Goal: Task Accomplishment & Management: Manage account settings

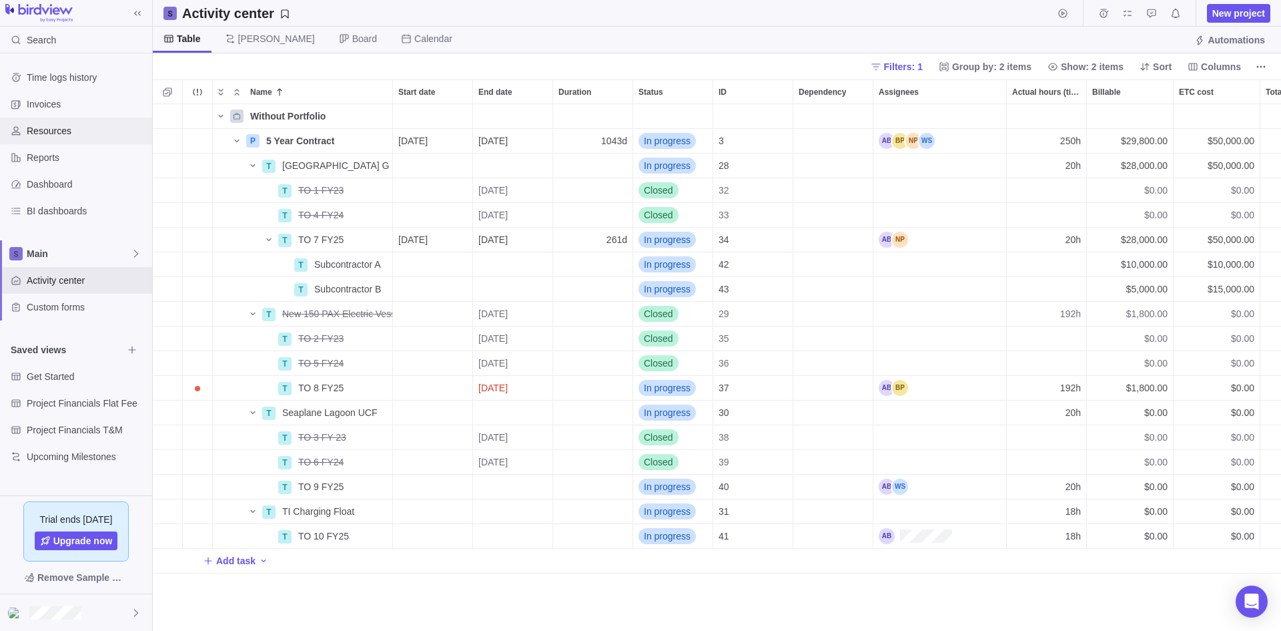
scroll to position [516, 1118]
click at [65, 279] on span "Activity center" at bounding box center [87, 280] width 120 height 13
click at [218, 115] on icon "Name" at bounding box center [221, 116] width 11 height 11
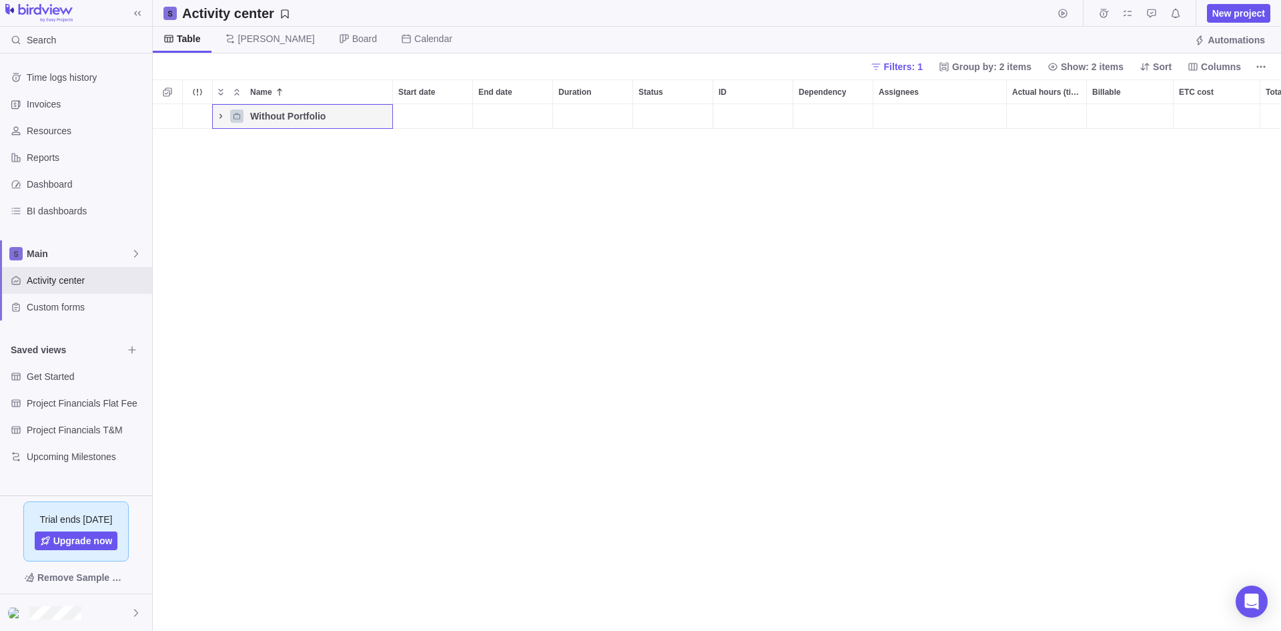
click at [218, 115] on icon "Name" at bounding box center [221, 116] width 11 height 11
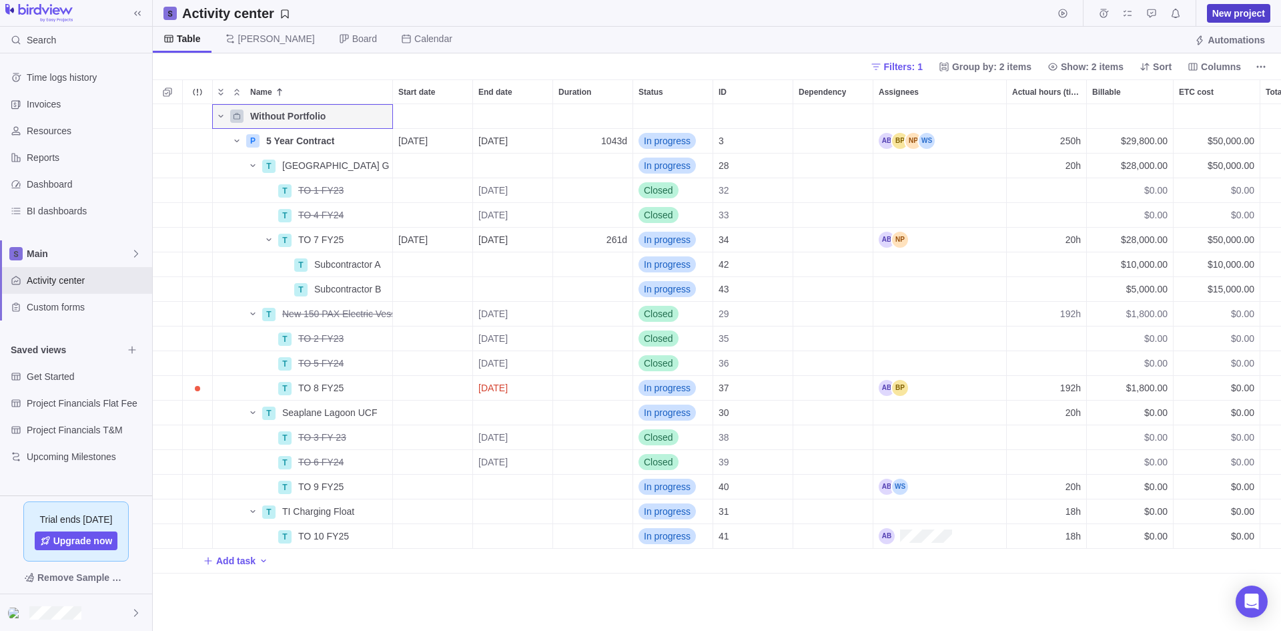
click at [1238, 12] on span "New project" at bounding box center [1238, 13] width 53 height 13
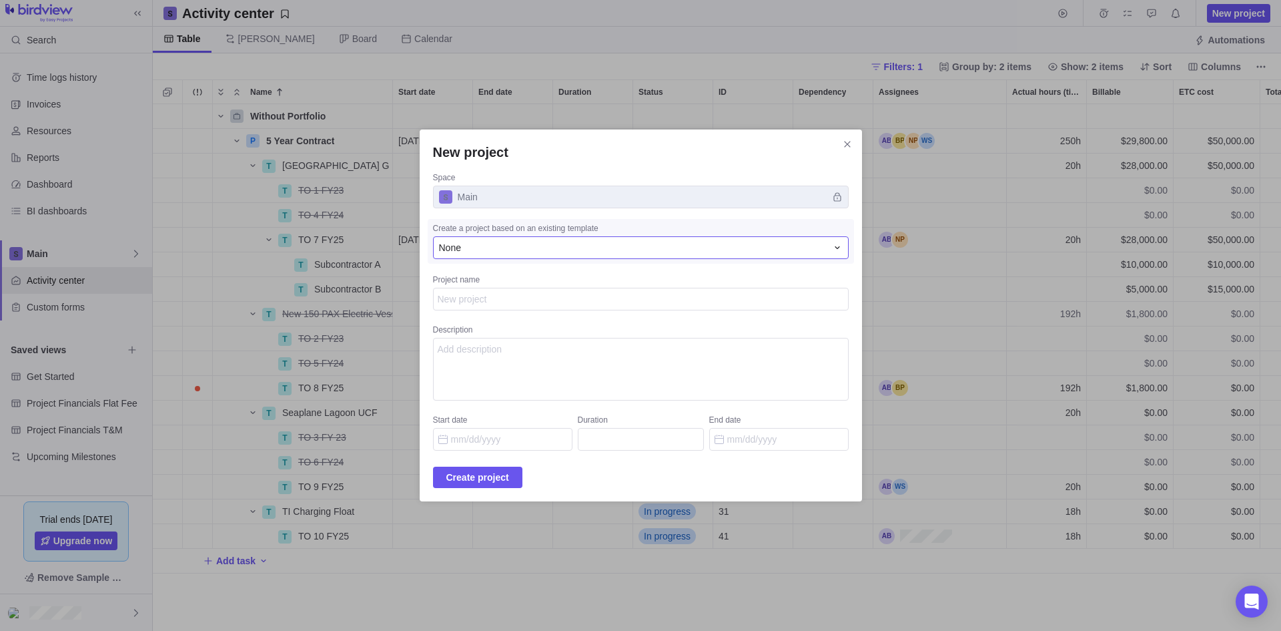
click at [501, 247] on div "None" at bounding box center [633, 247] width 388 height 13
click at [485, 228] on div "New project Space Main Create a project based on an existing template None None…" at bounding box center [640, 315] width 1281 height 631
click at [474, 294] on textarea "Project name" at bounding box center [641, 299] width 416 height 23
click at [611, 304] on textarea "Project name" at bounding box center [641, 299] width 416 height 23
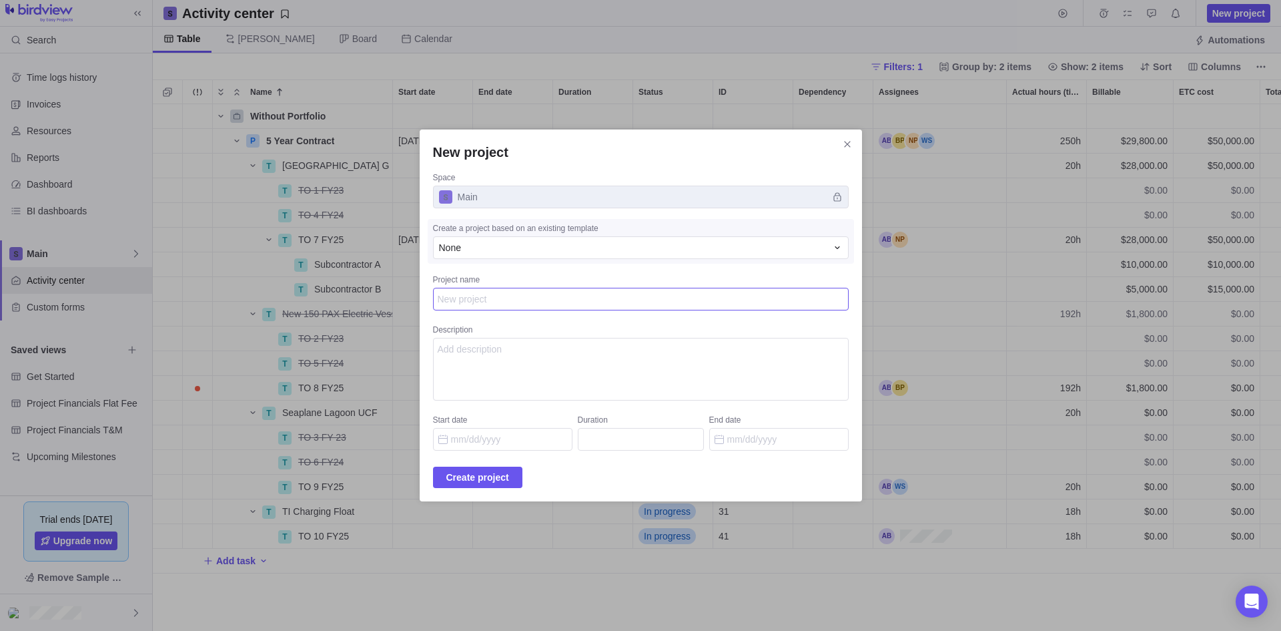
type textarea "x"
type textarea "N"
type textarea "x"
type textarea "Ne"
type textarea "x"
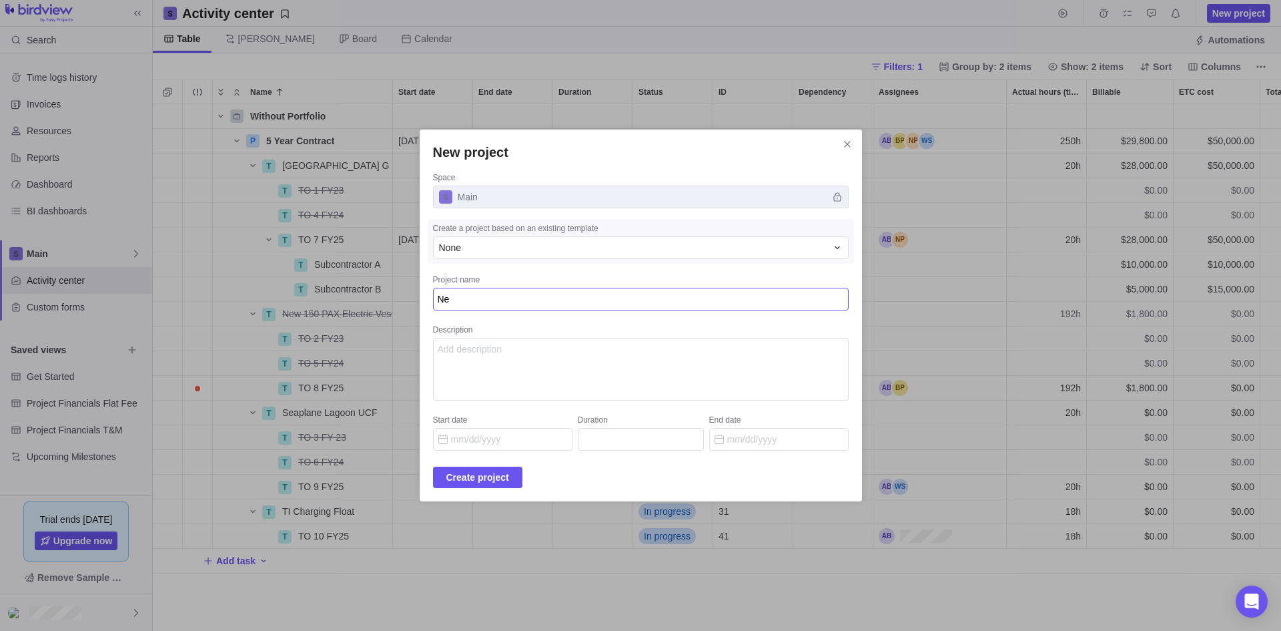
type textarea "New"
type textarea "x"
type textarea "New"
type textarea "x"
type textarea "New P"
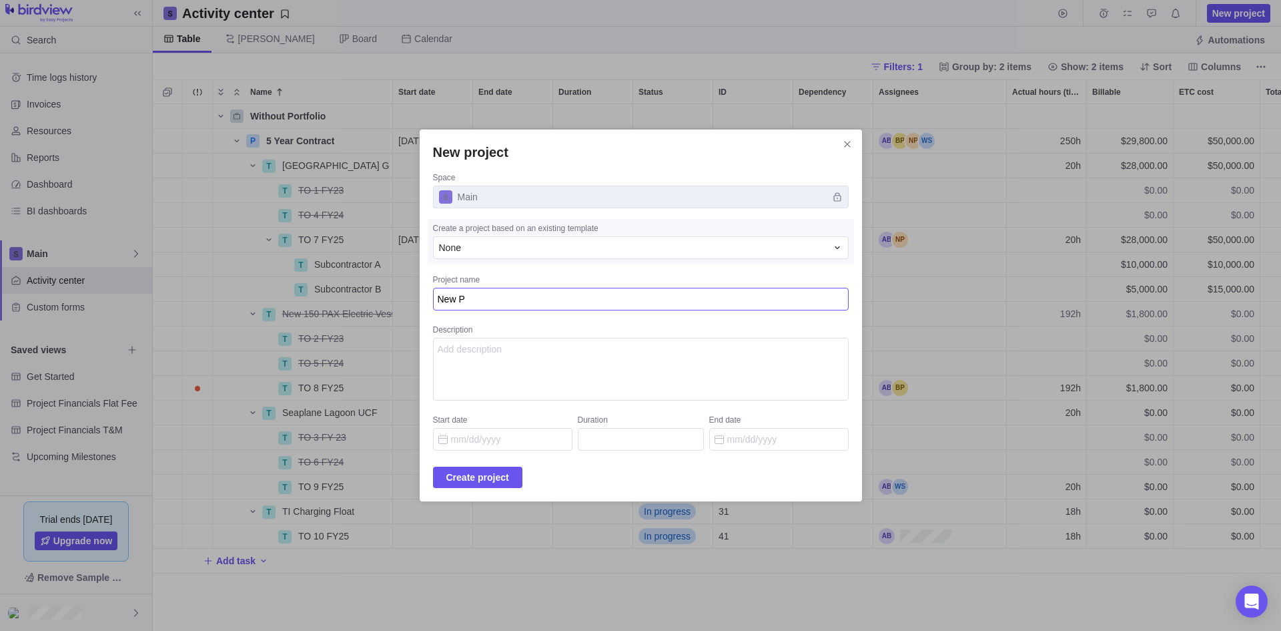
type textarea "x"
type textarea "New Pr"
type textarea "x"
type textarea "New Pro"
type textarea "x"
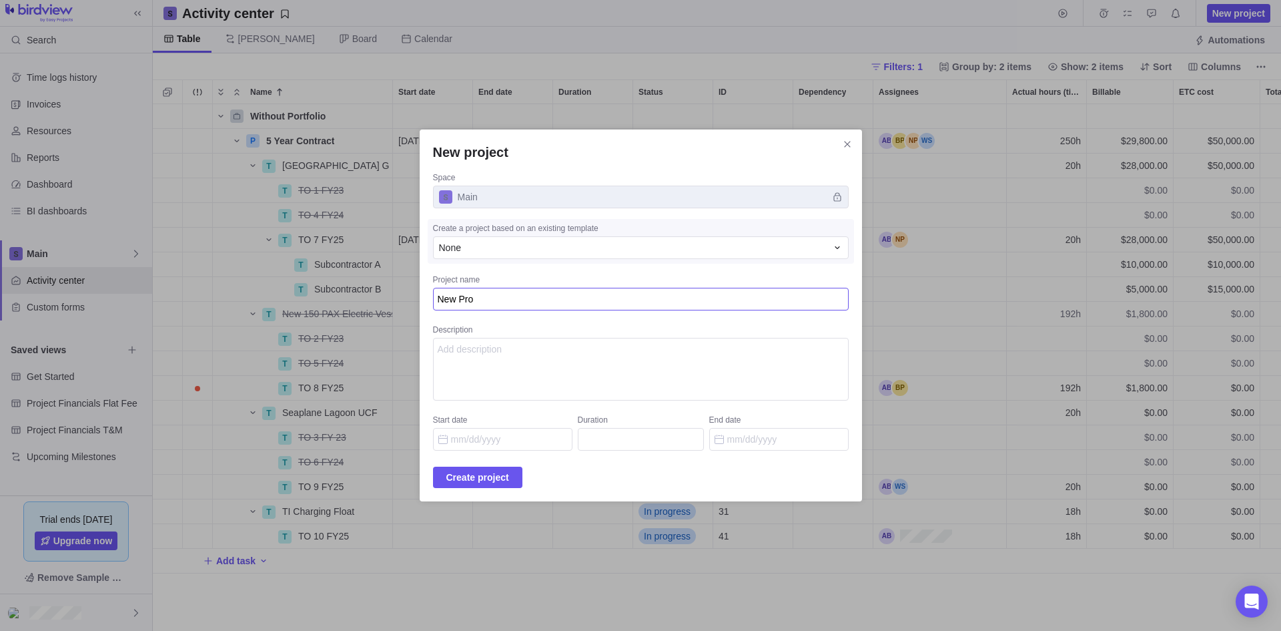
type textarea "New Proj"
type textarea "x"
type textarea "New Proje"
type textarea "x"
type textarea "New Projec"
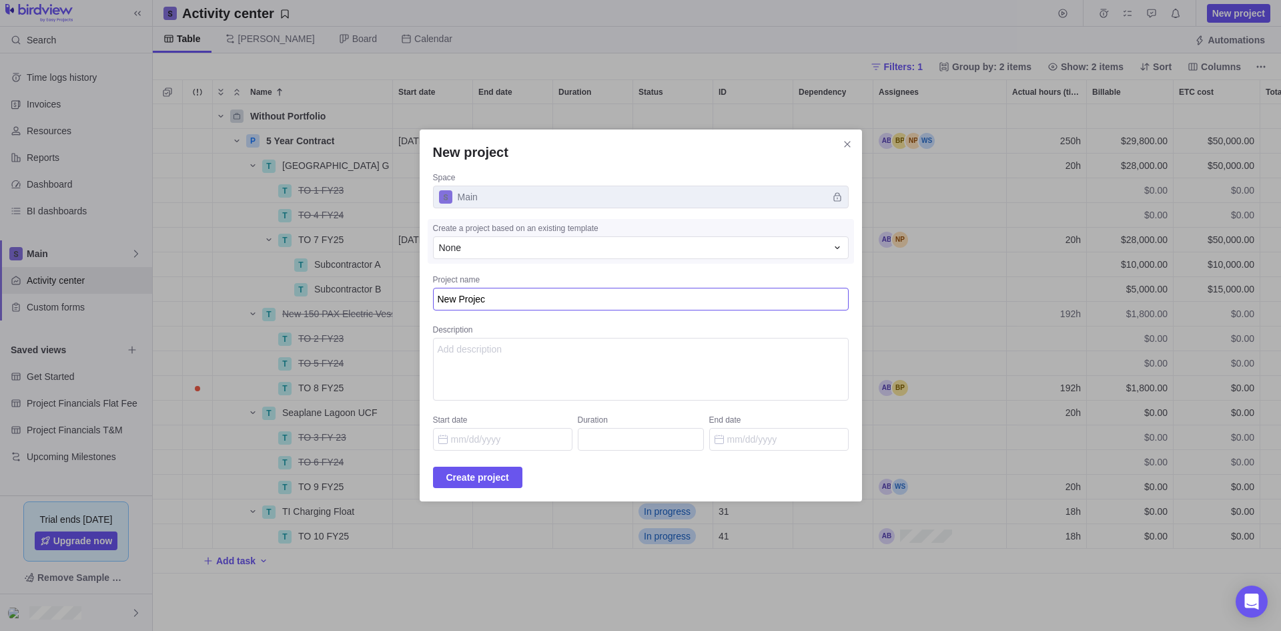
type textarea "x"
type textarea "New Project"
click at [603, 340] on textarea "Description" at bounding box center [641, 369] width 416 height 63
click at [521, 431] on input "Start date" at bounding box center [502, 439] width 139 height 23
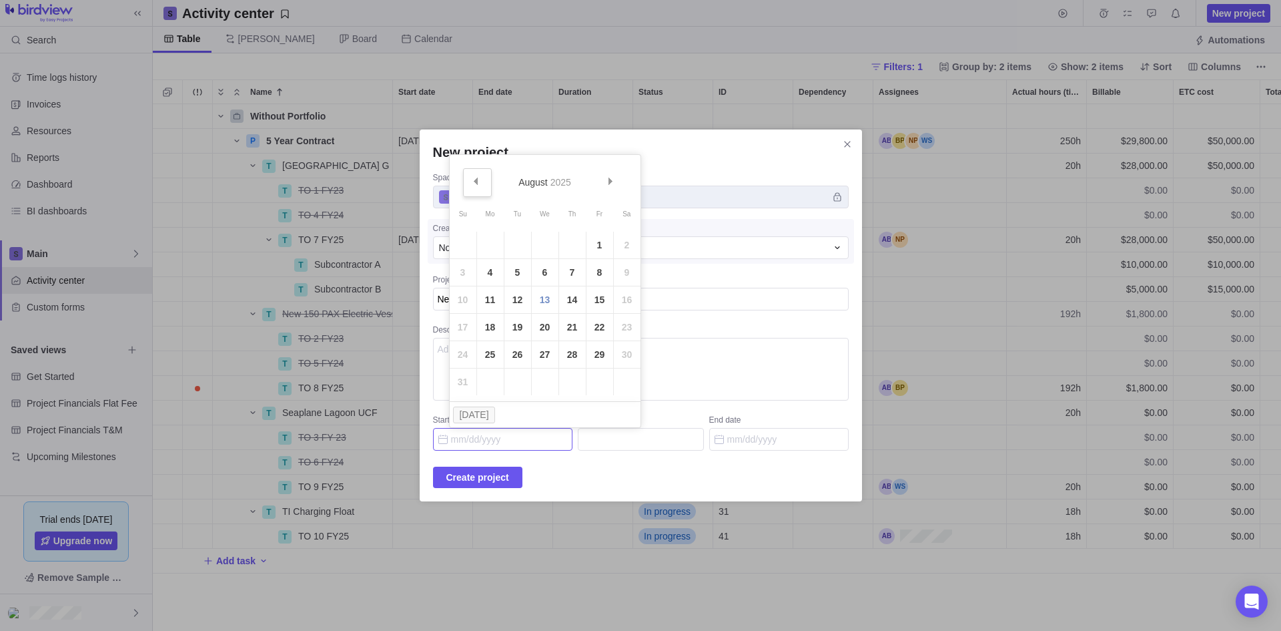
click at [478, 175] on link "Prev" at bounding box center [477, 182] width 29 height 29
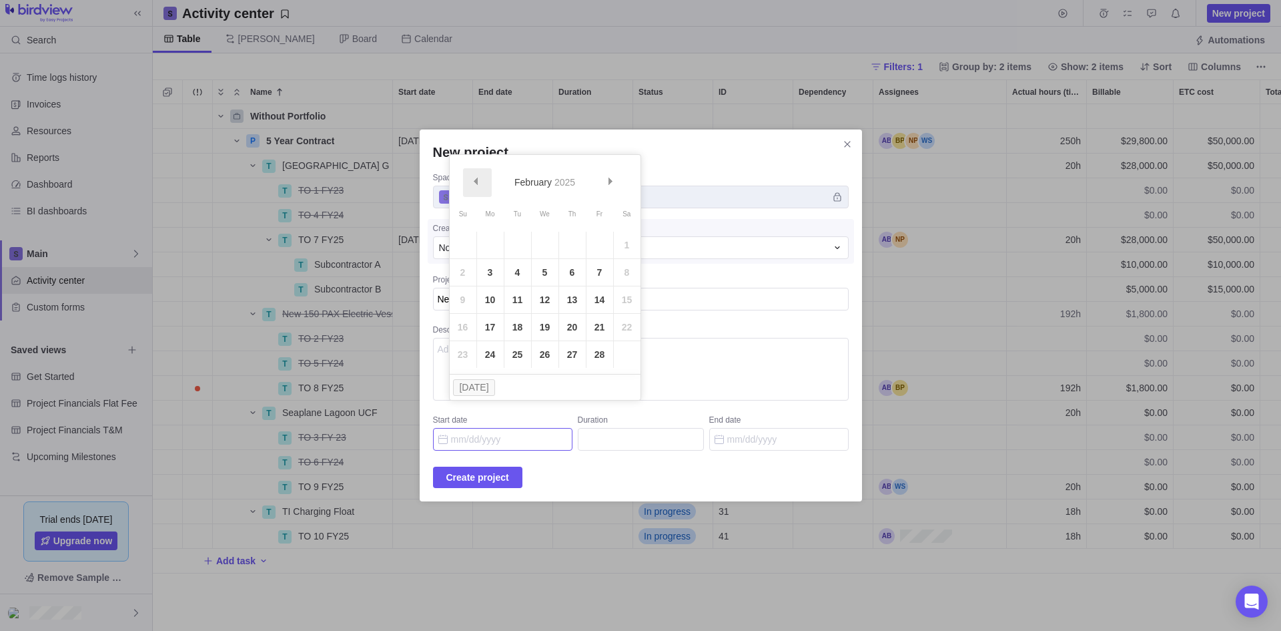
click at [478, 175] on link "Prev" at bounding box center [477, 182] width 29 height 29
click at [472, 181] on span "Prev" at bounding box center [475, 180] width 7 height 7
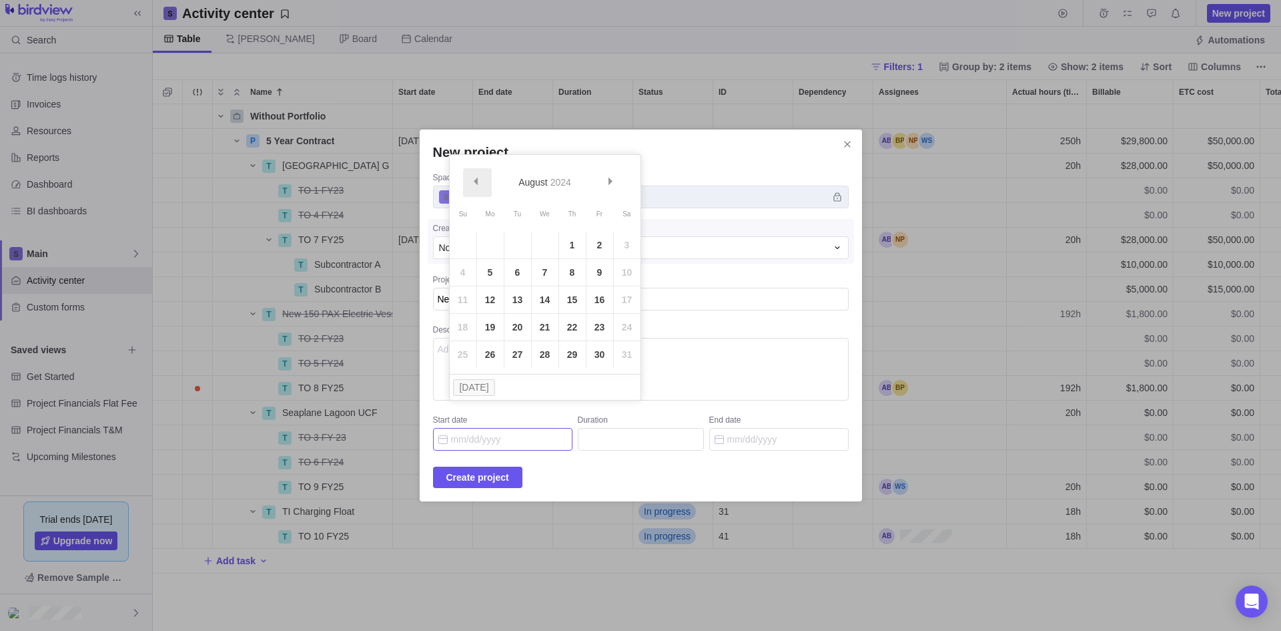
click at [472, 181] on span "Prev" at bounding box center [475, 180] width 7 height 7
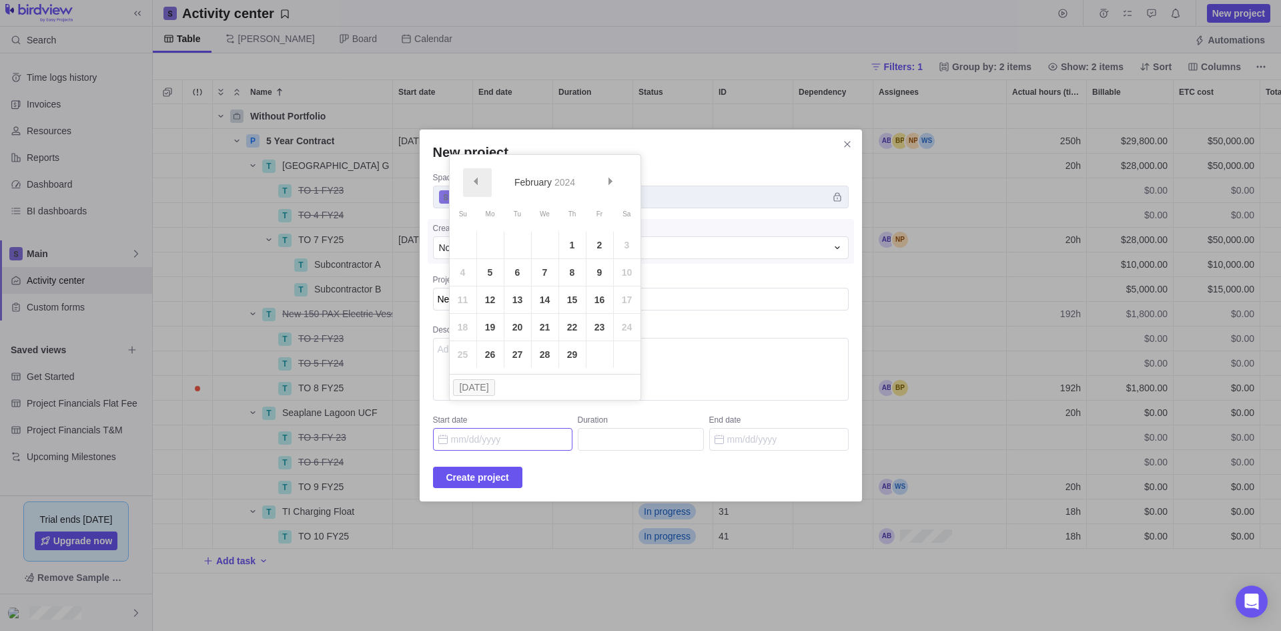
click at [472, 181] on span "Prev" at bounding box center [475, 180] width 7 height 7
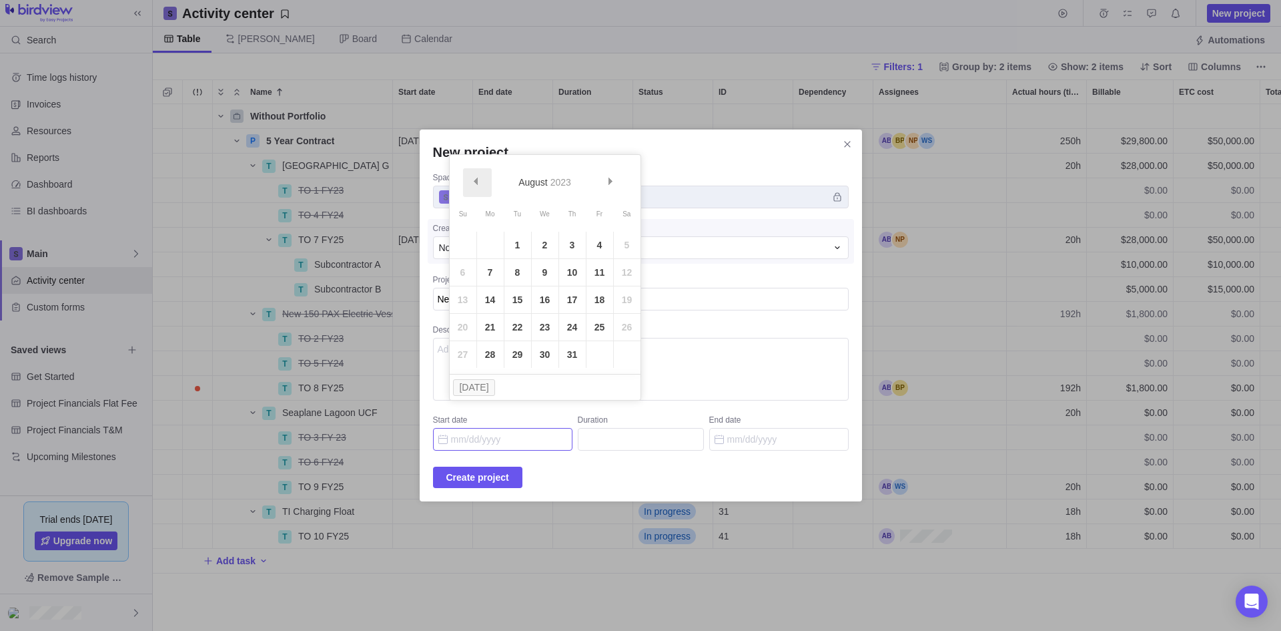
click at [472, 181] on span "Prev" at bounding box center [475, 180] width 7 height 7
click at [494, 273] on link "3" at bounding box center [490, 272] width 27 height 27
type input "07/03/2023"
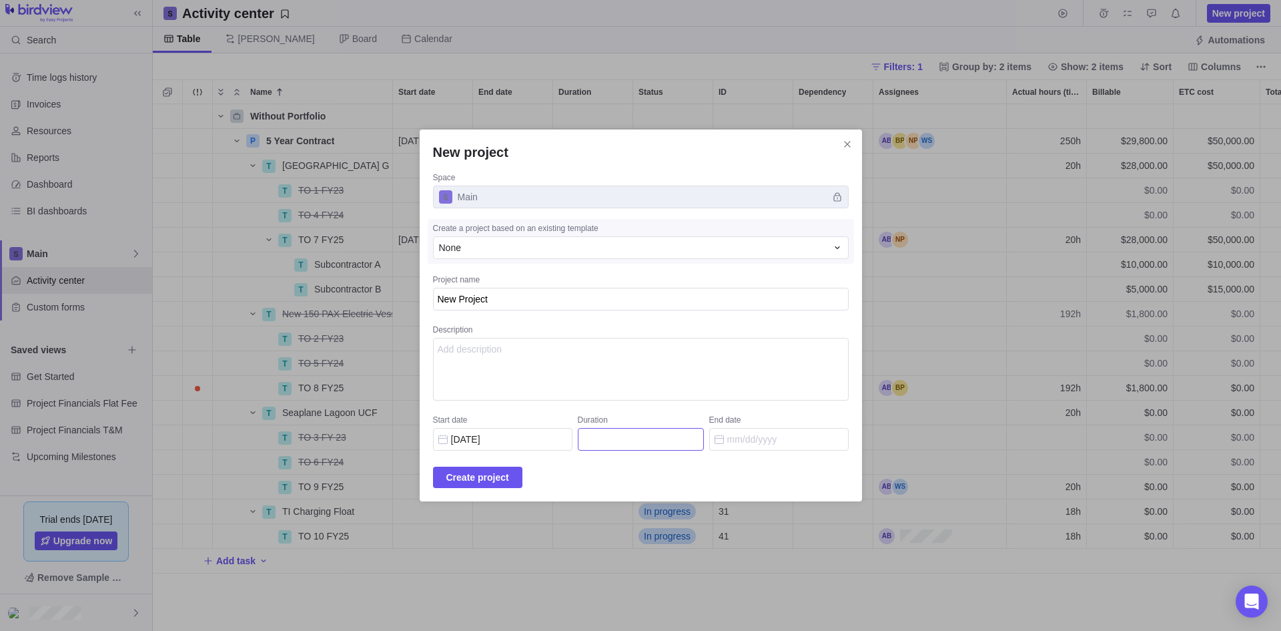
click at [625, 436] on input "Duration" at bounding box center [641, 439] width 126 height 23
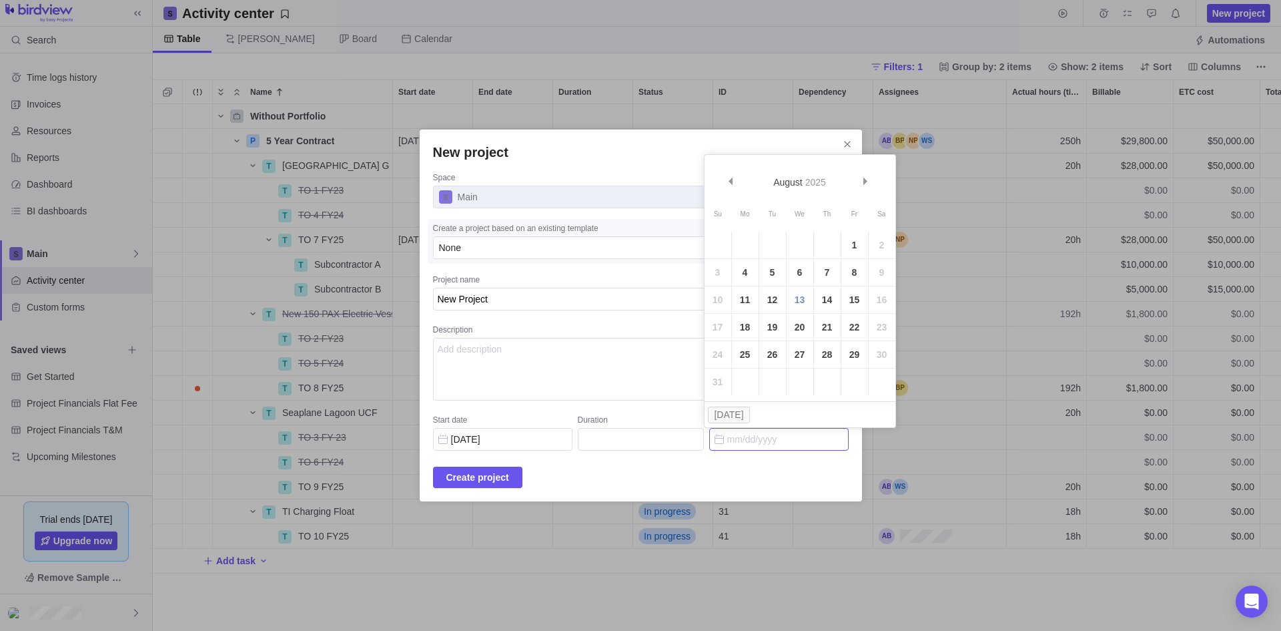
click at [725, 434] on input "End date" at bounding box center [778, 439] width 139 height 23
click at [870, 173] on link "Next" at bounding box center [867, 182] width 29 height 29
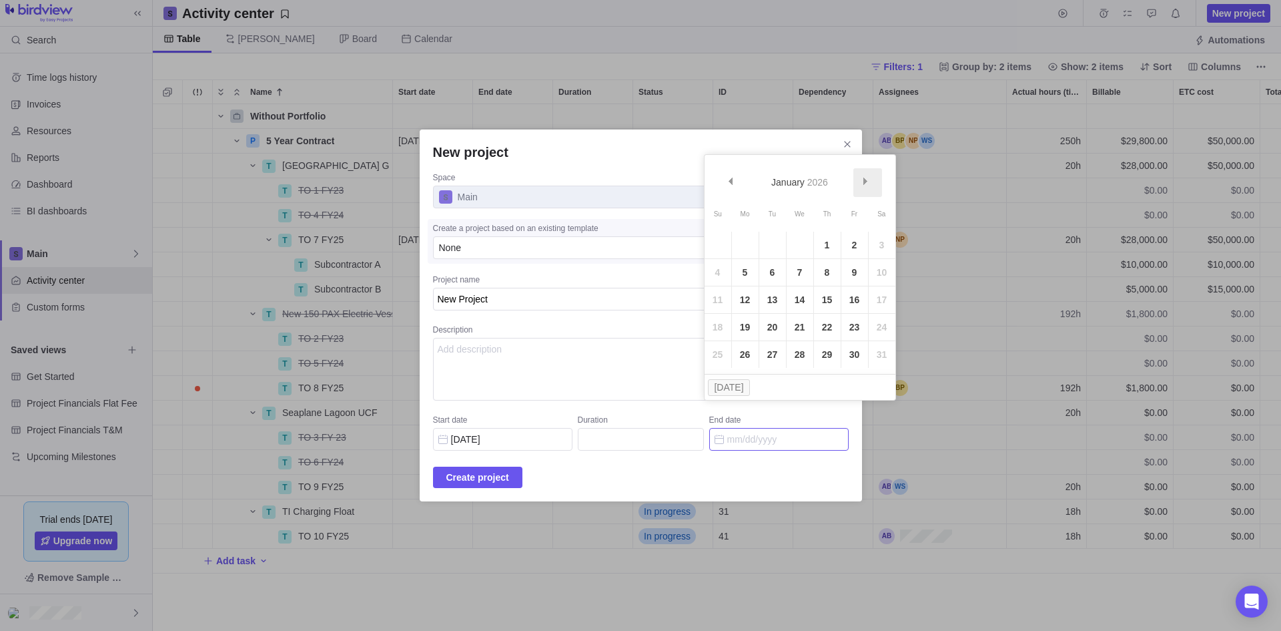
click at [870, 173] on link "Next" at bounding box center [867, 182] width 29 height 29
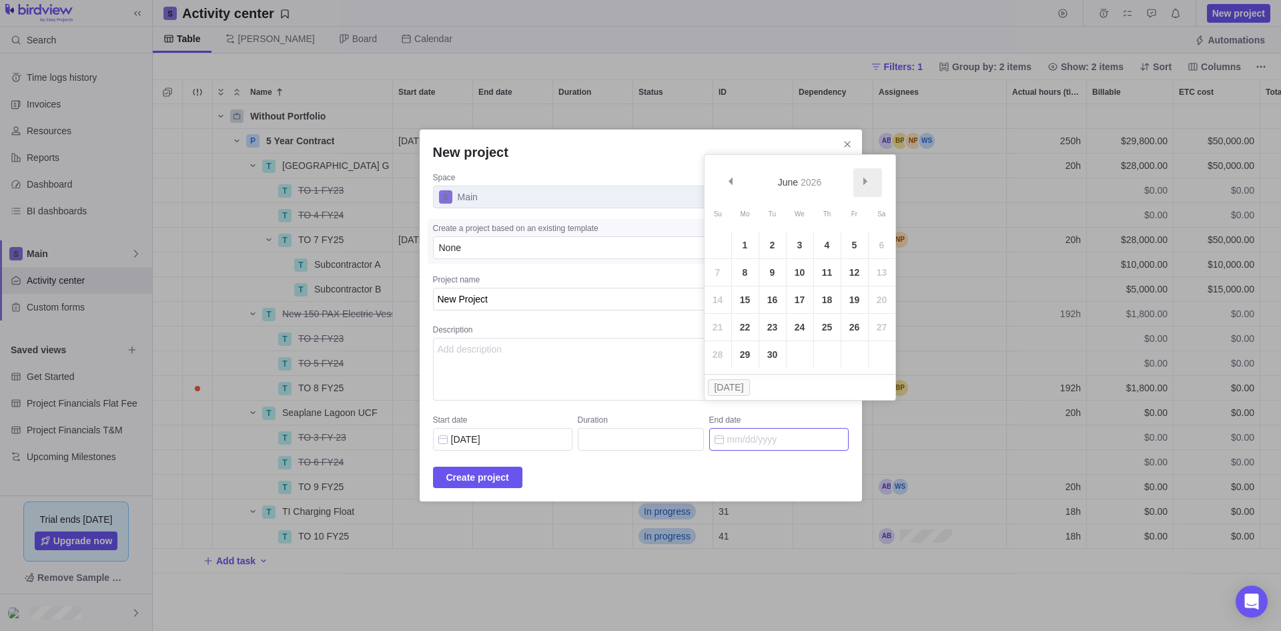
click at [870, 173] on link "Next" at bounding box center [867, 182] width 29 height 29
click at [795, 355] on link "30" at bounding box center [800, 354] width 27 height 27
type input "848"
type input "09/30/2026"
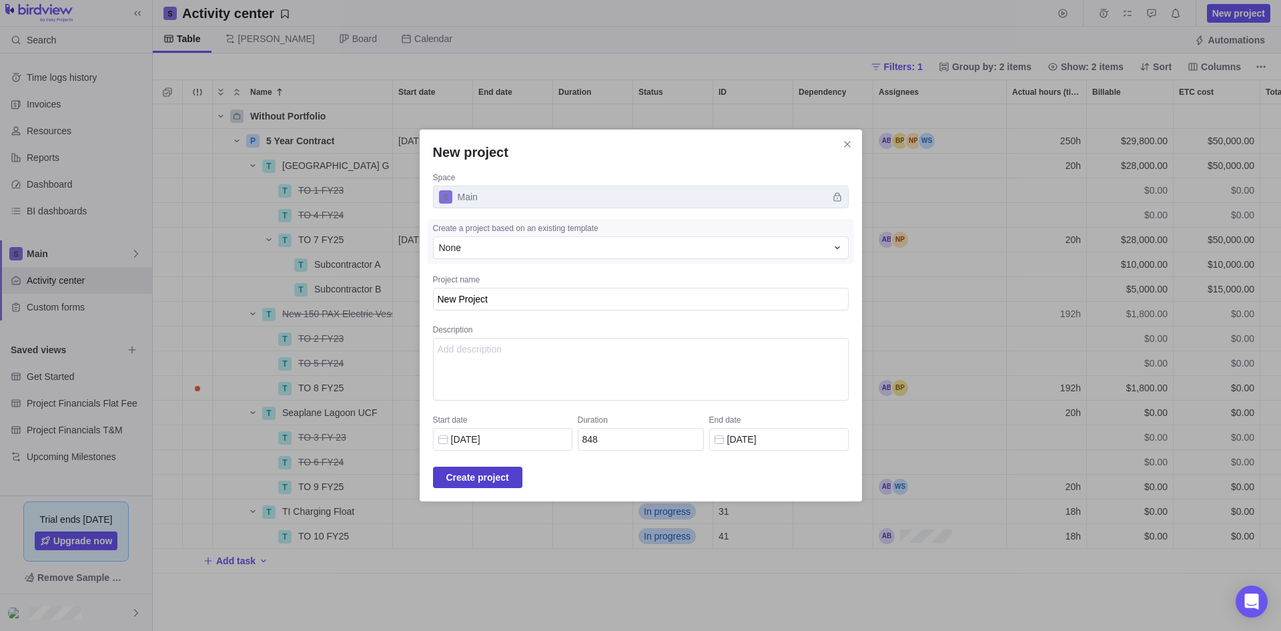
click at [488, 484] on span "Create project" at bounding box center [477, 477] width 63 height 16
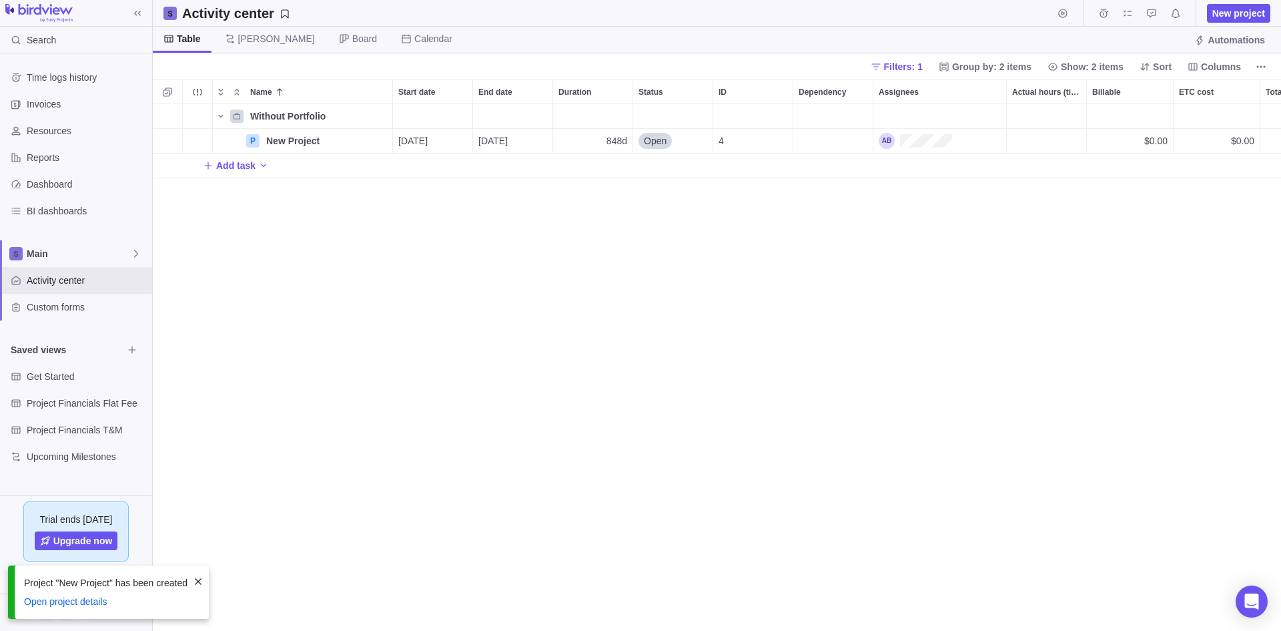
scroll to position [516, 1118]
click at [11, 215] on icon "BI dashboards" at bounding box center [16, 211] width 11 height 11
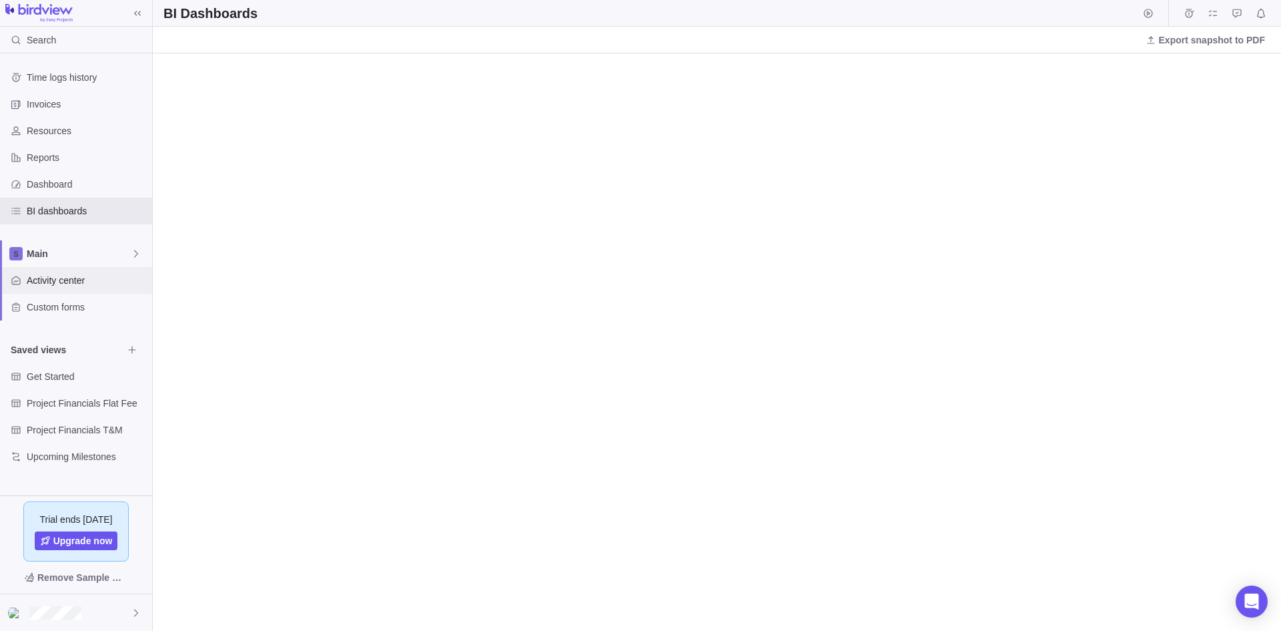
click at [52, 286] on span "Activity center" at bounding box center [87, 280] width 120 height 13
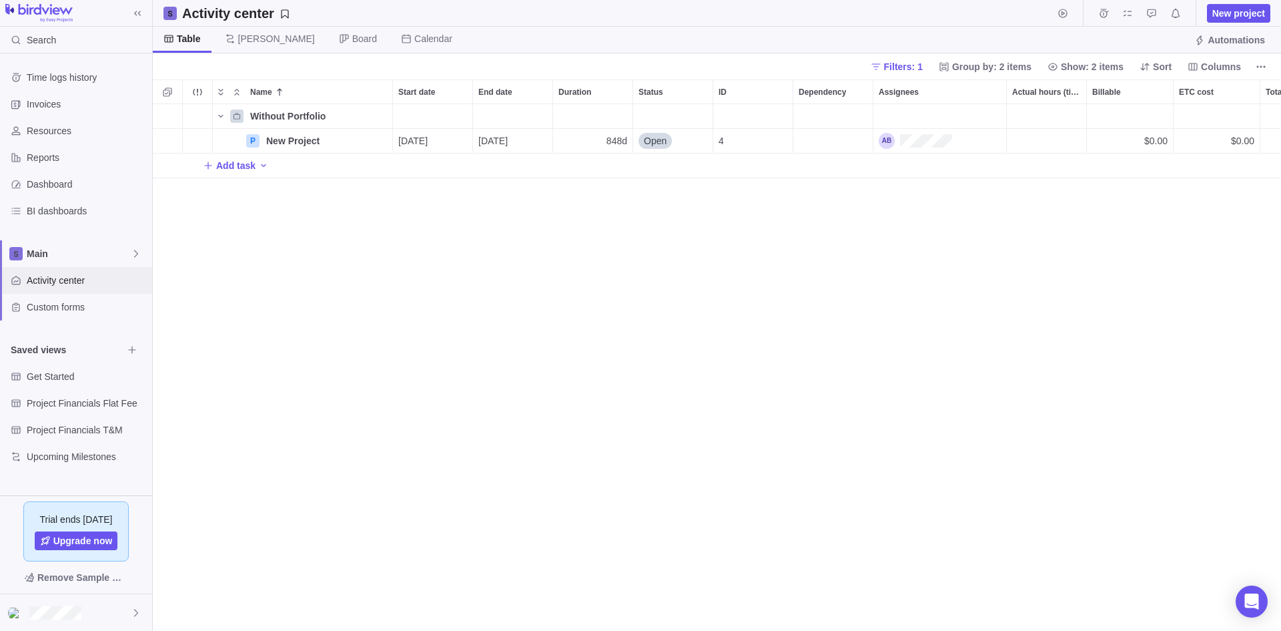
scroll to position [11, 11]
click at [45, 200] on div "BI dashboards" at bounding box center [76, 211] width 152 height 27
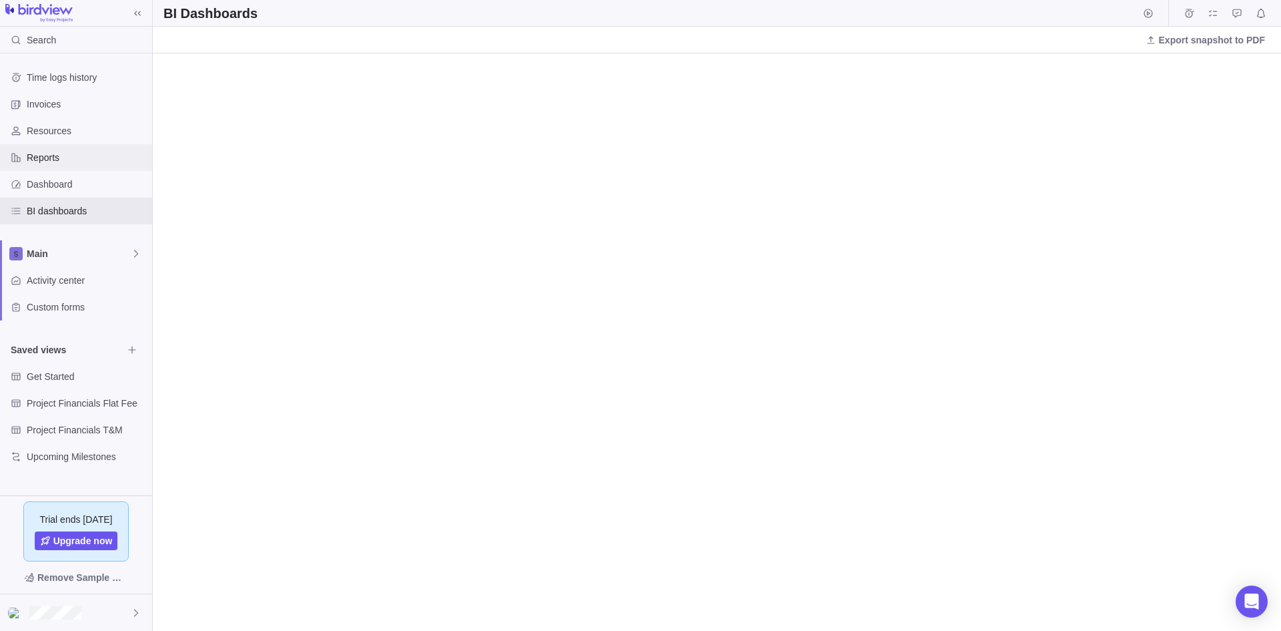
click at [41, 153] on span "Reports" at bounding box center [87, 157] width 120 height 13
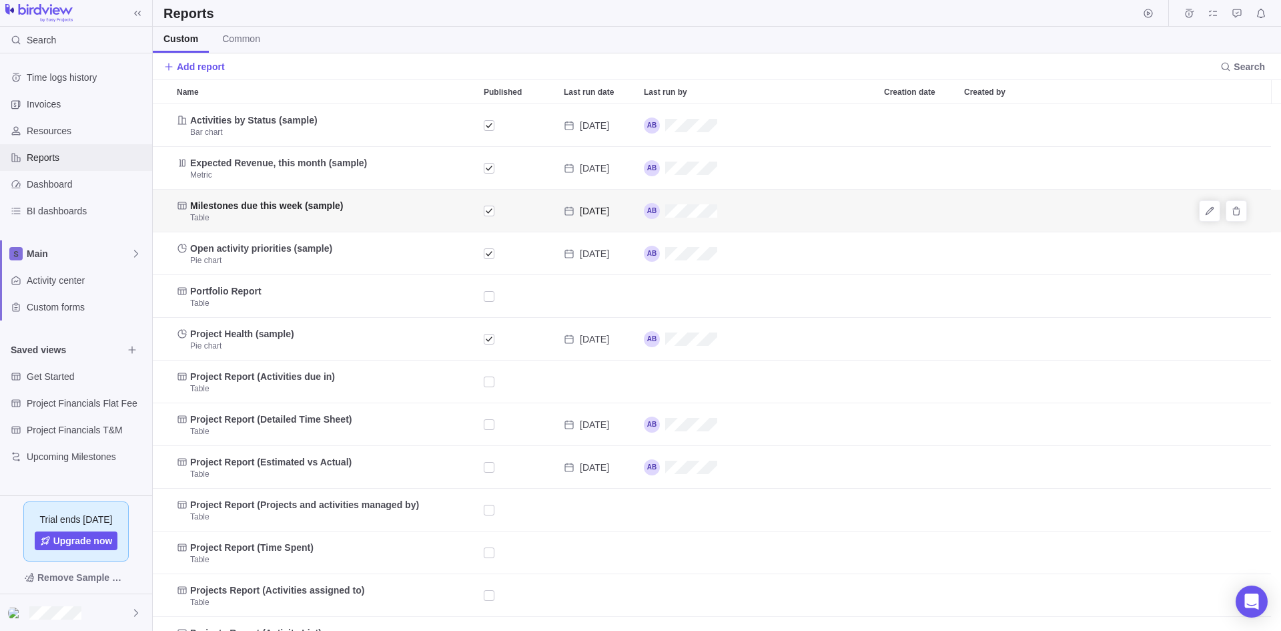
scroll to position [516, 1118]
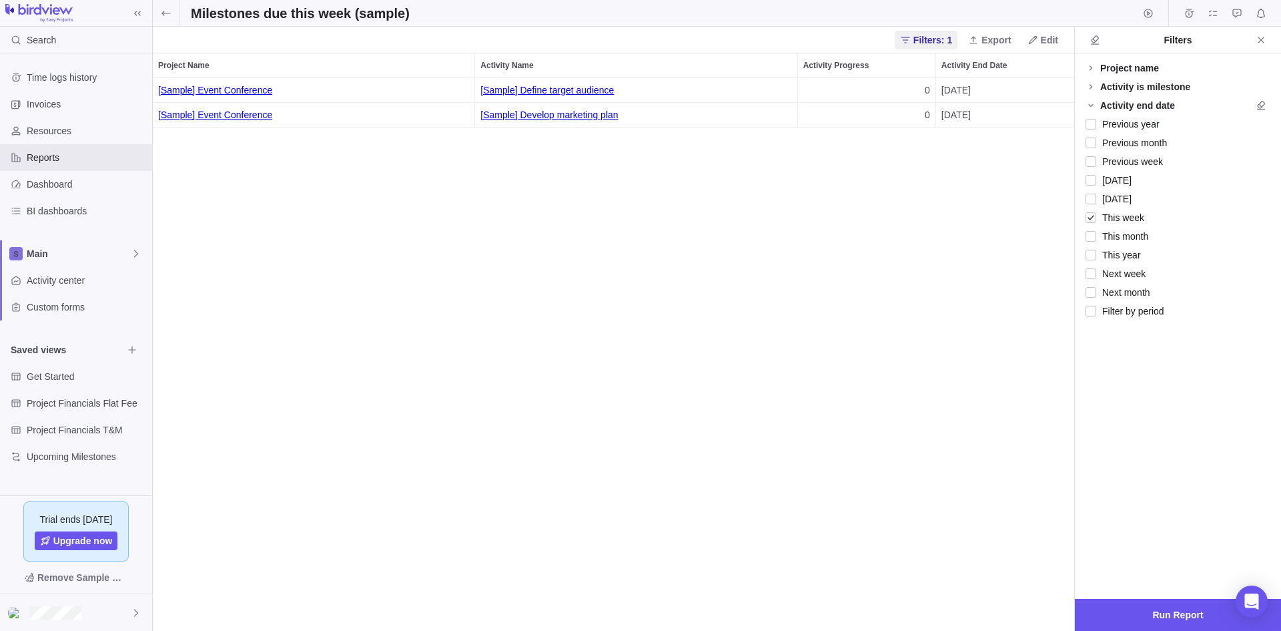
scroll to position [542, 911]
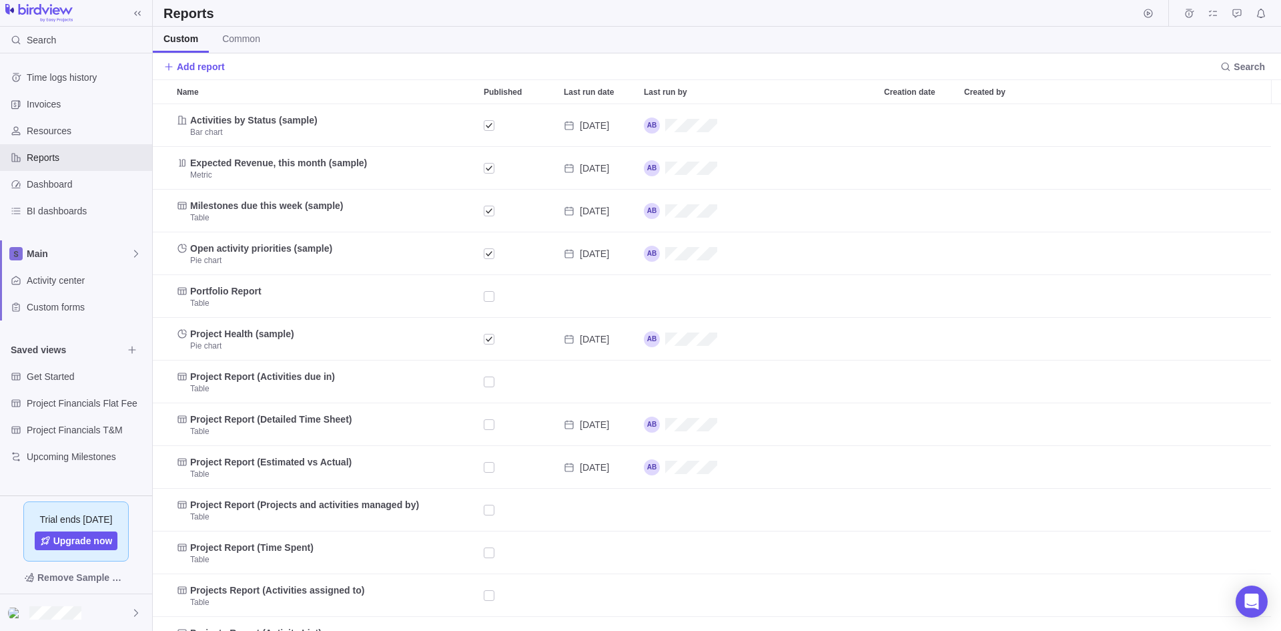
scroll to position [516, 1118]
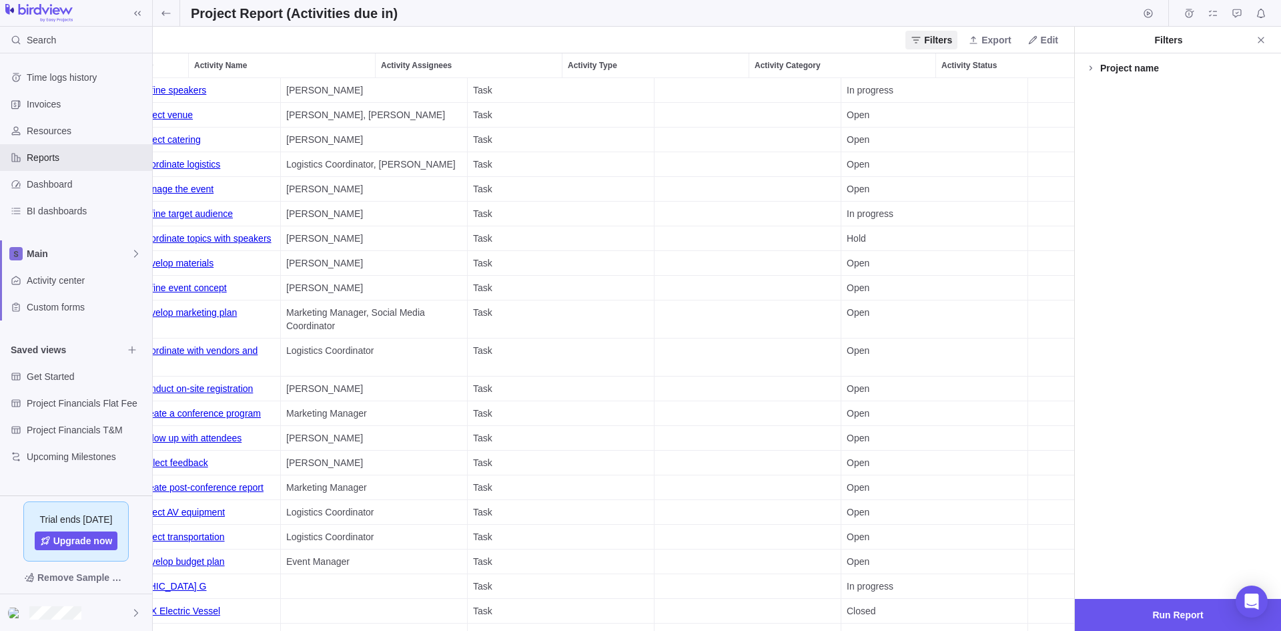
scroll to position [0, 370]
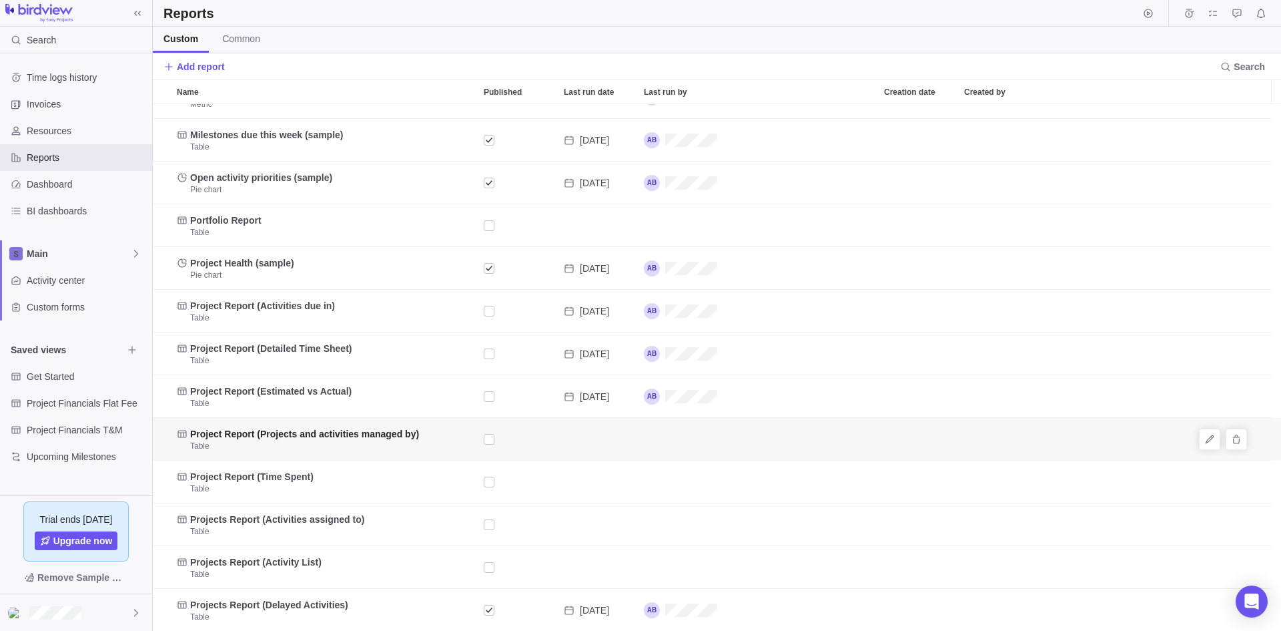
scroll to position [71, 0]
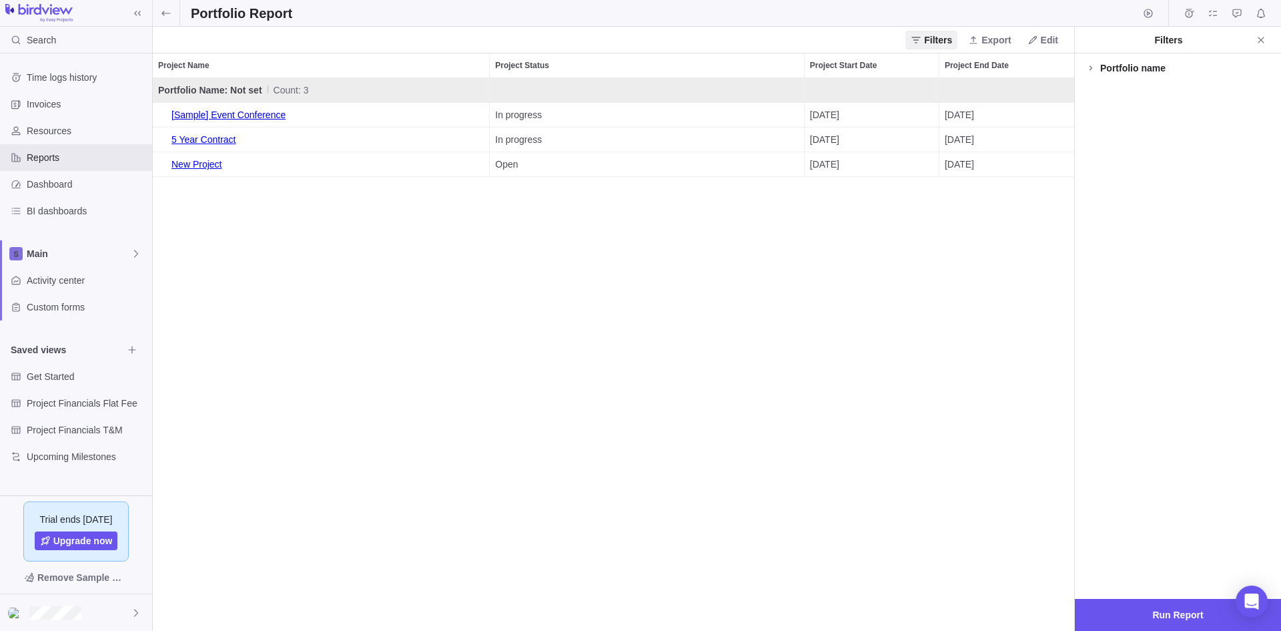
click at [37, 9] on img at bounding box center [38, 13] width 67 height 19
click at [130, 11] on span at bounding box center [137, 13] width 19 height 19
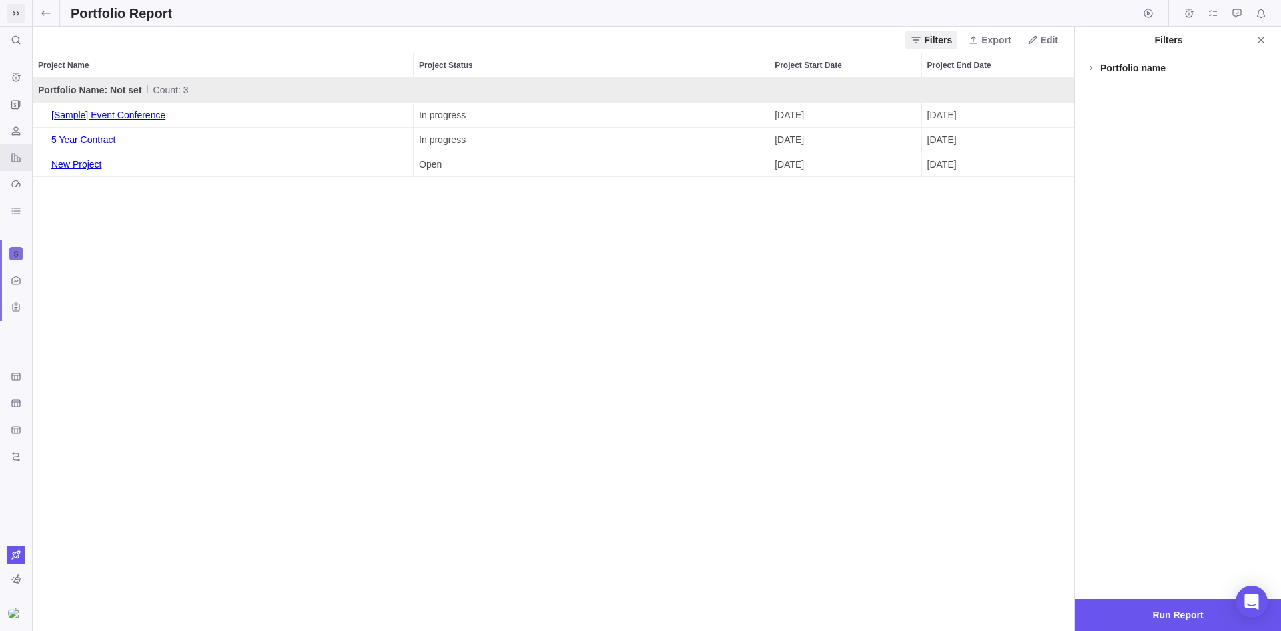
click at [7, 10] on span at bounding box center [16, 13] width 19 height 19
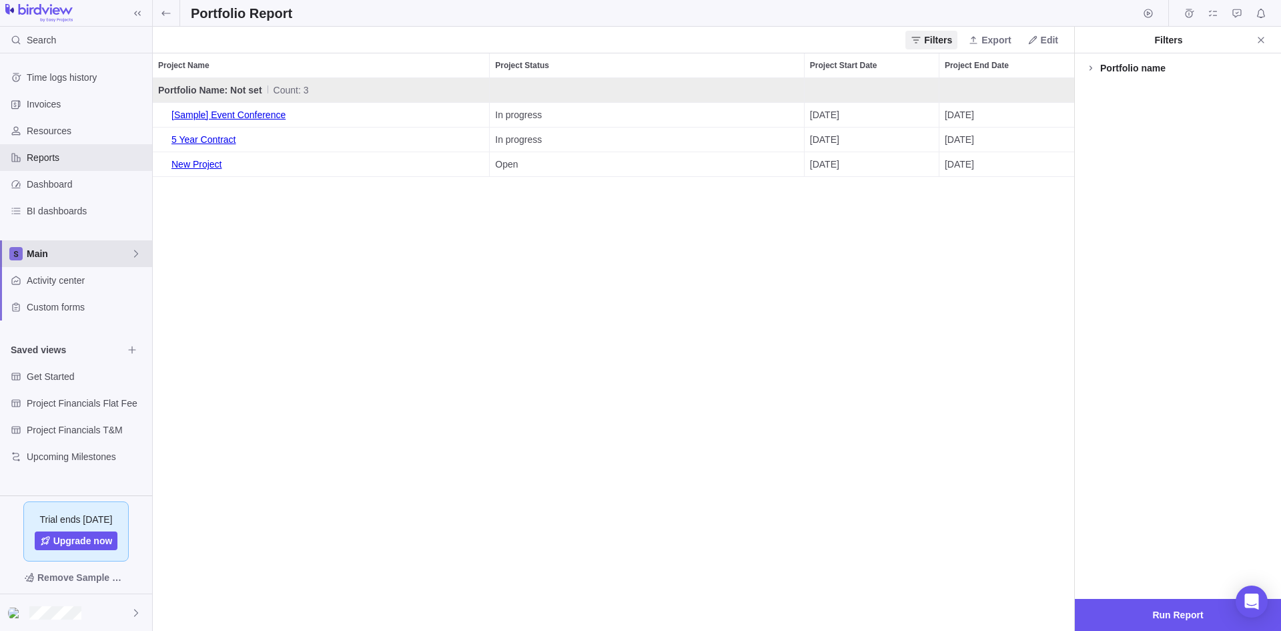
click at [50, 256] on span "Main" at bounding box center [79, 253] width 104 height 13
click at [38, 383] on div "Time logs history Invoices Resources Reports Dashboard BI dashboards Main Activ…" at bounding box center [76, 274] width 152 height 442
click at [79, 378] on span "Get Started" at bounding box center [75, 376] width 96 height 13
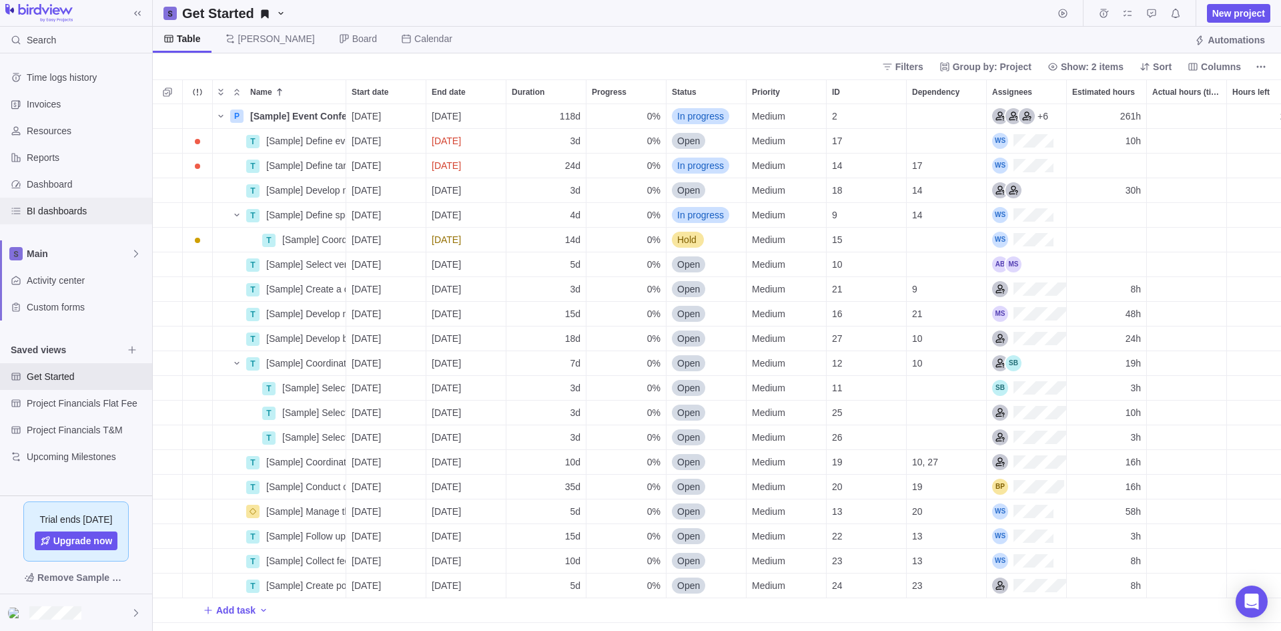
click at [36, 204] on span "BI dashboards" at bounding box center [87, 210] width 120 height 13
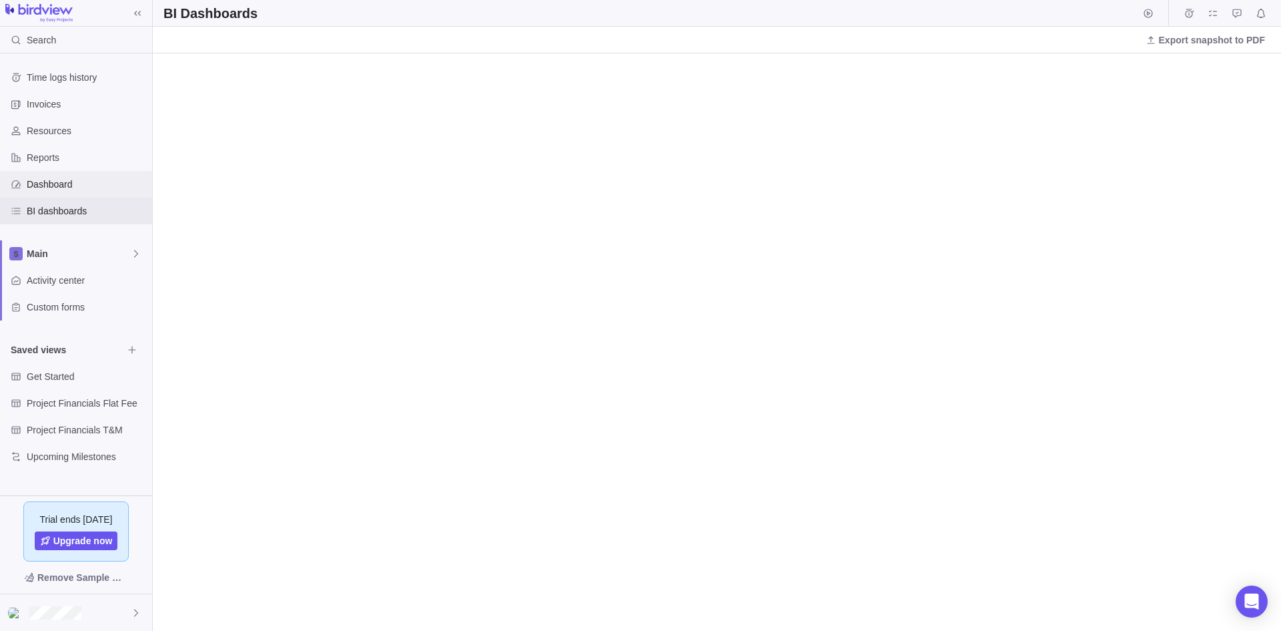
click at [85, 178] on span "Dashboard" at bounding box center [87, 183] width 120 height 13
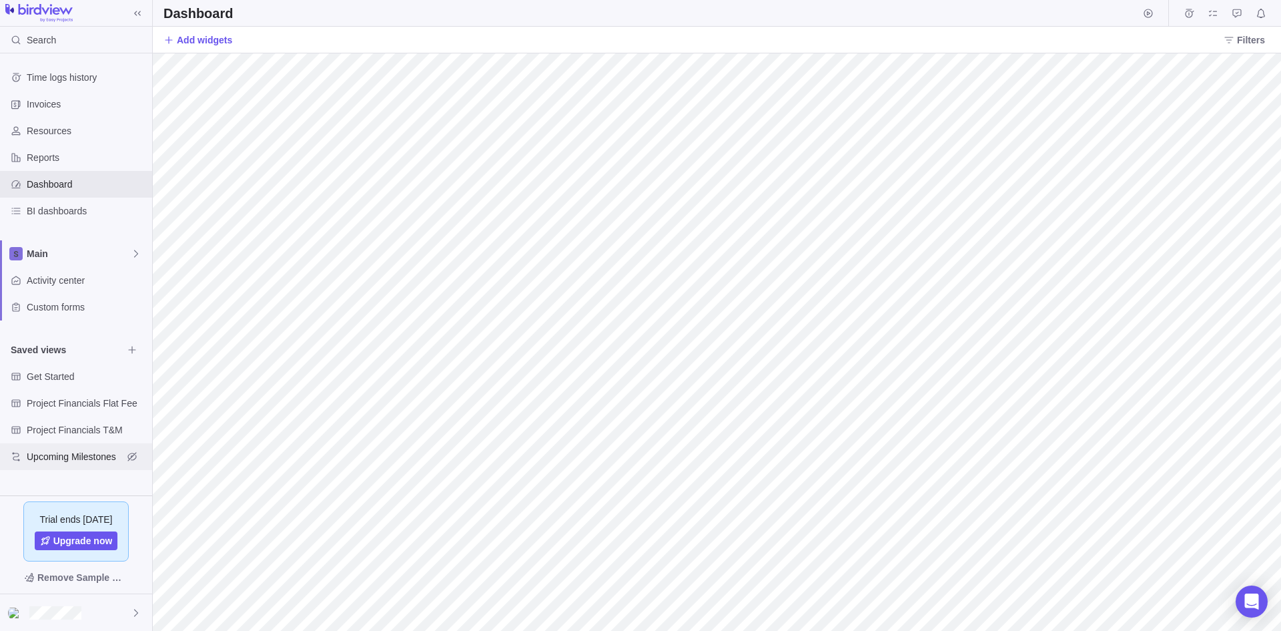
click at [79, 454] on span "Upcoming Milestones" at bounding box center [75, 456] width 96 height 13
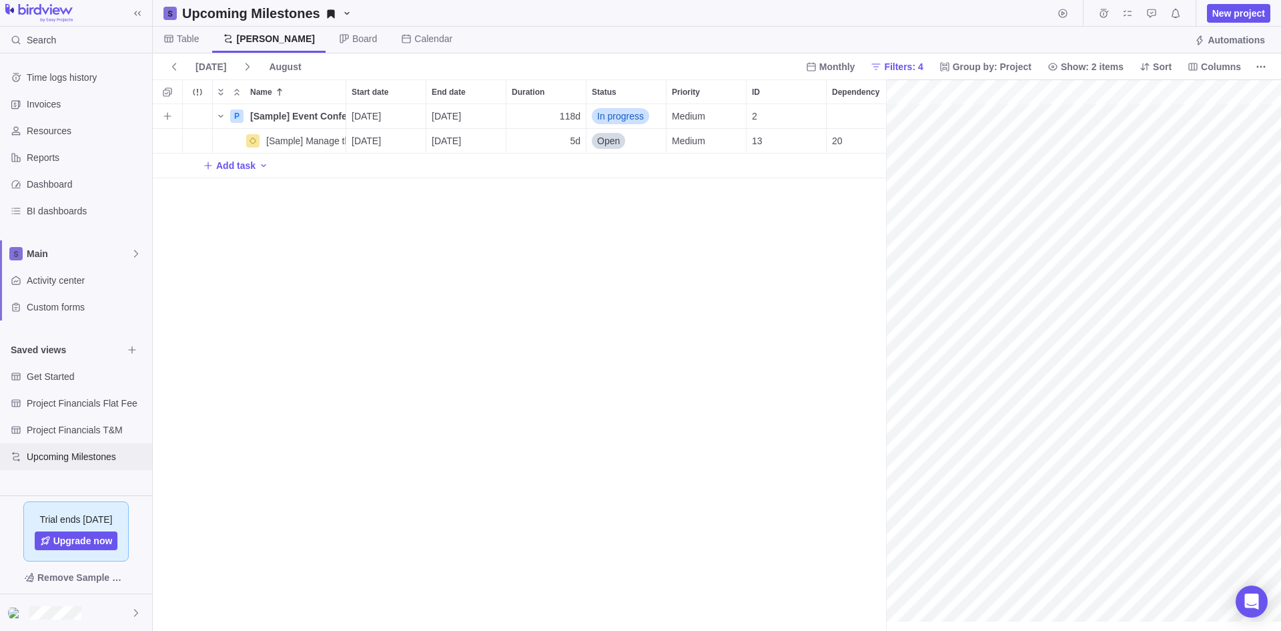
scroll to position [0, 135]
click at [1195, 143] on div "gantt" at bounding box center [1083, 355] width 395 height 552
click at [1247, 141] on div "gantt" at bounding box center [1083, 355] width 395 height 552
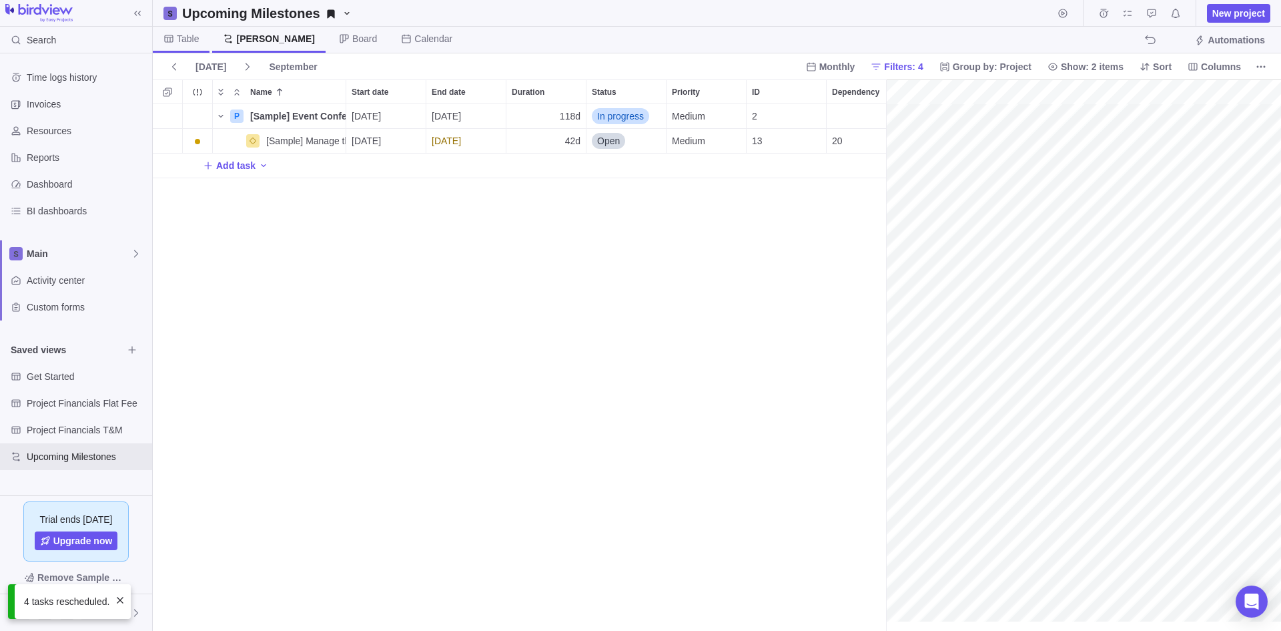
click at [188, 39] on span "Table" at bounding box center [188, 38] width 22 height 13
click at [219, 39] on span "Gantt" at bounding box center [269, 40] width 111 height 26
click at [352, 38] on span "Board" at bounding box center [364, 38] width 25 height 13
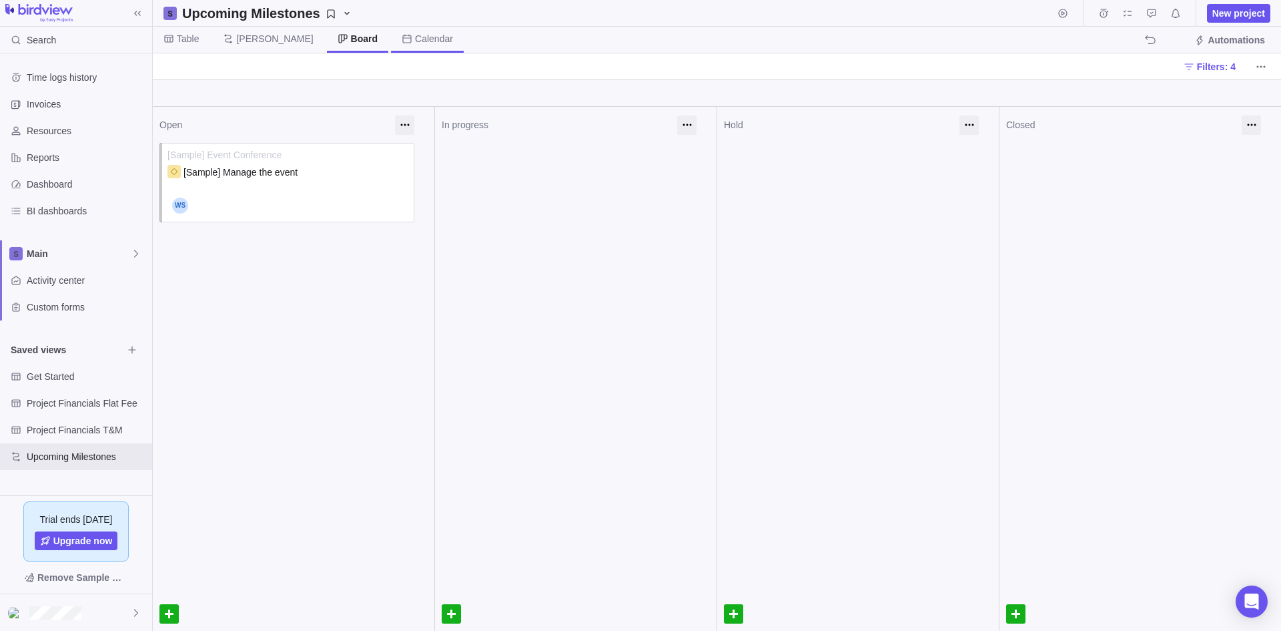
click at [391, 31] on span "Calendar" at bounding box center [427, 40] width 73 height 26
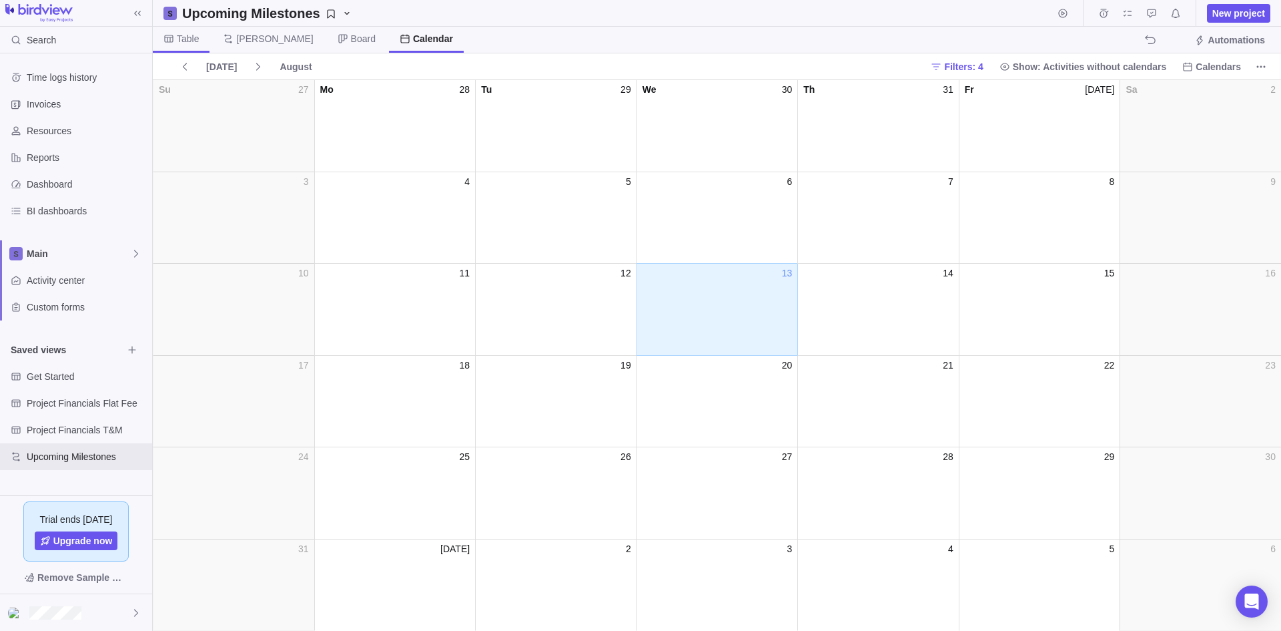
click at [185, 43] on span "Table" at bounding box center [188, 38] width 22 height 13
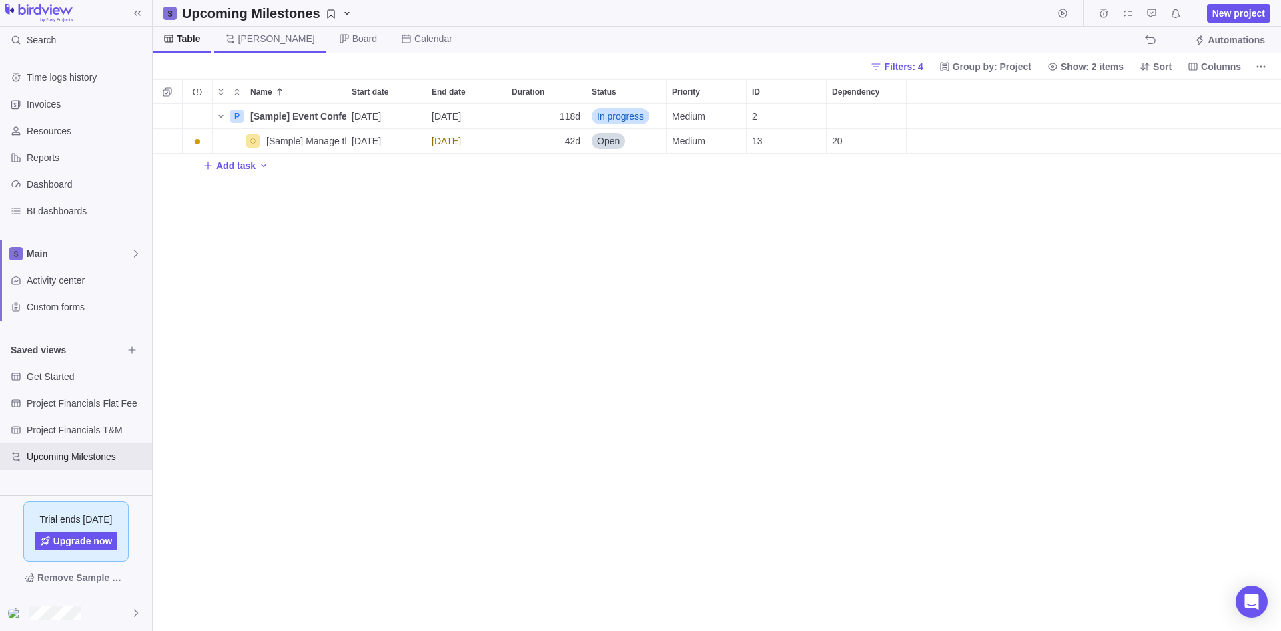
scroll to position [516, 1118]
click at [51, 290] on div "Activity center" at bounding box center [76, 280] width 152 height 27
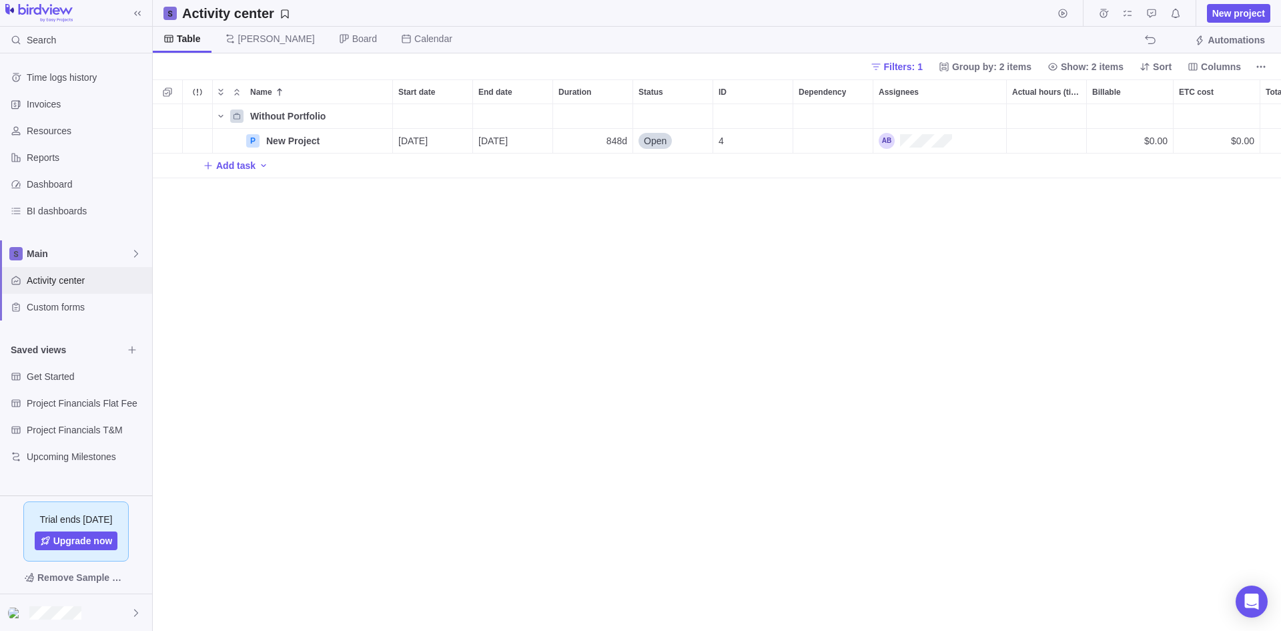
scroll to position [516, 1118]
click at [221, 110] on span "Name" at bounding box center [221, 116] width 16 height 19
click at [917, 60] on span "Filters: 1" at bounding box center [903, 66] width 39 height 13
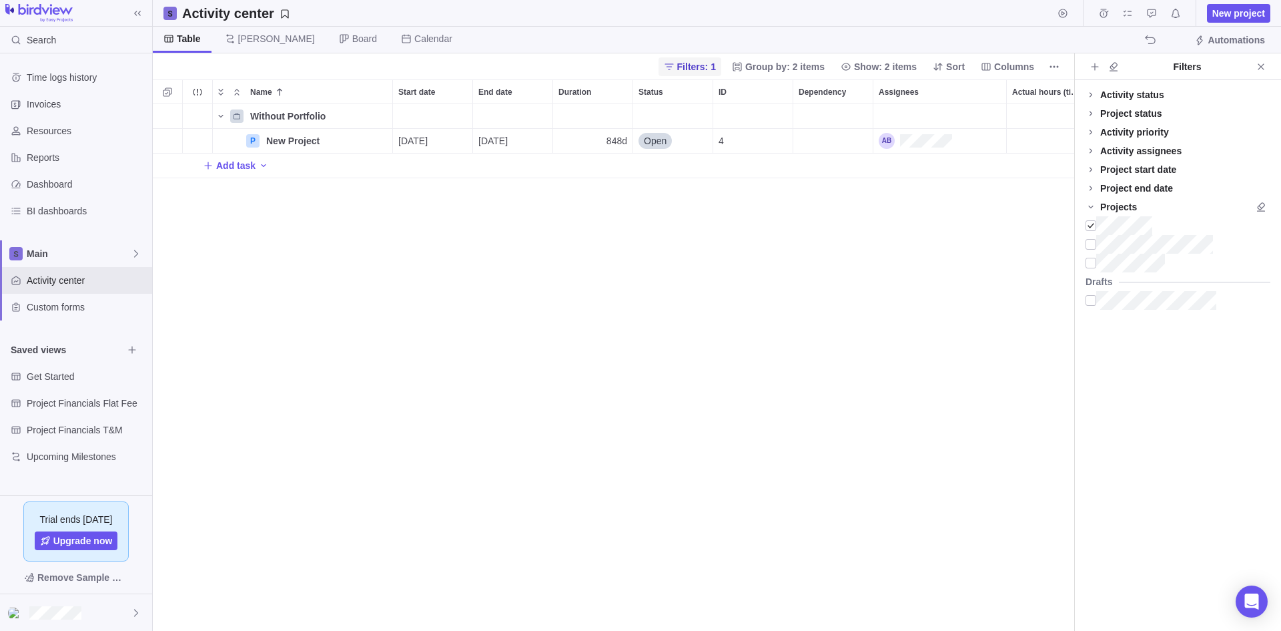
scroll to position [516, 911]
click at [1088, 225] on div at bounding box center [1091, 225] width 11 height 19
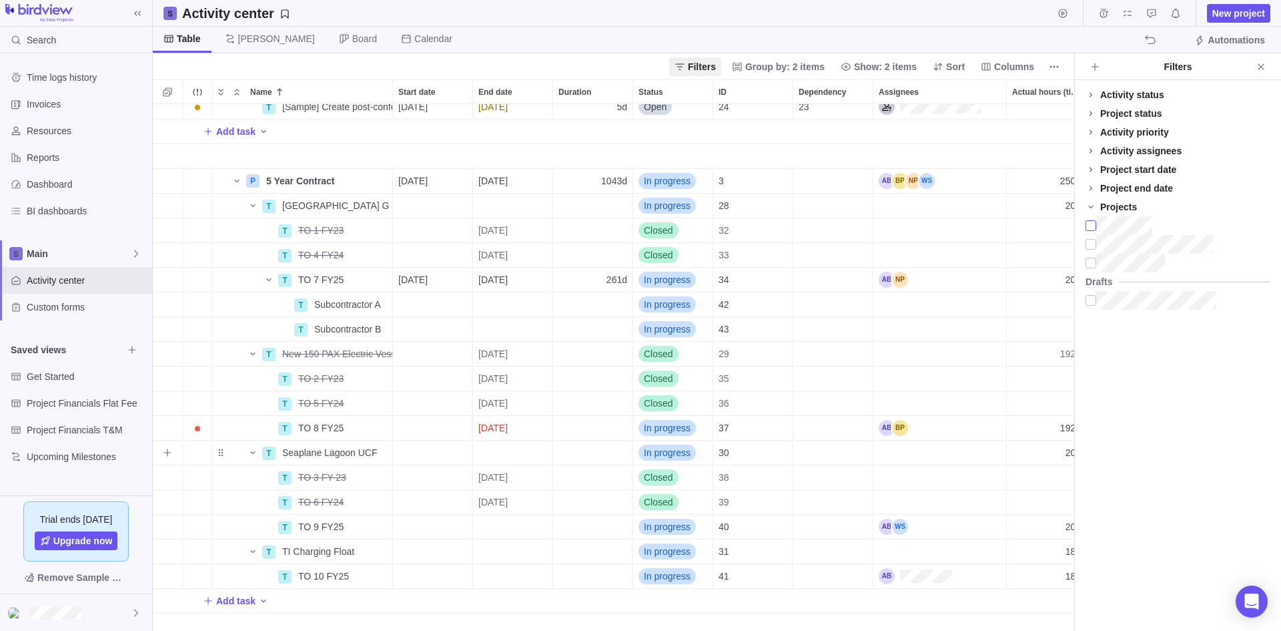
scroll to position [570, 0]
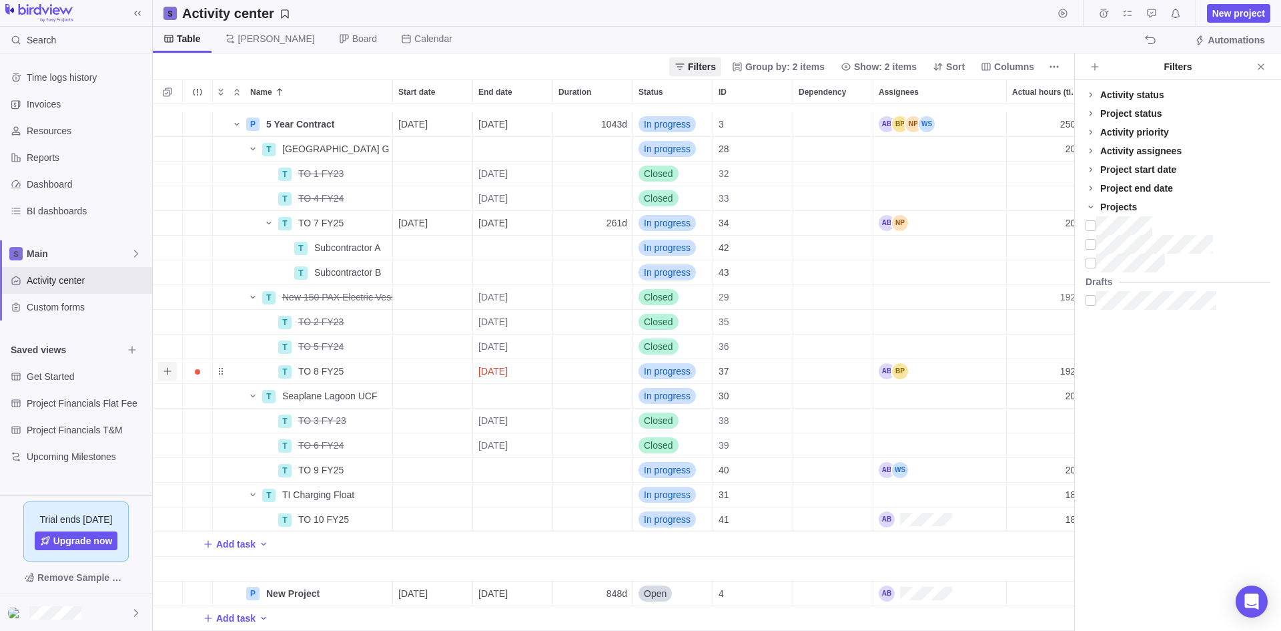
click at [167, 367] on icon "Add sub-activity" at bounding box center [166, 370] width 7 height 7
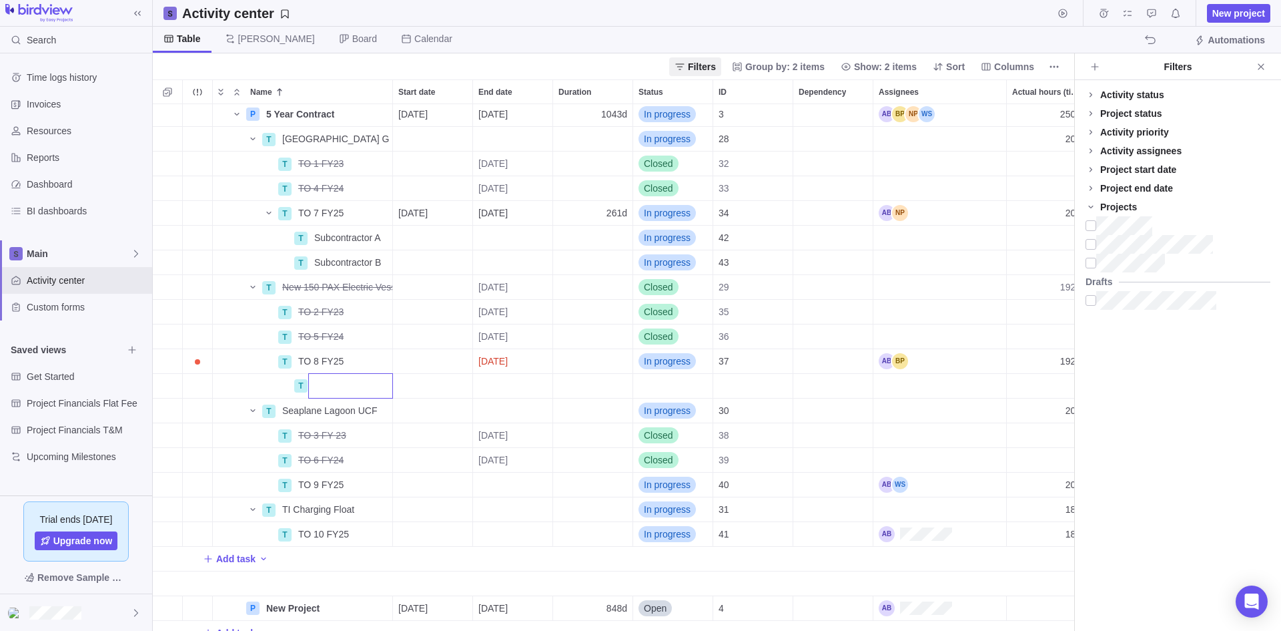
click at [207, 293] on div "P 5 Year Contract Details 07/03/2023 06/30/2027 1043d In progress 3 250h $29,80…" at bounding box center [613, 367] width 921 height 526
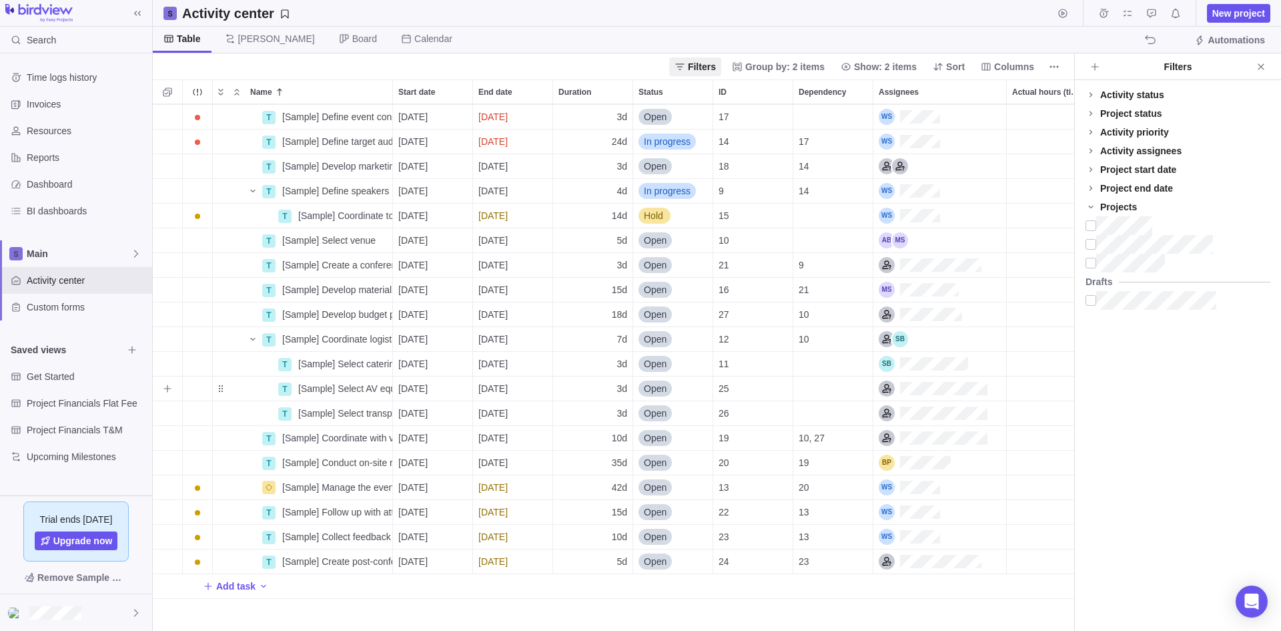
scroll to position [0, 0]
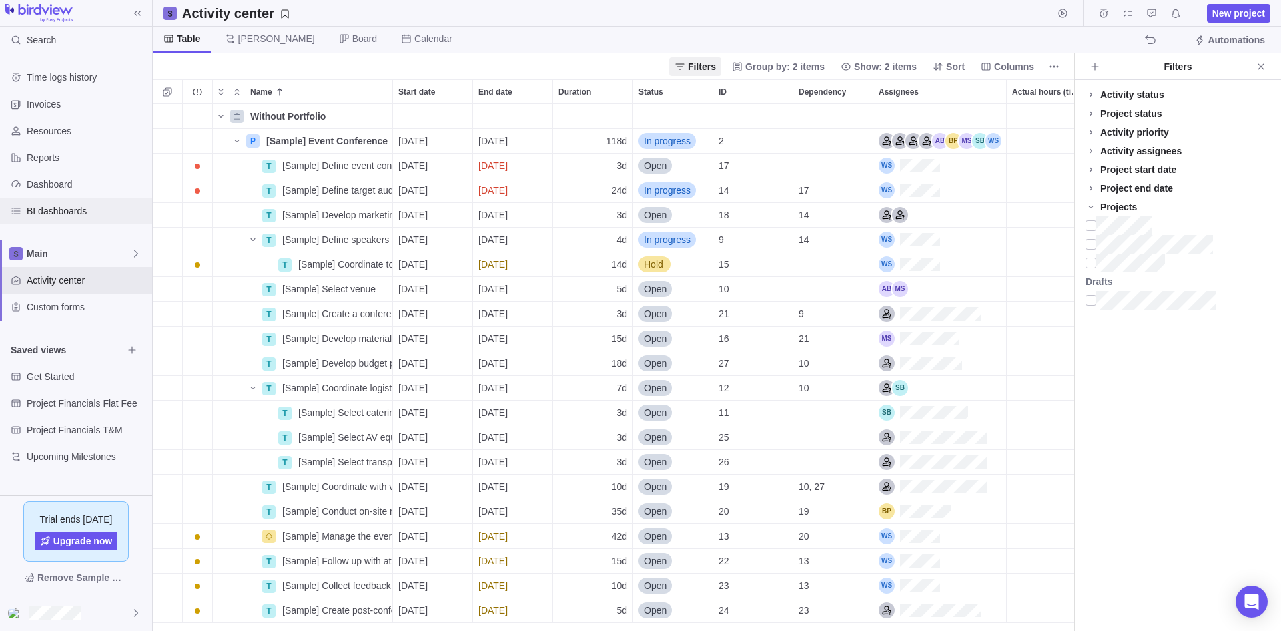
click at [73, 198] on div "BI dashboards" at bounding box center [76, 211] width 152 height 27
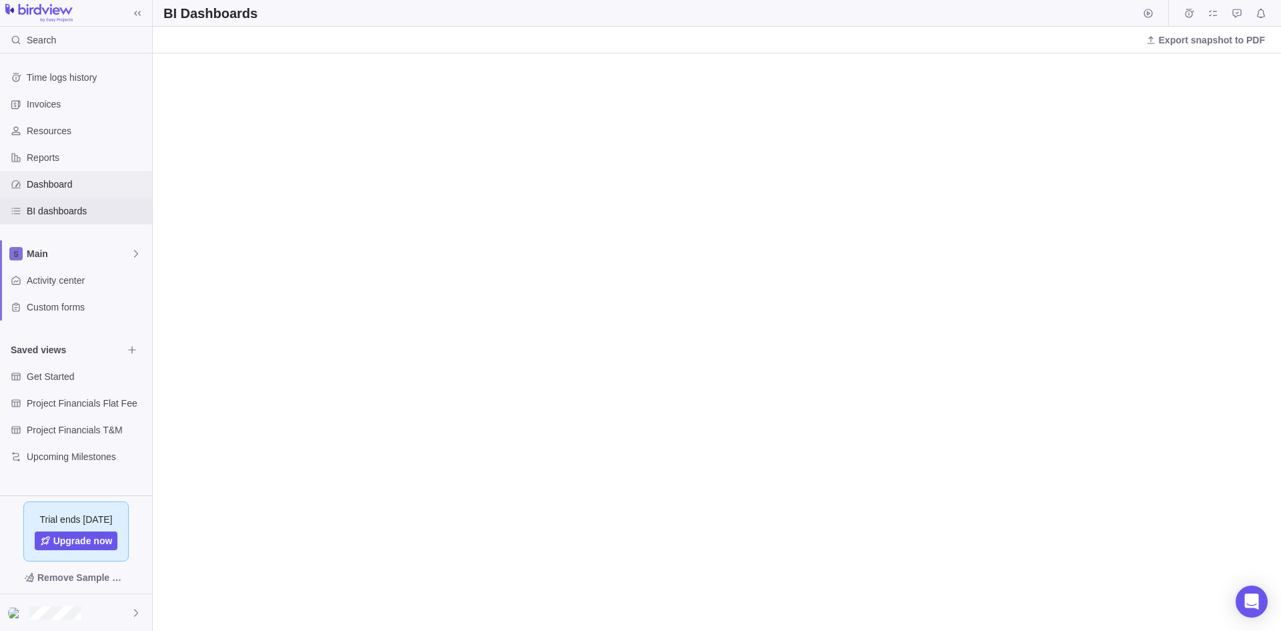
click at [23, 194] on div "Dashboard" at bounding box center [15, 183] width 21 height 21
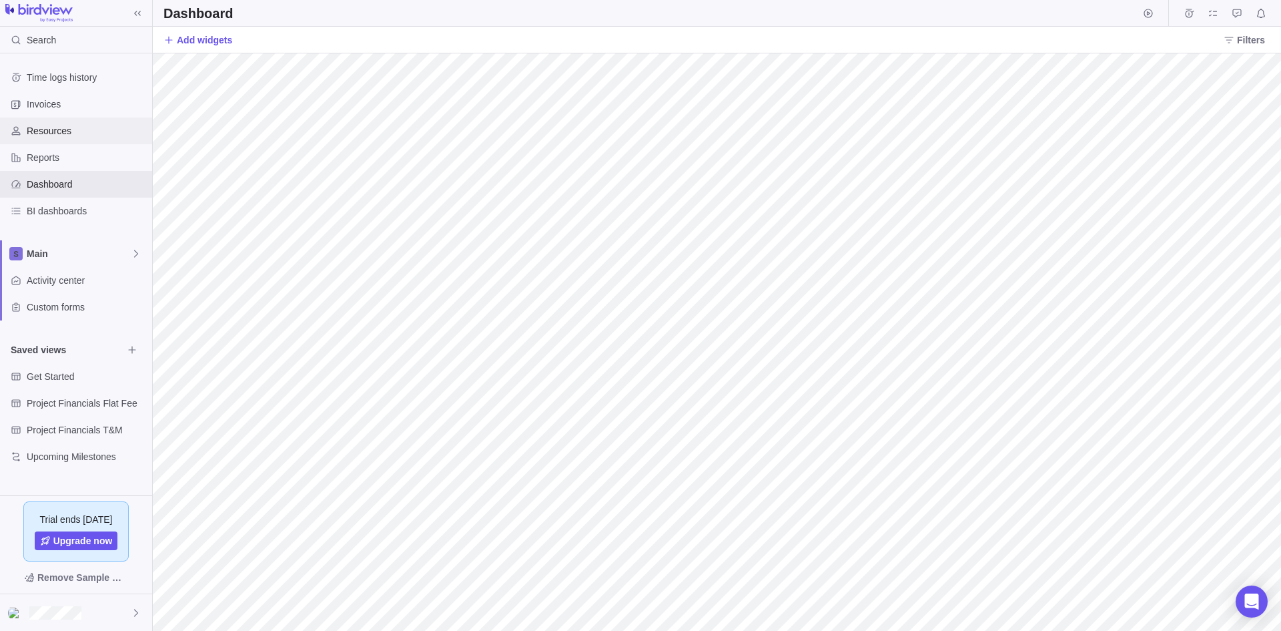
click at [55, 142] on div "Resources" at bounding box center [76, 130] width 152 height 27
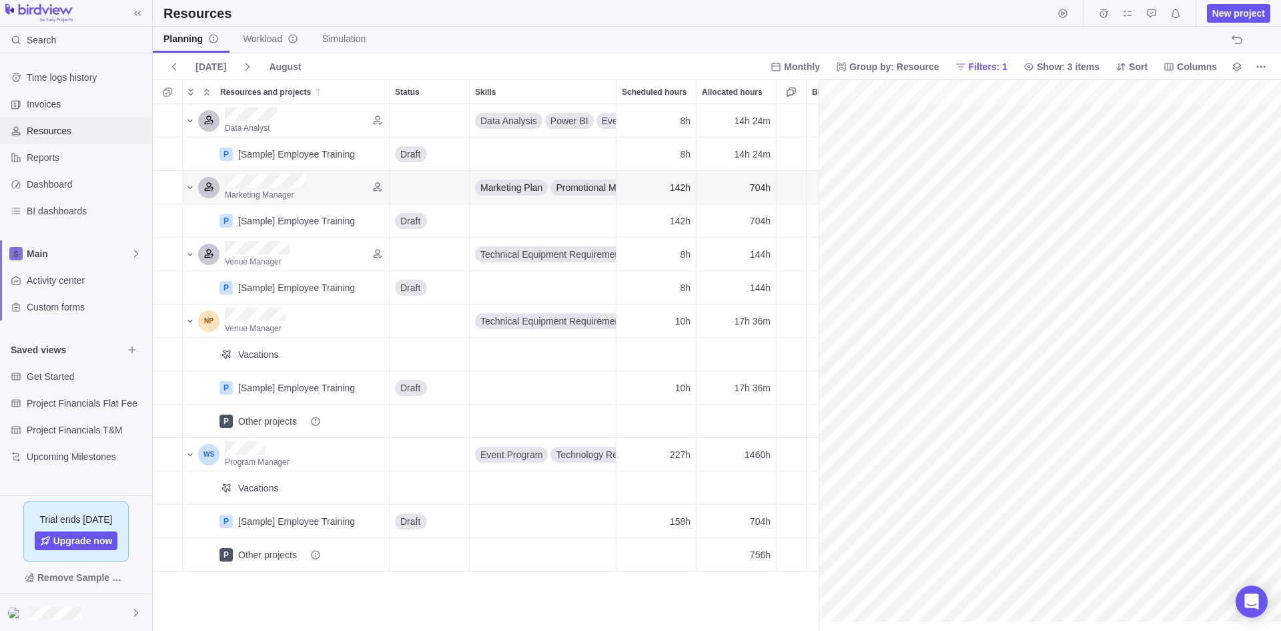
scroll to position [0, 229]
click at [346, 389] on span "Details" at bounding box center [347, 386] width 31 height 13
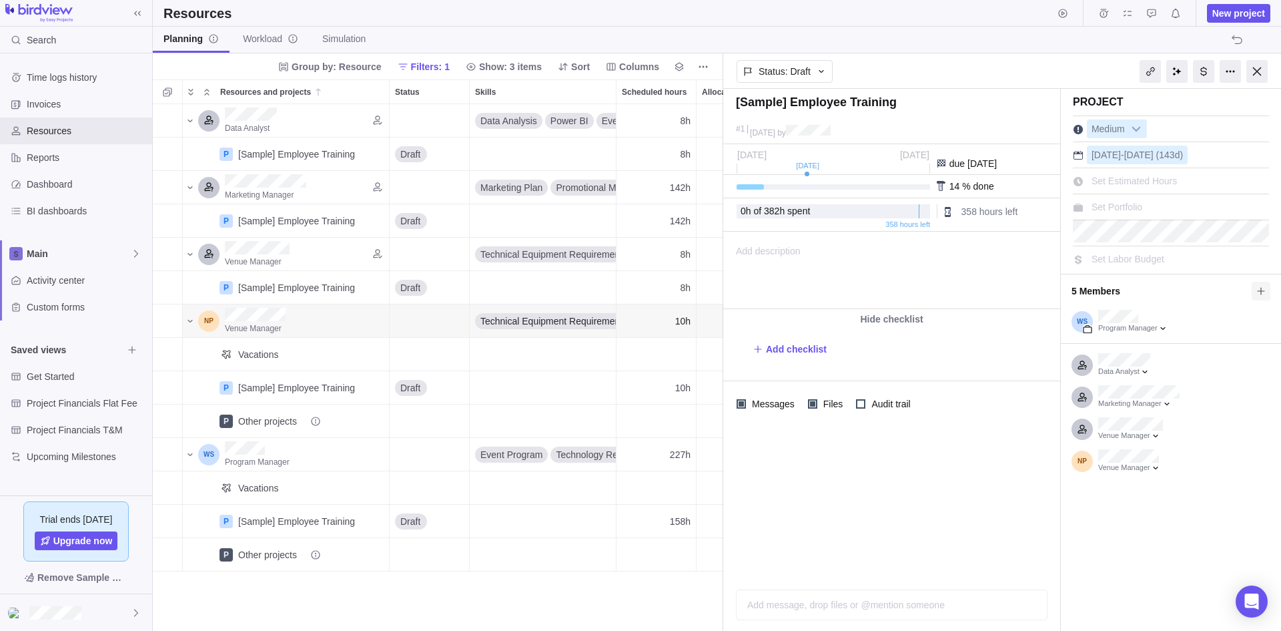
click at [1260, 289] on icon at bounding box center [1261, 291] width 11 height 11
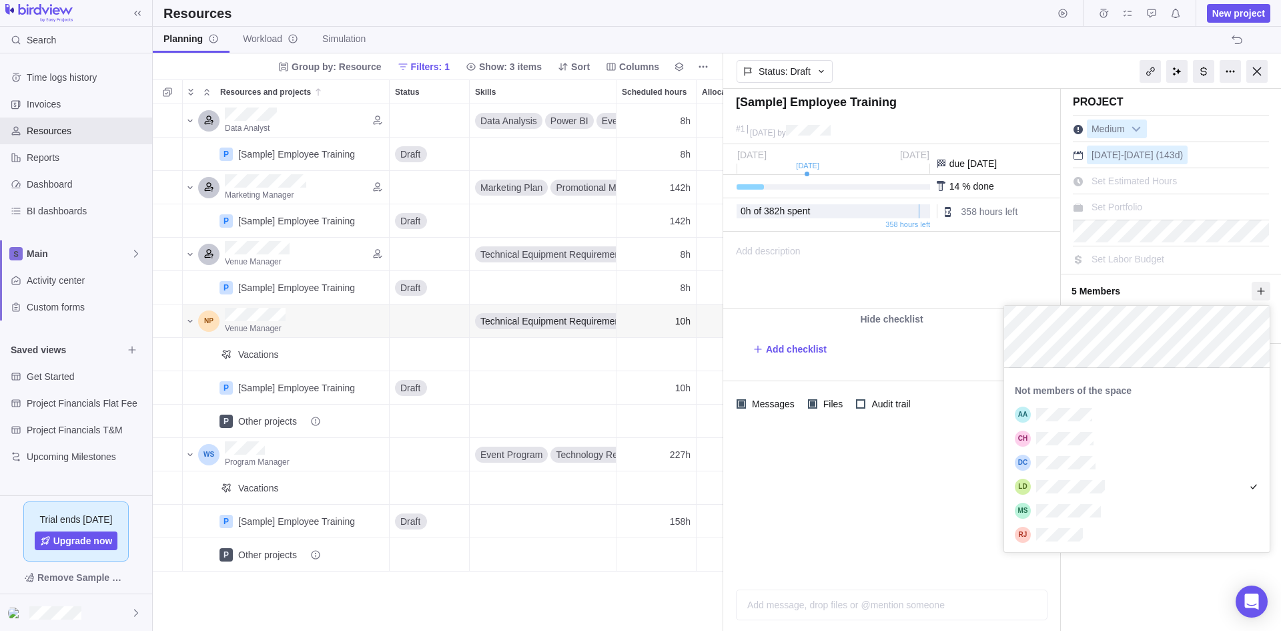
scroll to position [304, 0]
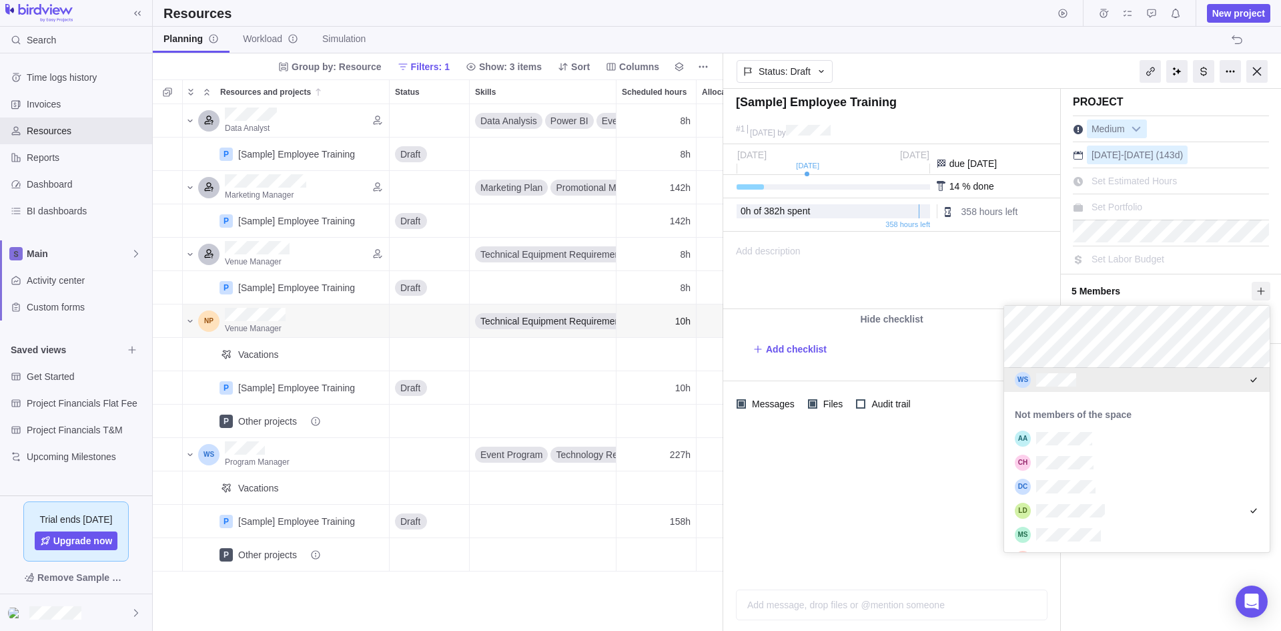
click at [1145, 265] on div "[Sample] Employee Training #1 August 8 by Project was completed on its planned …" at bounding box center [1002, 360] width 558 height 542
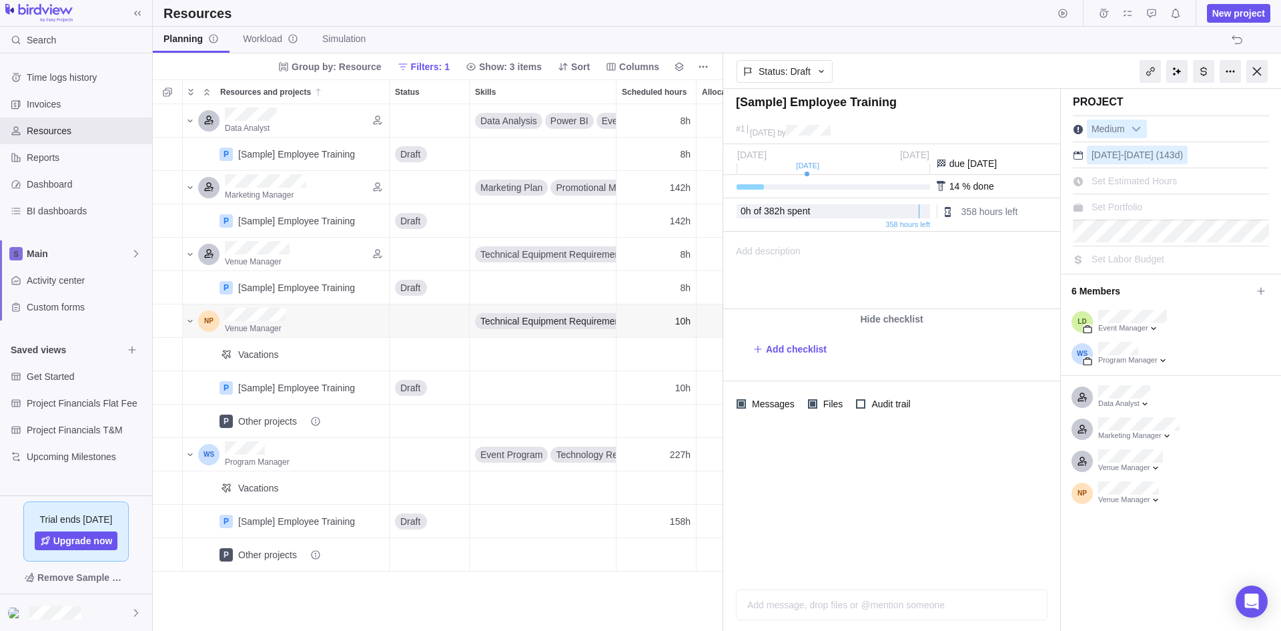
click at [1138, 515] on div "Project Medium Jun 2 - Dec 17 (143d) Set Estimated Hours Set Portfolio Set Labo…" at bounding box center [1171, 360] width 220 height 542
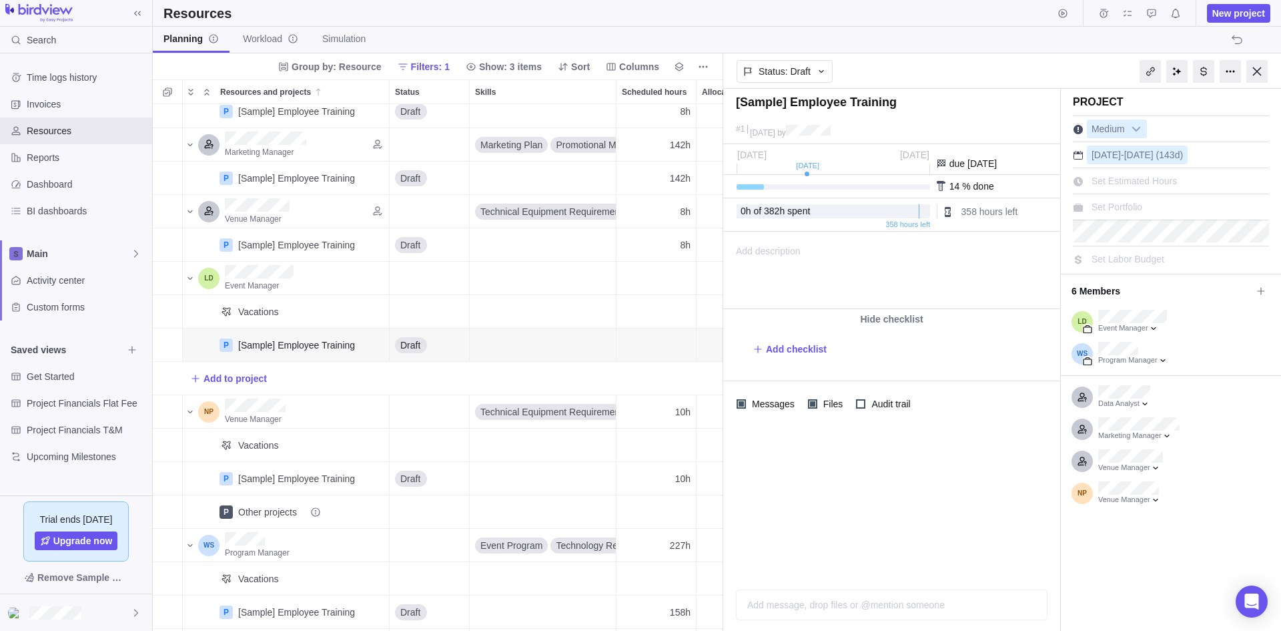
scroll to position [0, 0]
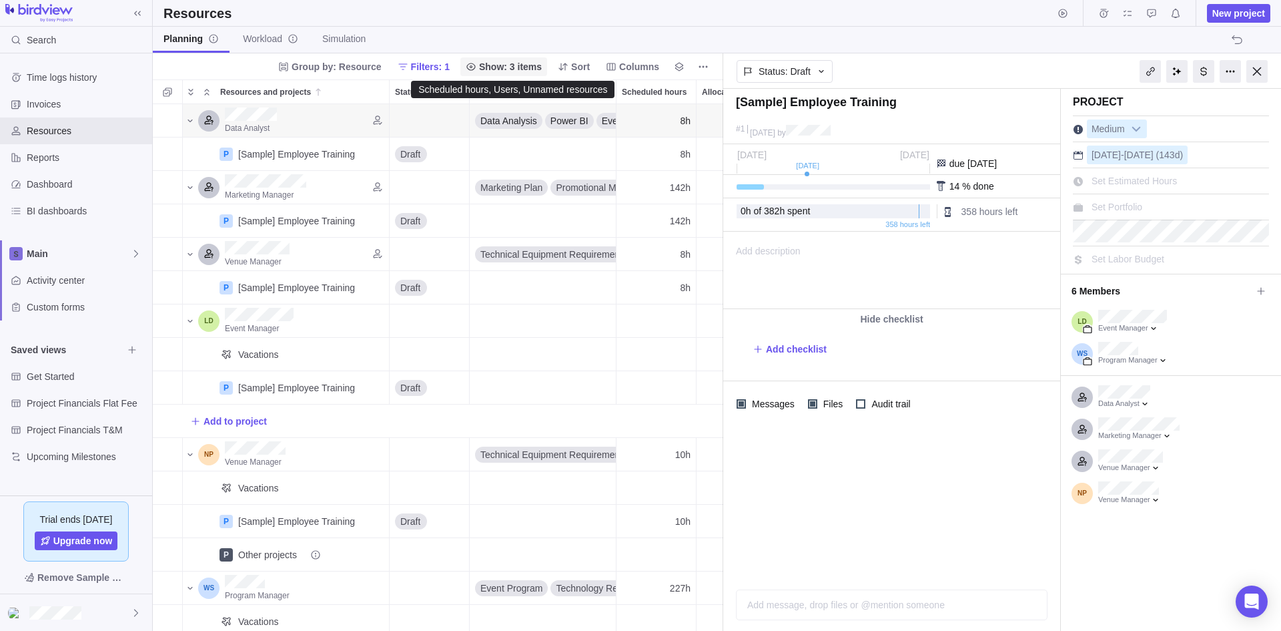
click at [522, 63] on span "Show: 3 items" at bounding box center [510, 66] width 63 height 13
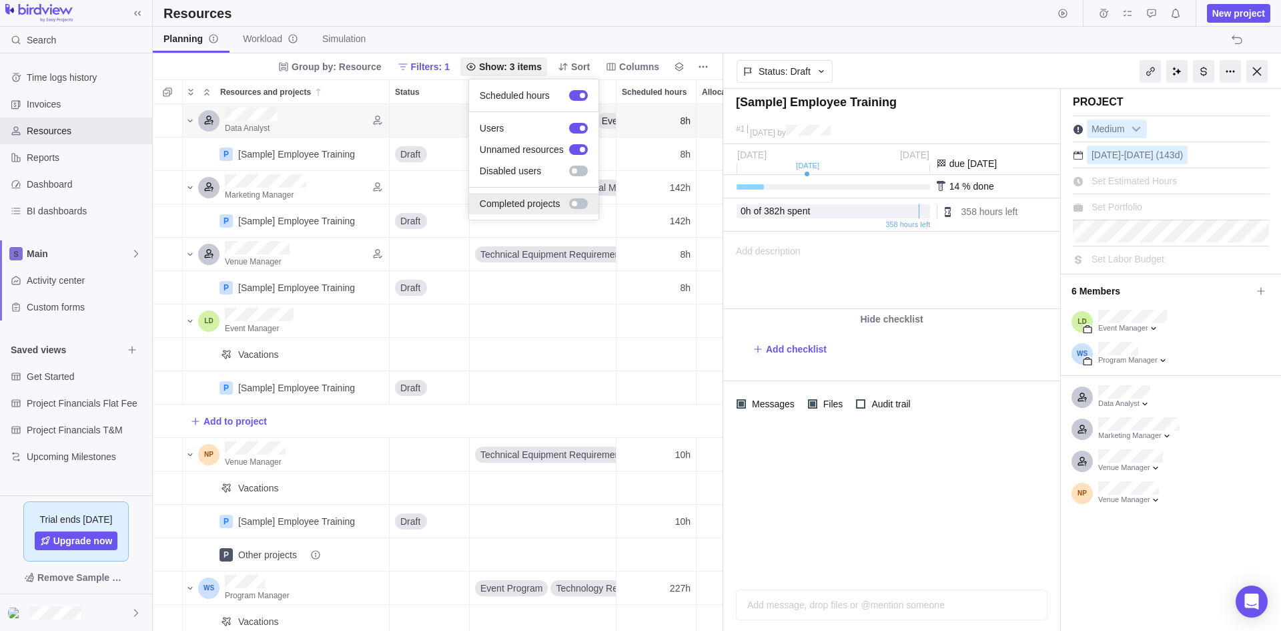
click at [572, 205] on div at bounding box center [574, 203] width 5 height 5
click at [571, 205] on div at bounding box center [578, 203] width 19 height 11
click at [434, 65] on body "Search Time logs history Invoices Resources Reports Dashboard BI dashboards Mai…" at bounding box center [640, 315] width 1281 height 631
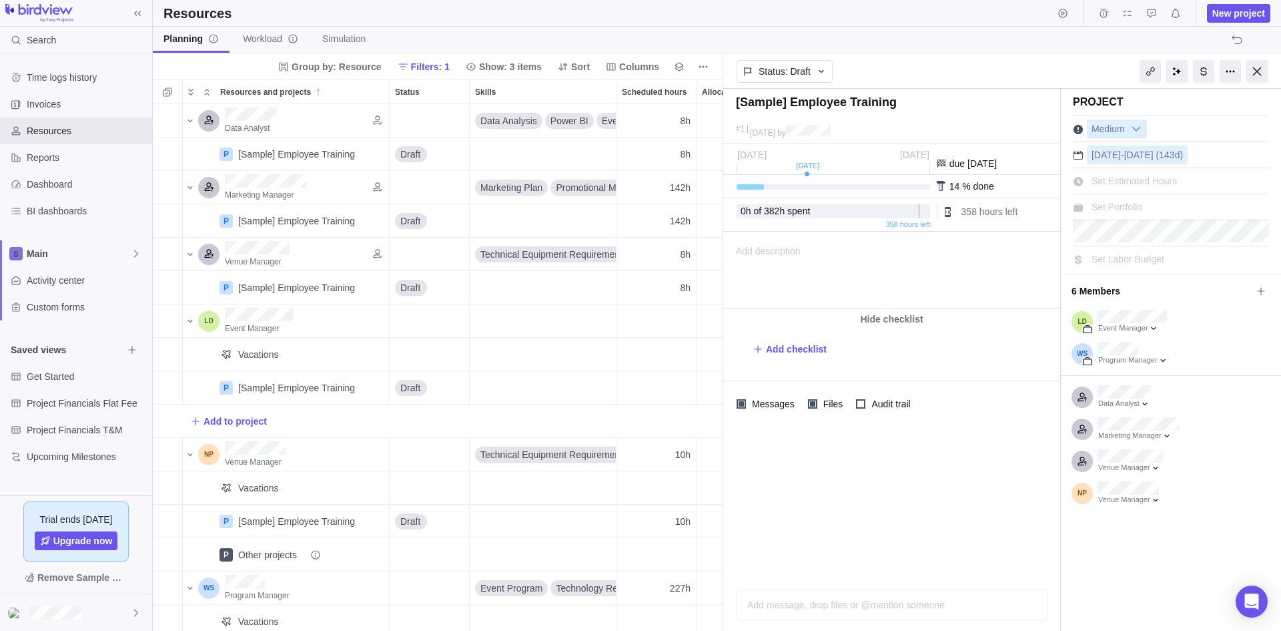
click at [434, 65] on span "Filters: 1" at bounding box center [430, 66] width 39 height 13
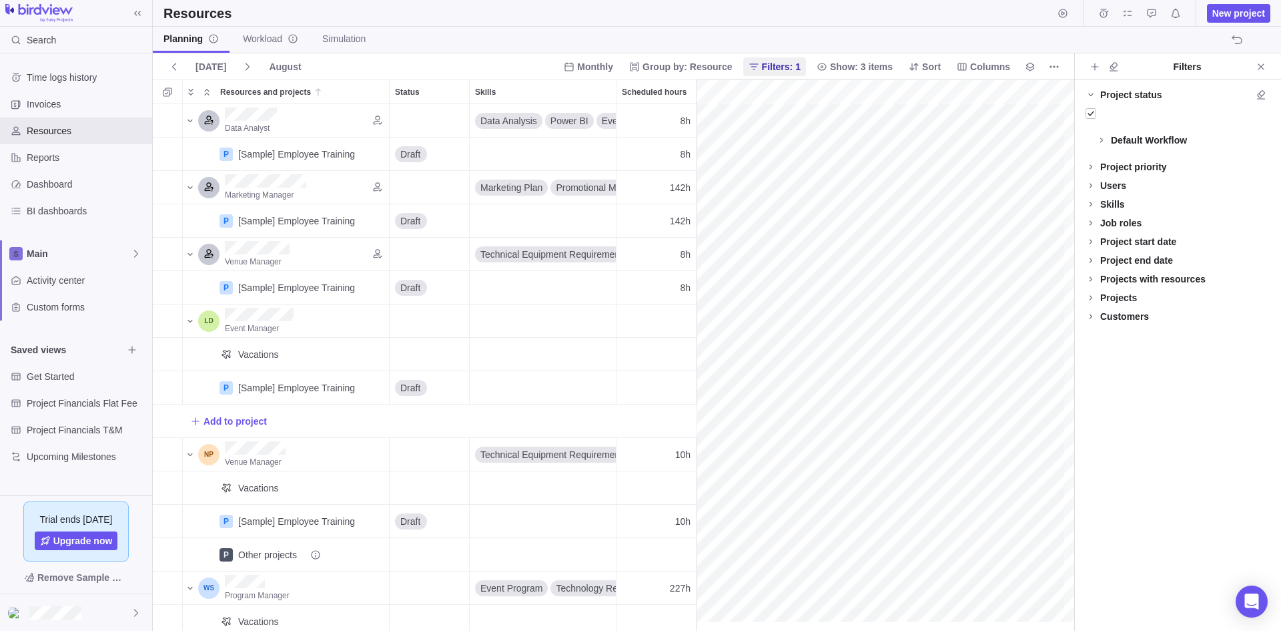
scroll to position [0, 229]
click at [1262, 69] on icon "Close" at bounding box center [1261, 66] width 11 height 11
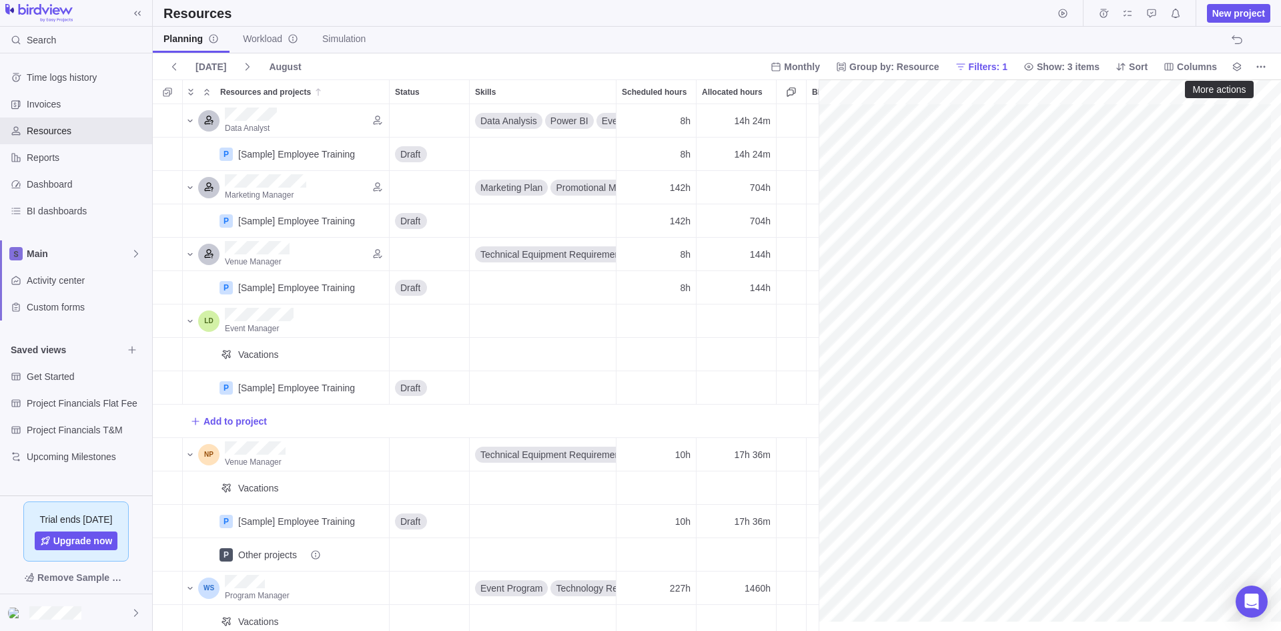
click at [1262, 69] on icon "More actions" at bounding box center [1261, 66] width 11 height 11
click at [919, 63] on span "Group by: Resource" at bounding box center [894, 66] width 90 height 13
click at [875, 97] on span "Project" at bounding box center [876, 96] width 29 height 13
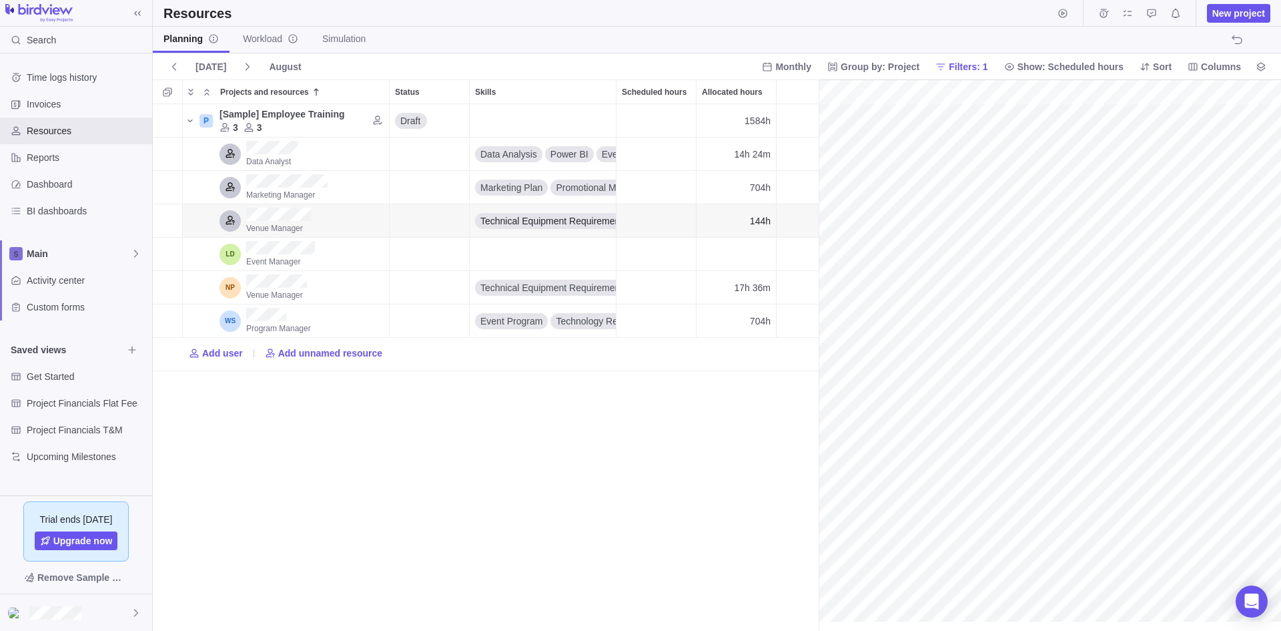
scroll to position [0, 229]
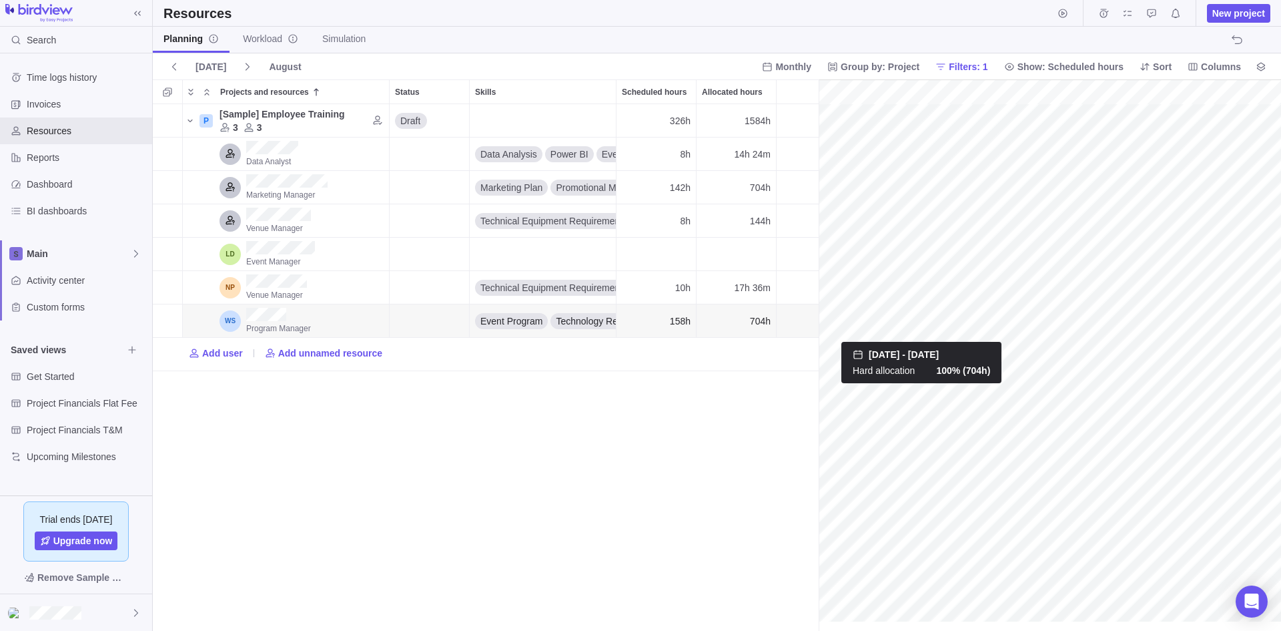
click at [933, 312] on div "gantt" at bounding box center [1050, 355] width 462 height 552
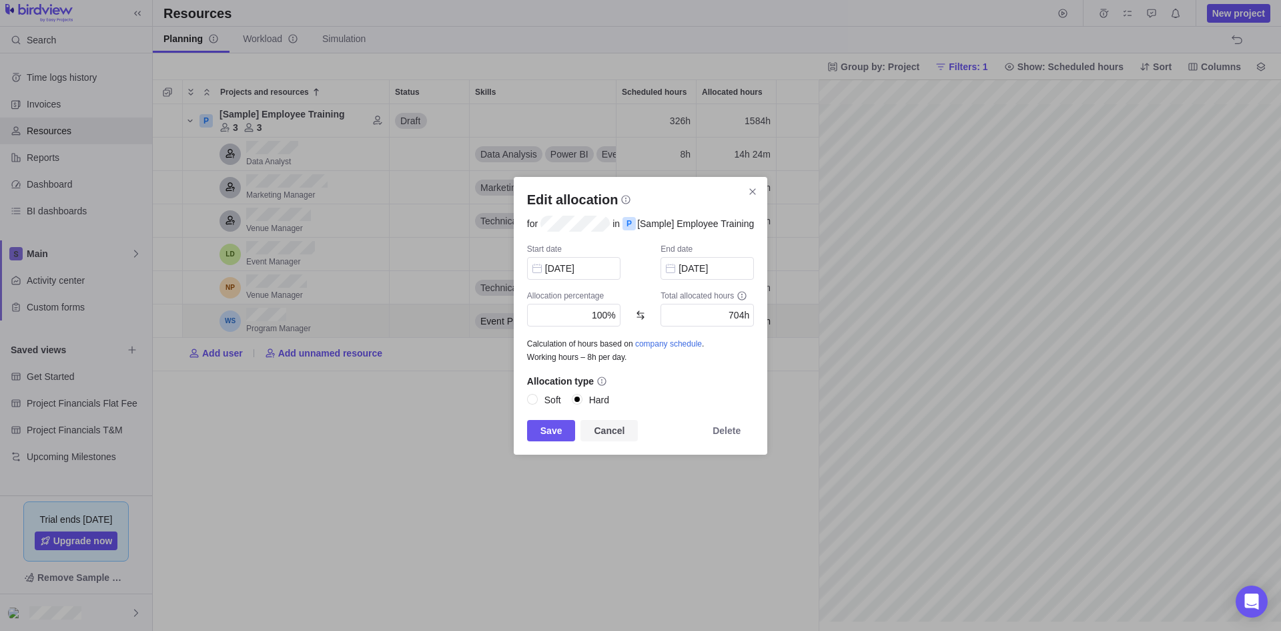
click at [611, 431] on span "Cancel" at bounding box center [609, 430] width 31 height 16
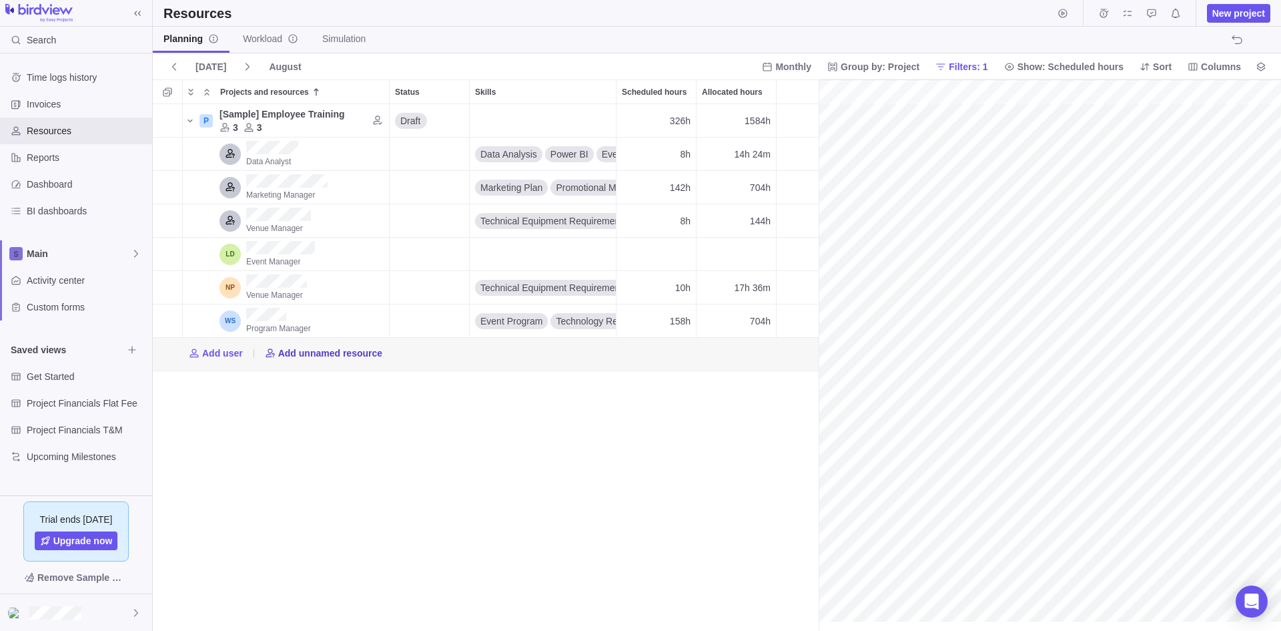
click at [336, 352] on span "Add unnamed resource" at bounding box center [330, 352] width 104 height 13
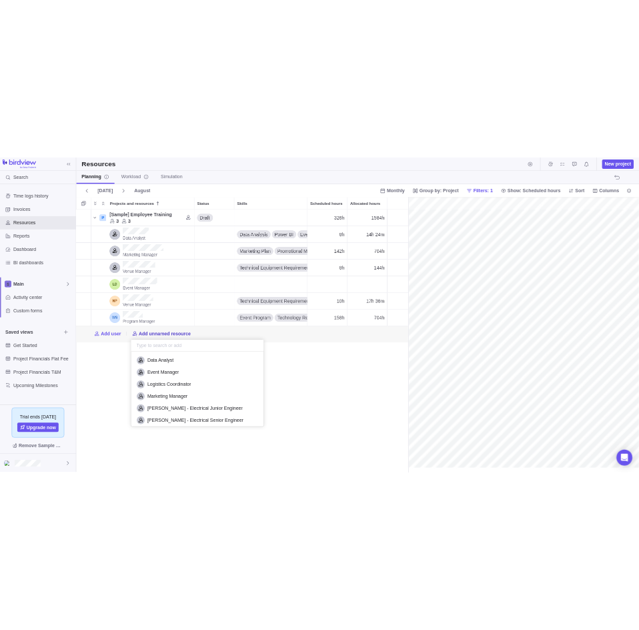
scroll to position [139, 256]
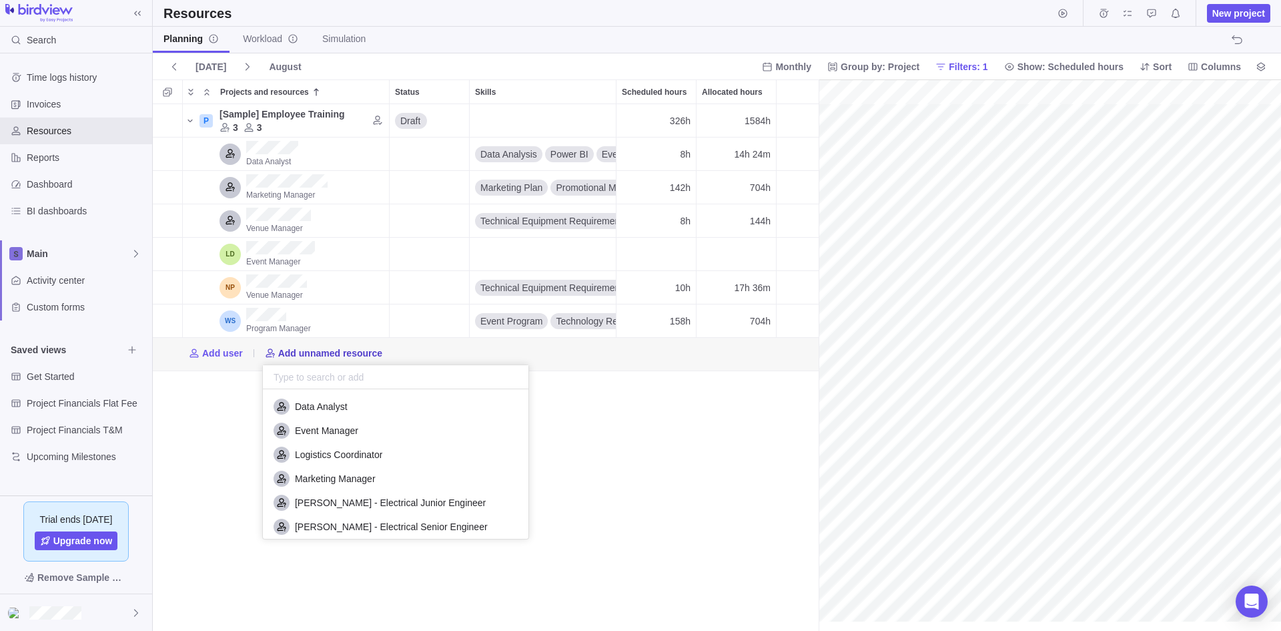
click at [336, 352] on span "Add unnamed resource" at bounding box center [330, 352] width 104 height 13
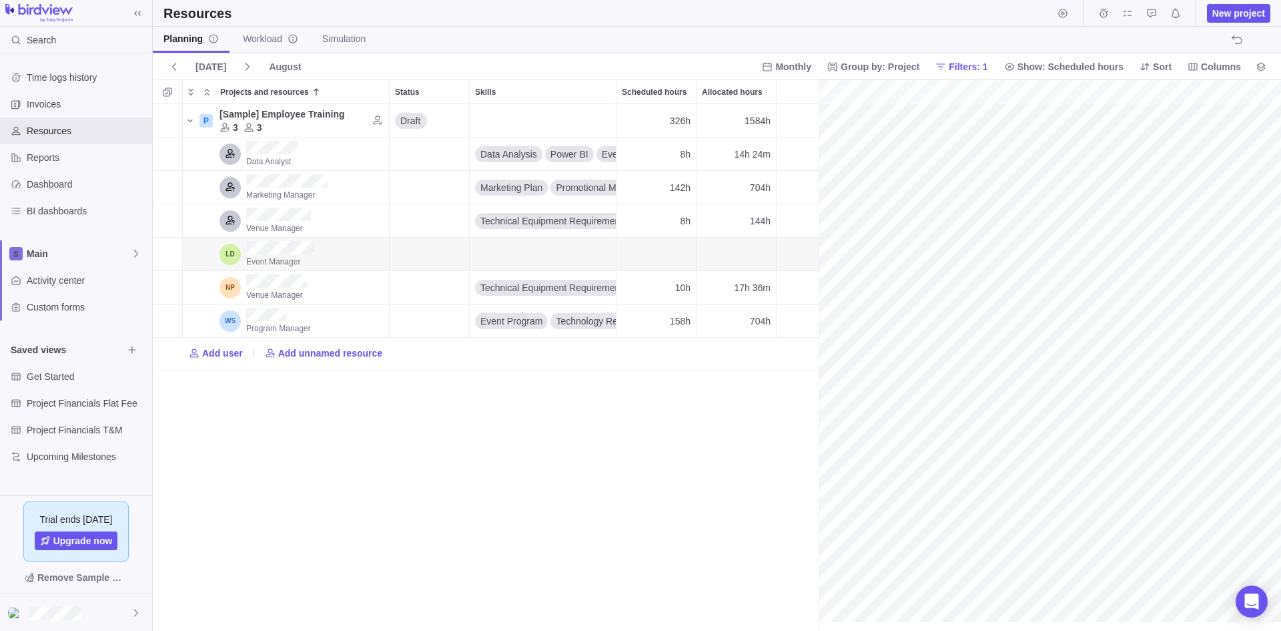
click at [1040, 252] on div "gantt" at bounding box center [1050, 355] width 462 height 552
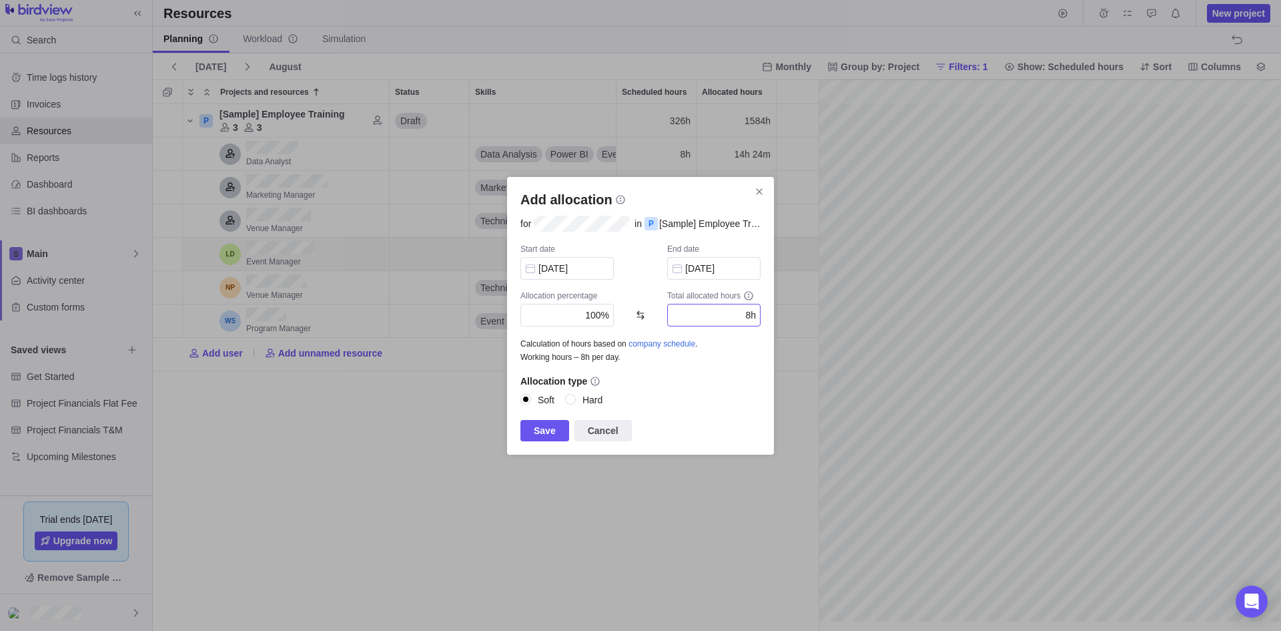
click at [721, 324] on input "8h" at bounding box center [713, 315] width 93 height 23
click at [695, 268] on input "10/27/2025" at bounding box center [713, 268] width 93 height 23
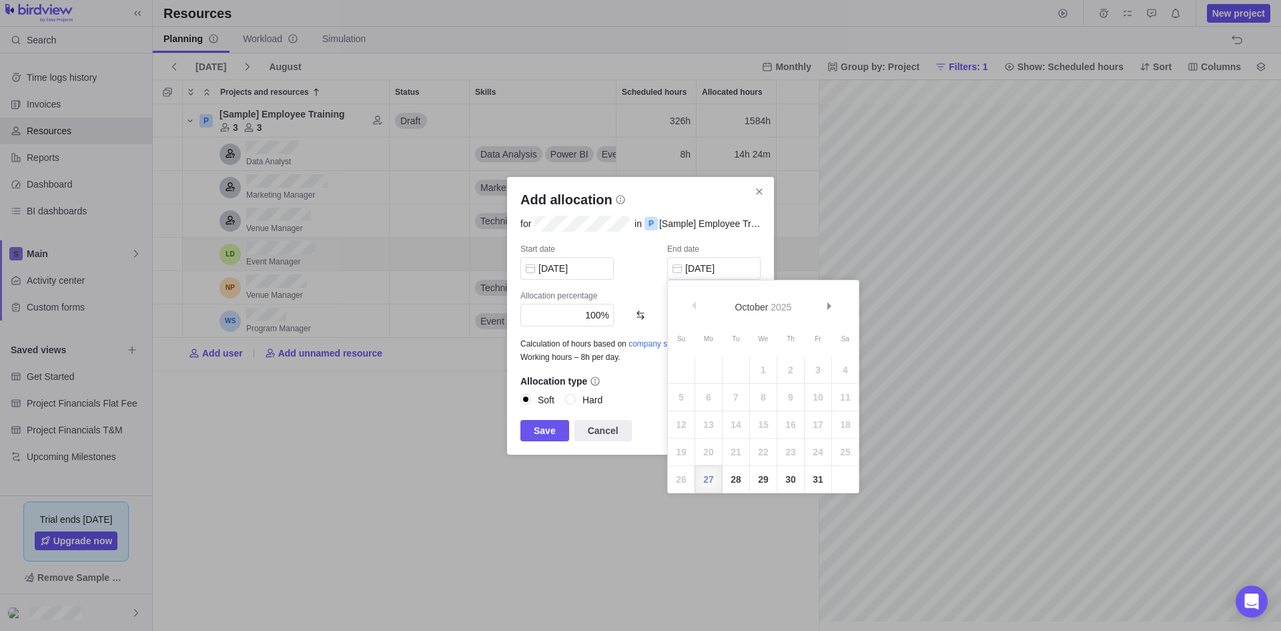
click at [638, 383] on div "Allocation type" at bounding box center [640, 380] width 240 height 13
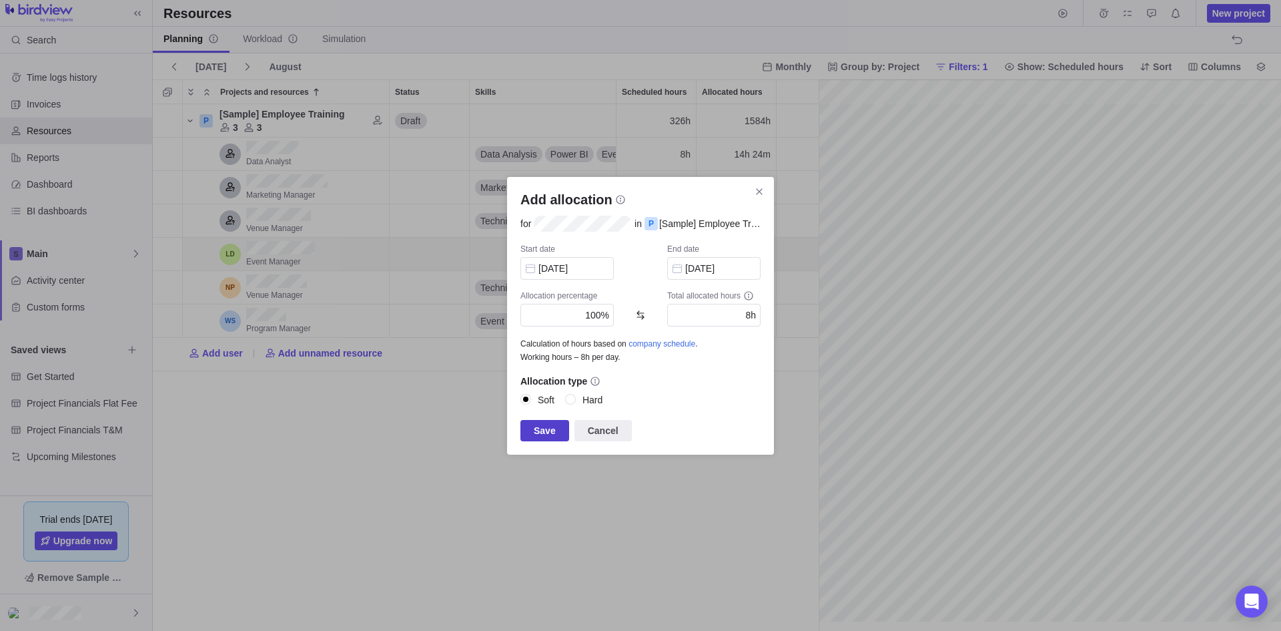
click at [531, 433] on span "Save" at bounding box center [544, 430] width 49 height 21
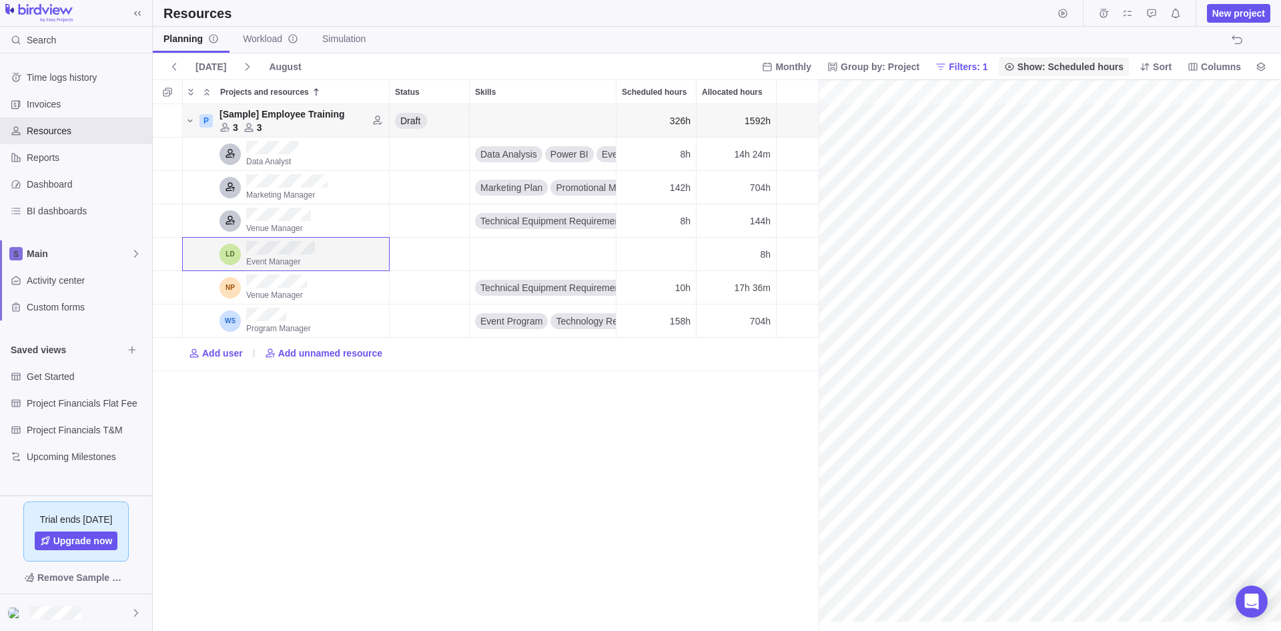
click at [1069, 67] on span "Show: Scheduled hours" at bounding box center [1071, 66] width 106 height 13
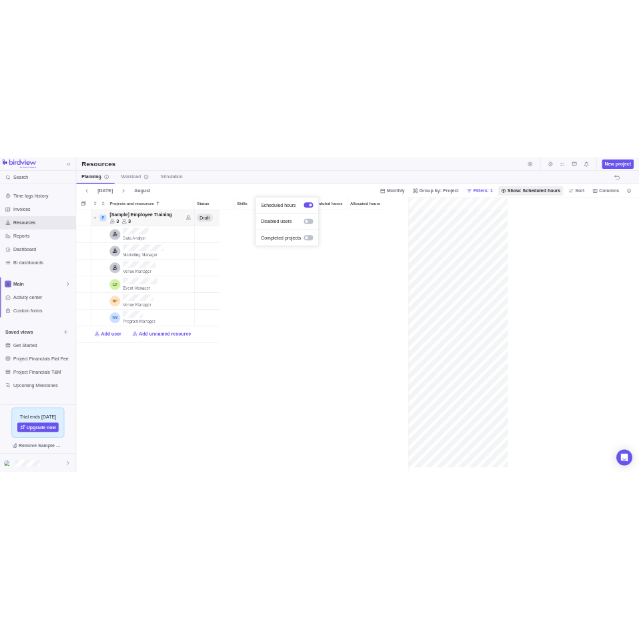
scroll to position [516, 277]
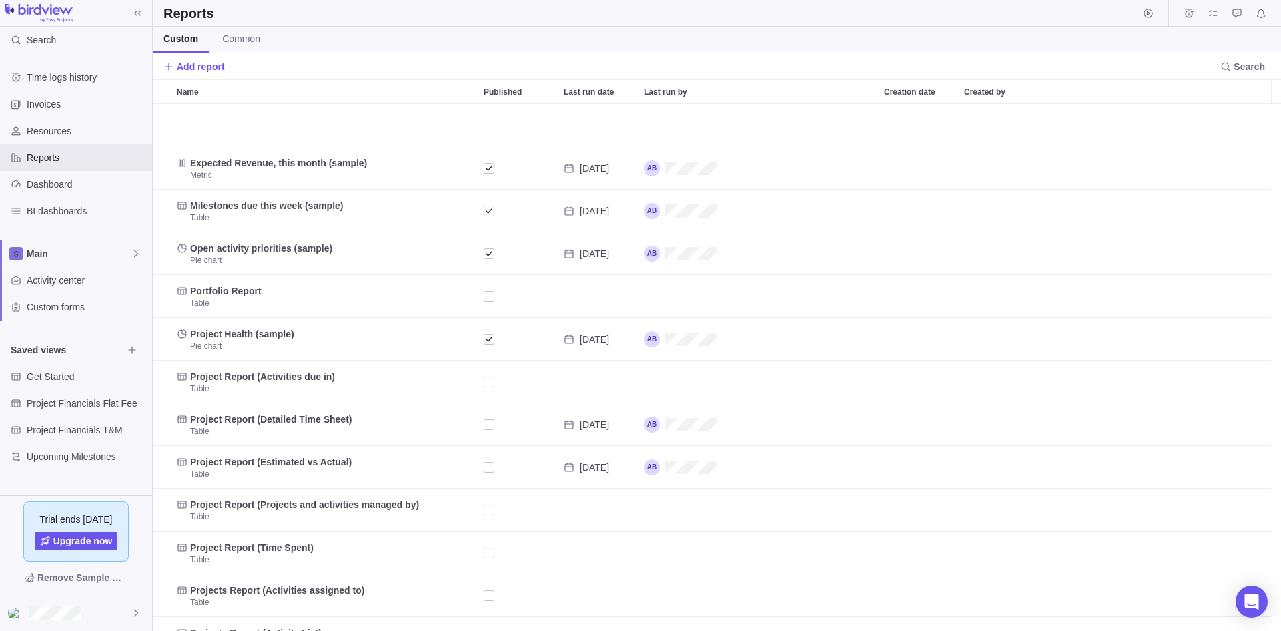
scroll to position [516, 1118]
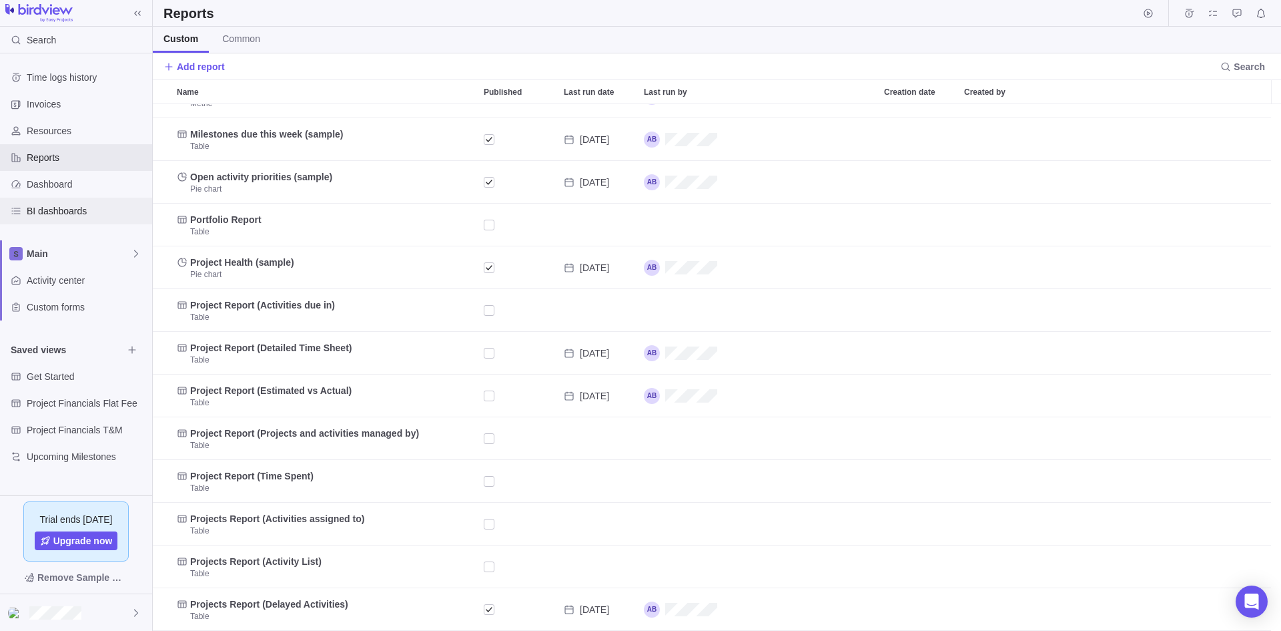
click at [54, 212] on span "BI dashboards" at bounding box center [87, 210] width 120 height 13
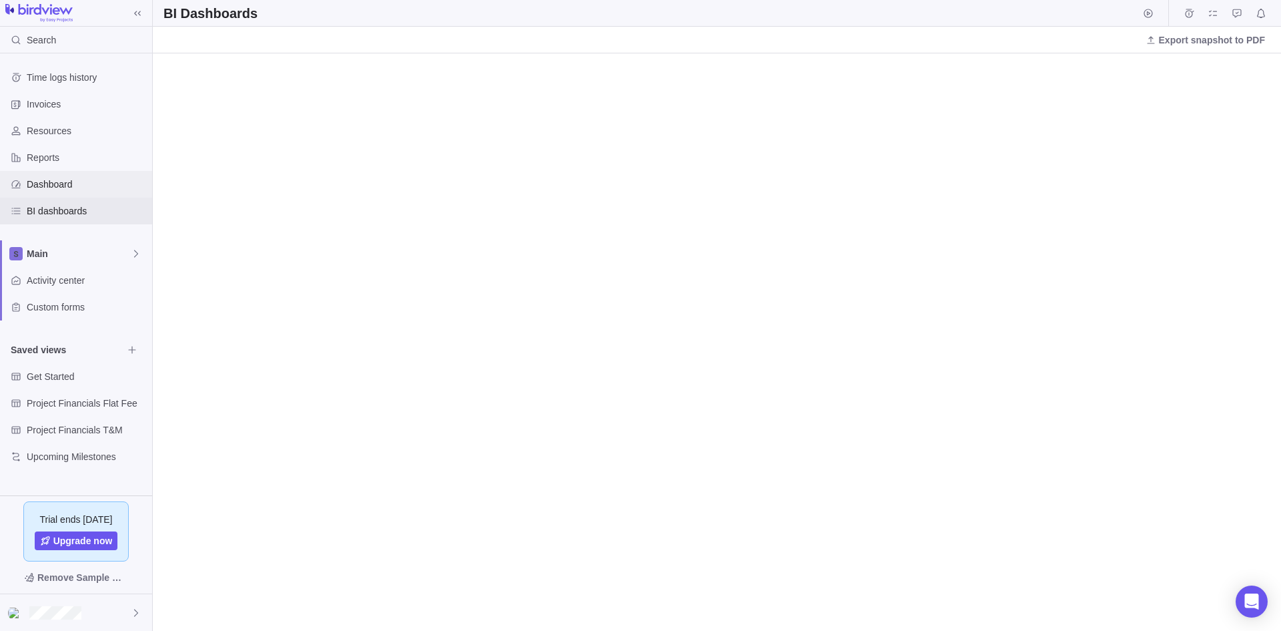
click at [60, 190] on span "Dashboard" at bounding box center [87, 183] width 120 height 13
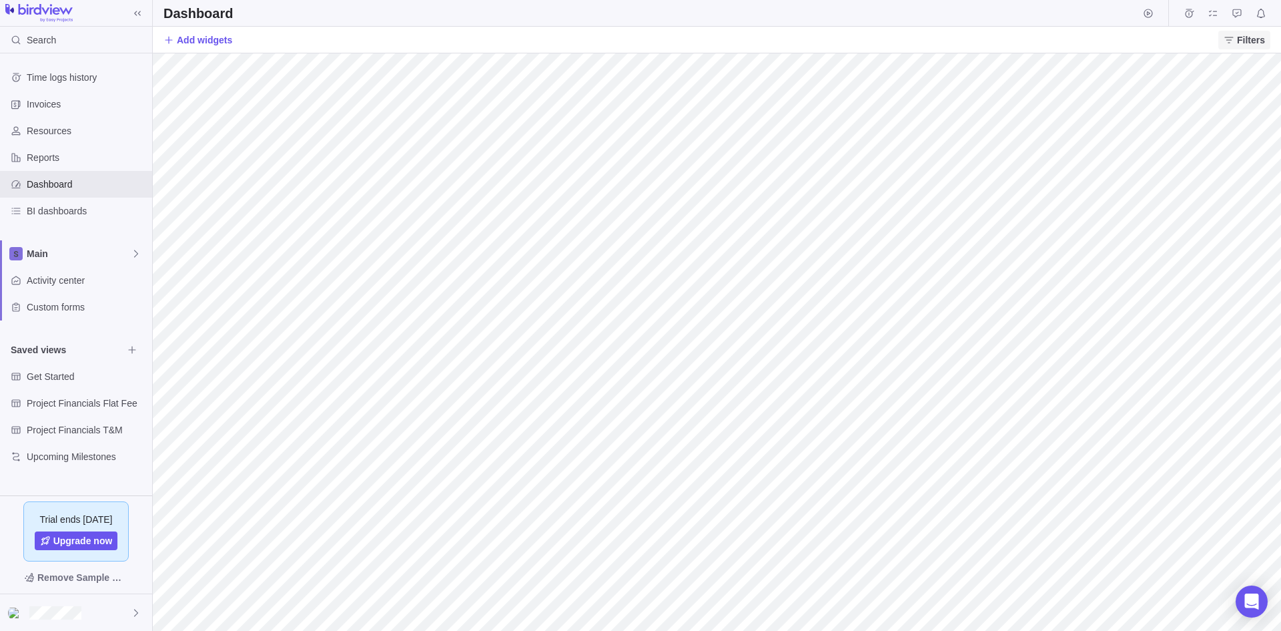
click at [1254, 34] on span "Filters" at bounding box center [1251, 39] width 28 height 13
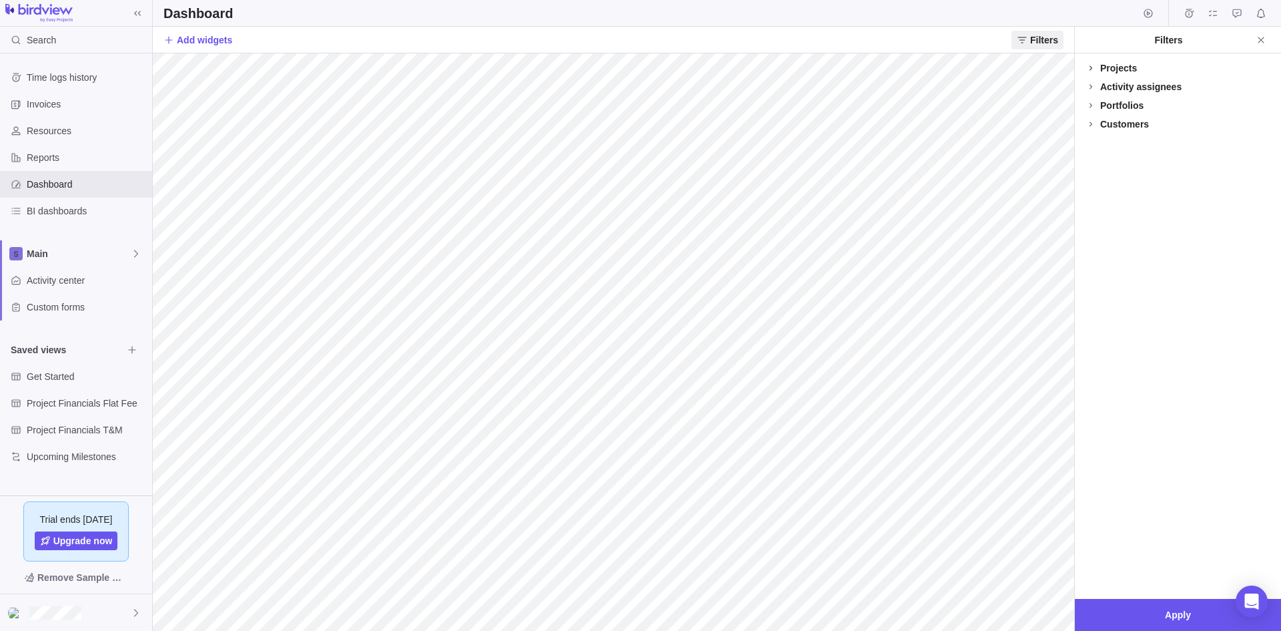
click at [1096, 70] on span at bounding box center [1091, 68] width 19 height 19
click at [1092, 104] on div at bounding box center [1091, 105] width 11 height 19
click at [1090, 104] on div at bounding box center [1091, 105] width 11 height 19
click at [1096, 122] on div at bounding box center [1091, 124] width 11 height 19
click at [1098, 164] on span at bounding box center [1091, 169] width 19 height 19
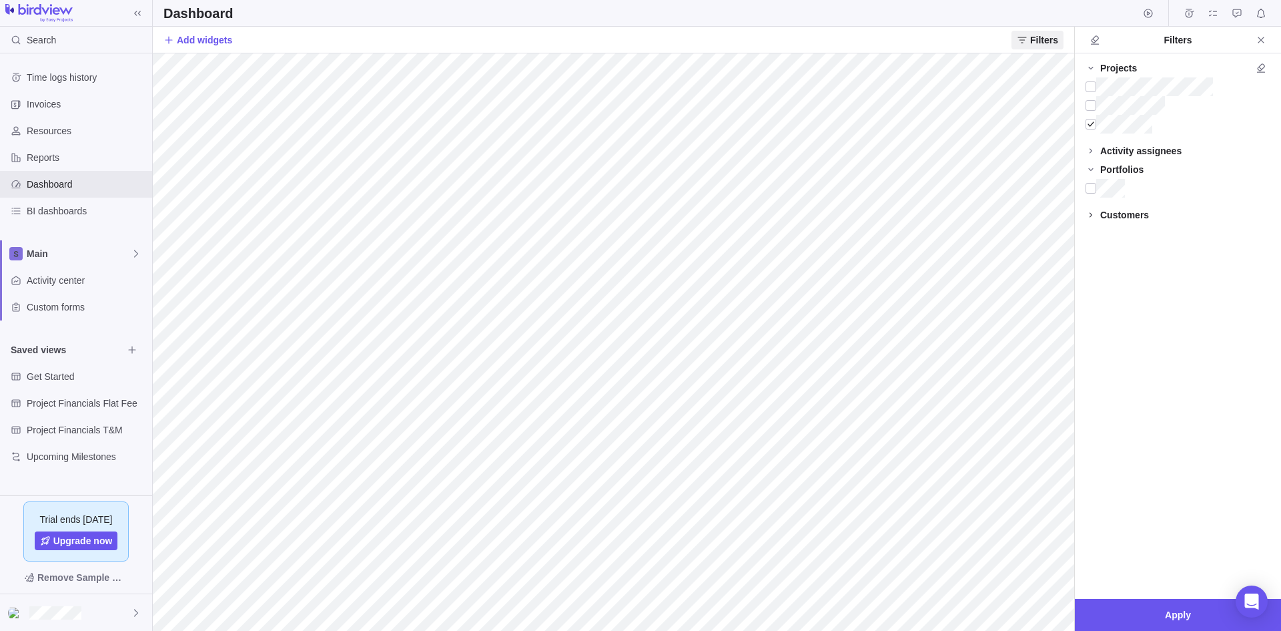
click at [1092, 214] on icon at bounding box center [1091, 215] width 11 height 11
click at [1090, 252] on div at bounding box center [1091, 252] width 11 height 19
click at [1087, 121] on div at bounding box center [1091, 124] width 11 height 19
click at [1134, 602] on span "Apply" at bounding box center [1178, 615] width 206 height 32
click at [1090, 254] on div at bounding box center [1091, 252] width 11 height 19
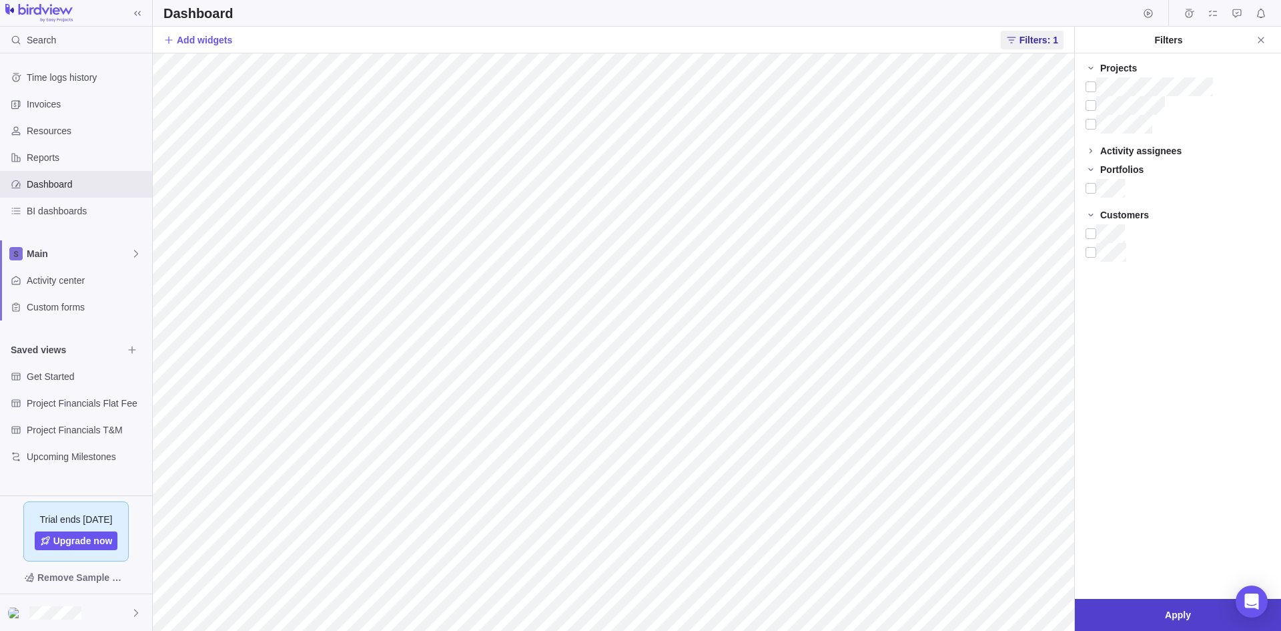
click at [1179, 618] on span "Apply" at bounding box center [1178, 615] width 26 height 16
click at [38, 167] on div "Reports" at bounding box center [76, 157] width 152 height 27
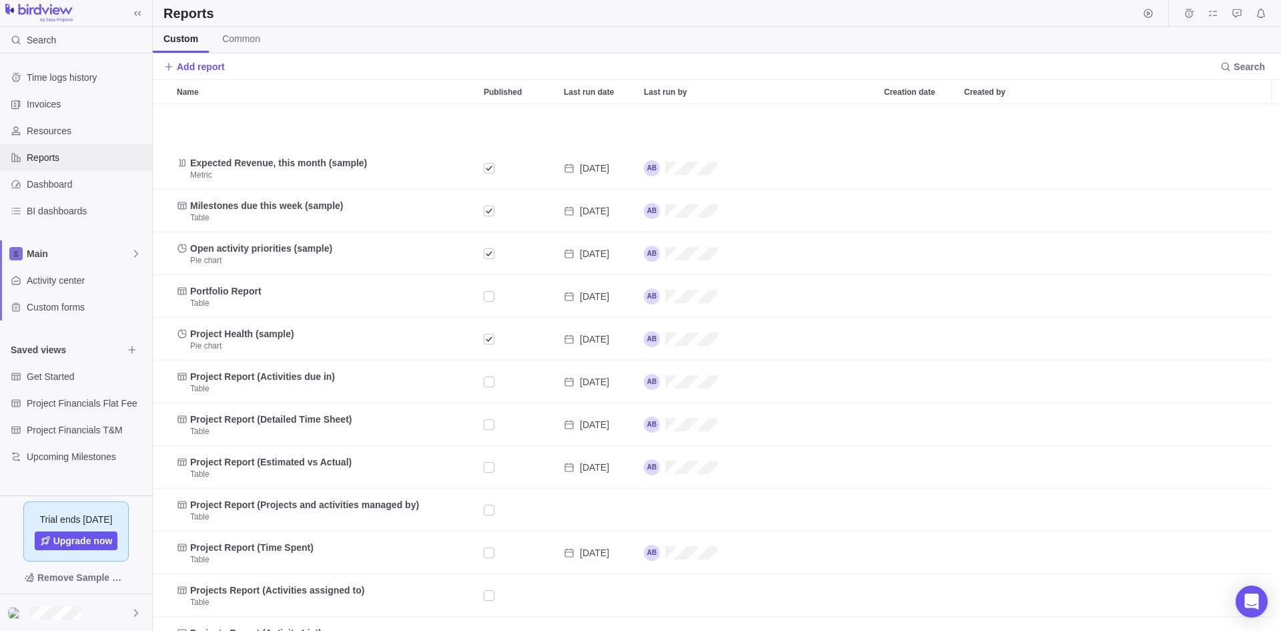
scroll to position [71, 0]
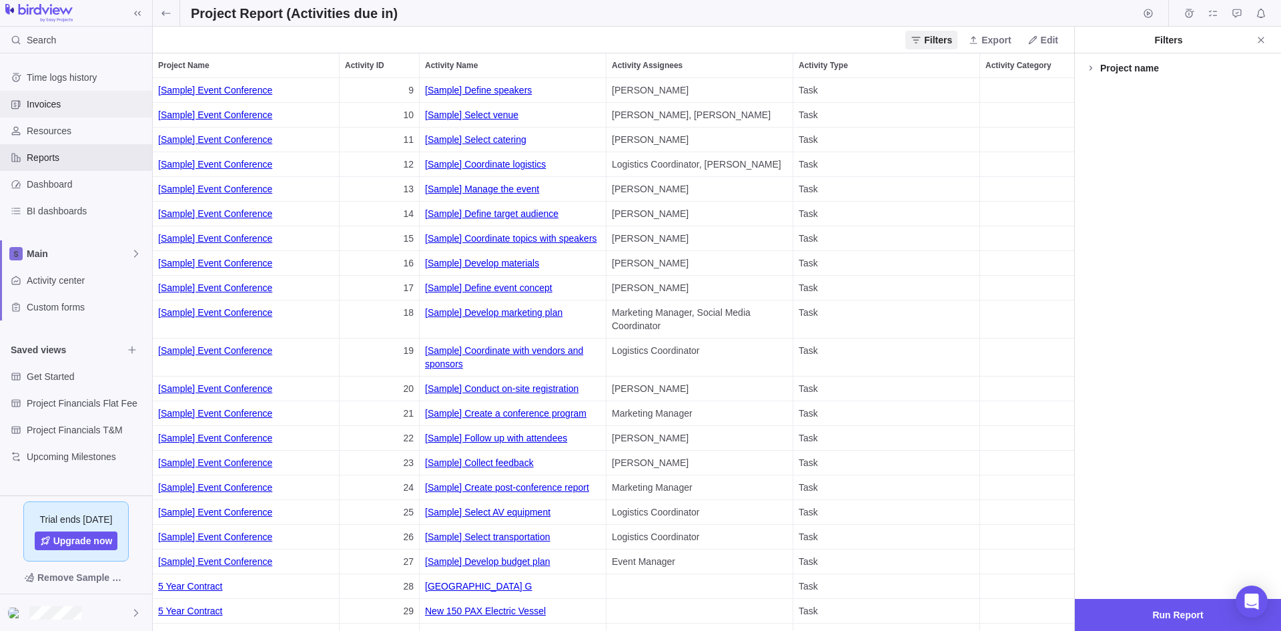
click at [56, 110] on span "Invoices" at bounding box center [87, 103] width 120 height 13
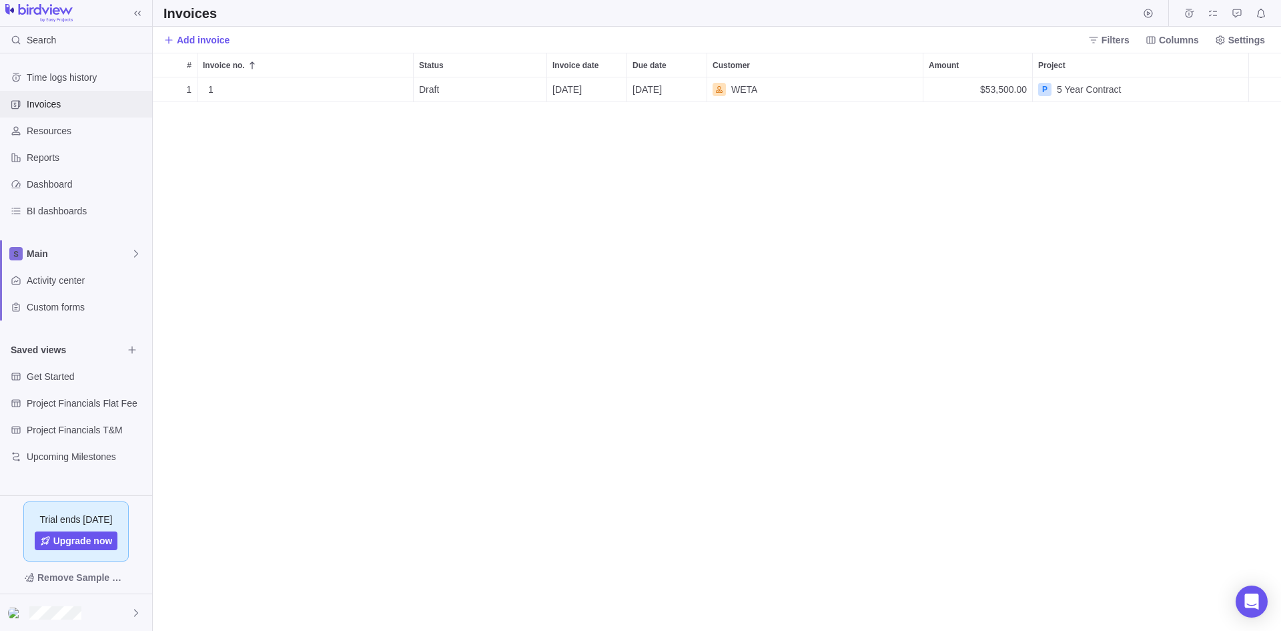
scroll to position [543, 1118]
click at [363, 91] on span "Details" at bounding box center [371, 89] width 31 height 13
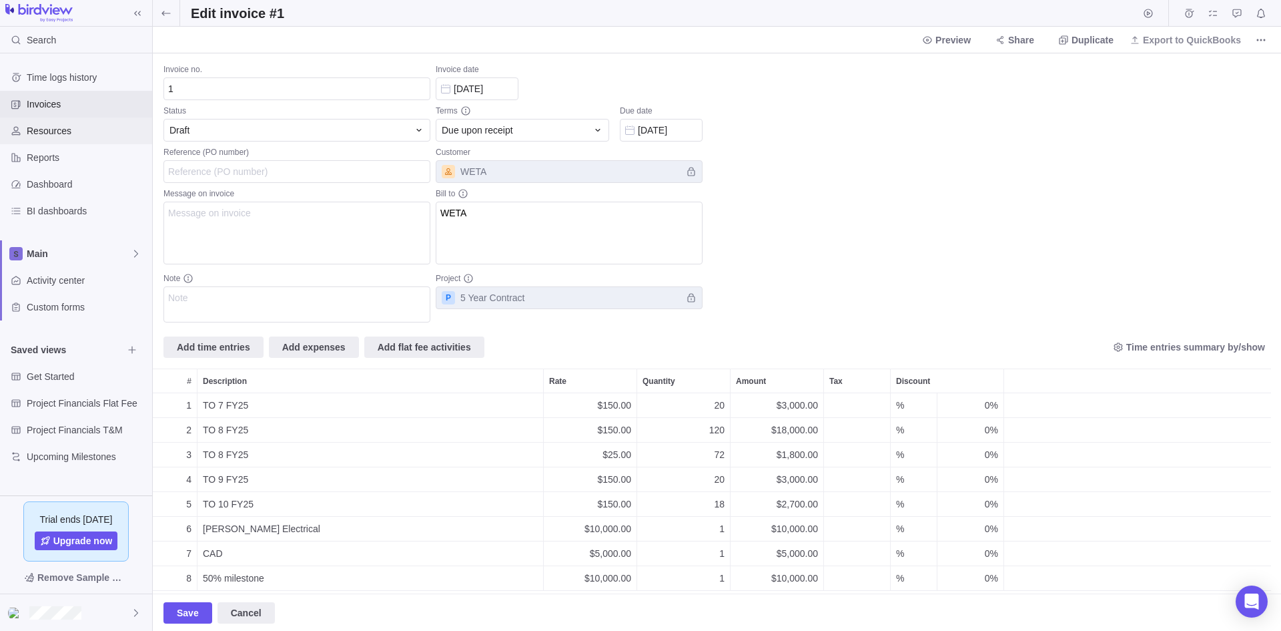
click at [35, 129] on span "Resources" at bounding box center [87, 130] width 120 height 13
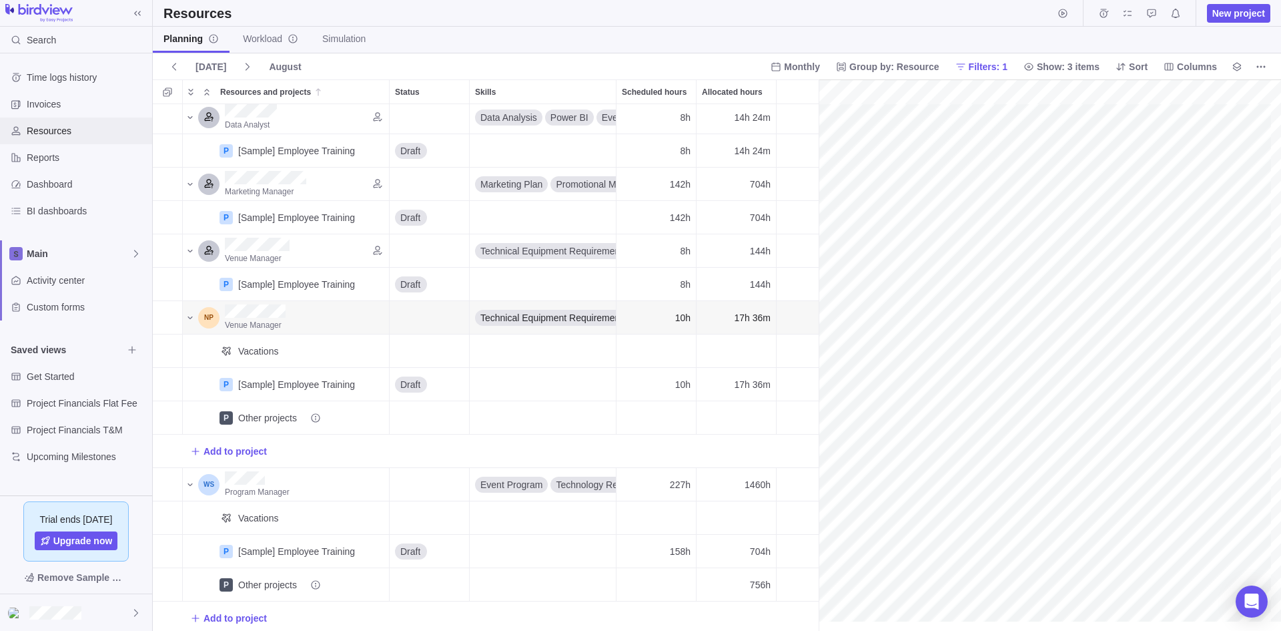
scroll to position [0, 229]
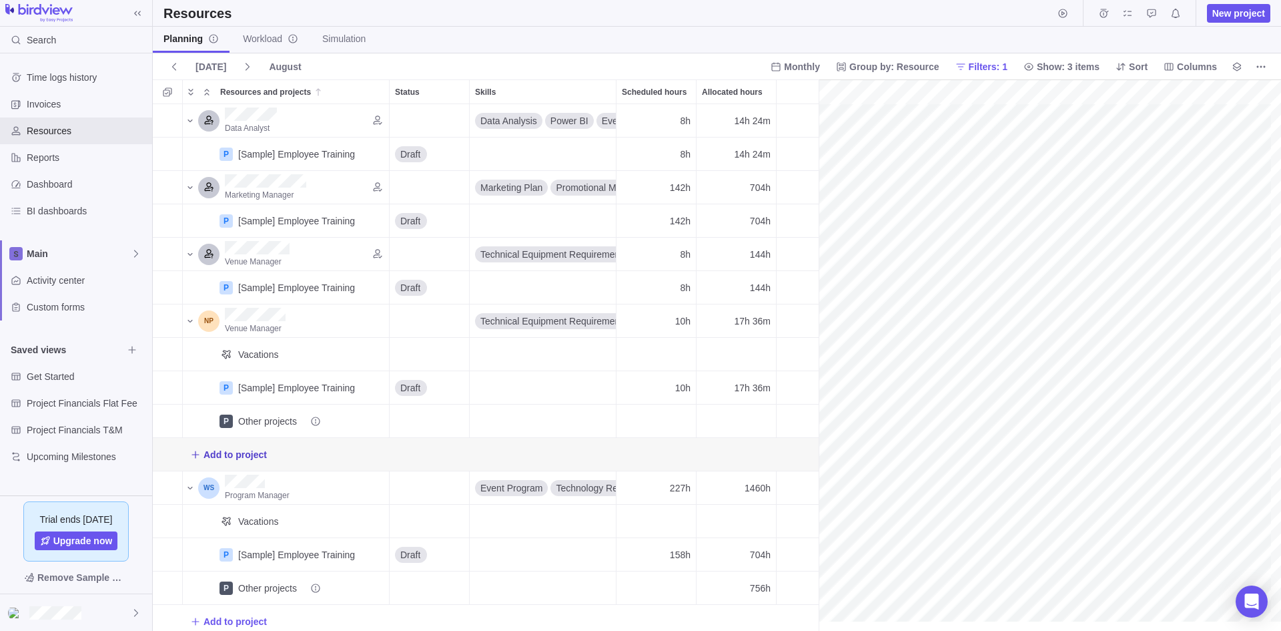
click at [232, 459] on span "Add to project" at bounding box center [235, 454] width 63 height 13
click at [281, 532] on span "[Sample] Event Conference" at bounding box center [277, 532] width 114 height 13
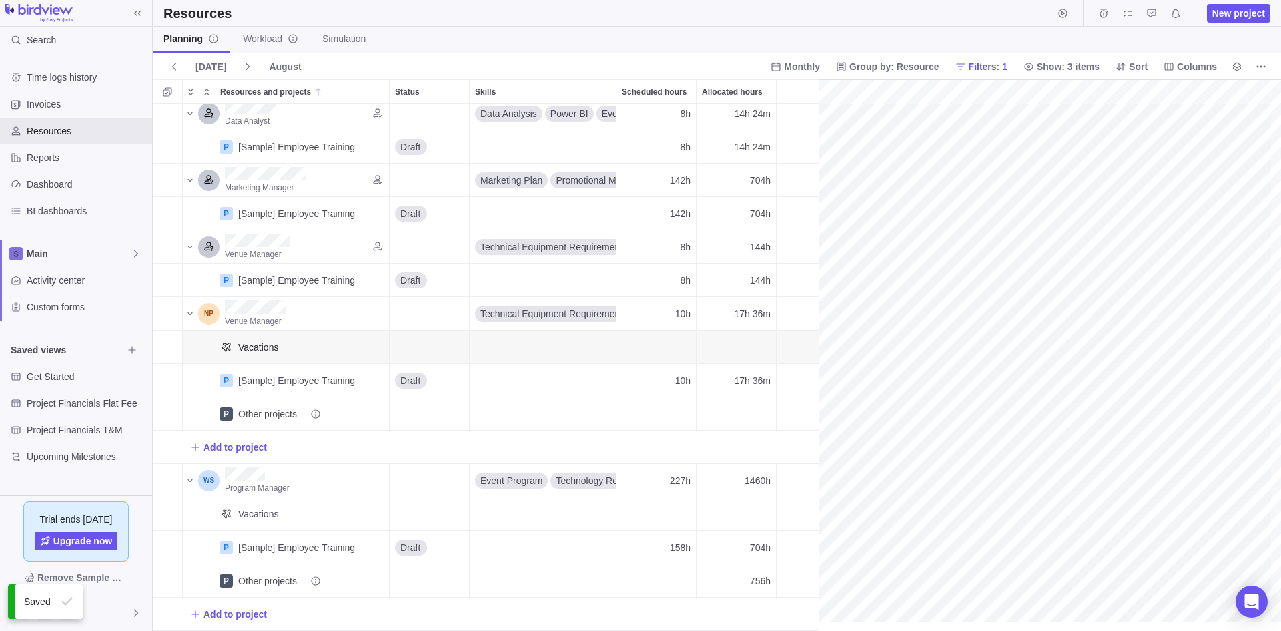
scroll to position [0, 229]
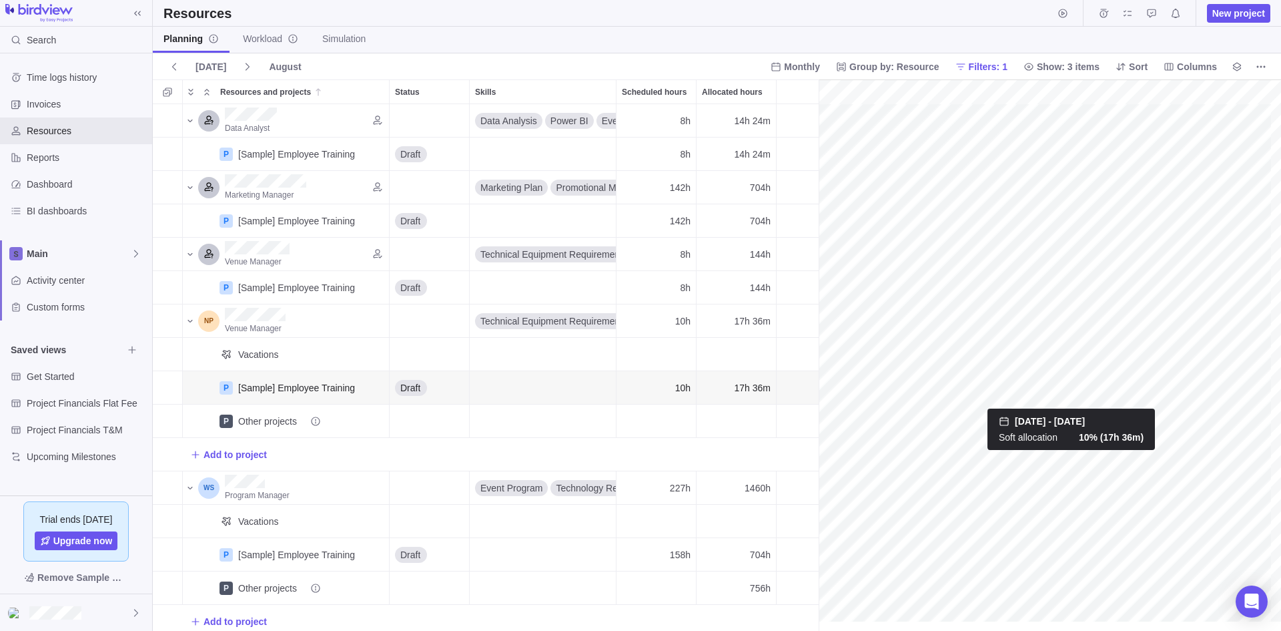
click at [1073, 382] on div "gantt" at bounding box center [1050, 355] width 462 height 552
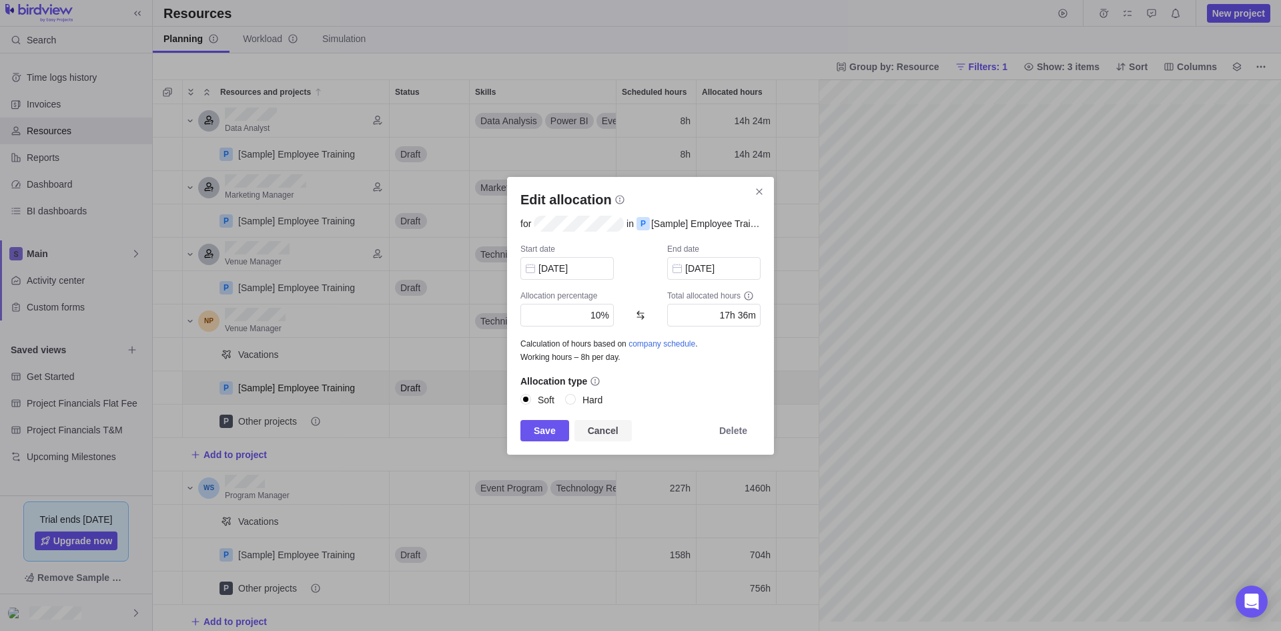
click at [613, 438] on span "Cancel" at bounding box center [603, 430] width 57 height 21
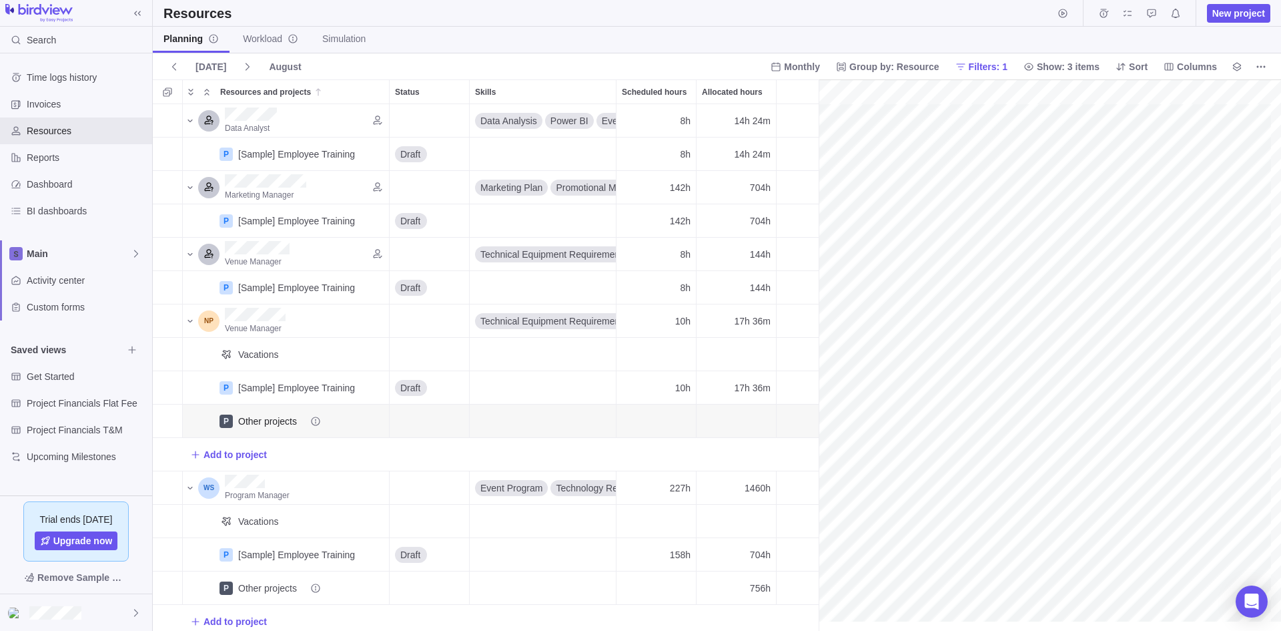
scroll to position [17, 0]
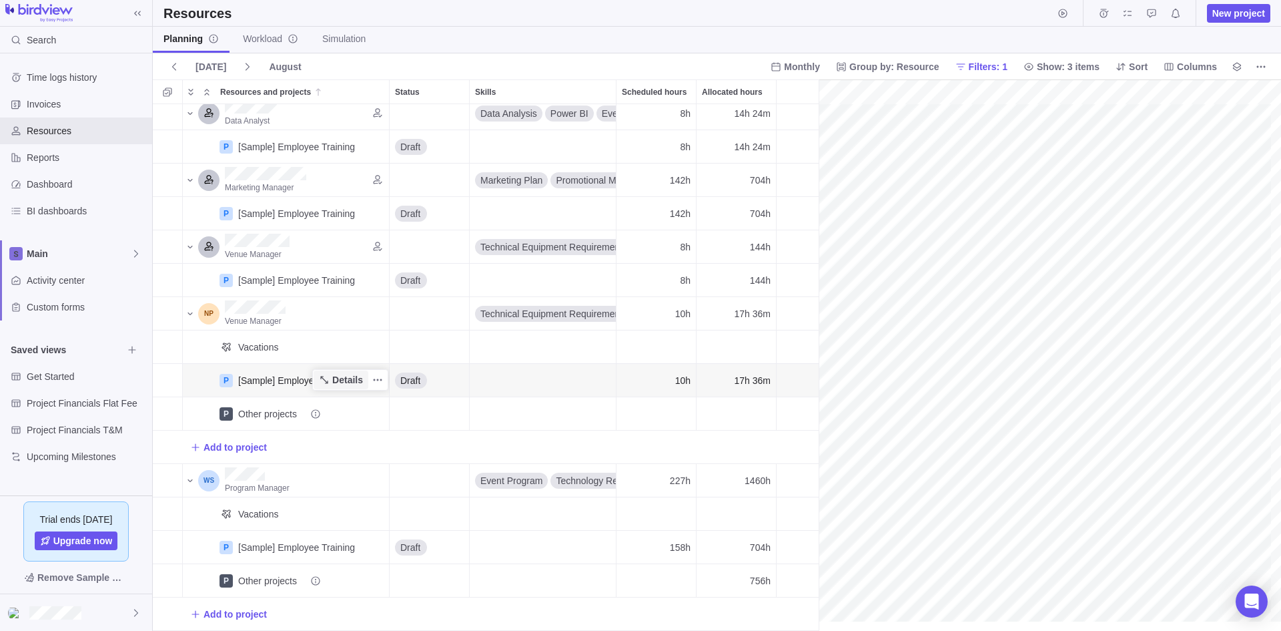
click at [358, 373] on span "Details" at bounding box center [347, 379] width 31 height 13
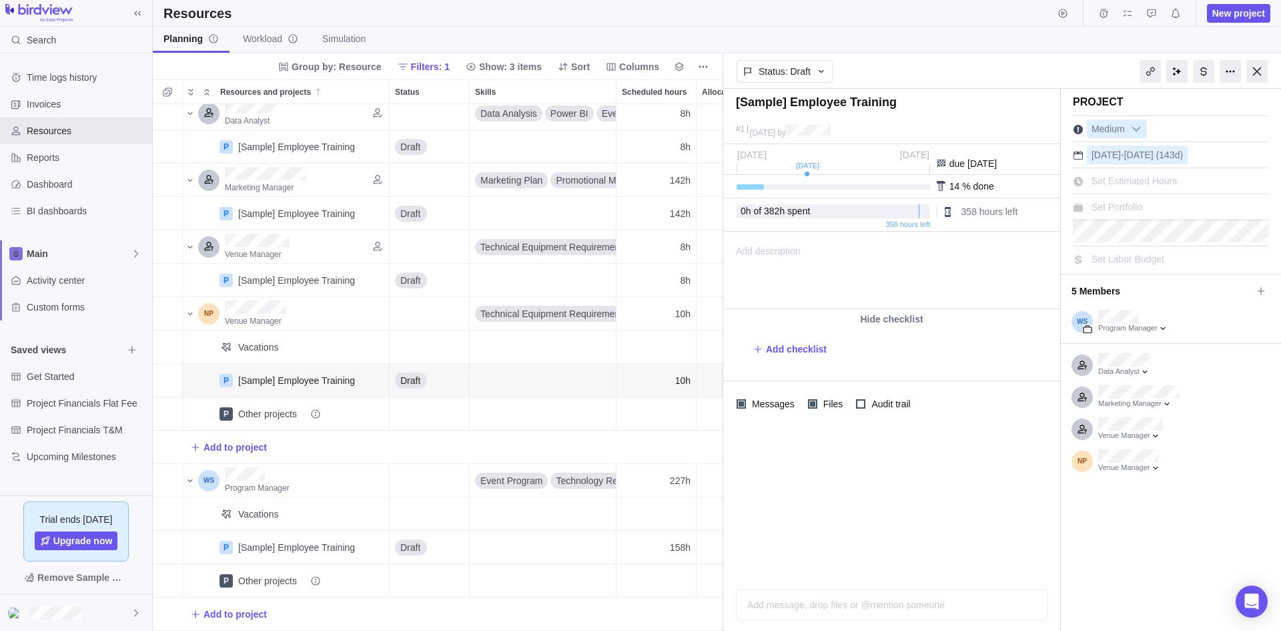
scroll to position [17, 0]
click at [242, 607] on span "Add to project" at bounding box center [235, 613] width 63 height 13
click at [248, 578] on span "New Project" at bounding box center [245, 573] width 50 height 13
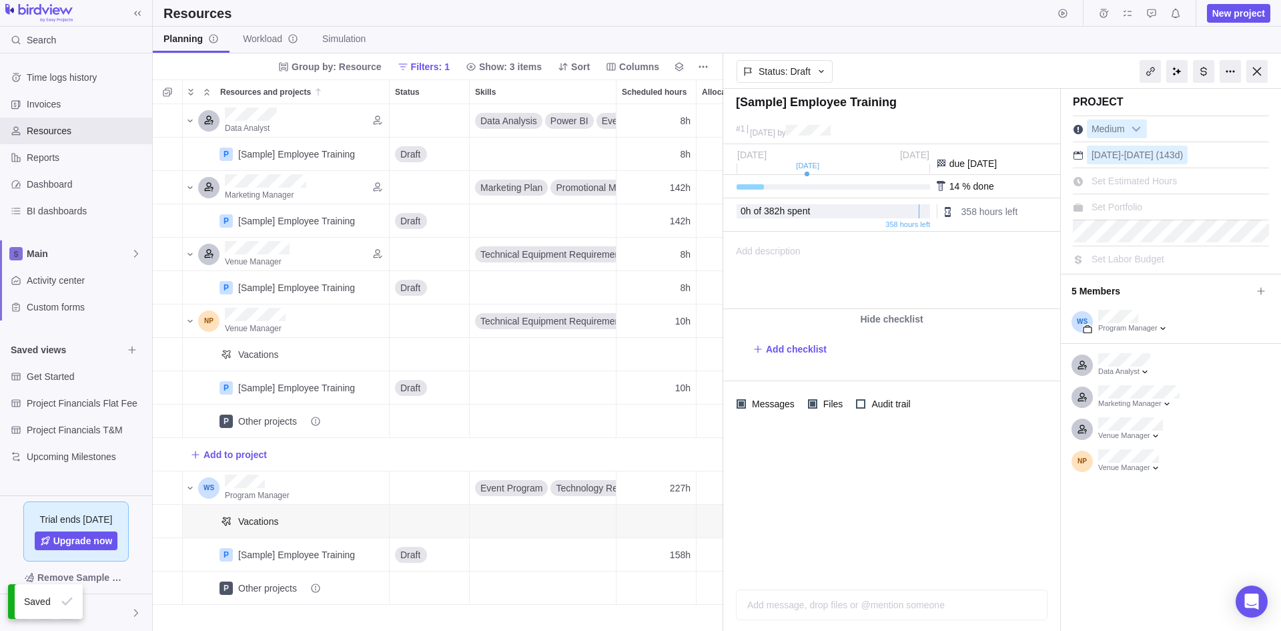
scroll to position [0, 0]
click at [317, 584] on icon "info-description" at bounding box center [315, 587] width 9 height 9
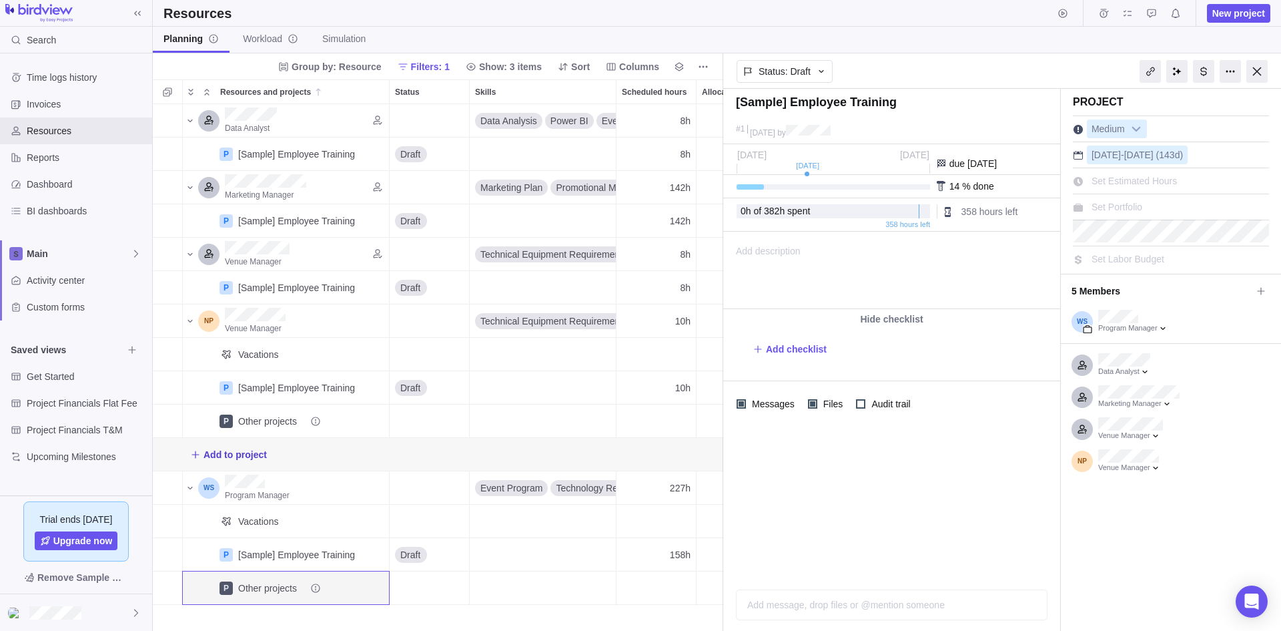
click at [247, 446] on span "Add to project" at bounding box center [228, 454] width 77 height 19
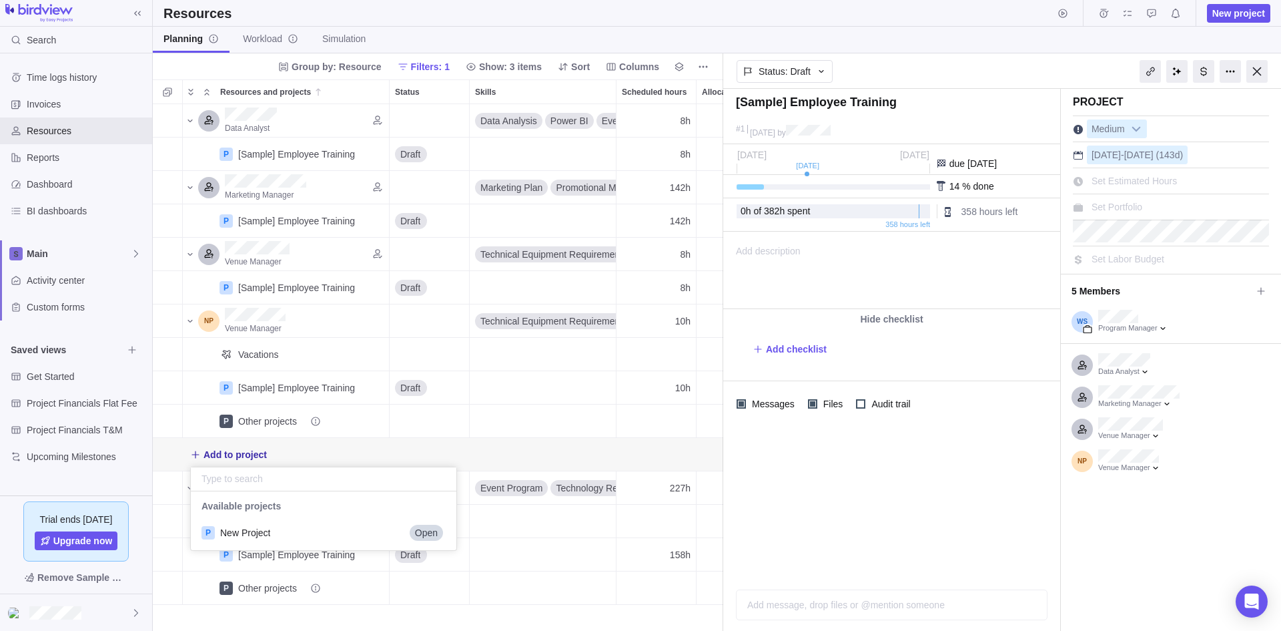
scroll to position [49, 256]
click at [279, 536] on div "P New Project Open" at bounding box center [324, 532] width 266 height 24
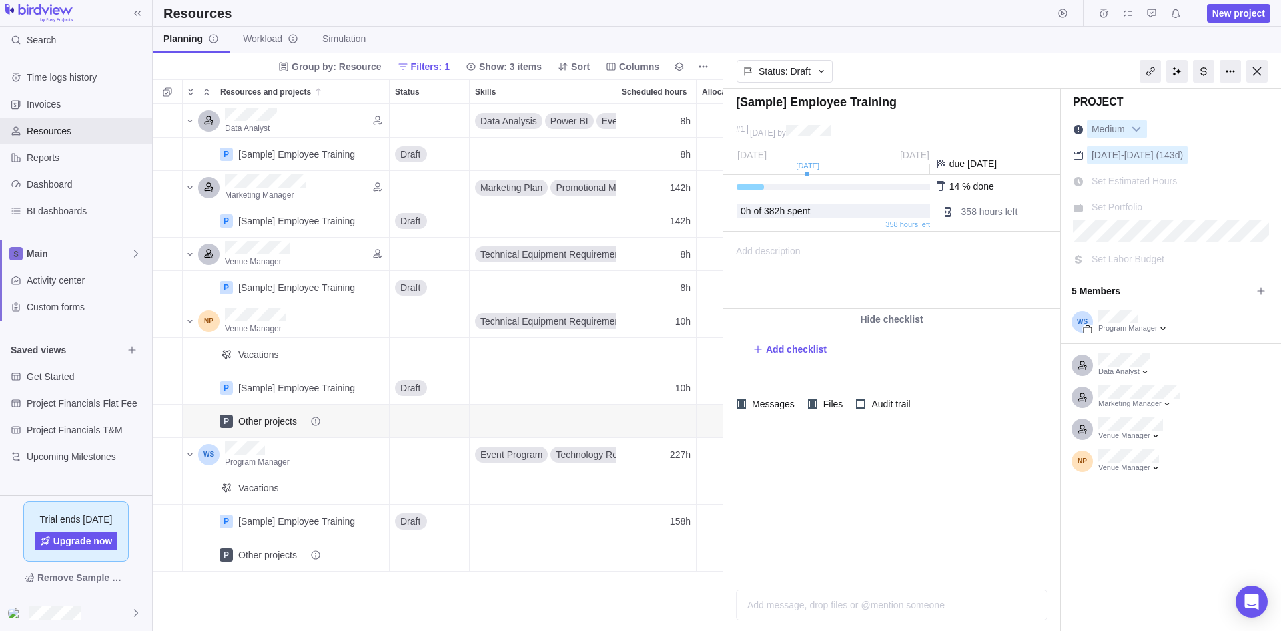
click at [318, 421] on icon "info-description" at bounding box center [315, 421] width 11 height 11
click at [1258, 70] on div at bounding box center [1256, 71] width 21 height 23
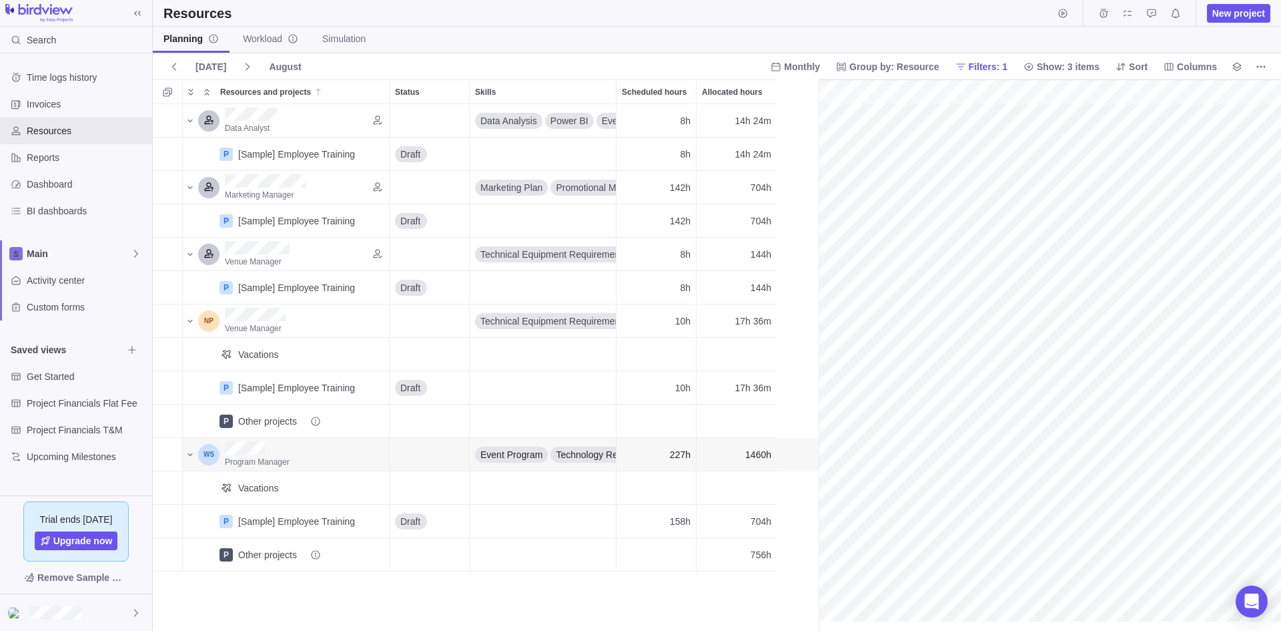
scroll to position [0, 229]
click at [1182, 65] on span "Columns" at bounding box center [1197, 66] width 40 height 13
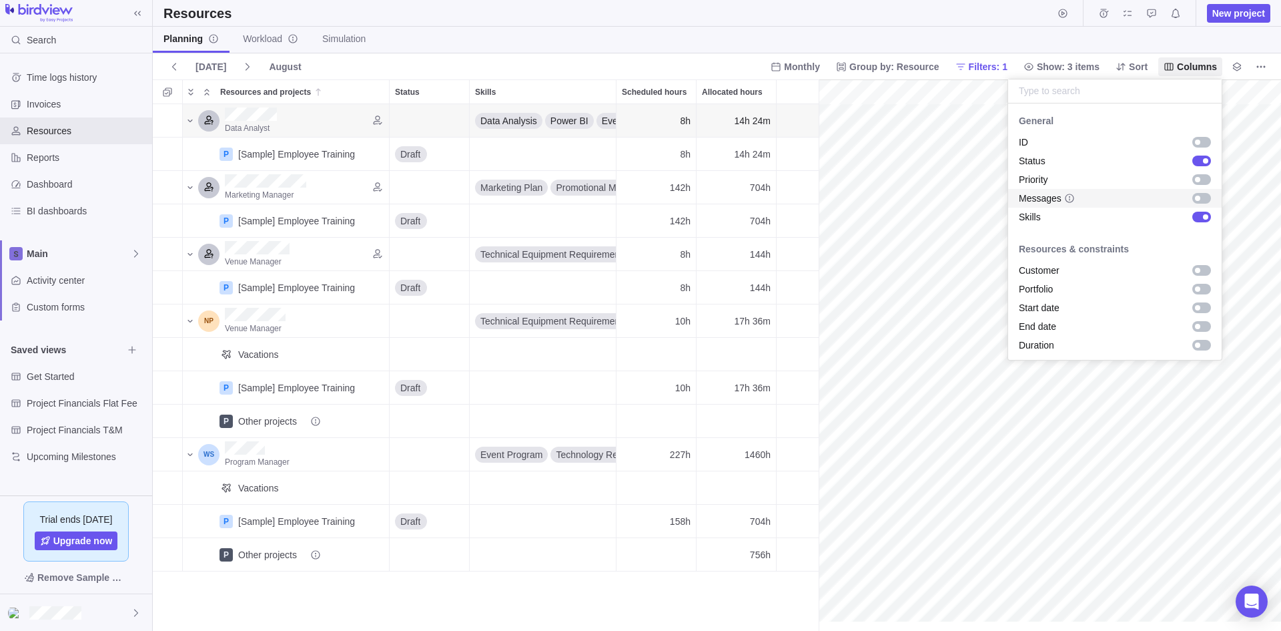
click at [1195, 200] on div "grid" at bounding box center [1197, 198] width 5 height 5
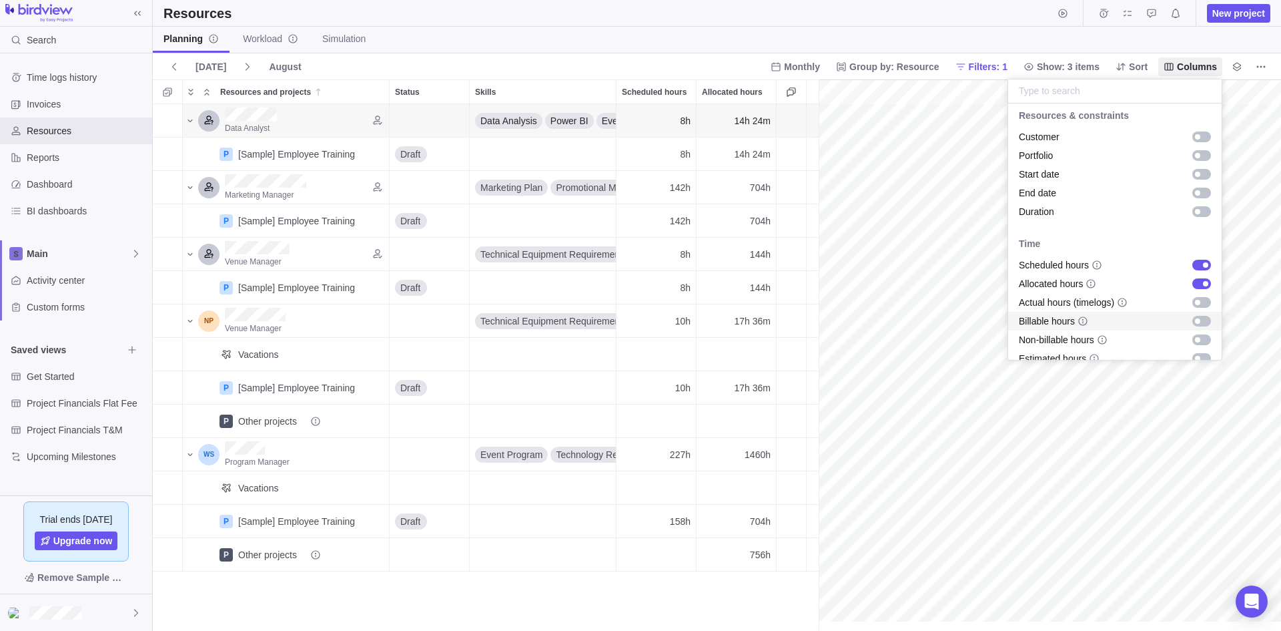
click at [1195, 320] on div "grid" at bounding box center [1197, 320] width 5 height 5
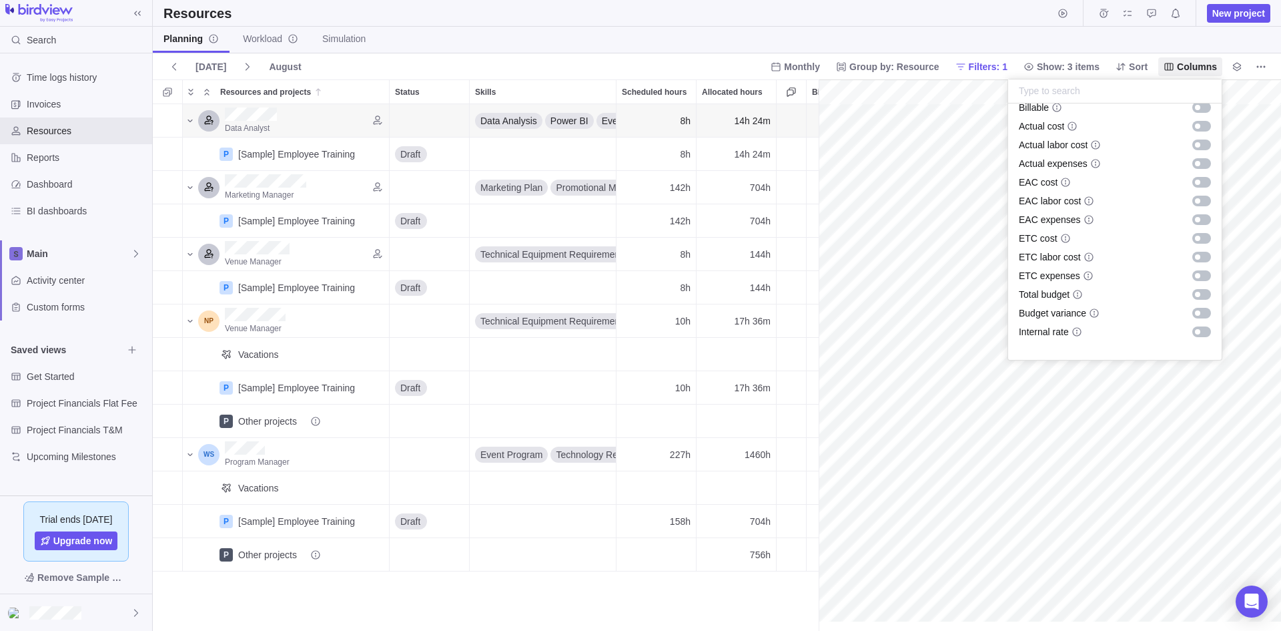
scroll to position [467, 0]
click at [39, 154] on body "Search Time logs history Invoices Resources Reports Dashboard BI dashboards Mai…" at bounding box center [640, 315] width 1281 height 631
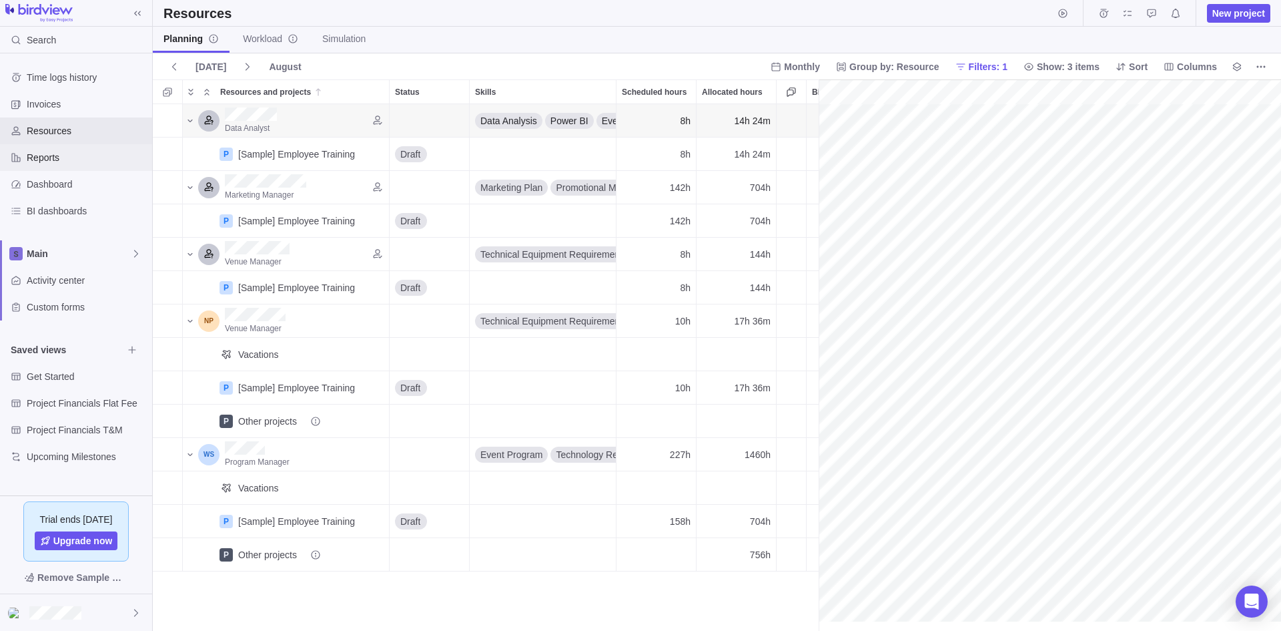
click at [43, 163] on span "Reports" at bounding box center [87, 157] width 120 height 13
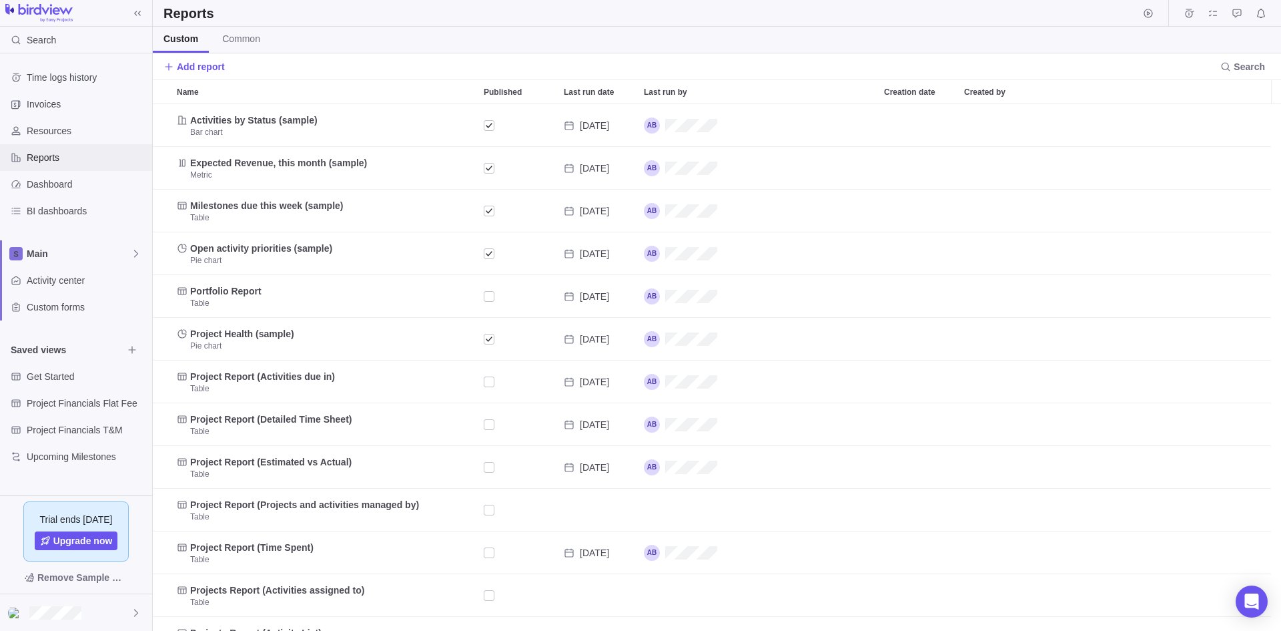
scroll to position [516, 1118]
click at [14, 197] on div "Dashboard" at bounding box center [76, 184] width 152 height 27
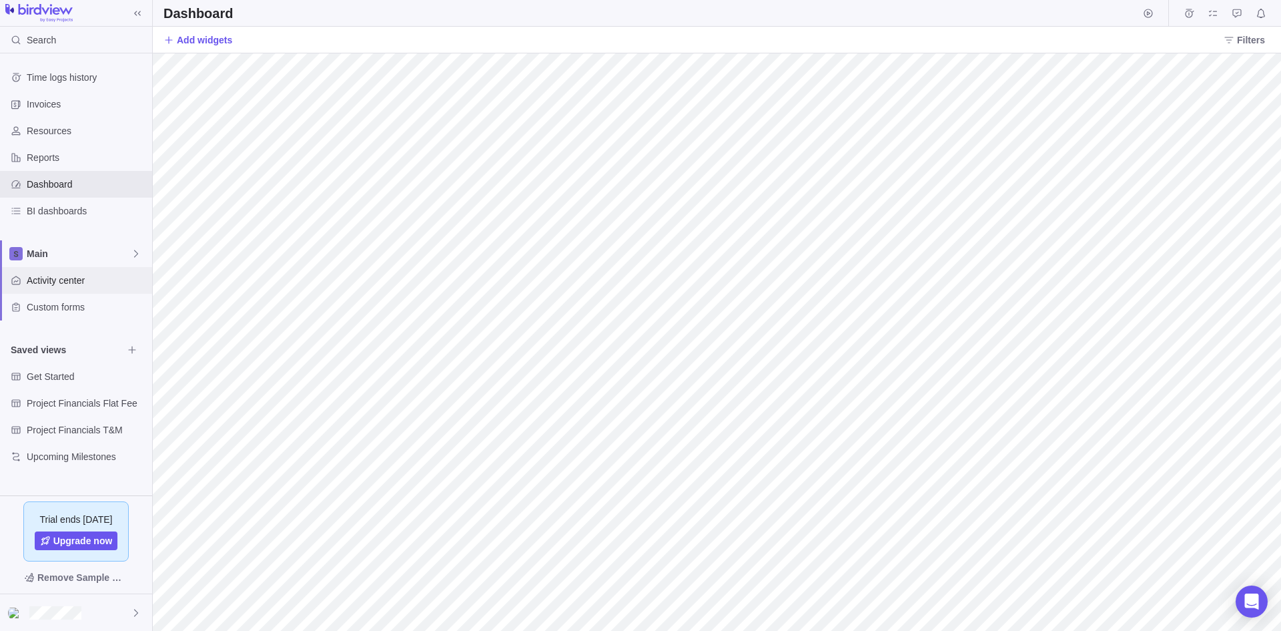
click at [59, 287] on div "Activity center" at bounding box center [76, 280] width 152 height 27
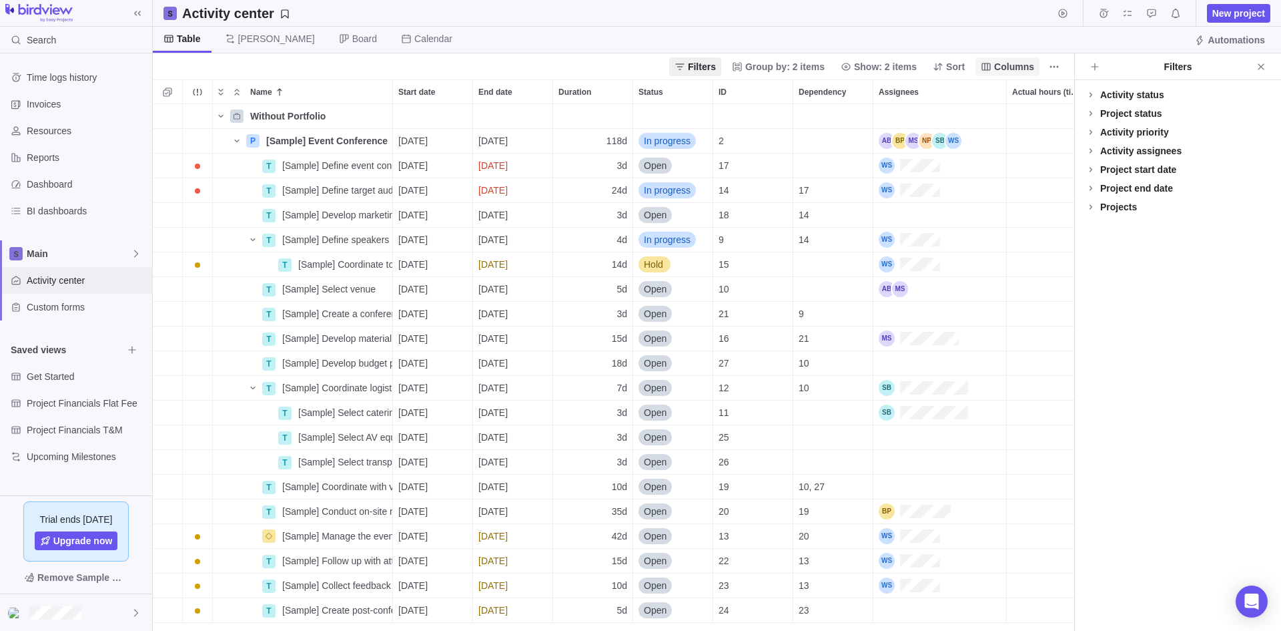
scroll to position [516, 911]
click at [1010, 67] on span "Columns" at bounding box center [1014, 66] width 40 height 13
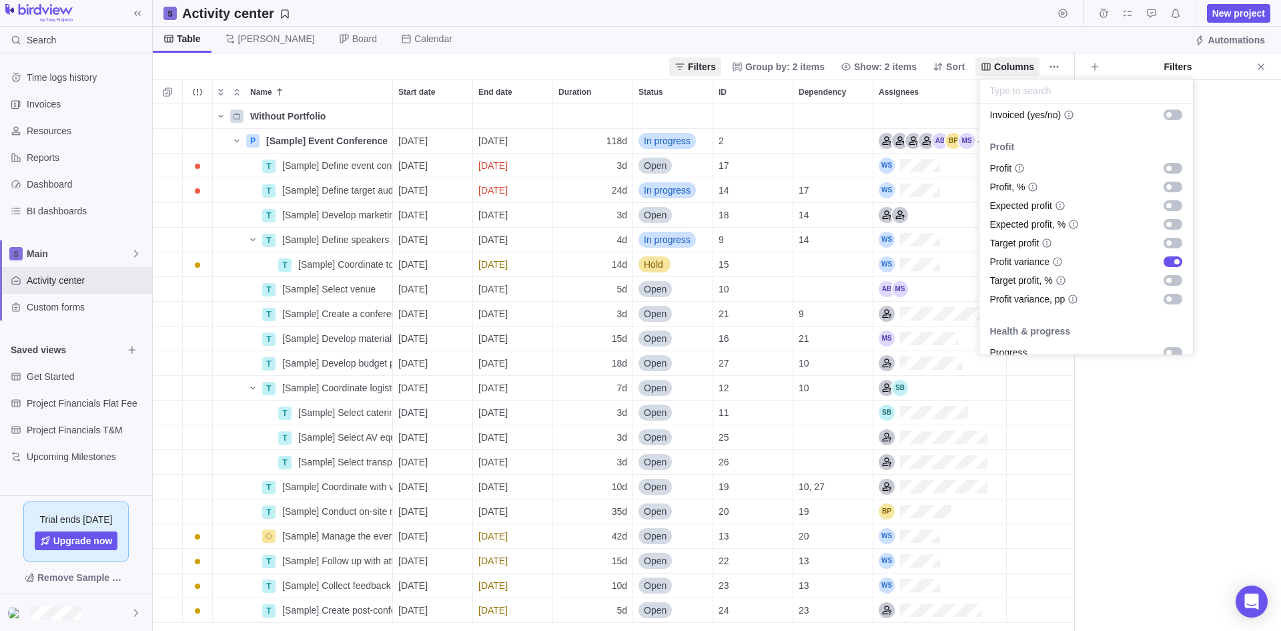
scroll to position [1268, 0]
click at [1164, 186] on div "grid" at bounding box center [1173, 184] width 19 height 11
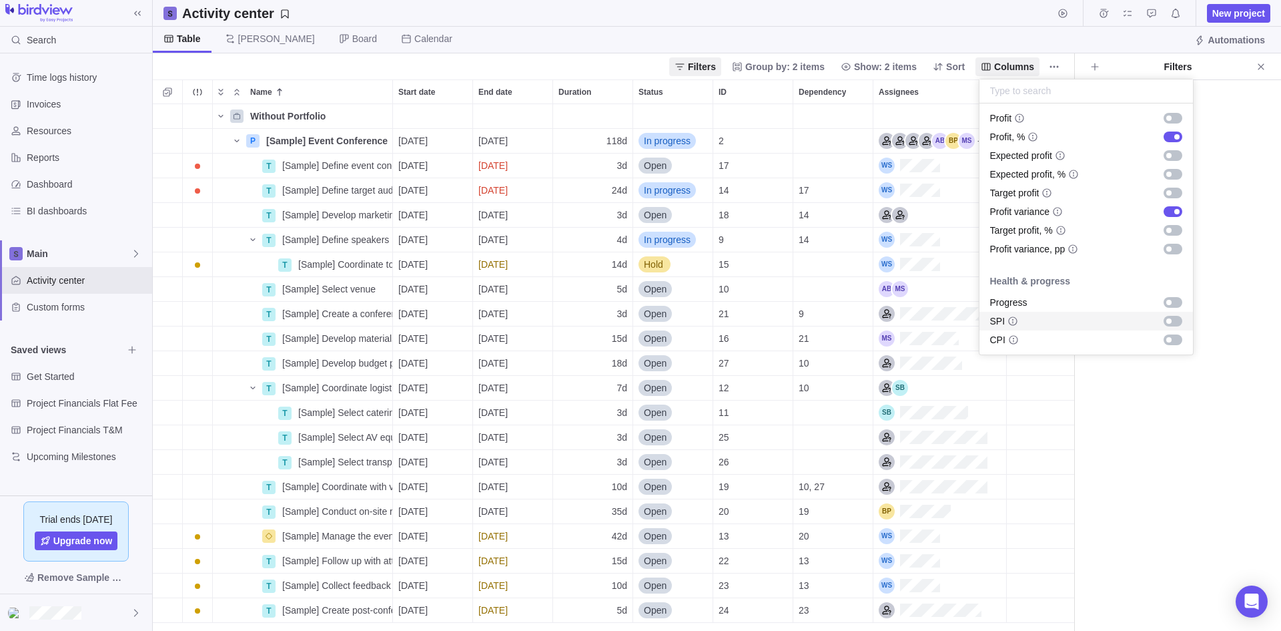
click at [1166, 322] on div "grid" at bounding box center [1168, 320] width 5 height 5
click at [1164, 343] on div "grid" at bounding box center [1173, 339] width 19 height 11
click at [1166, 229] on div "grid" at bounding box center [1168, 230] width 5 height 5
click at [1164, 159] on div "grid" at bounding box center [1173, 155] width 19 height 11
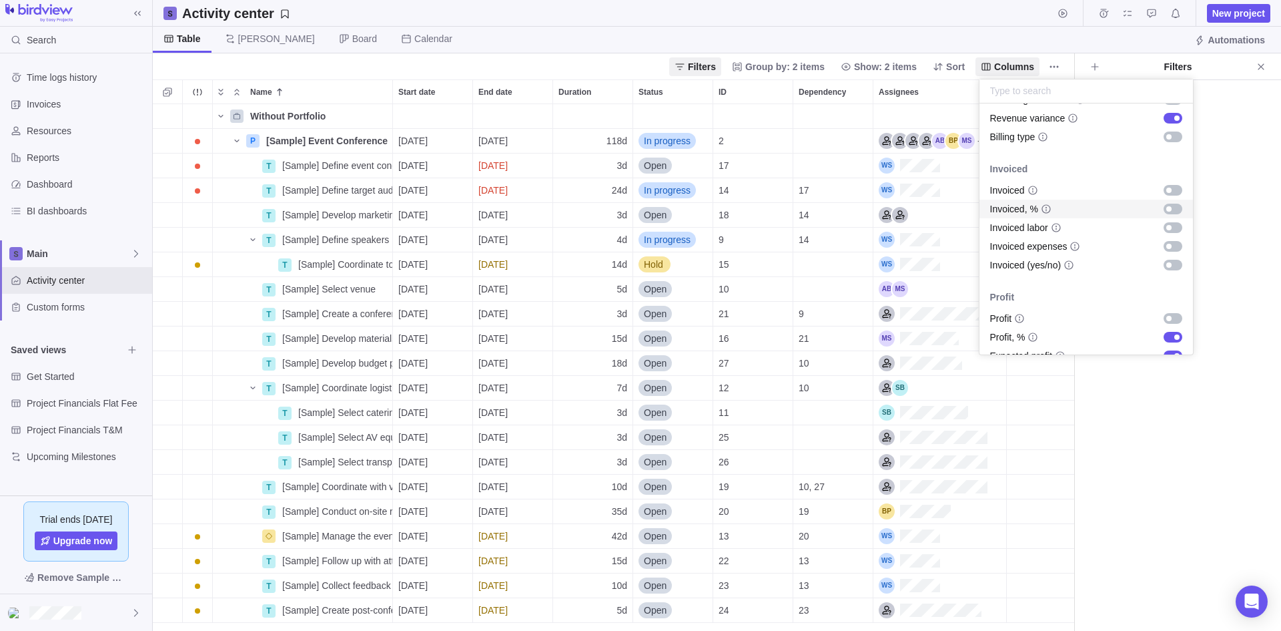
click at [1164, 211] on div "grid" at bounding box center [1173, 209] width 19 height 11
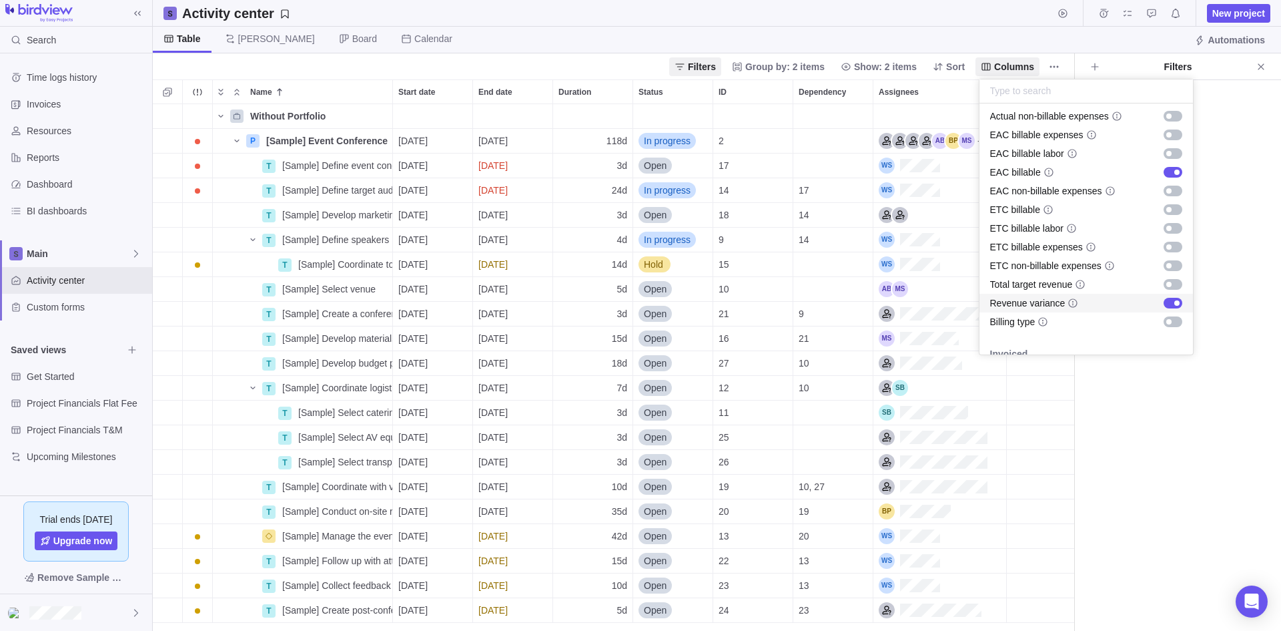
scroll to position [849, 0]
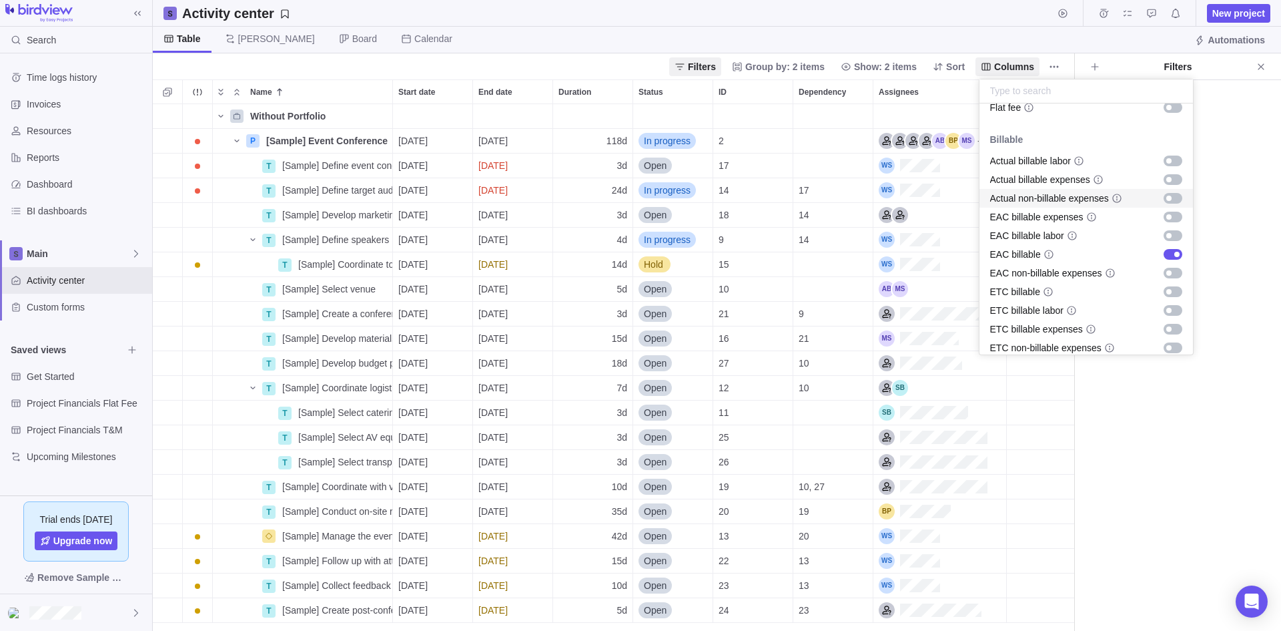
click at [1166, 196] on div "grid" at bounding box center [1168, 198] width 5 height 5
drag, startPoint x: 1156, startPoint y: 208, endPoint x: 1156, endPoint y: 219, distance: 11.3
click at [1156, 218] on div "EAC billable expenses" at bounding box center [1087, 217] width 214 height 19
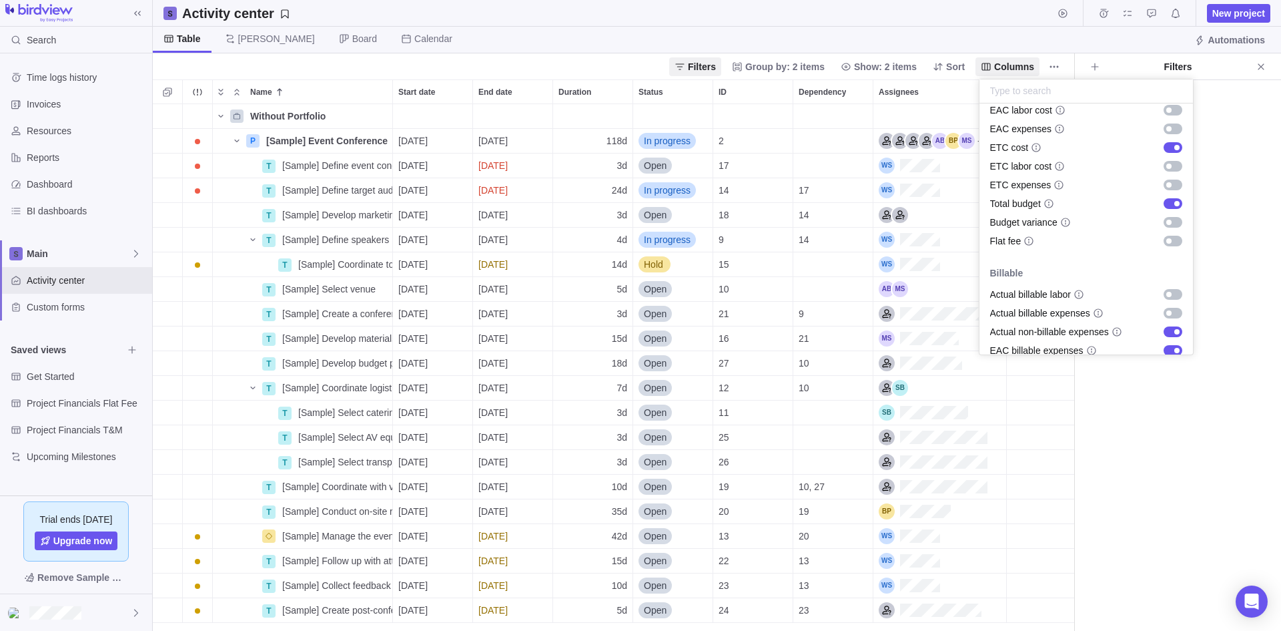
scroll to position [649, 0]
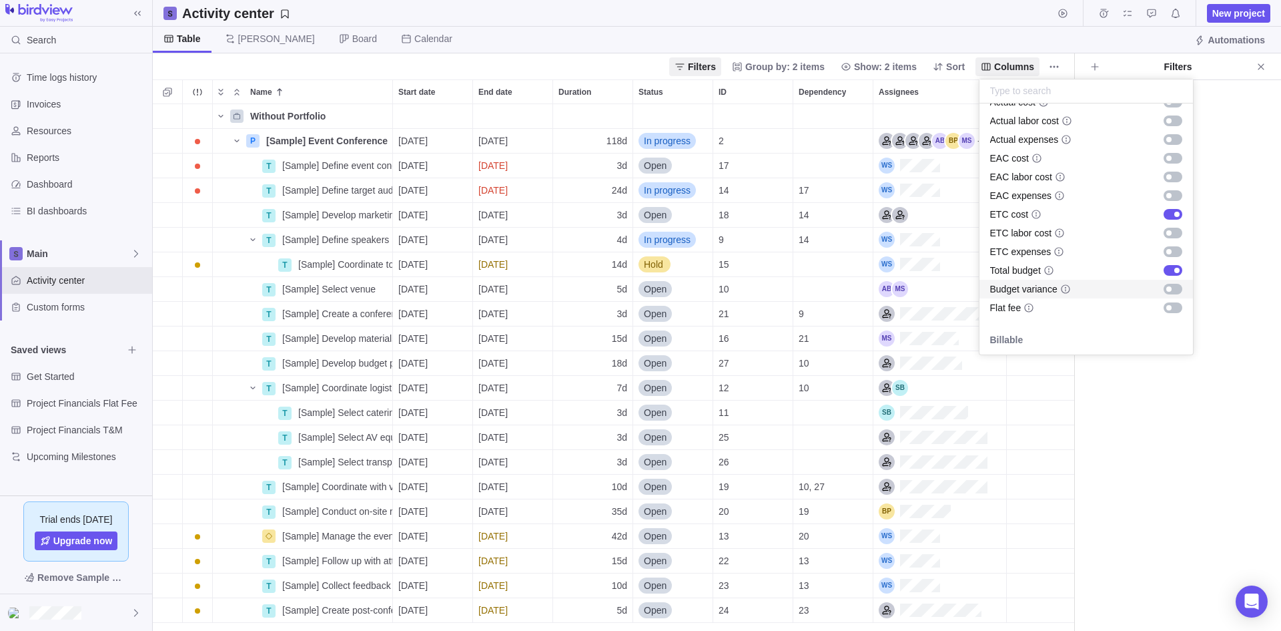
click at [1164, 292] on div "grid" at bounding box center [1173, 289] width 19 height 11
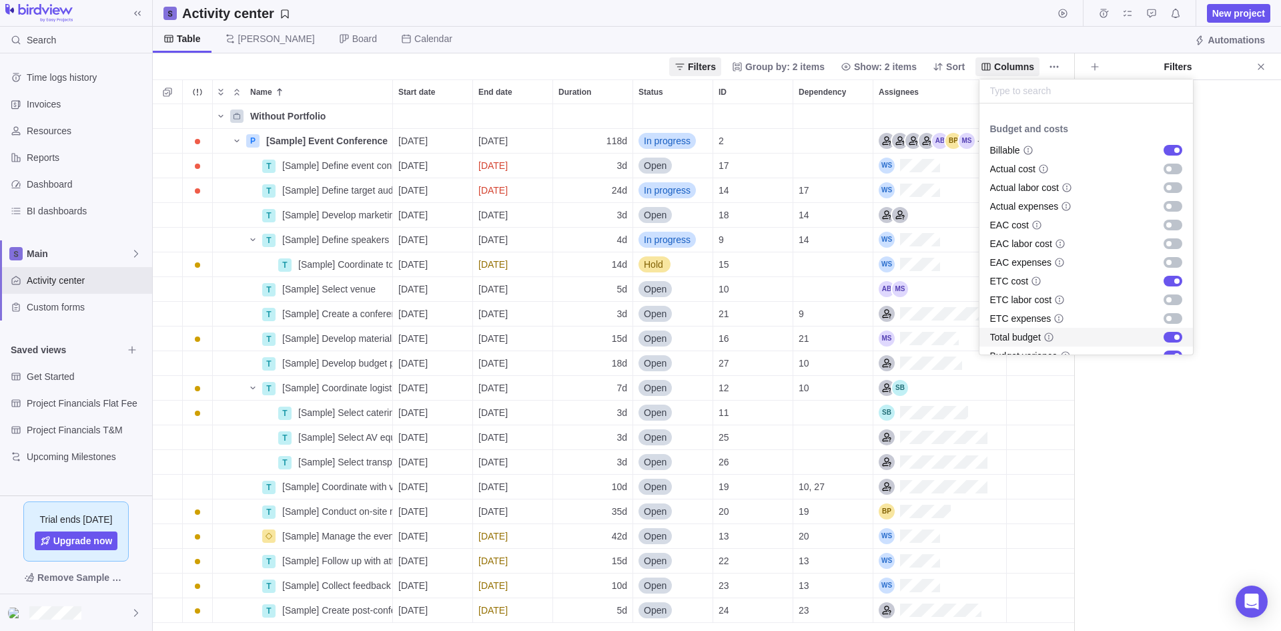
scroll to position [515, 0]
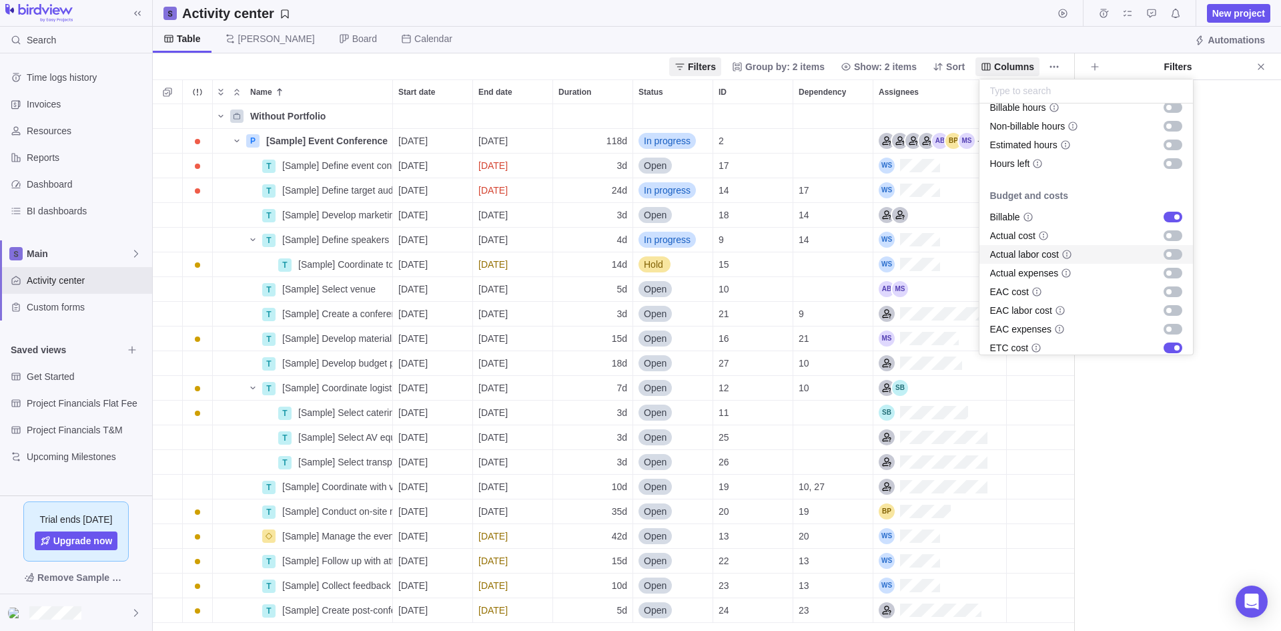
click at [1167, 252] on div "grid" at bounding box center [1173, 254] width 19 height 11
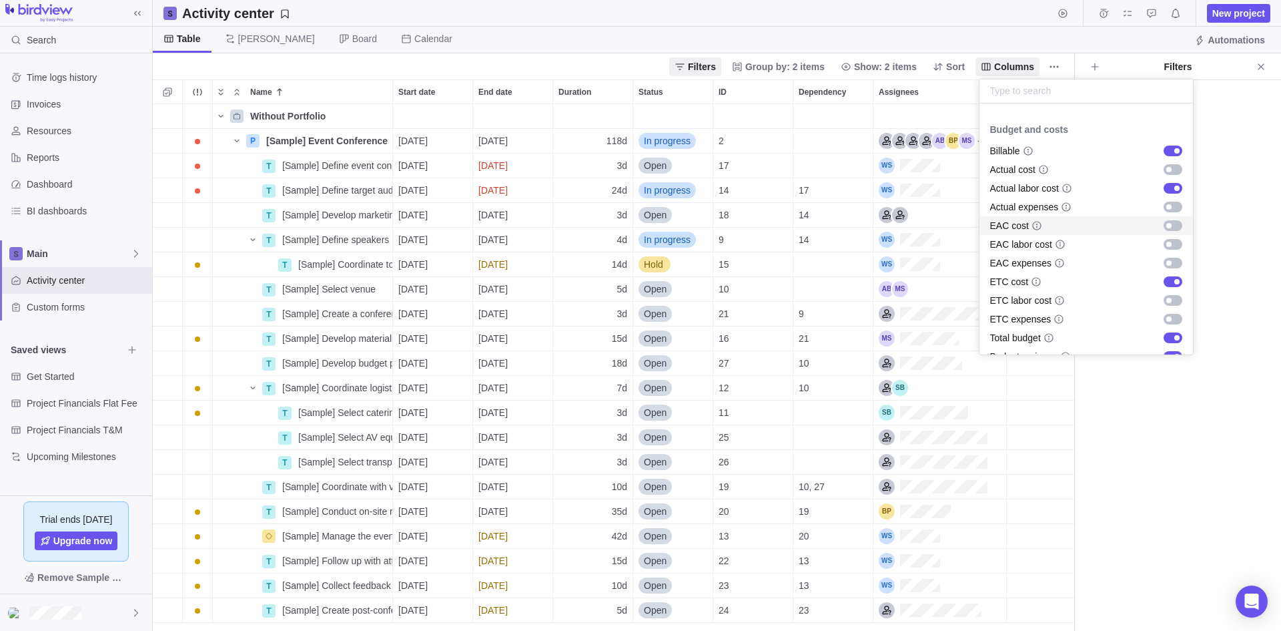
scroll to position [582, 0]
click at [1164, 208] on div "grid" at bounding box center [1173, 206] width 19 height 11
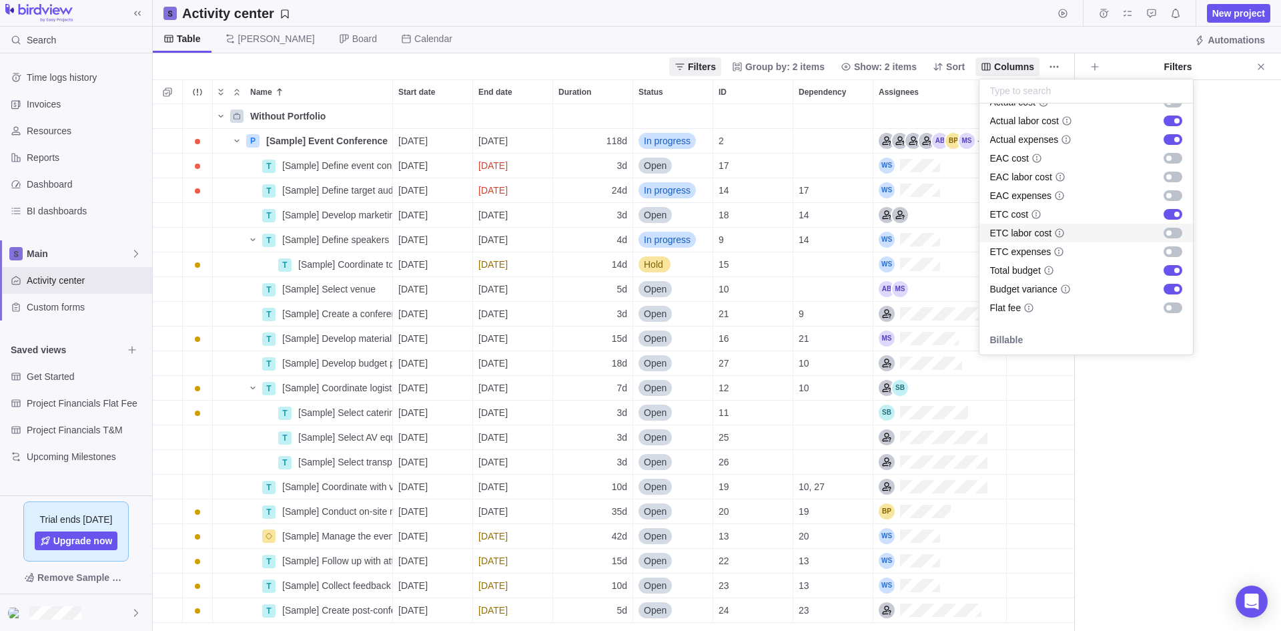
click at [1166, 232] on div "grid" at bounding box center [1168, 232] width 5 height 5
drag, startPoint x: 1158, startPoint y: 251, endPoint x: 1107, endPoint y: 160, distance: 104.3
click at [1166, 251] on div "grid" at bounding box center [1168, 251] width 5 height 5
click at [1098, 427] on body "Search Time logs history Invoices Resources Reports Dashboard BI dashboards Mai…" at bounding box center [640, 315] width 1281 height 631
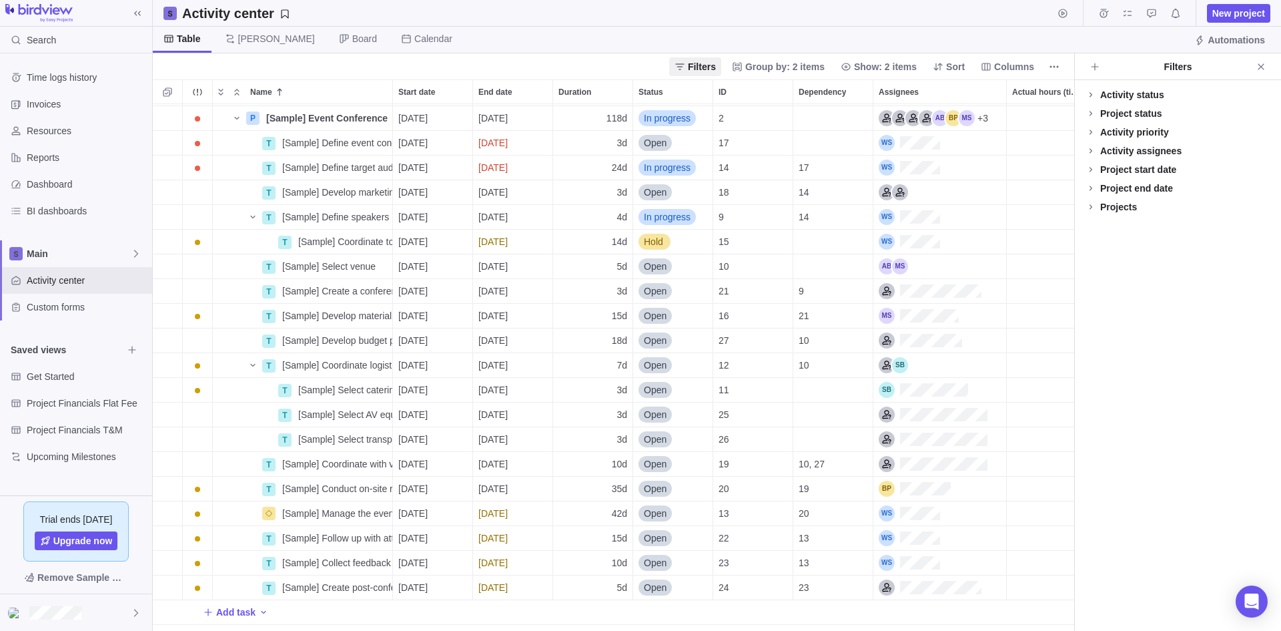
scroll to position [0, 0]
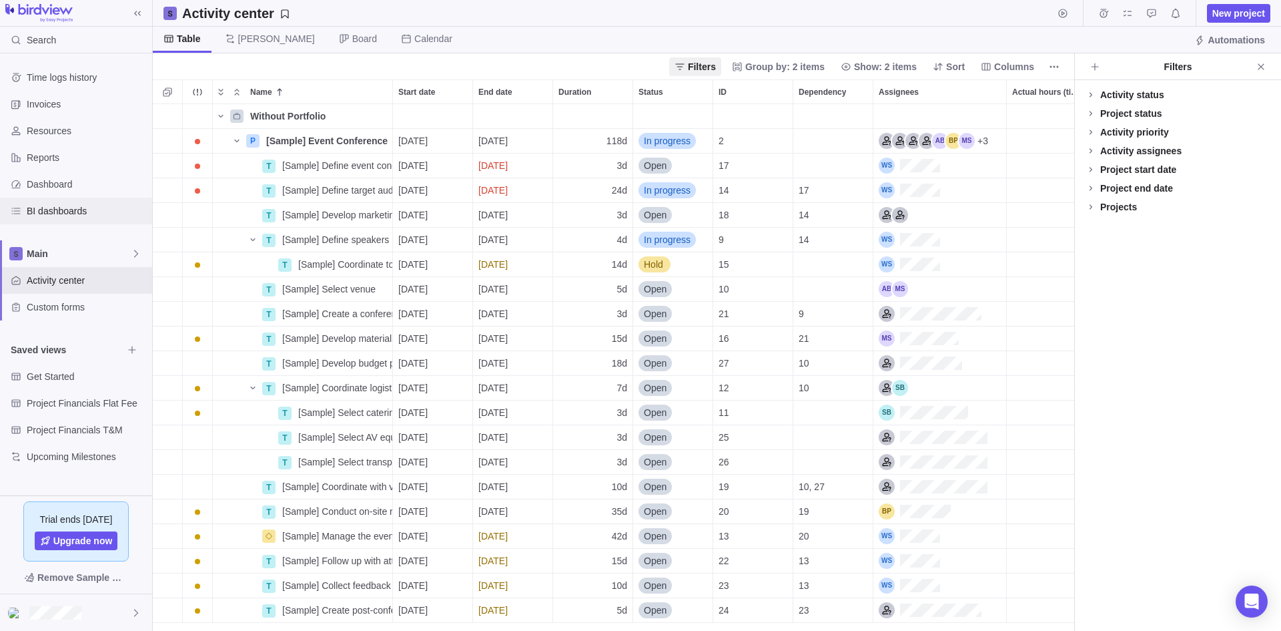
click at [35, 216] on span "BI dashboards" at bounding box center [87, 210] width 120 height 13
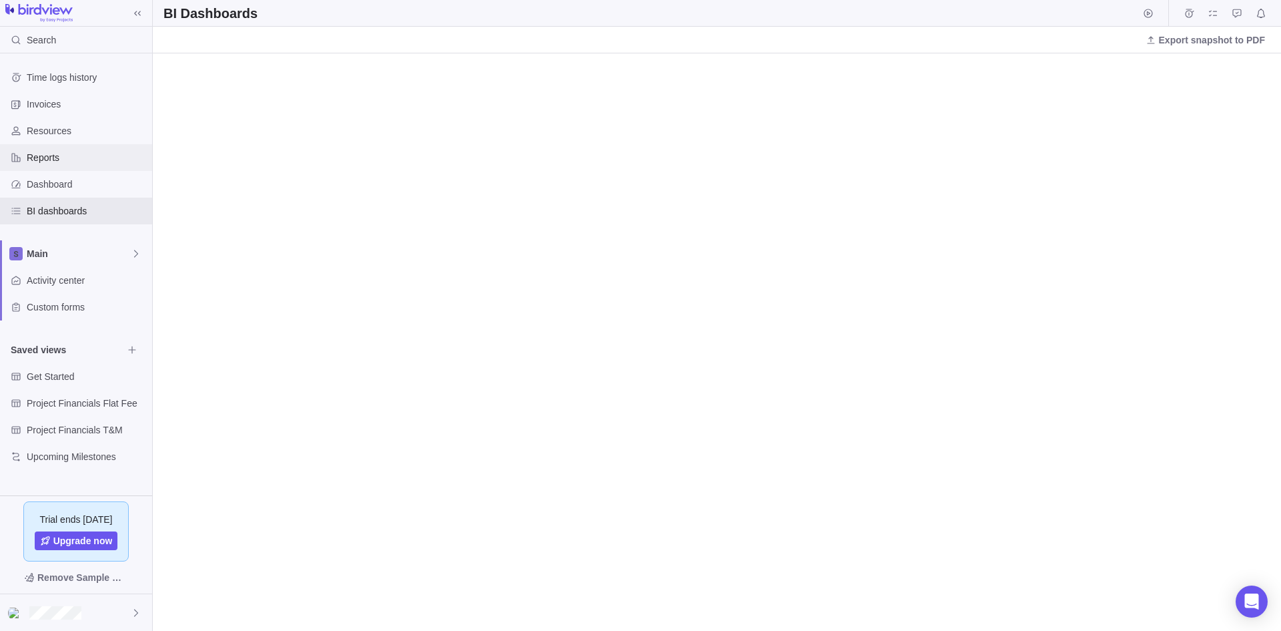
click at [43, 158] on span "Reports" at bounding box center [87, 157] width 120 height 13
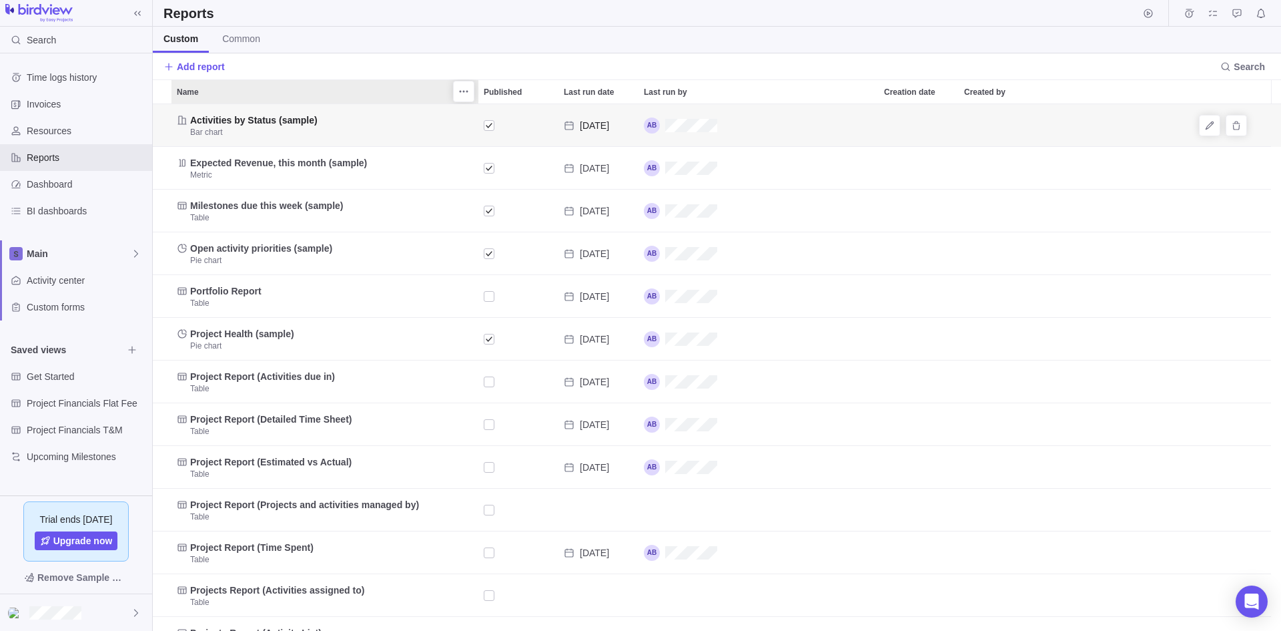
scroll to position [516, 1118]
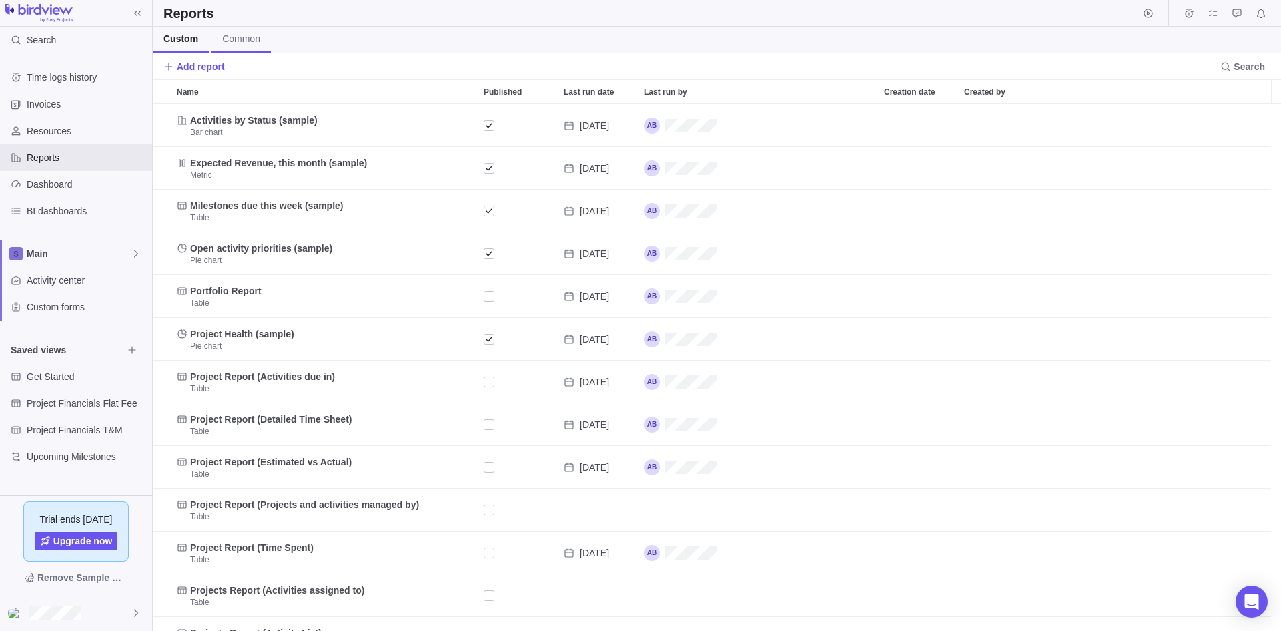
click at [230, 47] on link "Common" at bounding box center [241, 40] width 59 height 26
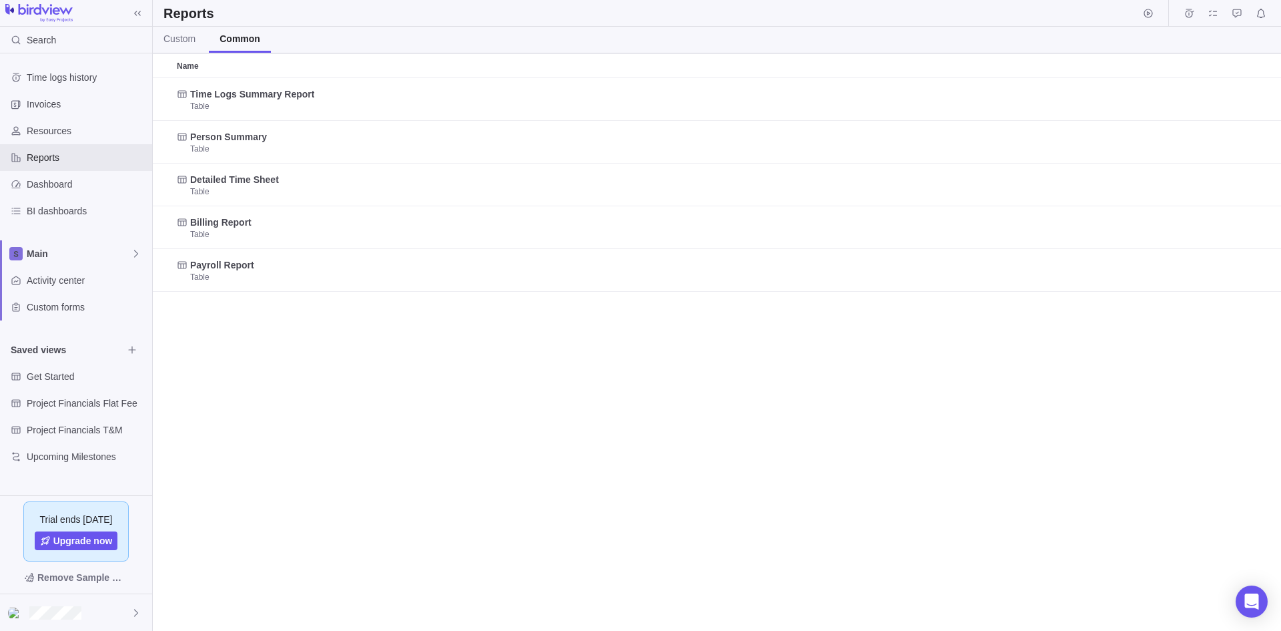
scroll to position [542, 1118]
click at [188, 37] on span "Custom" at bounding box center [179, 38] width 32 height 13
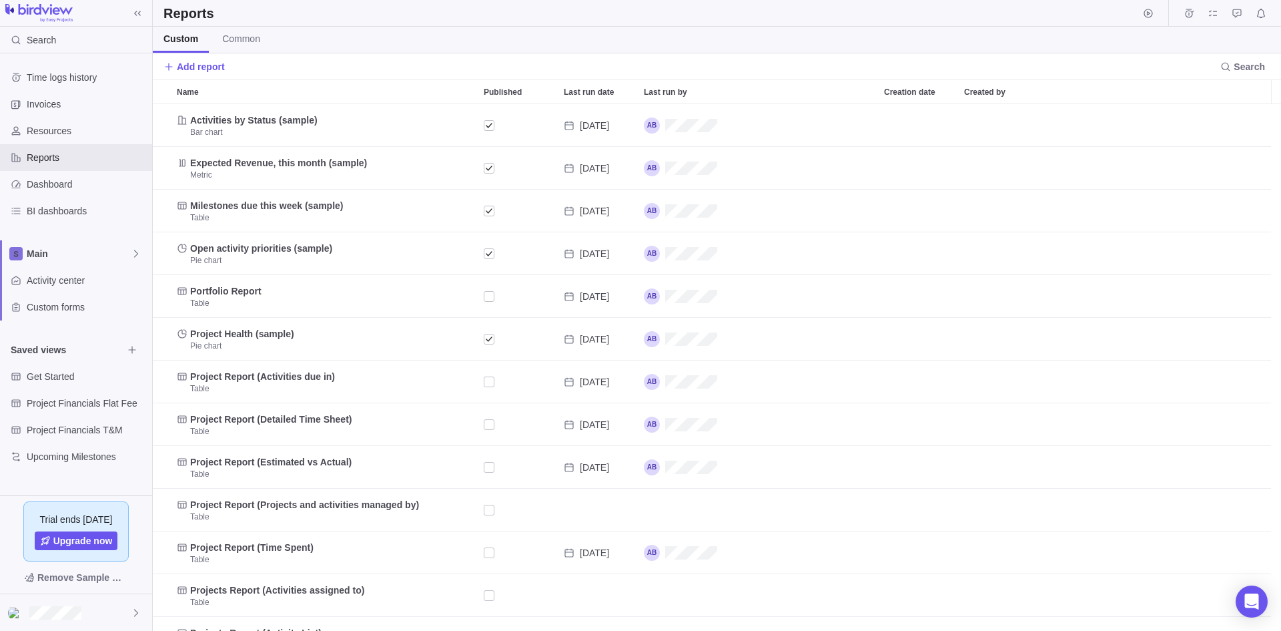
scroll to position [516, 1118]
click at [186, 67] on span "Add report" at bounding box center [201, 66] width 48 height 13
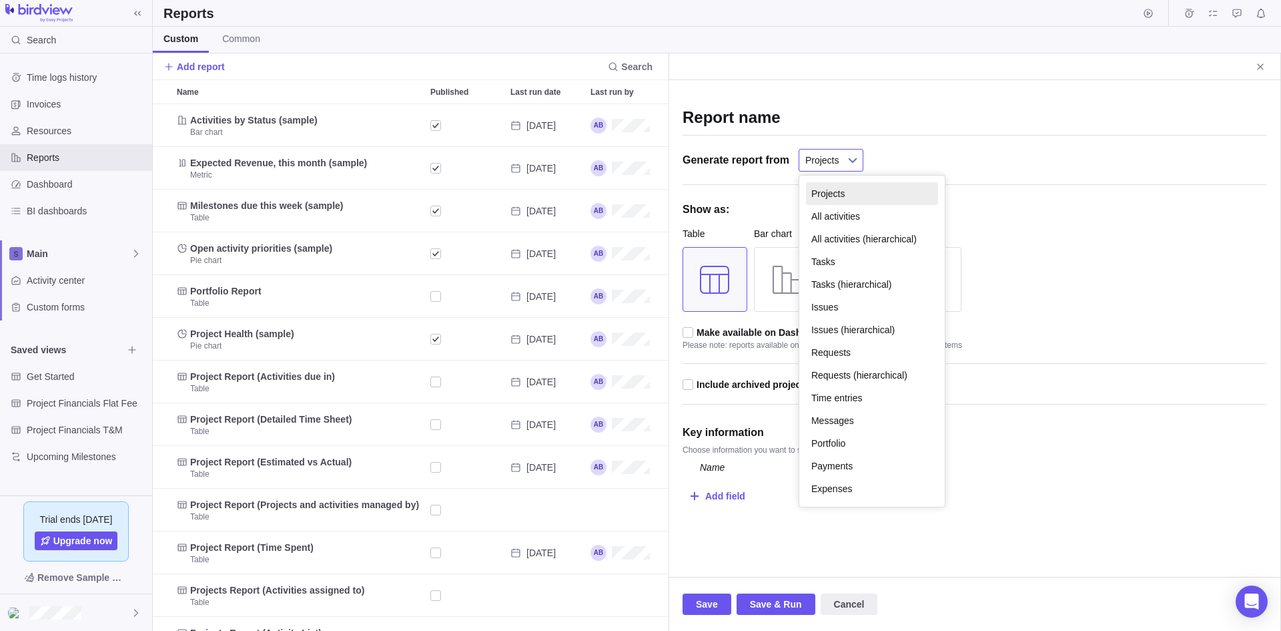
click at [821, 154] on span "Projects" at bounding box center [822, 159] width 34 height 21
click at [856, 216] on li "All activities" at bounding box center [872, 216] width 132 height 23
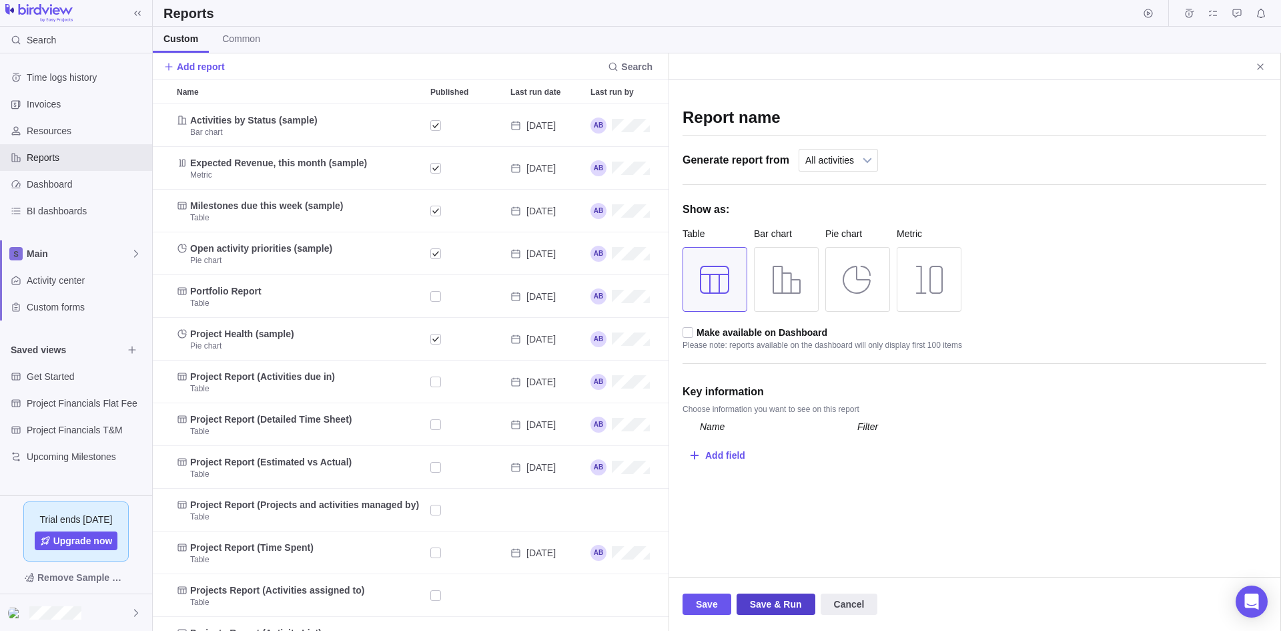
click at [790, 608] on span "Save & Run" at bounding box center [776, 604] width 52 height 16
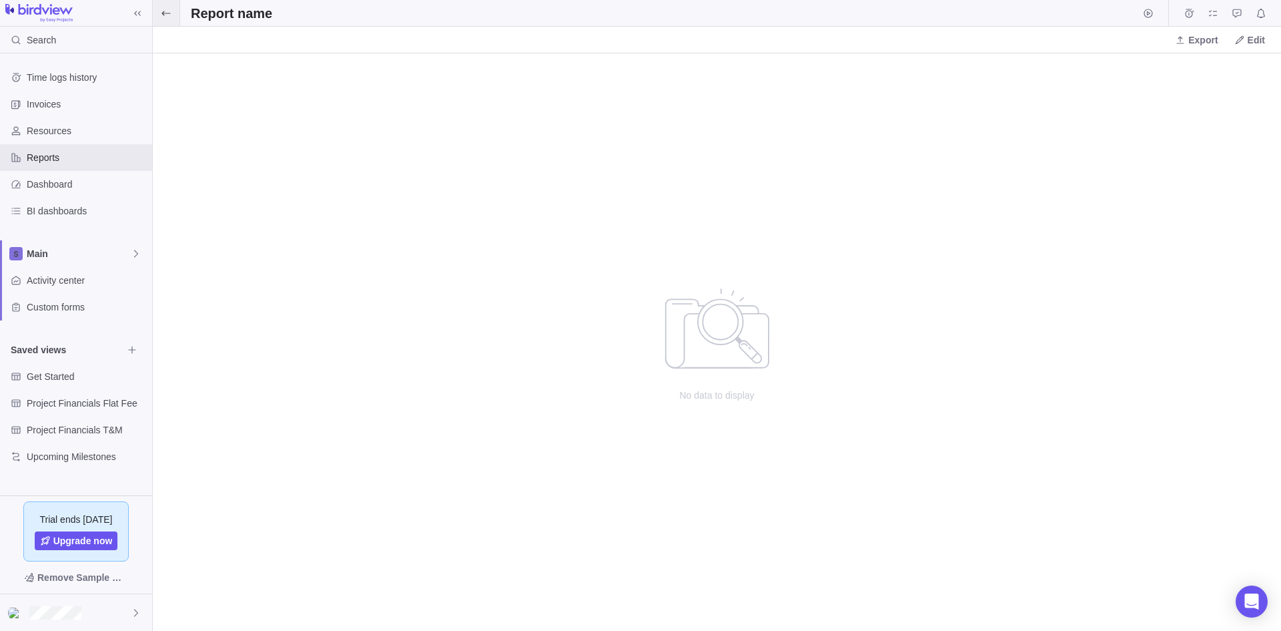
click at [156, 16] on span at bounding box center [166, 13] width 27 height 26
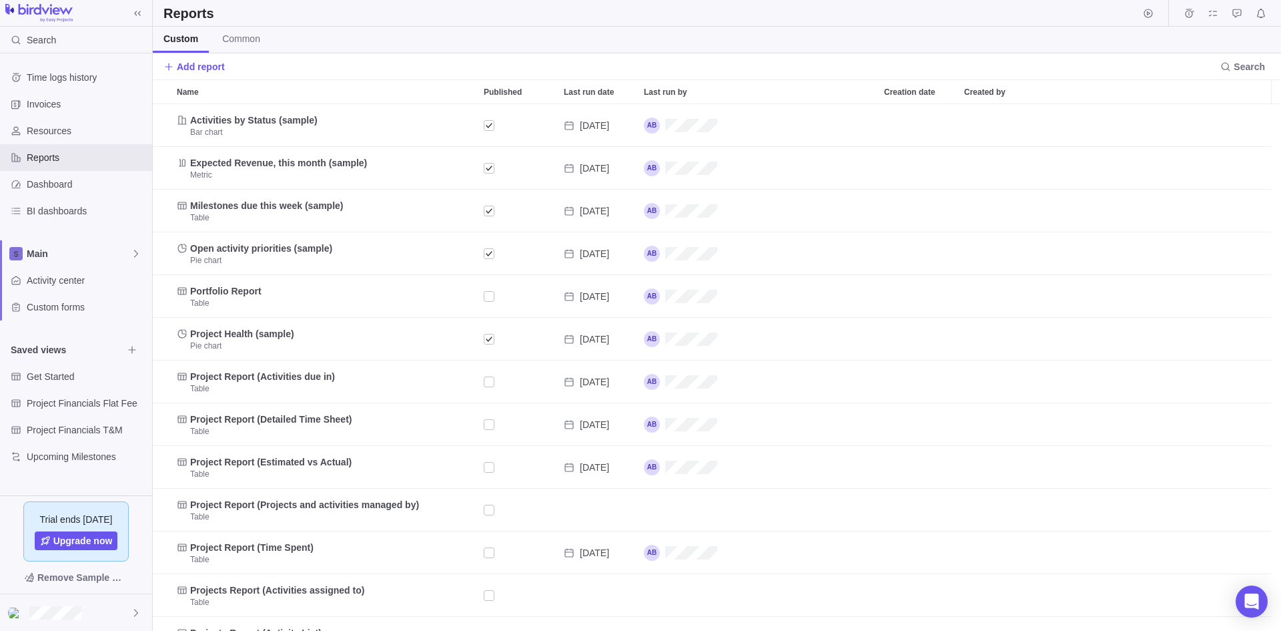
scroll to position [516, 1118]
click at [189, 72] on span "Add report" at bounding box center [201, 66] width 48 height 13
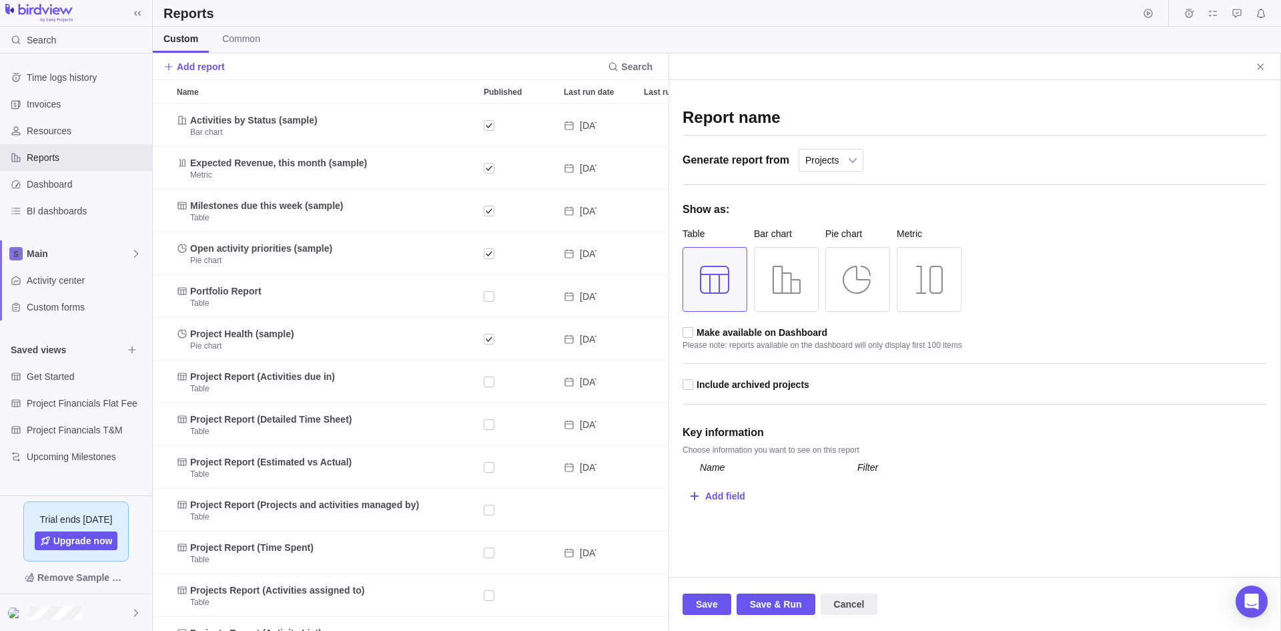
scroll to position [516, 506]
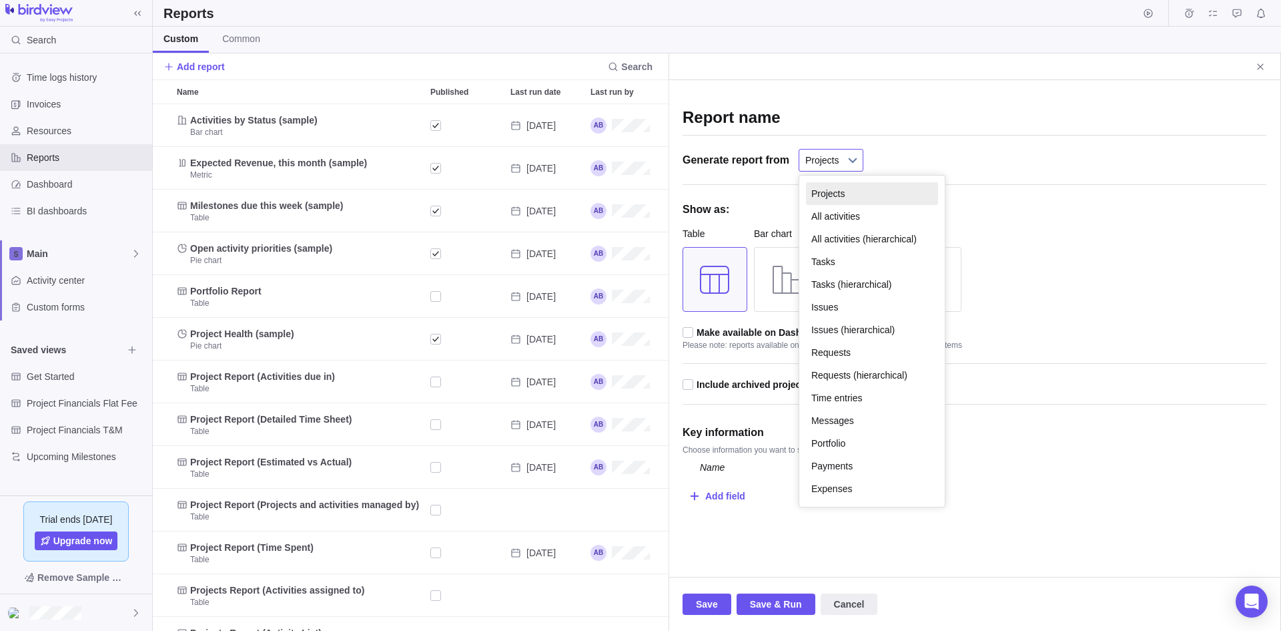
click at [831, 156] on span "Projects" at bounding box center [822, 159] width 34 height 21
click at [859, 220] on li "All activities" at bounding box center [872, 216] width 132 height 23
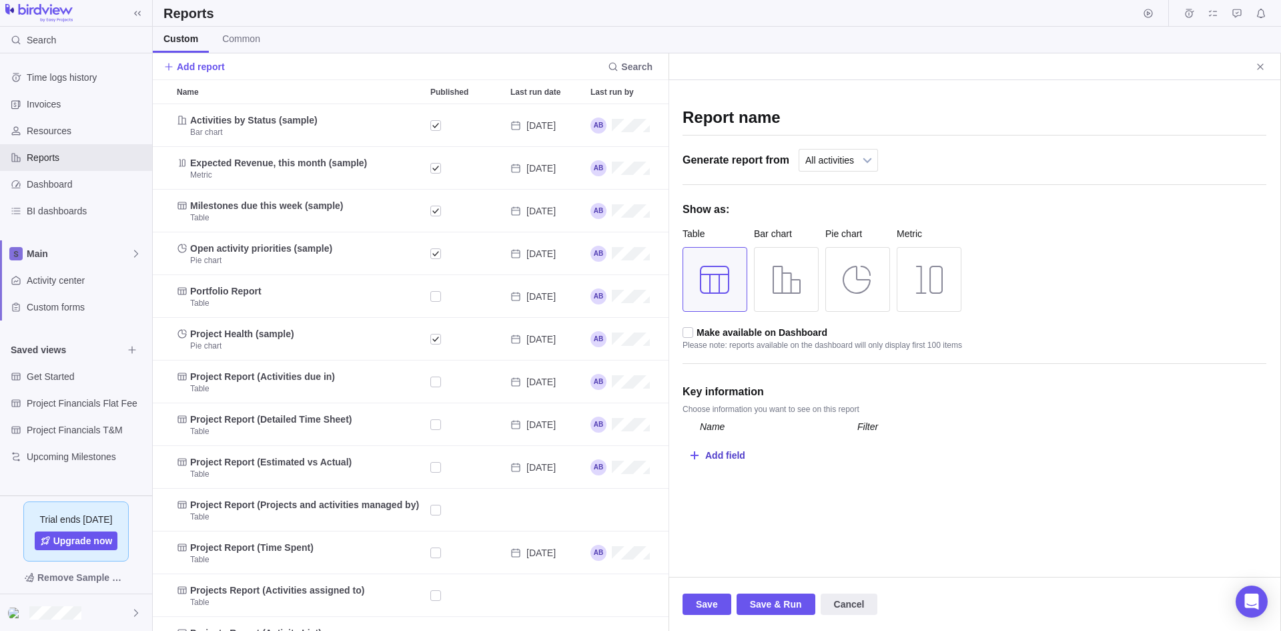
click at [741, 454] on div "Add field" at bounding box center [725, 454] width 40 height 25
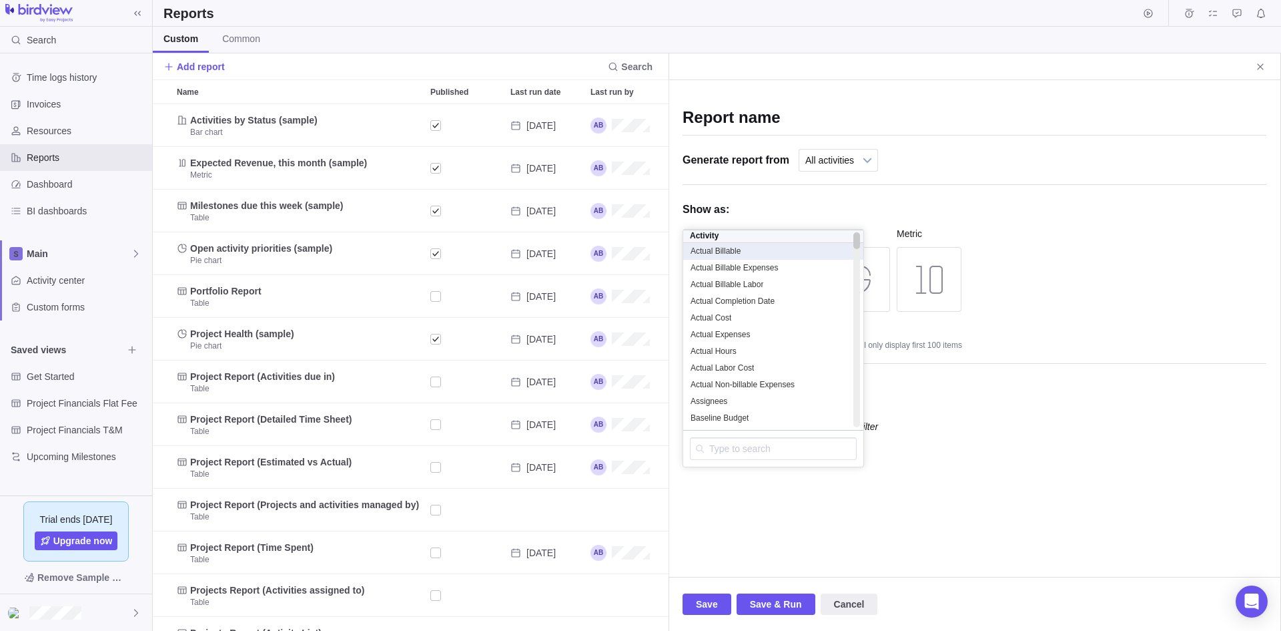
click at [769, 248] on div "Actual Billable" at bounding box center [773, 251] width 167 height 11
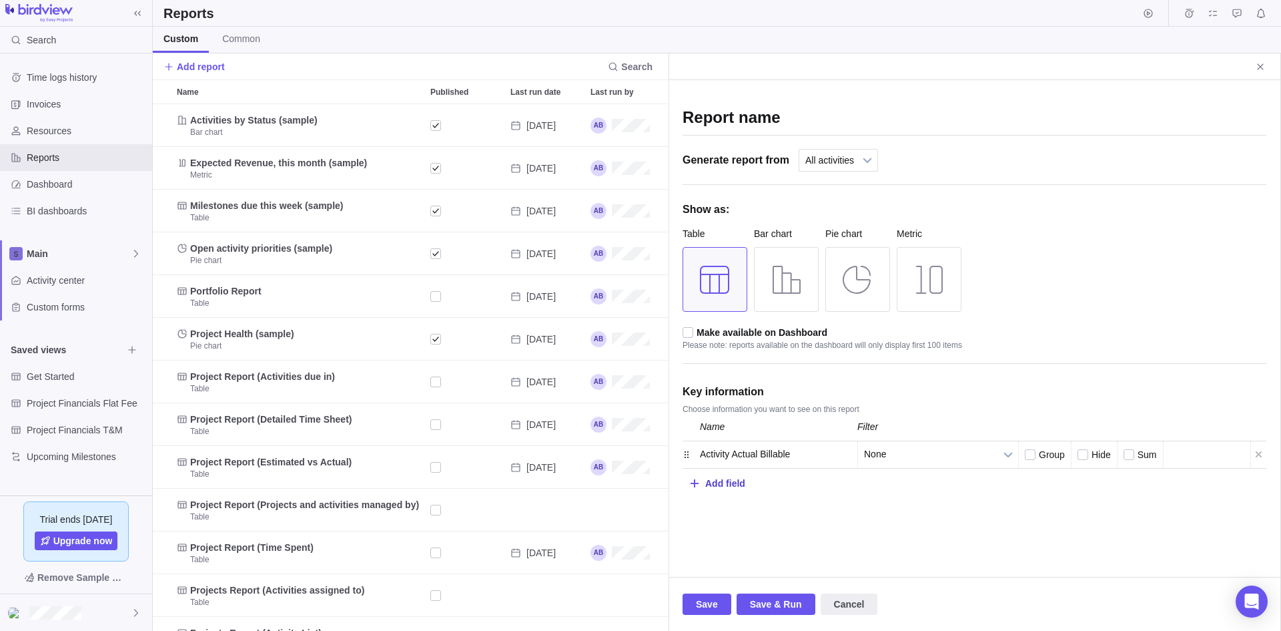
click at [731, 476] on div "Add field" at bounding box center [725, 482] width 40 height 25
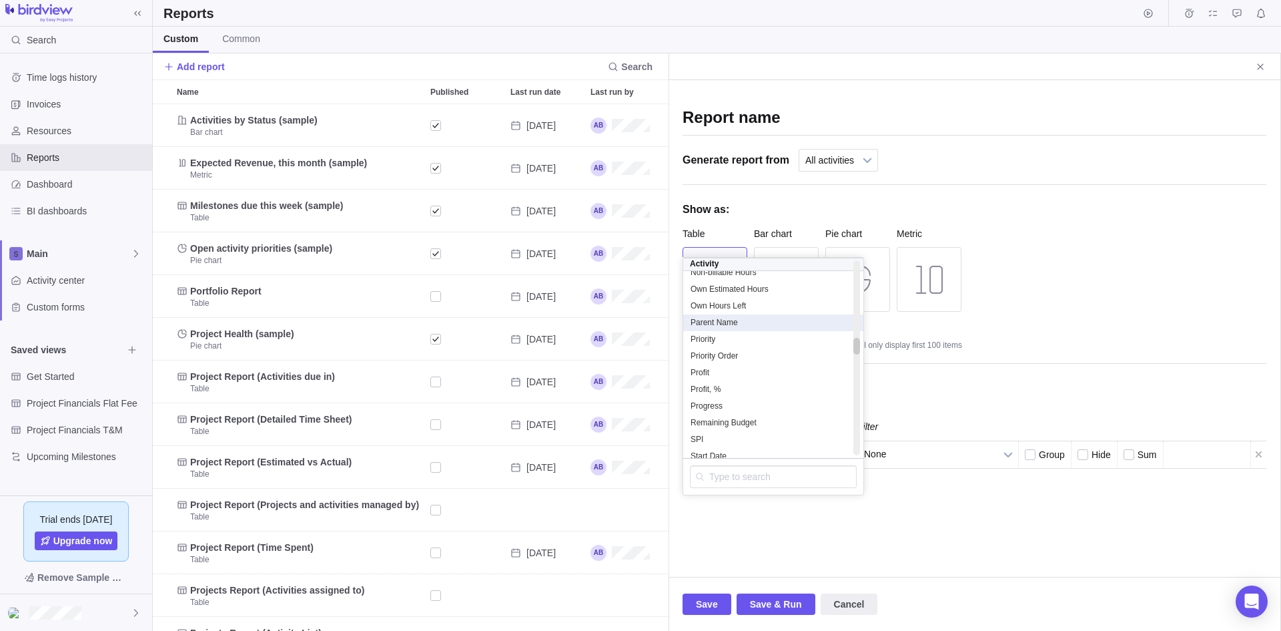
scroll to position [881, 0]
click at [757, 421] on div "Profit, %" at bounding box center [773, 415] width 167 height 11
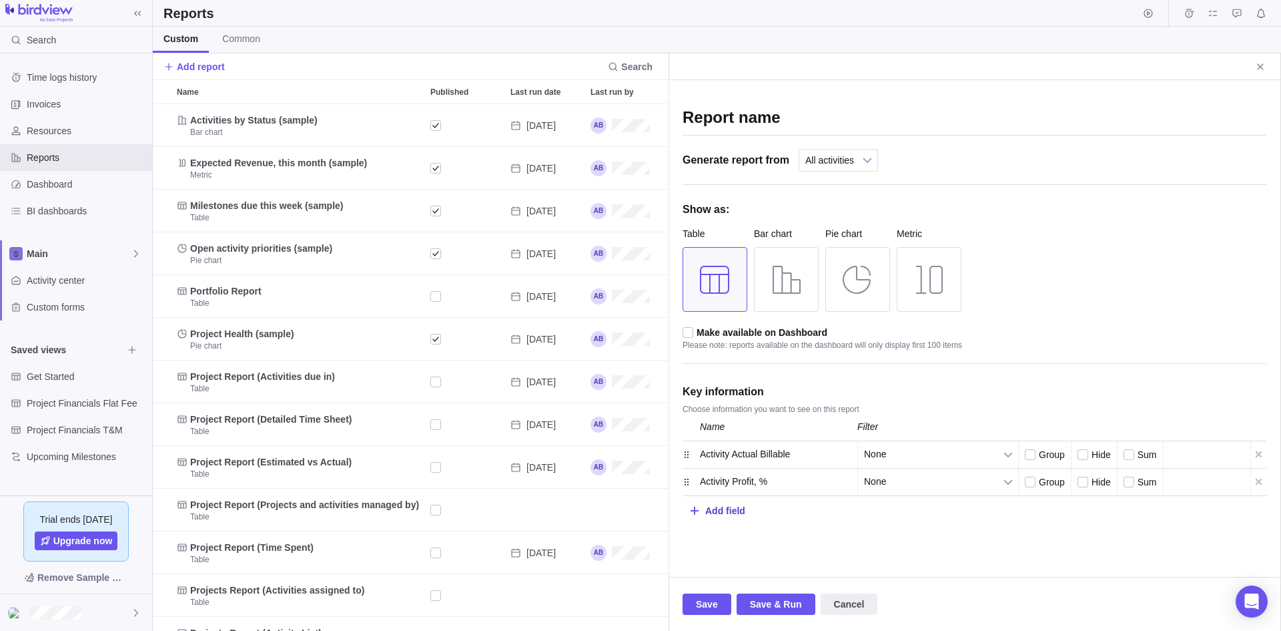
click at [717, 509] on div "Add field" at bounding box center [725, 510] width 40 height 25
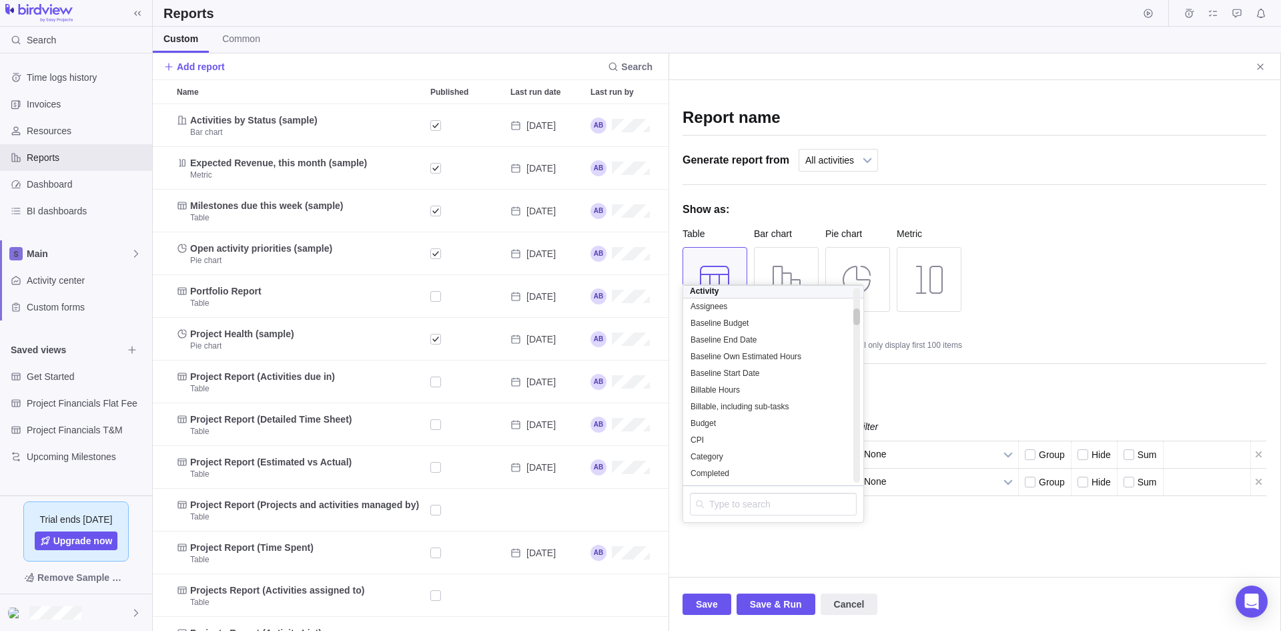
scroll to position [240, 0]
click at [747, 442] on div "Description" at bounding box center [773, 450] width 180 height 17
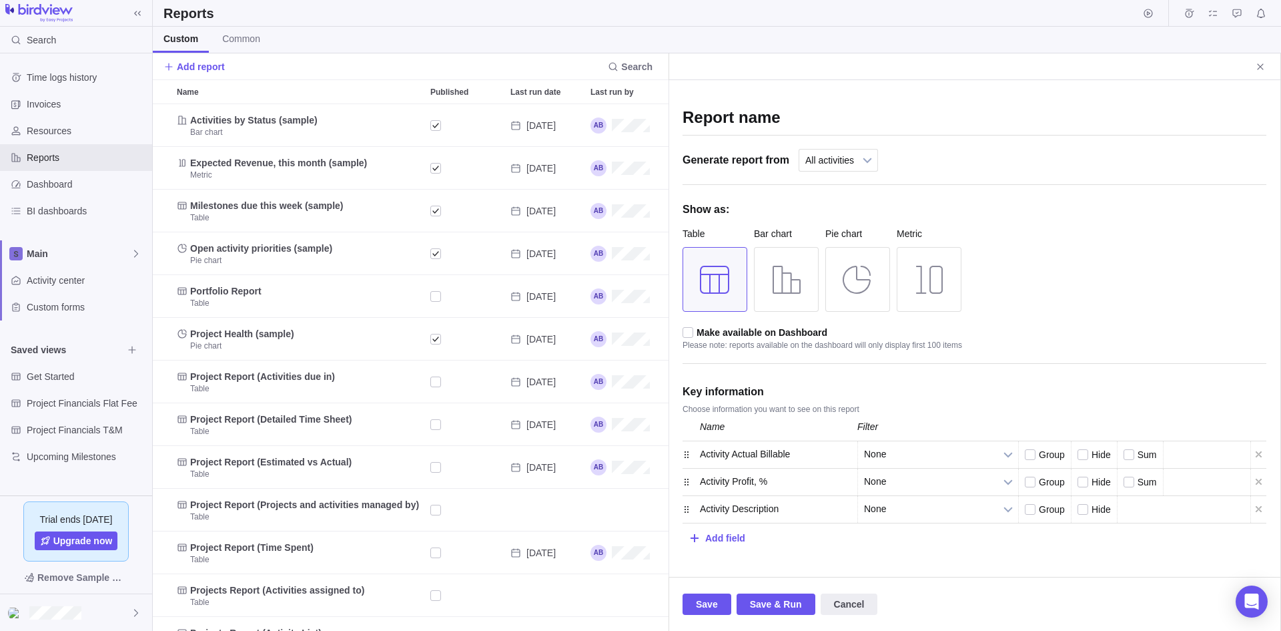
click at [844, 93] on div "Report name" at bounding box center [975, 114] width 584 height 42
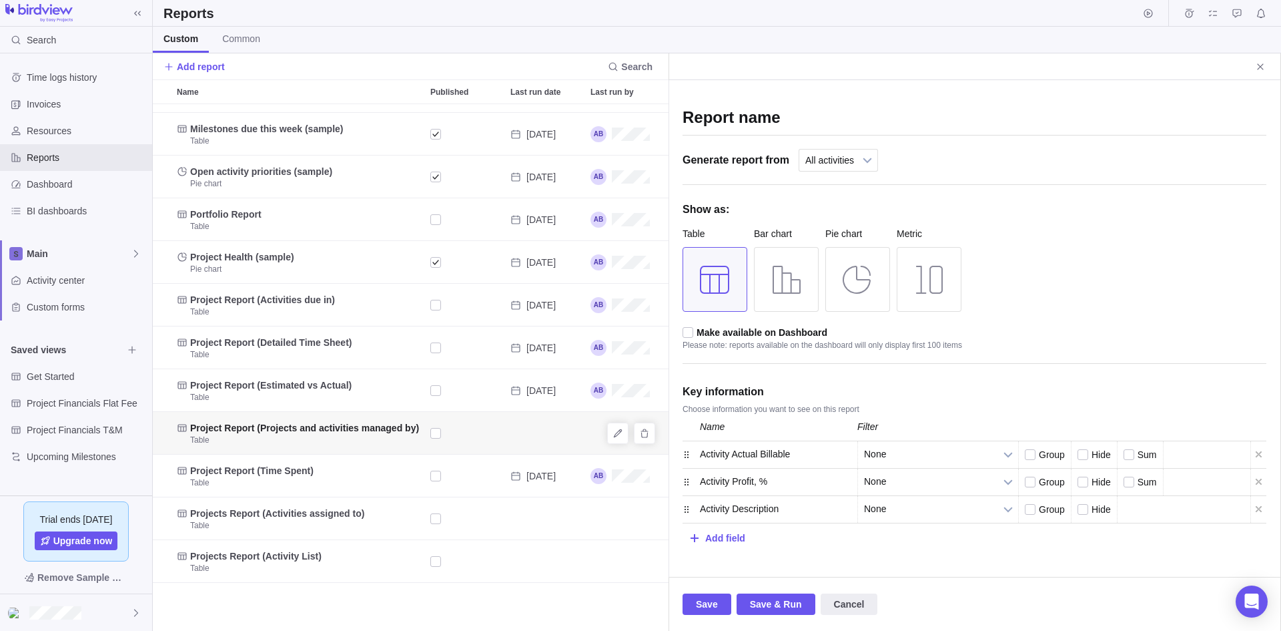
scroll to position [0, 0]
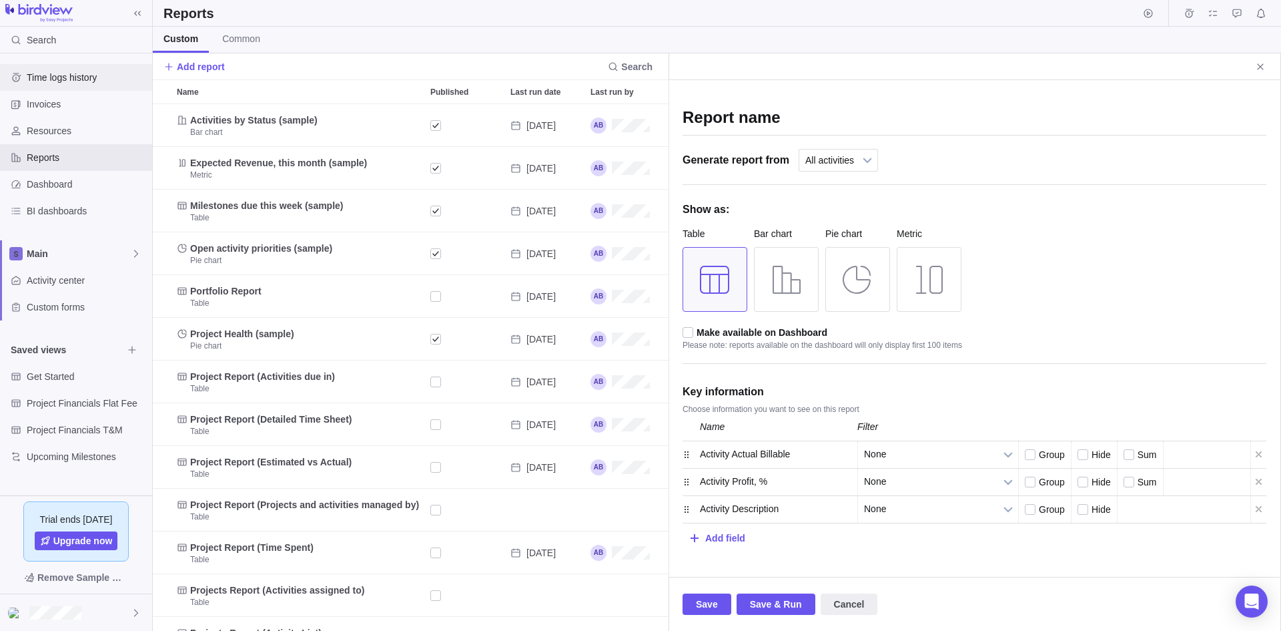
click at [77, 84] on div "Time logs history" at bounding box center [76, 77] width 152 height 27
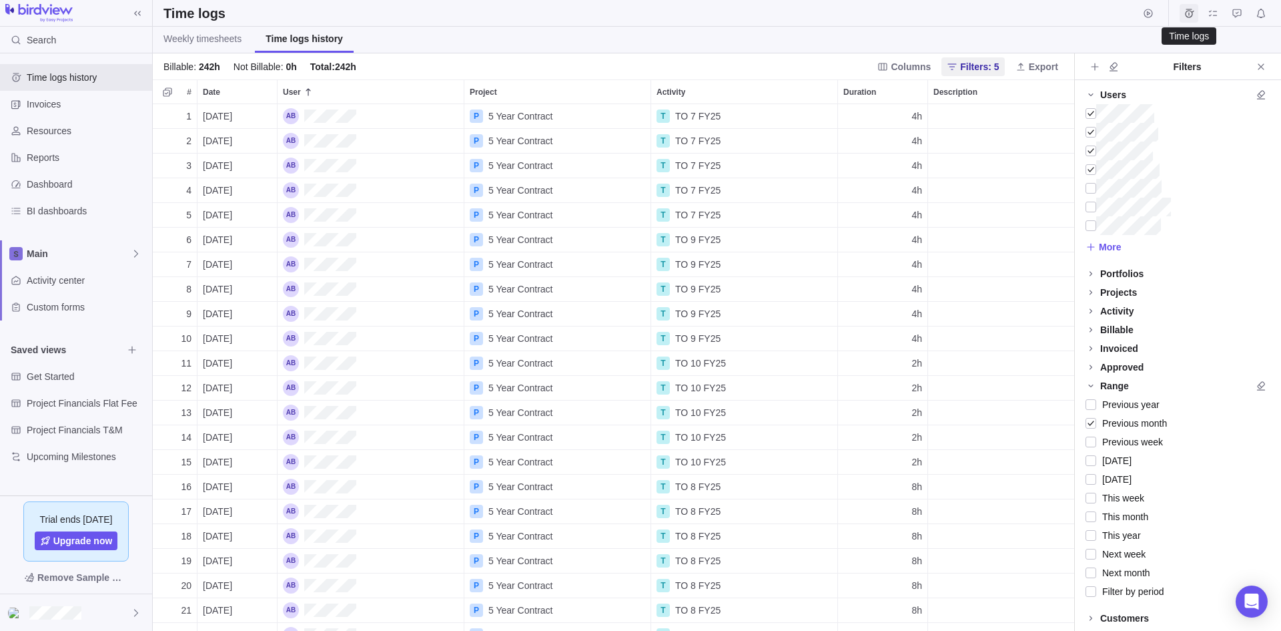
click at [1186, 11] on icon "Time logs" at bounding box center [1189, 13] width 9 height 9
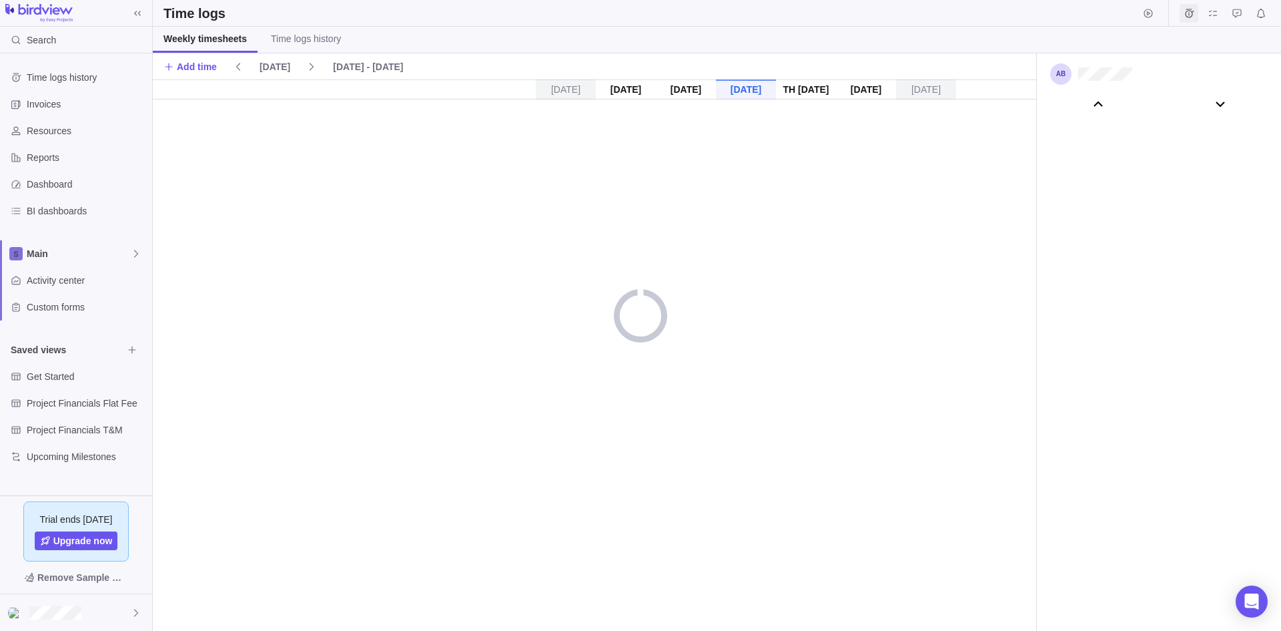
scroll to position [74182, 0]
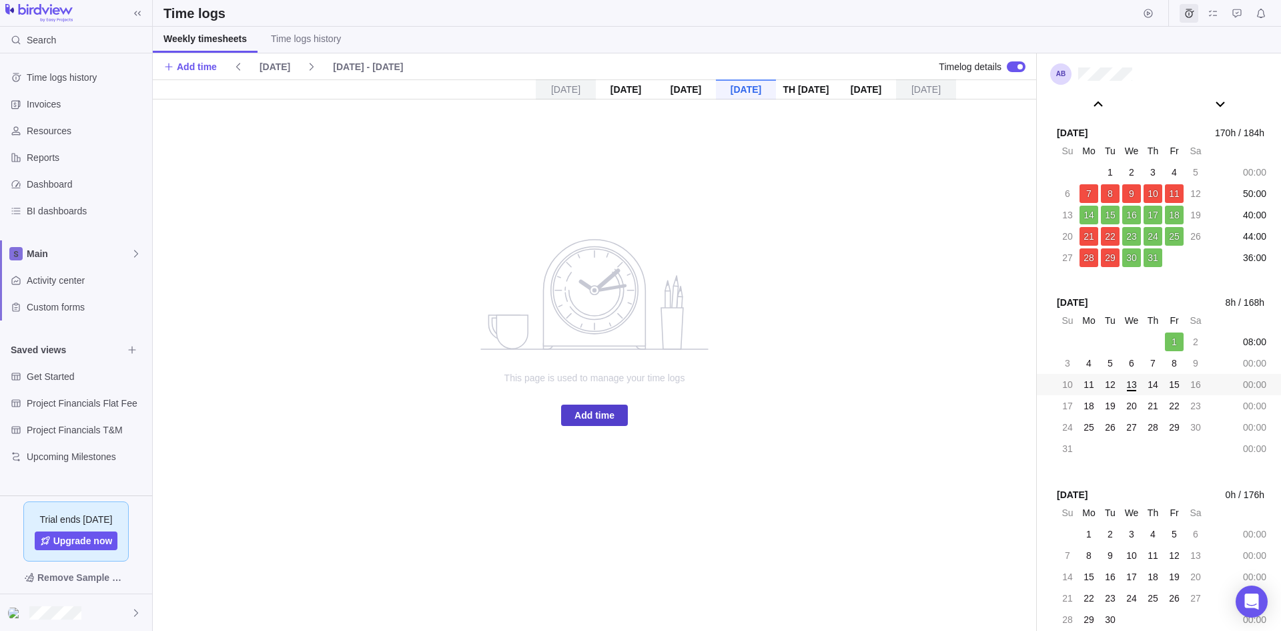
click at [586, 408] on span "Add time" at bounding box center [595, 415] width 40 height 16
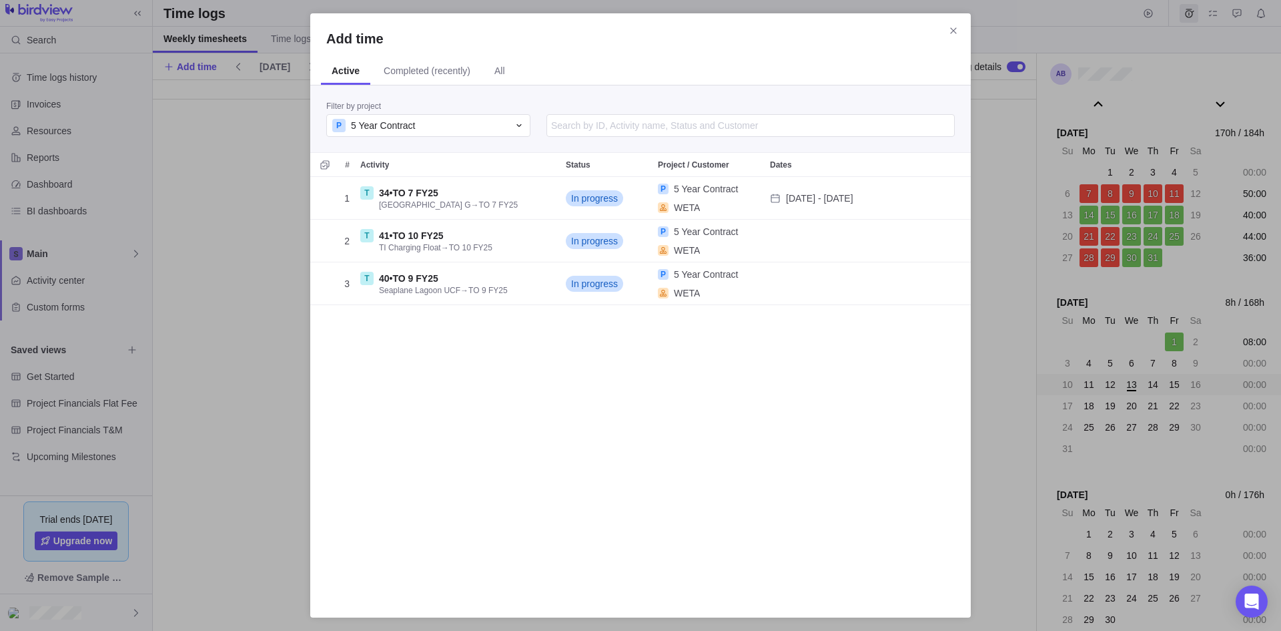
scroll to position [414, 651]
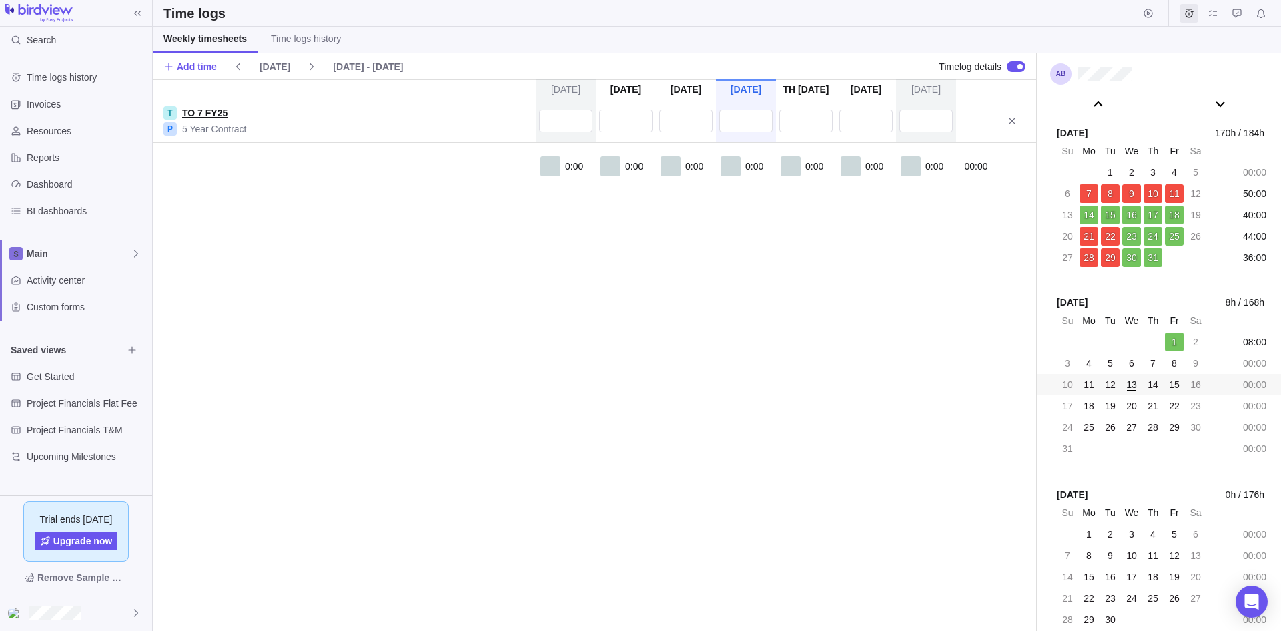
click at [211, 107] on link "TO 7 FY25" at bounding box center [204, 112] width 45 height 13
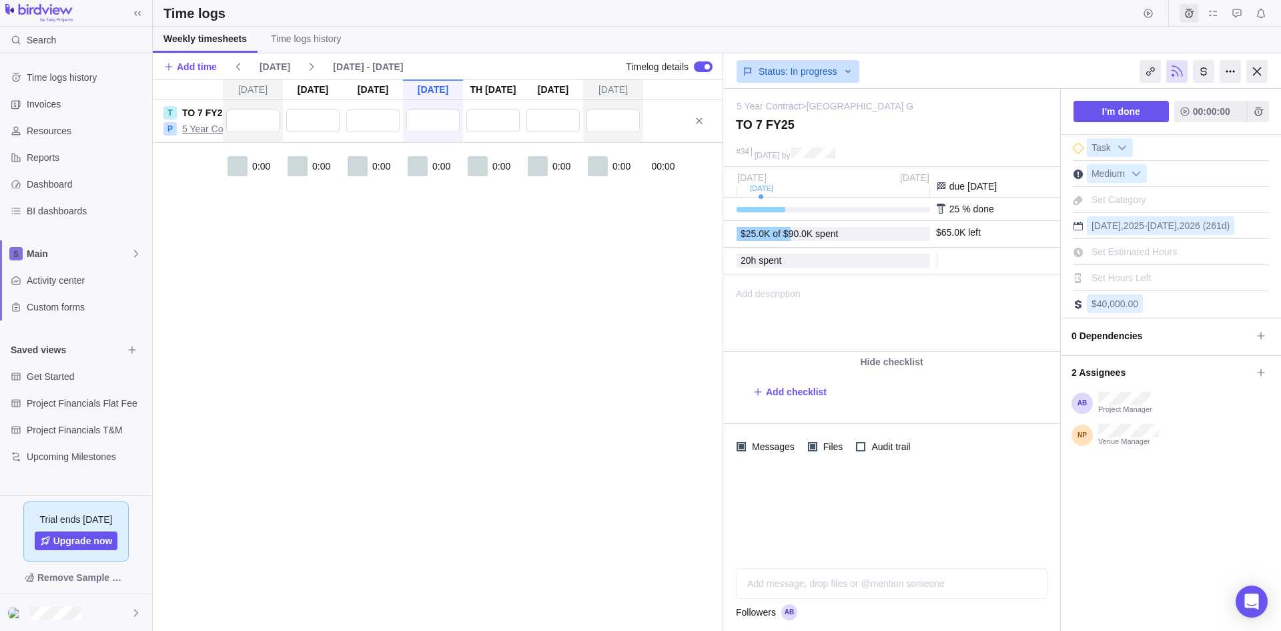
click at [188, 132] on link "5 Year Contract" at bounding box center [214, 128] width 65 height 13
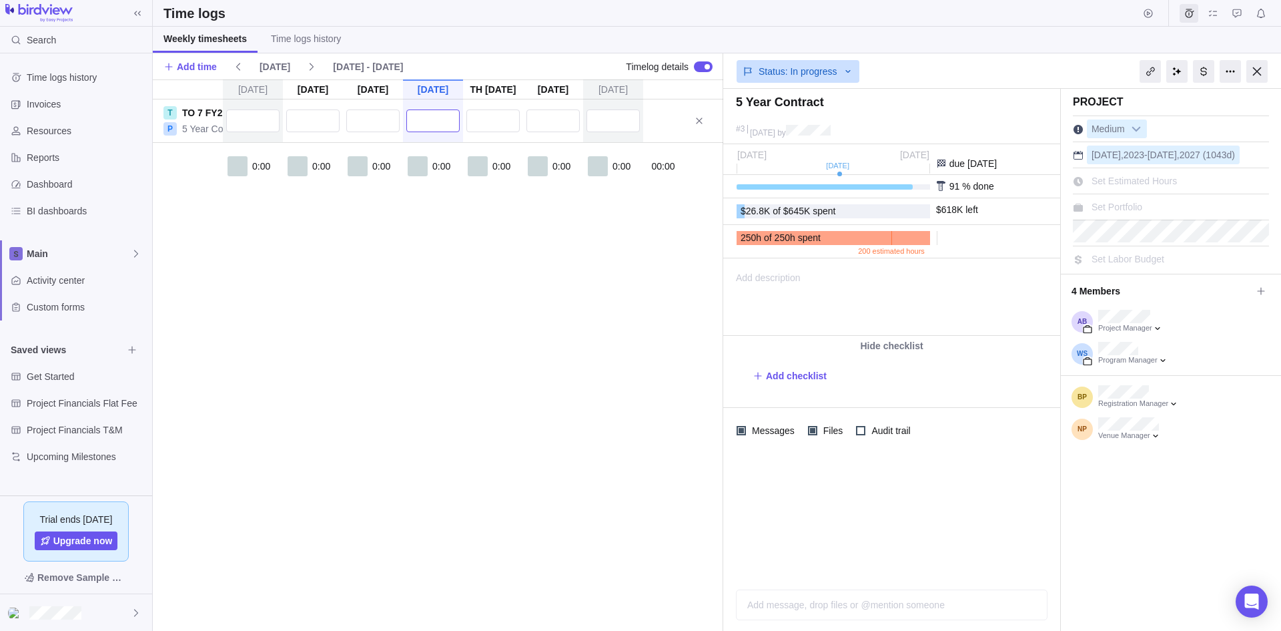
click at [430, 121] on input "text" at bounding box center [432, 120] width 53 height 23
click at [605, 162] on textarea at bounding box center [611, 151] width 263 height 49
click at [1208, 7] on body "Search Time logs history Invoices Resources Reports Dashboard BI dashboards Mai…" at bounding box center [640, 315] width 1281 height 631
click at [1212, 12] on icon "My assignments" at bounding box center [1213, 13] width 11 height 11
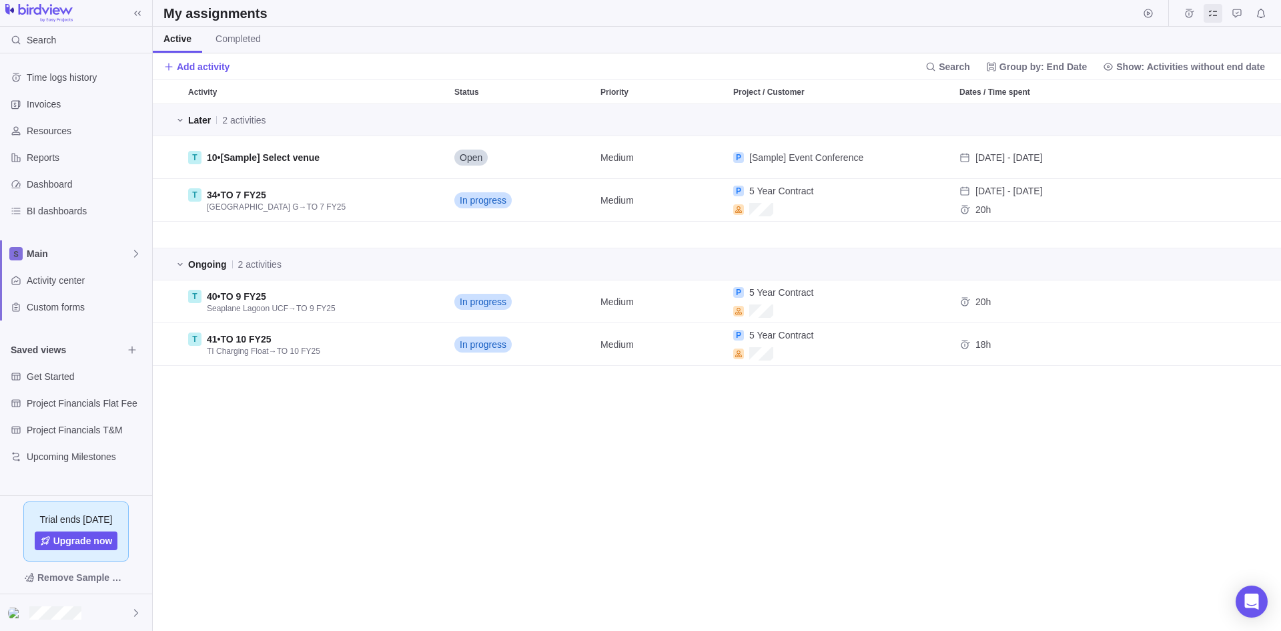
scroll to position [516, 1118]
click at [210, 67] on span "Add activity" at bounding box center [203, 66] width 53 height 13
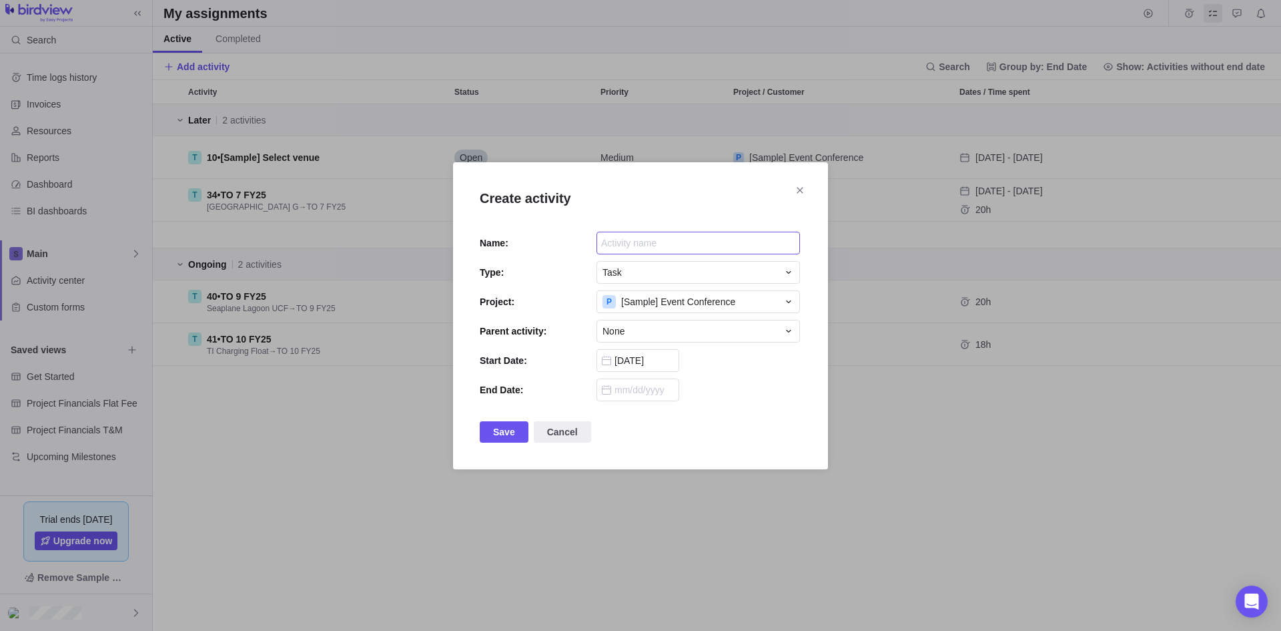
click at [721, 245] on input "Create activity" at bounding box center [699, 243] width 204 height 23
click at [717, 272] on div "Task" at bounding box center [690, 272] width 175 height 13
click at [699, 302] on span "[Sample] Event Conference" at bounding box center [678, 301] width 114 height 13
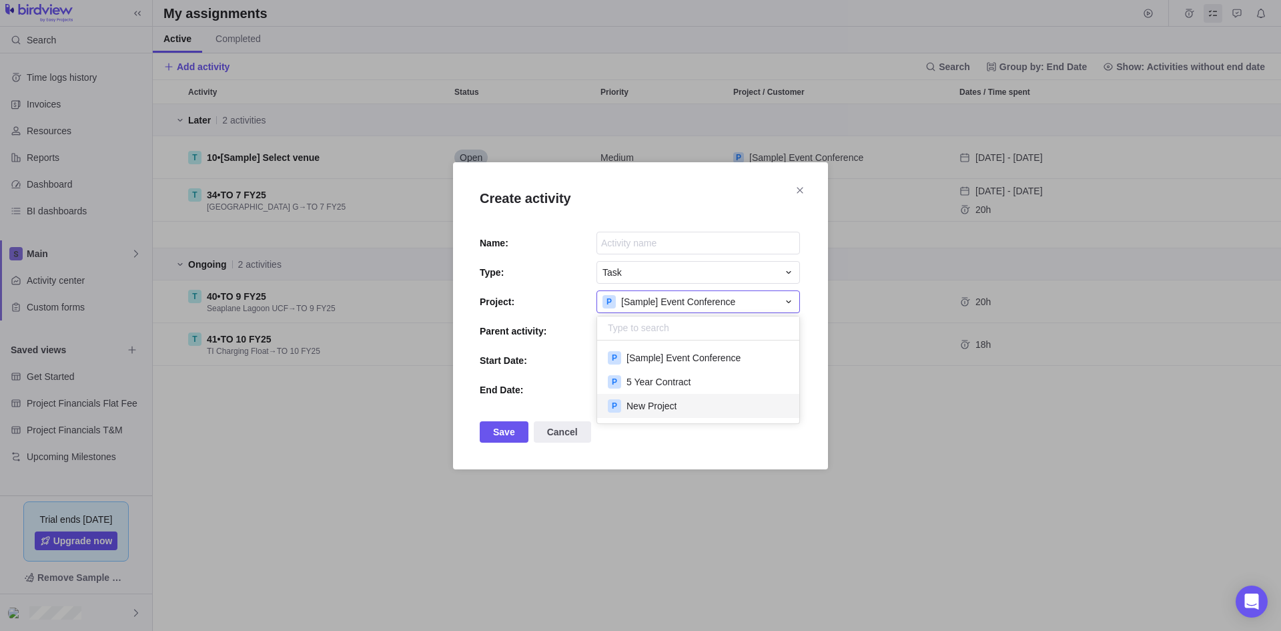
click at [687, 404] on div "P New Project" at bounding box center [698, 406] width 202 height 24
click at [651, 330] on div "None" at bounding box center [690, 330] width 175 height 13
click at [673, 309] on div "Create activity Name: Type: Task Project: P New Project Parent activity: None N…" at bounding box center [640, 315] width 1281 height 631
click at [678, 300] on div "P New Project" at bounding box center [690, 301] width 175 height 13
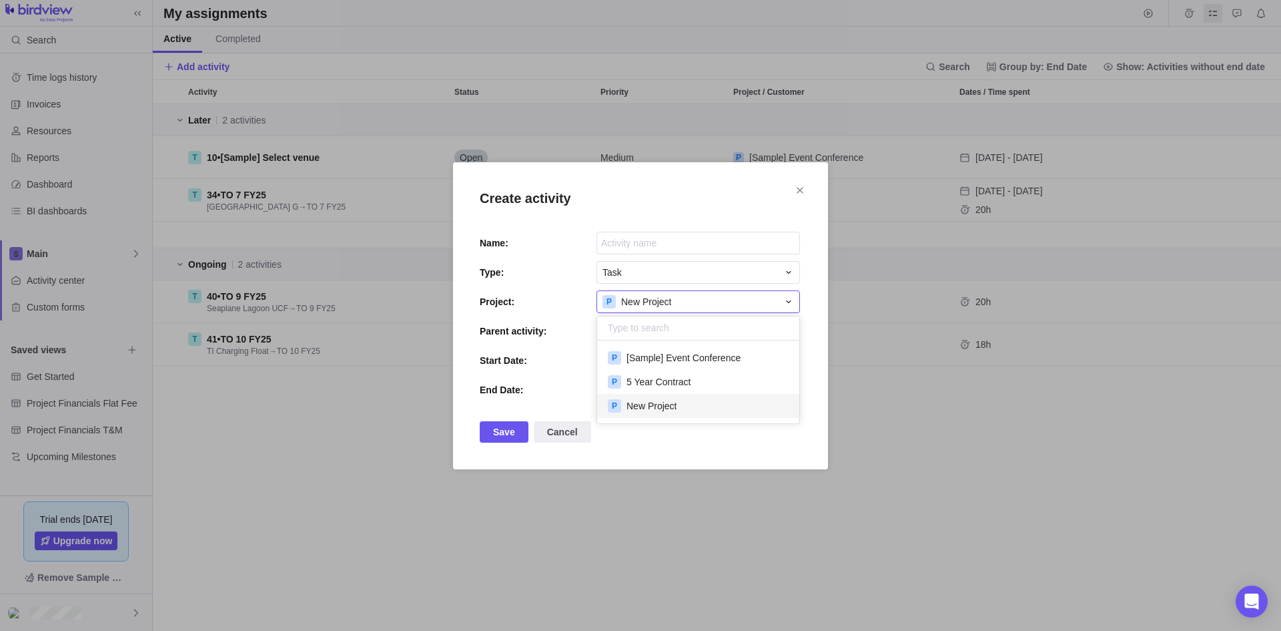
scroll to position [73, 192]
click at [663, 362] on span "[Sample] Event Conference" at bounding box center [684, 357] width 114 height 13
click at [677, 304] on span "[Sample] Event Conference" at bounding box center [678, 301] width 114 height 13
click at [661, 377] on span "5 Year Contract" at bounding box center [659, 381] width 65 height 13
click at [670, 332] on div "None" at bounding box center [690, 330] width 175 height 13
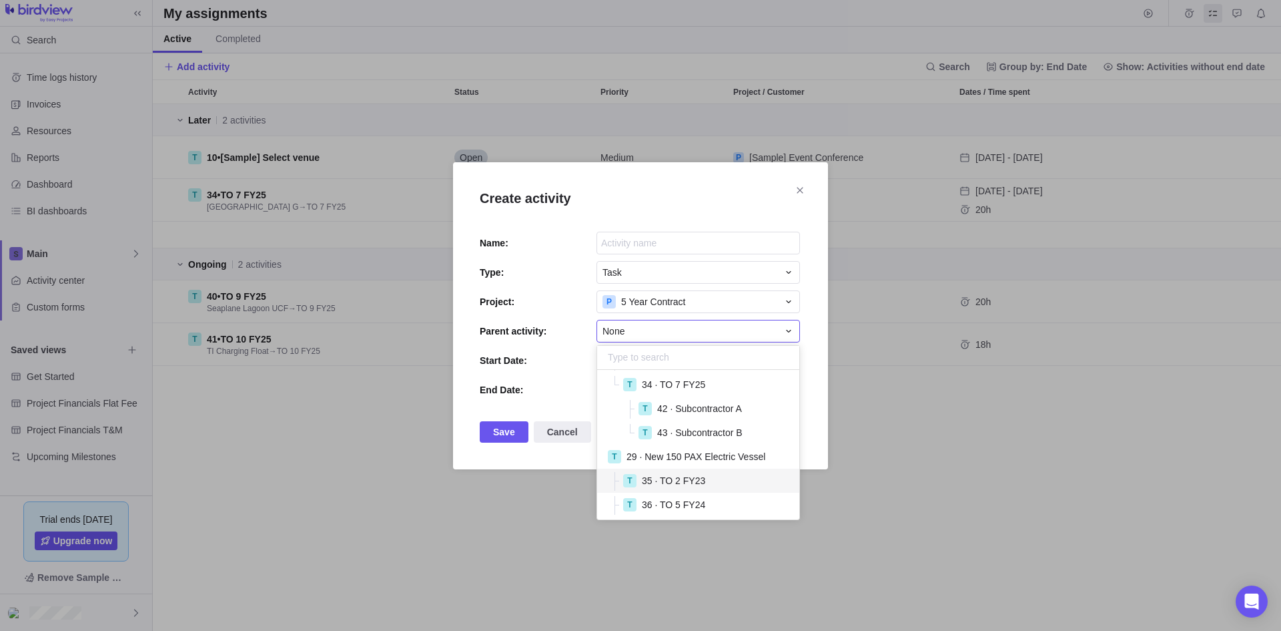
scroll to position [67, 0]
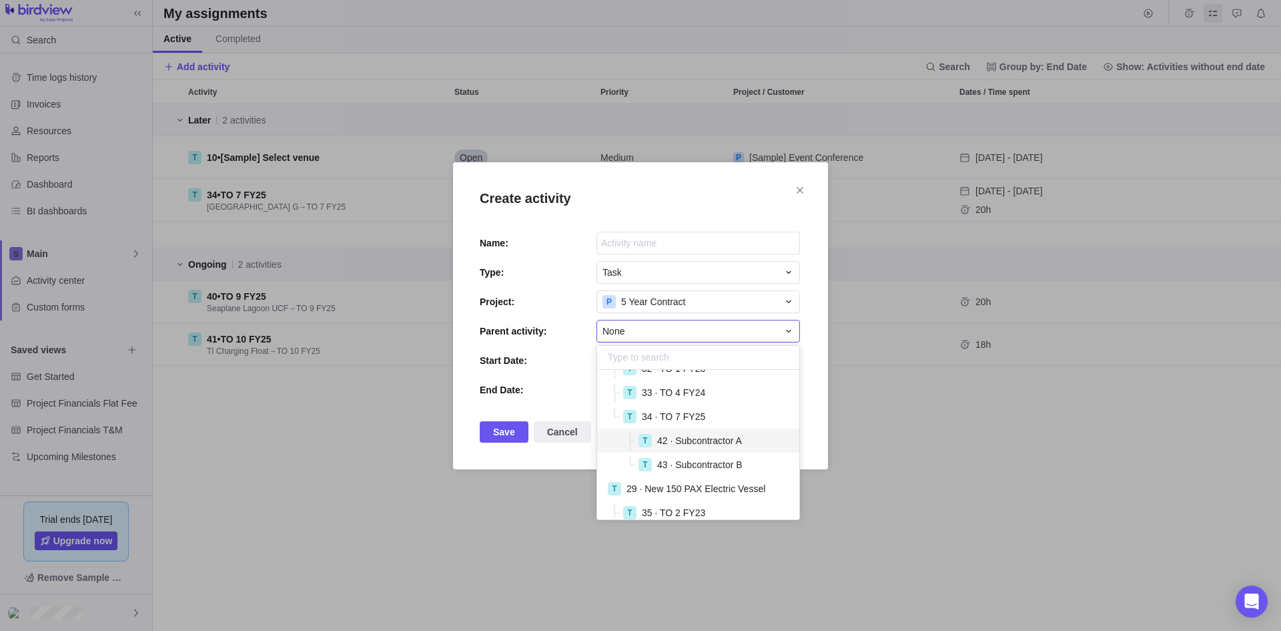
click at [709, 444] on span "42 · Subcontractor A" at bounding box center [699, 440] width 85 height 13
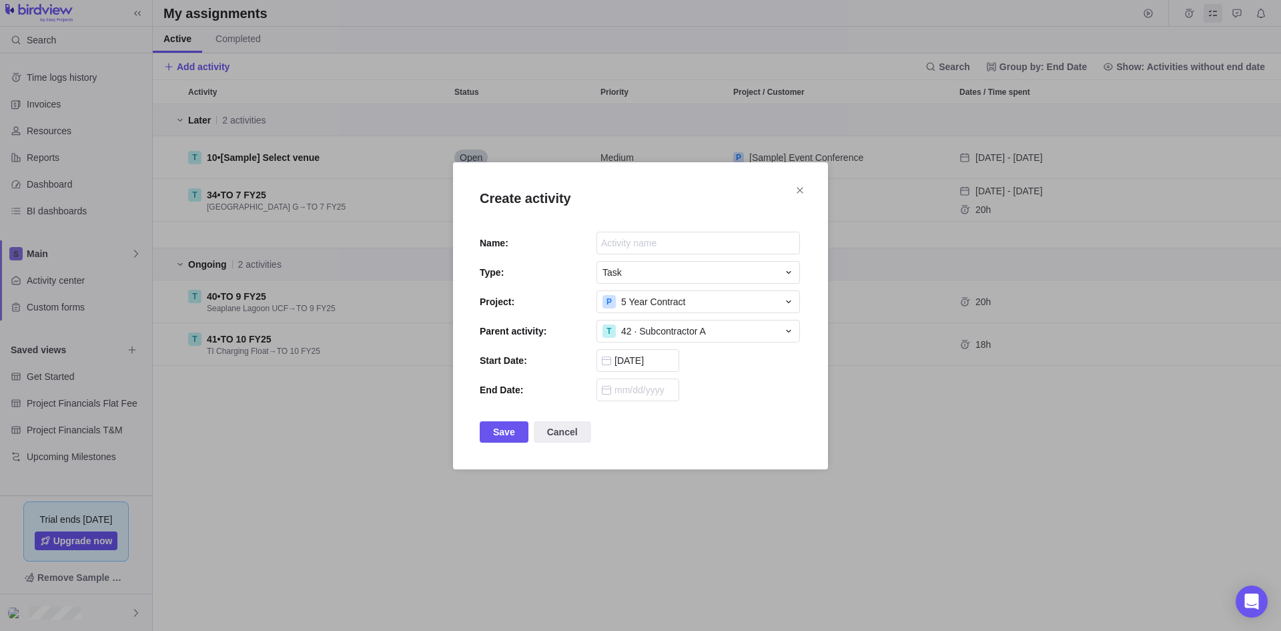
click at [1003, 415] on div "Create activity Name: Type: Task Project: P 5 Year Contract Parent activity: T …" at bounding box center [640, 315] width 1281 height 631
click at [1234, 15] on div "Create activity Name: Type: Task Project: P 5 Year Contract Parent activity: T …" at bounding box center [640, 315] width 1281 height 631
click at [559, 435] on span "Cancel" at bounding box center [562, 432] width 31 height 16
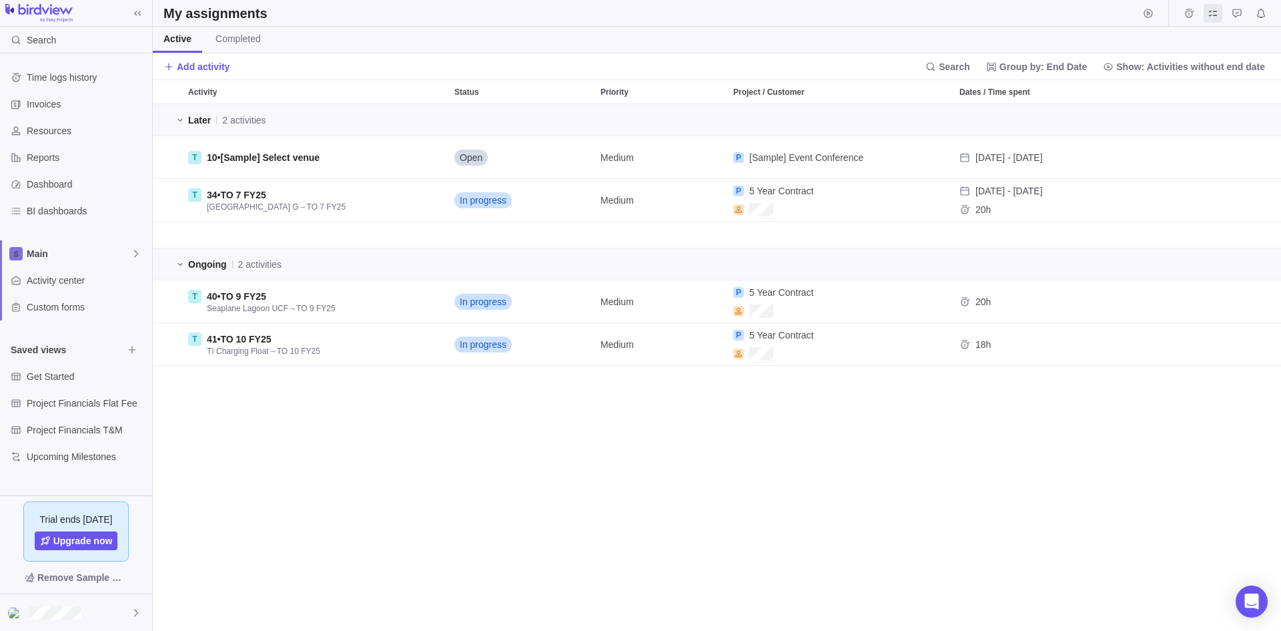
click at [55, 8] on img at bounding box center [38, 13] width 67 height 19
click at [55, 260] on div "Main" at bounding box center [76, 253] width 152 height 27
click at [39, 286] on span "Main" at bounding box center [75, 284] width 81 height 13
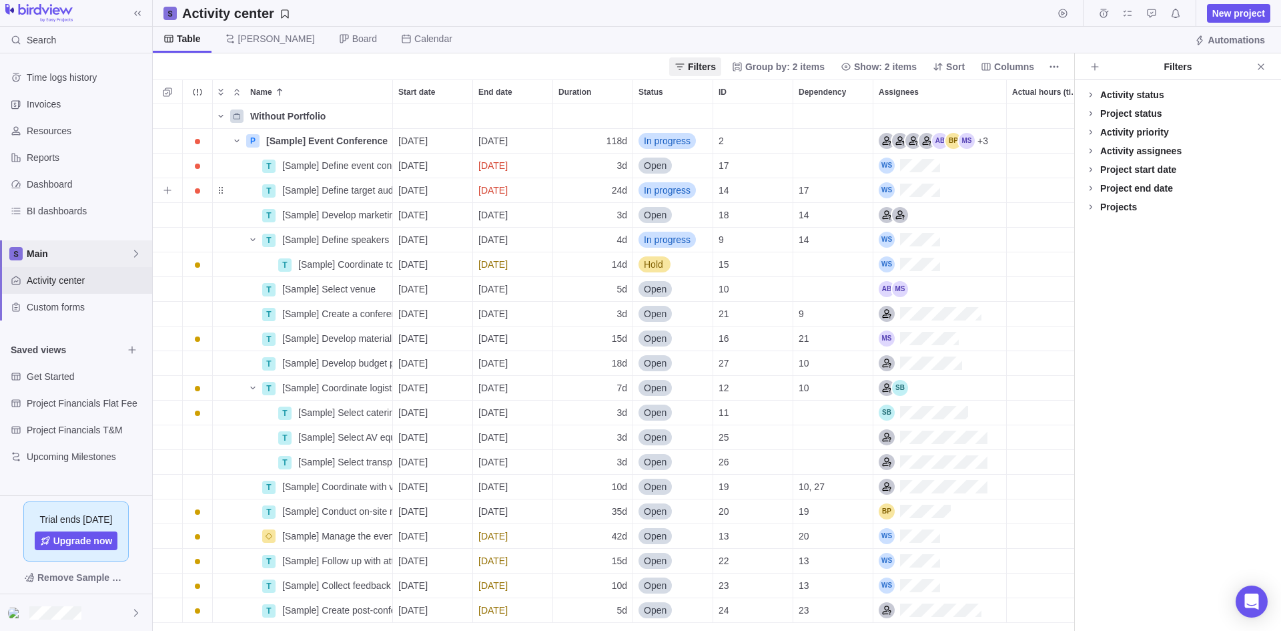
scroll to position [516, 911]
click at [33, 97] on div "Invoices" at bounding box center [76, 104] width 152 height 27
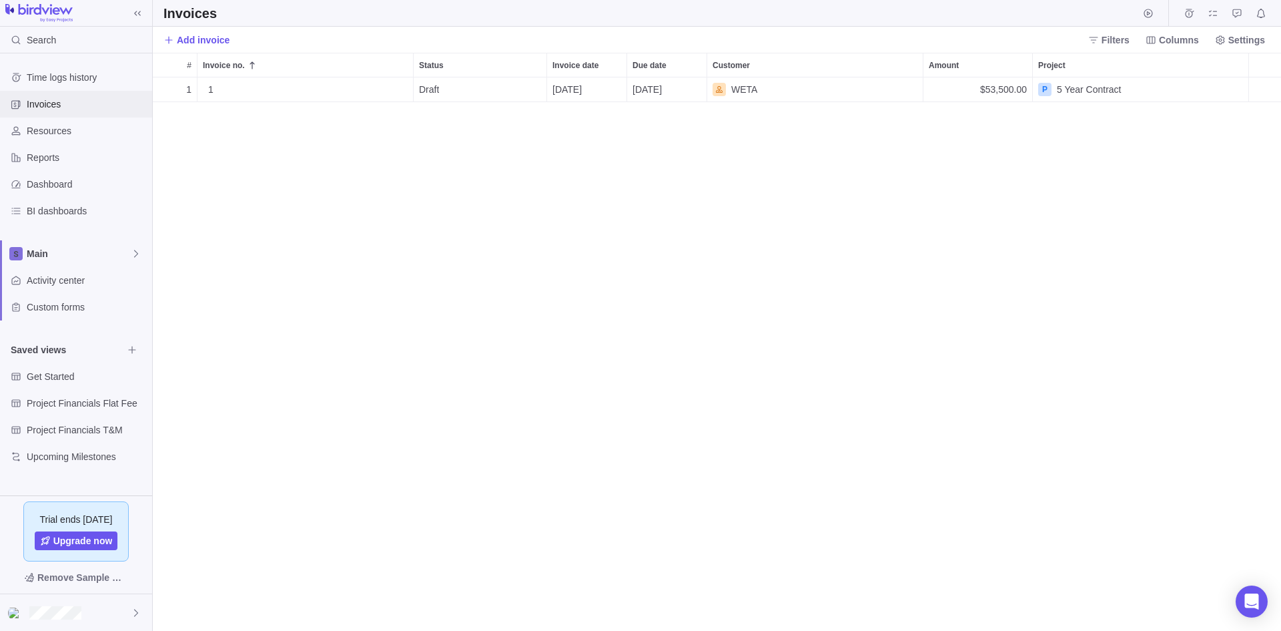
scroll to position [543, 1118]
click at [443, 81] on div "Draft" at bounding box center [480, 89] width 133 height 24
click at [482, 83] on div "Draft" at bounding box center [480, 89] width 122 height 13
click at [1086, 91] on span "5 Year Contract" at bounding box center [1089, 89] width 65 height 13
click at [222, 87] on div "1" at bounding box center [308, 89] width 210 height 24
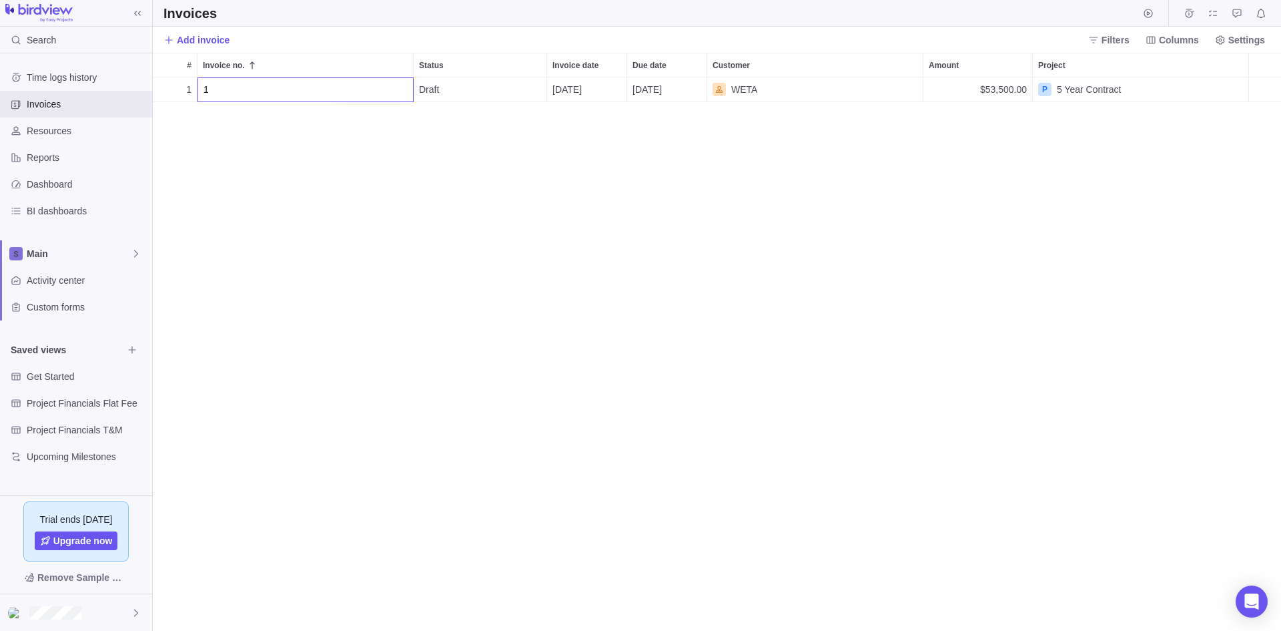
click at [186, 87] on div "# Invoice no. Status Invoice date Due date Customer Amount Project 1 1 Details …" at bounding box center [717, 342] width 1128 height 578
click at [372, 87] on span "Details" at bounding box center [371, 89] width 31 height 13
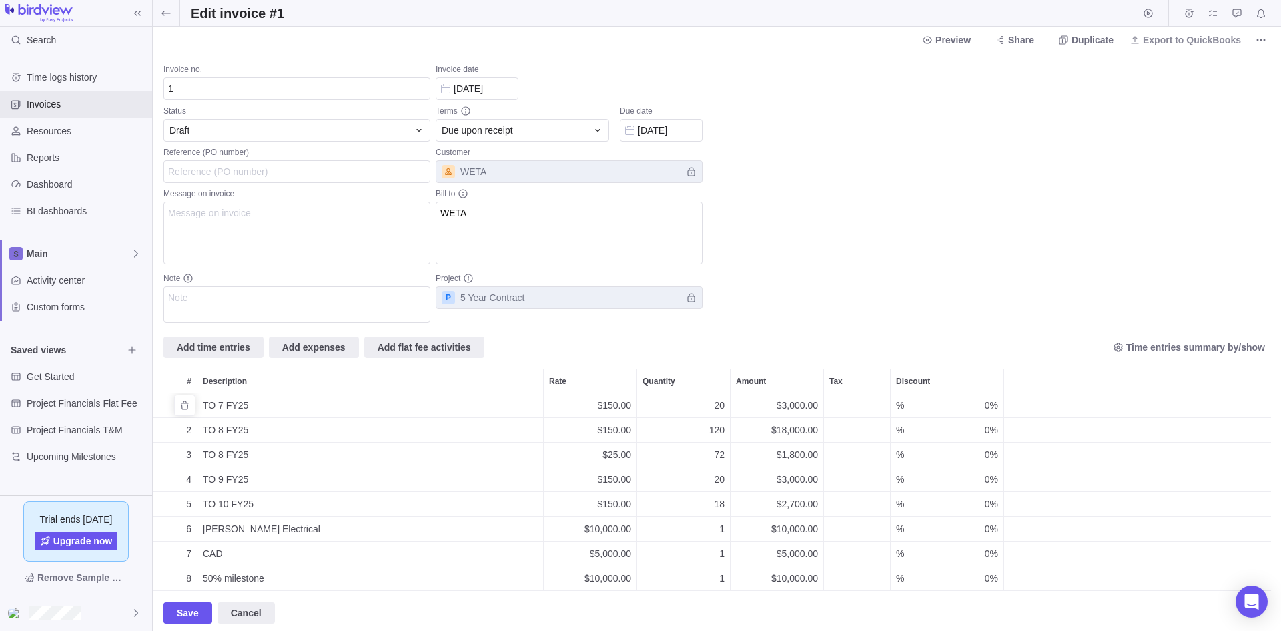
click at [260, 404] on div "TO 7 FY25" at bounding box center [371, 405] width 346 height 24
click at [831, 298] on div "Invoice no. 1 Status Draft Reference (PO number) Message on invoice Note Invoic…" at bounding box center [717, 323] width 1128 height 540
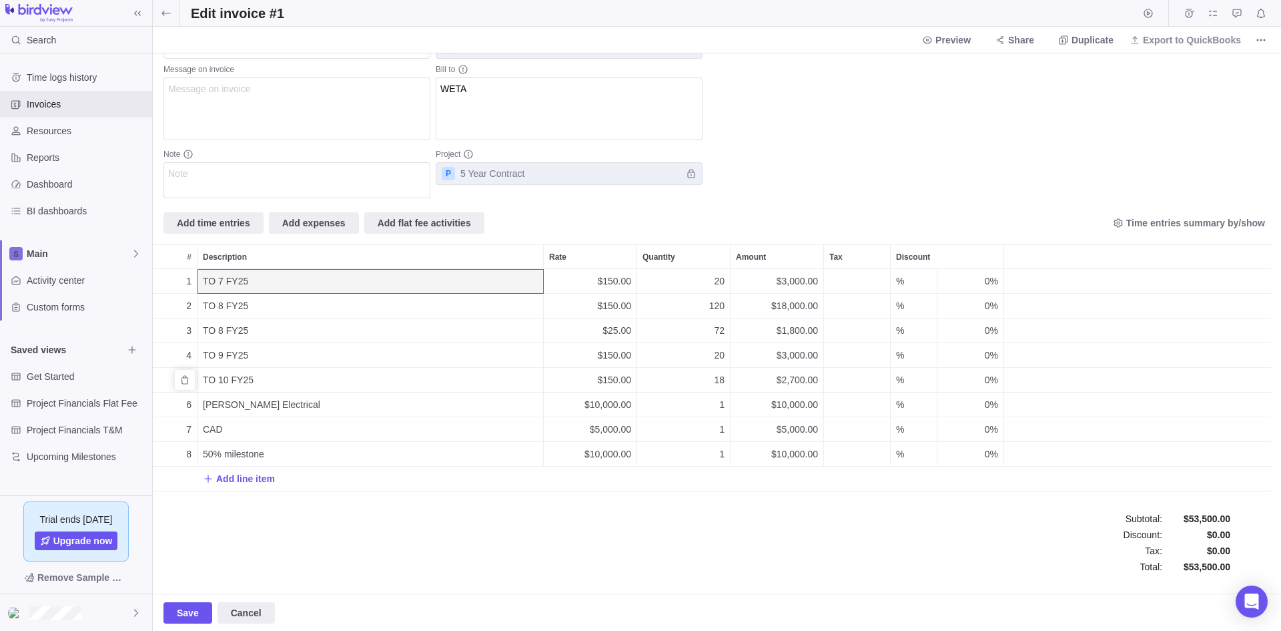
scroll to position [125, 0]
click at [218, 472] on span "Add line item" at bounding box center [245, 476] width 59 height 13
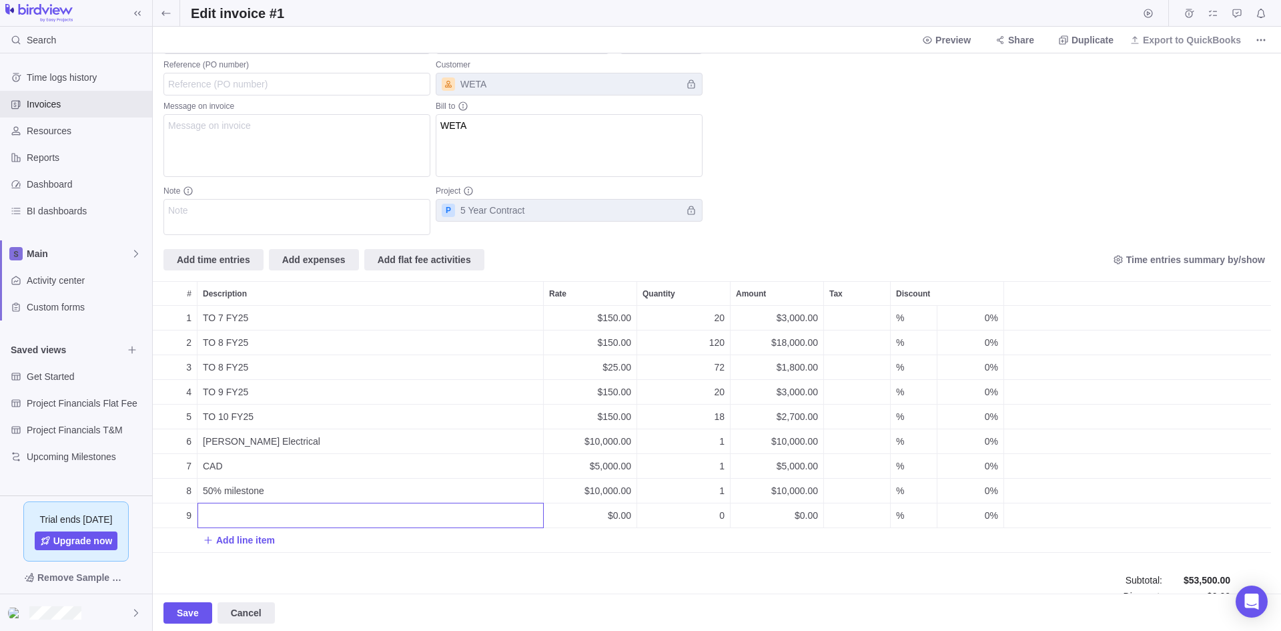
scroll to position [0, 0]
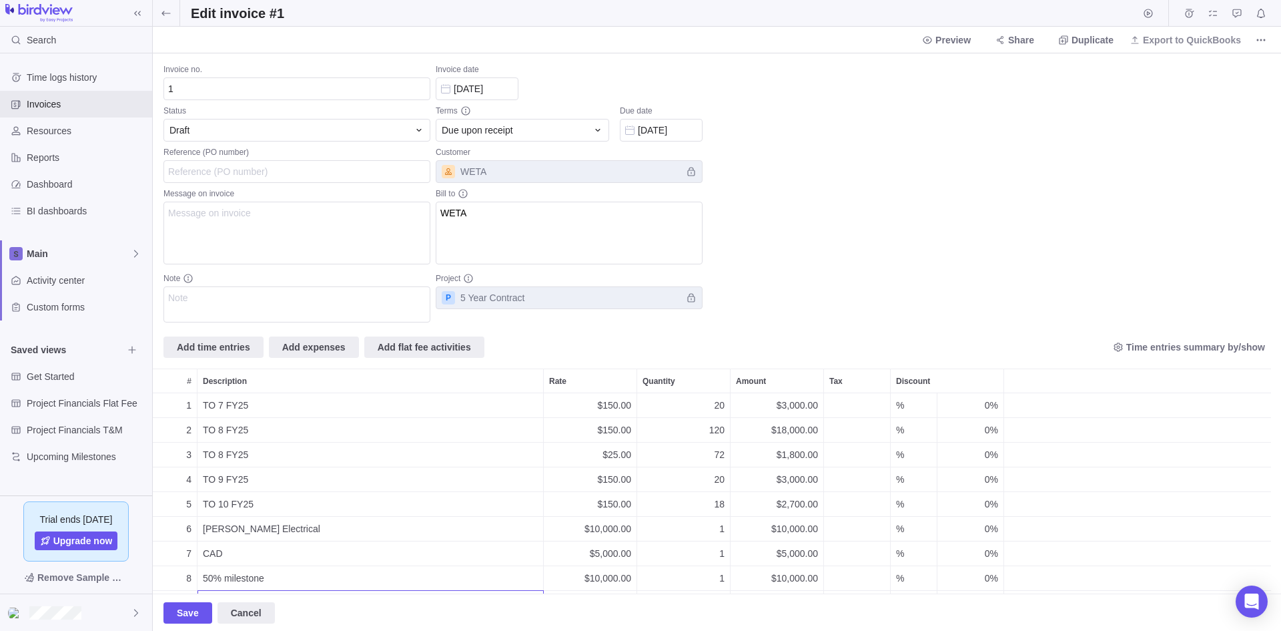
click at [443, 346] on div "Invoice no. 1 Status Draft Reference (PO number) Message on invoice Note Invoic…" at bounding box center [717, 323] width 1128 height 540
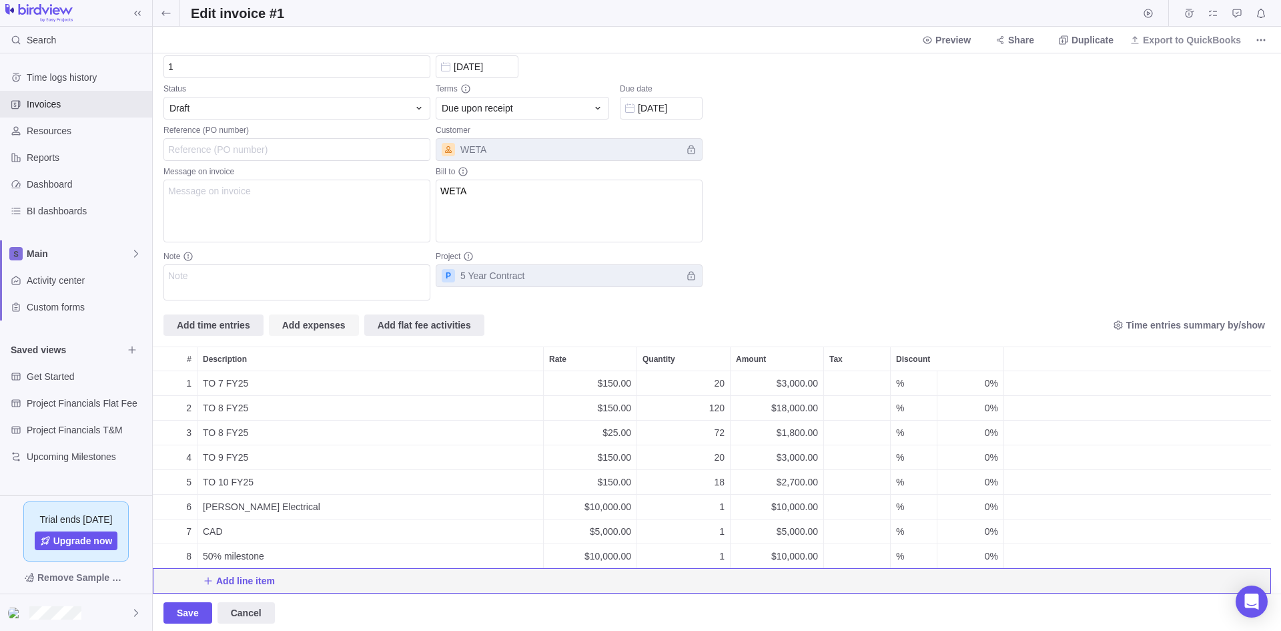
click at [306, 323] on span "Add expenses" at bounding box center [313, 325] width 63 height 16
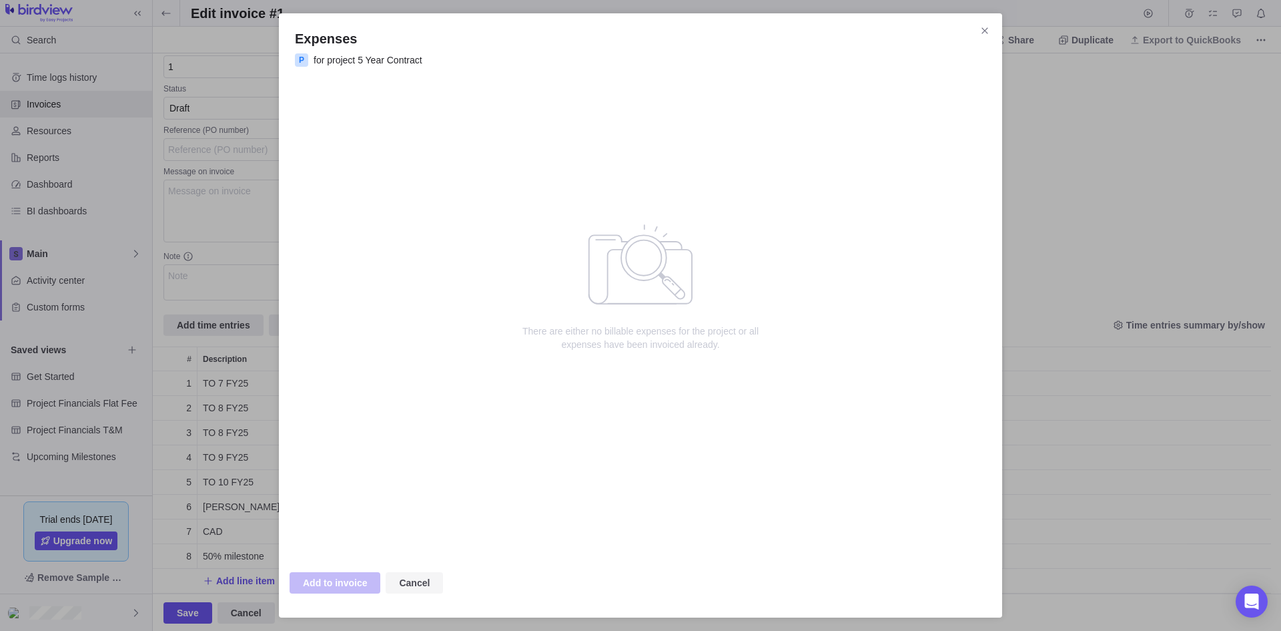
click at [418, 586] on span "Cancel" at bounding box center [414, 583] width 31 height 16
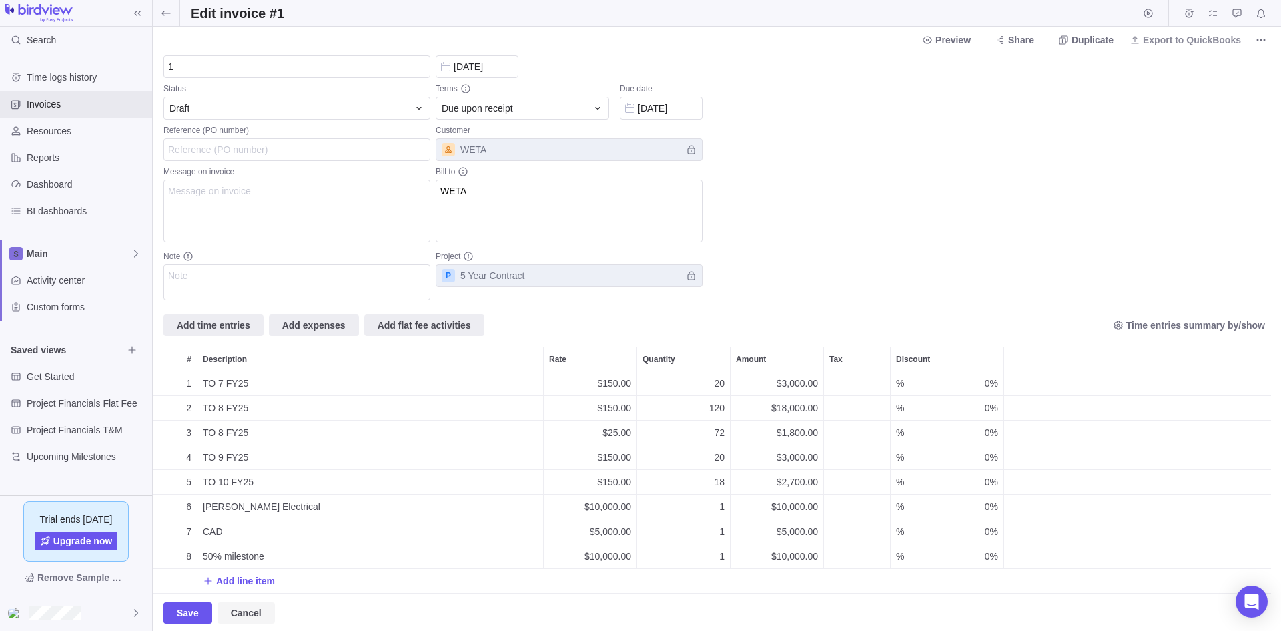
click at [256, 605] on span "Cancel" at bounding box center [246, 613] width 31 height 16
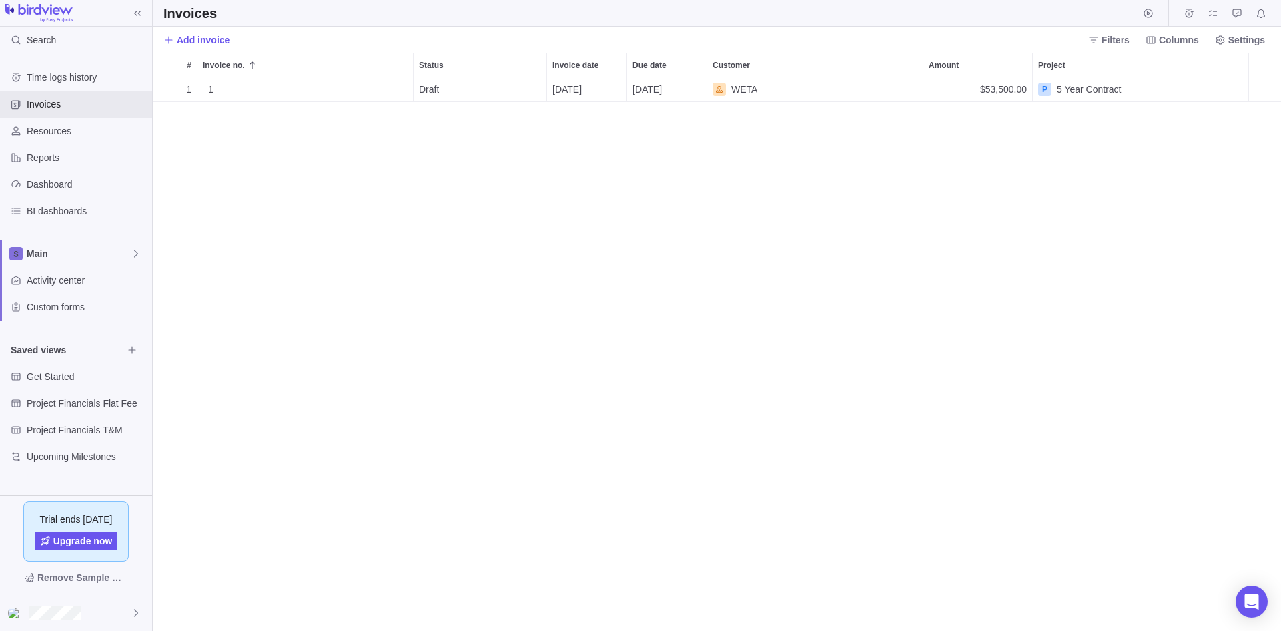
scroll to position [543, 1118]
click at [382, 89] on span "Details" at bounding box center [371, 89] width 31 height 13
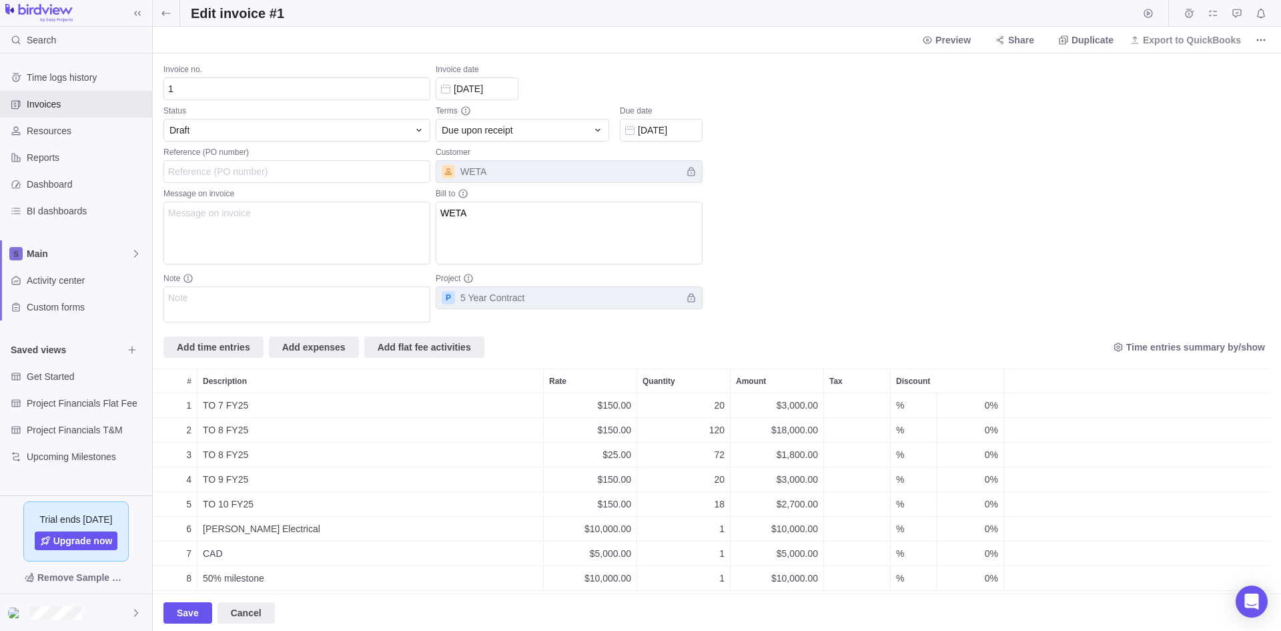
scroll to position [222, 1108]
click at [216, 341] on span "Add time entries" at bounding box center [213, 347] width 73 height 16
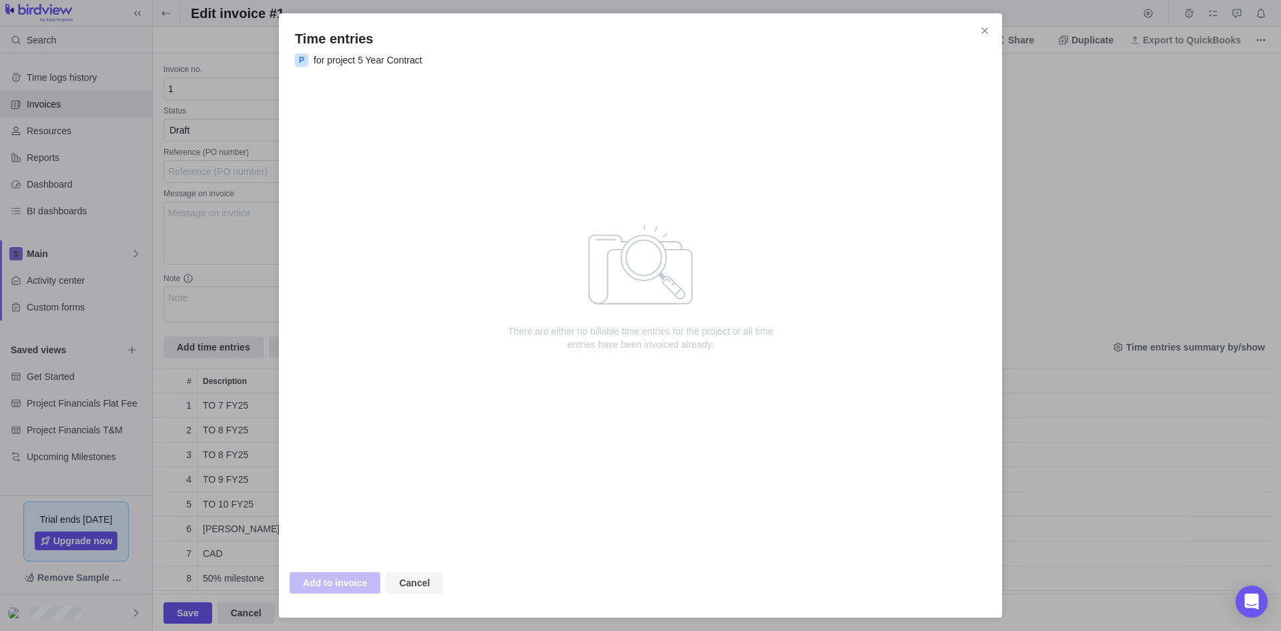
click at [406, 583] on span "Cancel" at bounding box center [414, 583] width 31 height 16
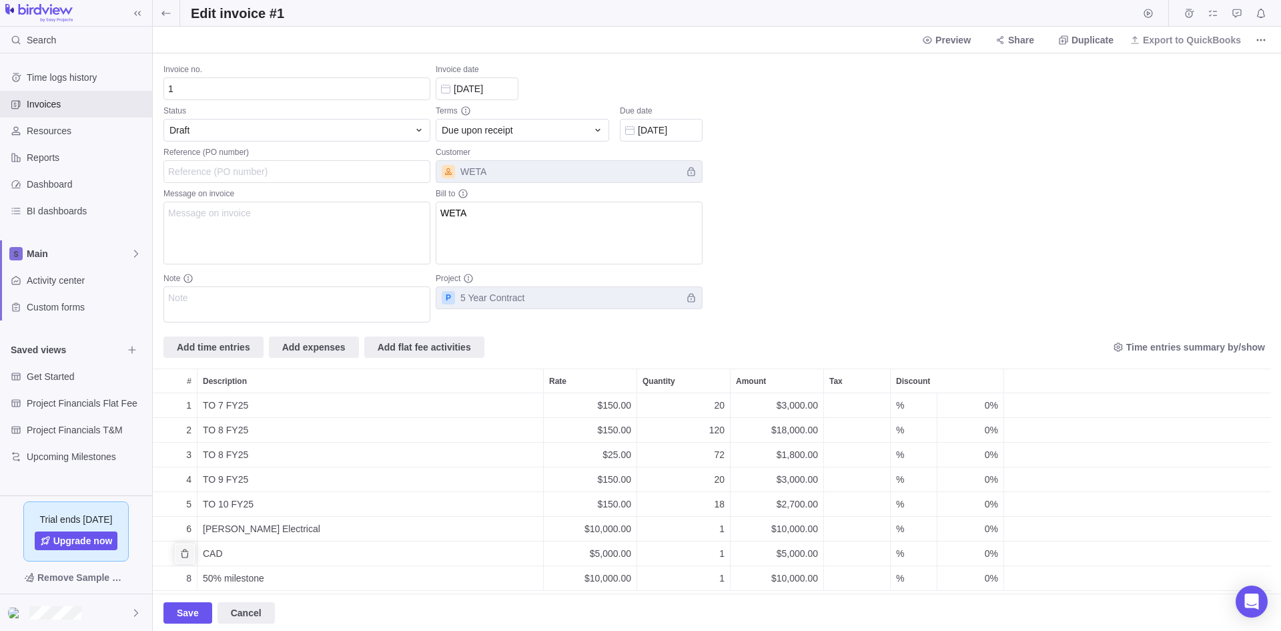
click at [179, 552] on span "Delete" at bounding box center [184, 553] width 19 height 19
click at [183, 552] on icon "Delete" at bounding box center [184, 553] width 11 height 11
click at [180, 536] on span "Delete" at bounding box center [184, 528] width 19 height 19
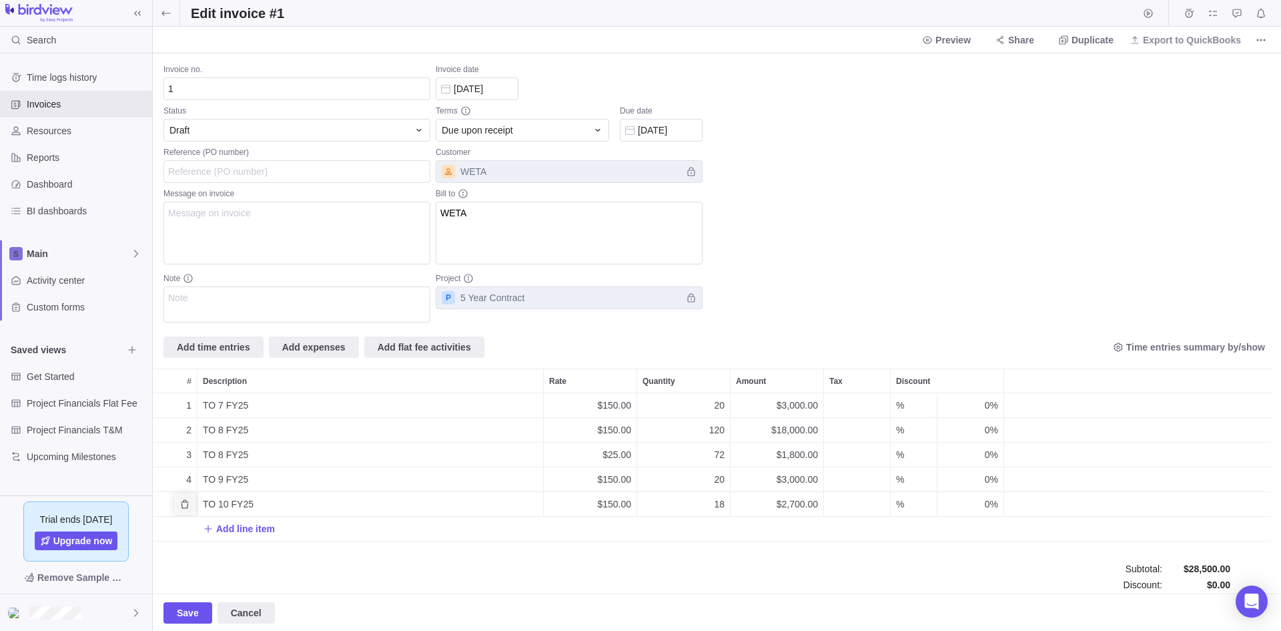
click at [179, 508] on icon "Delete" at bounding box center [184, 503] width 11 height 11
click at [178, 478] on span "Delete" at bounding box center [184, 479] width 19 height 19
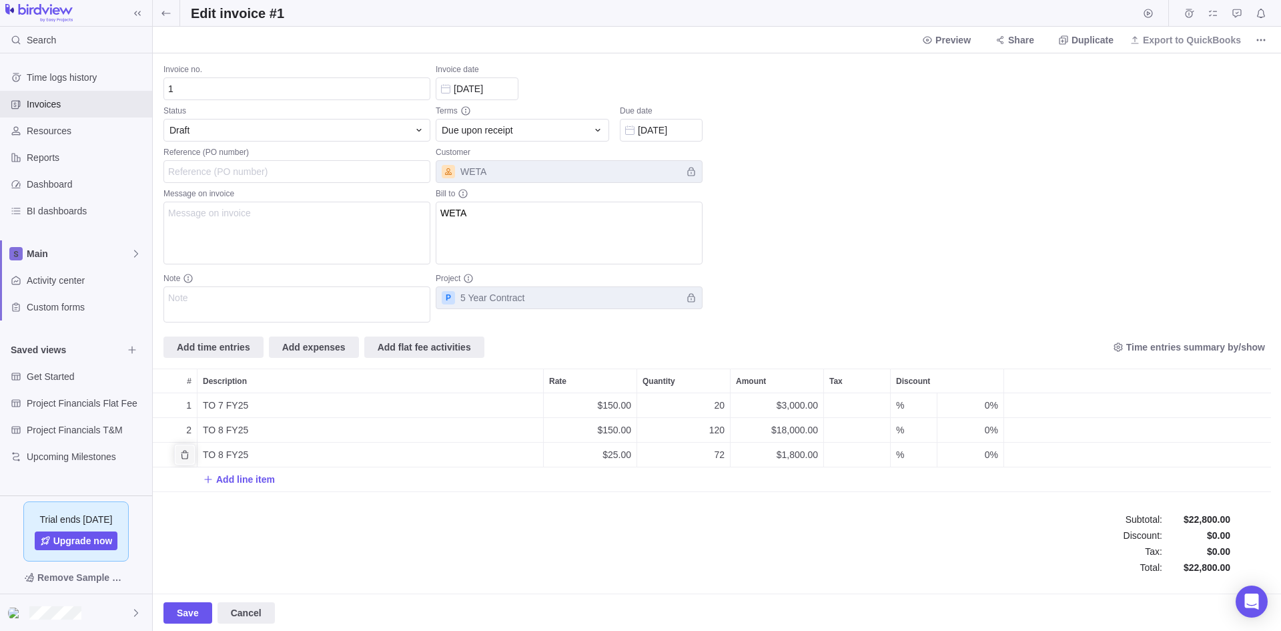
click at [182, 457] on icon "Delete" at bounding box center [184, 454] width 7 height 9
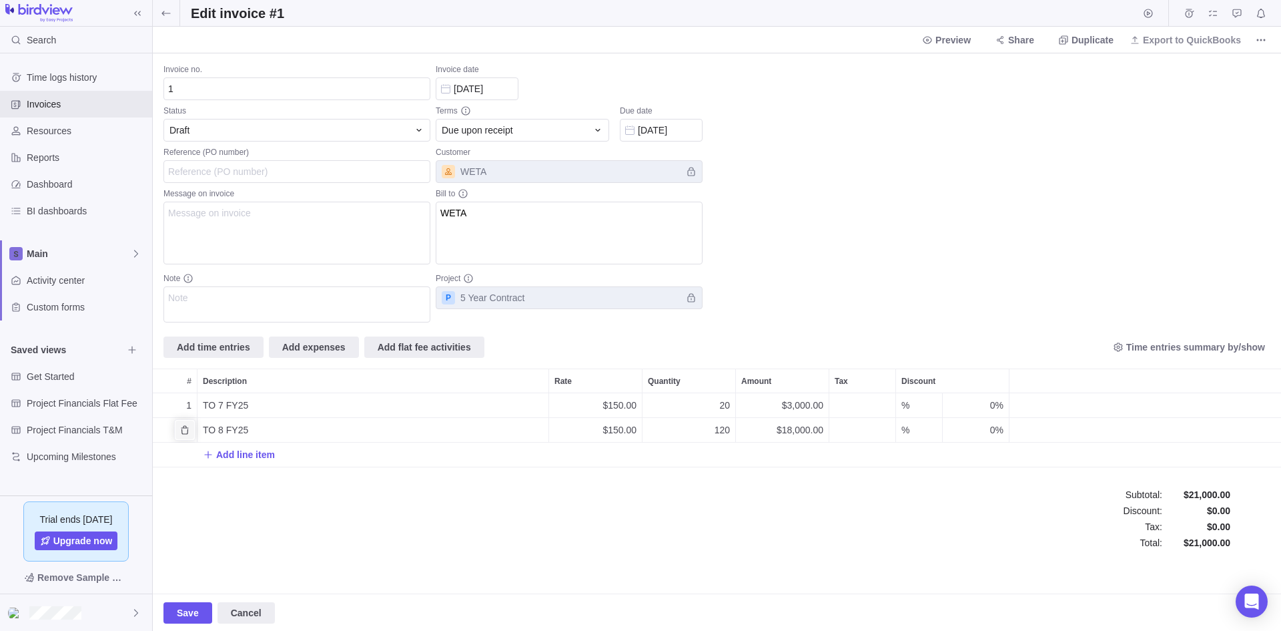
click at [181, 430] on icon "Delete" at bounding box center [184, 429] width 11 height 11
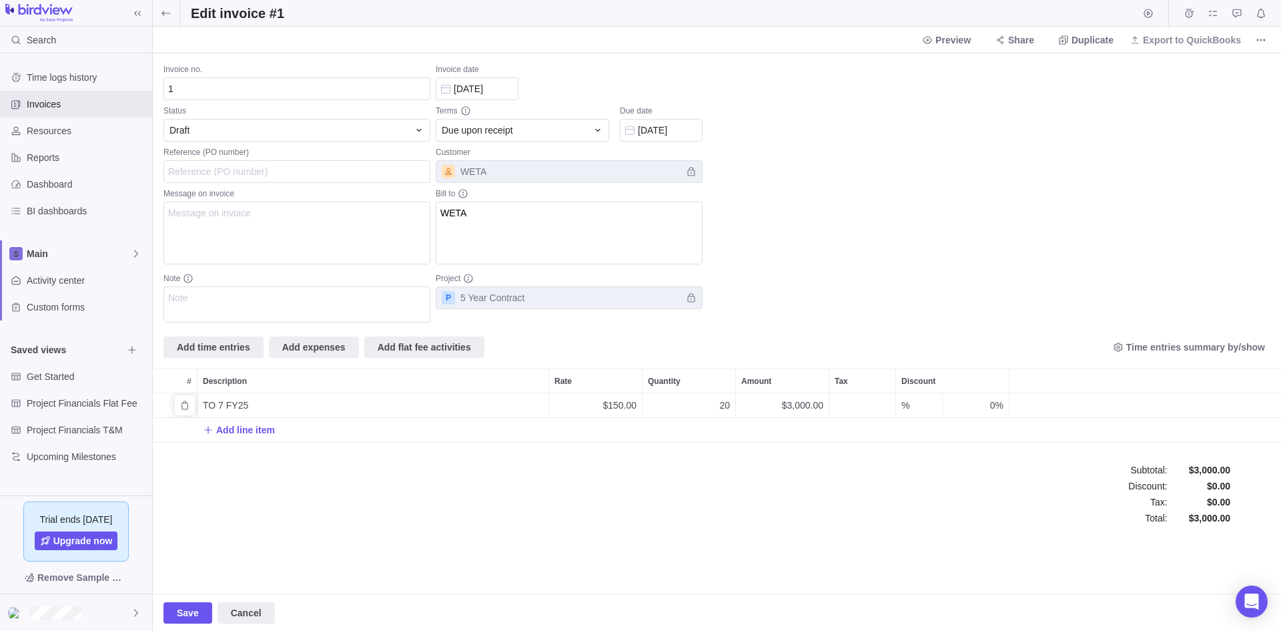
scroll to position [49, 1118]
click at [315, 341] on span "Add expenses" at bounding box center [313, 347] width 63 height 16
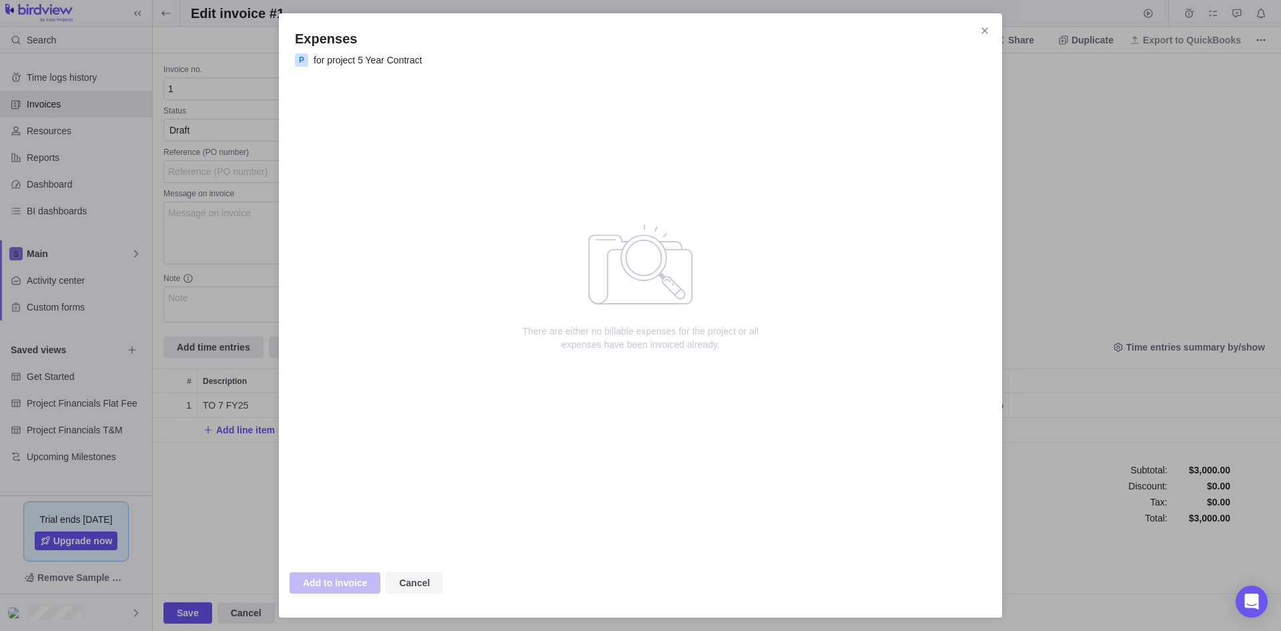
click at [401, 585] on span "Cancel" at bounding box center [414, 583] width 31 height 16
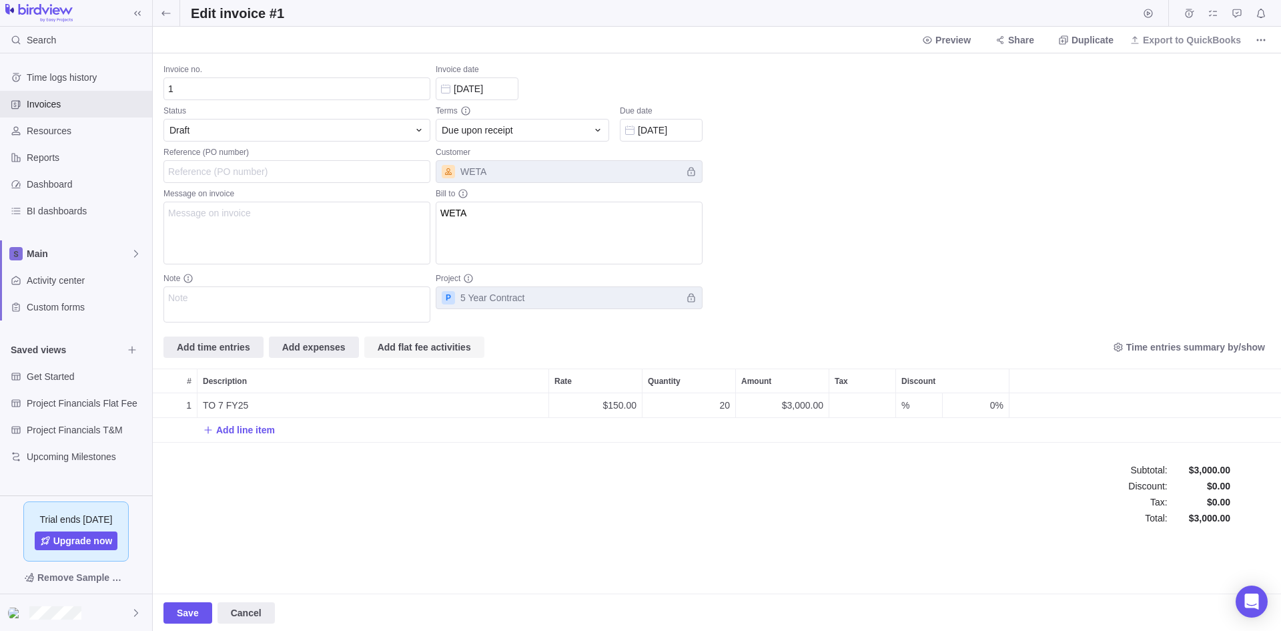
click at [400, 342] on span "Add flat fee activities" at bounding box center [424, 347] width 93 height 16
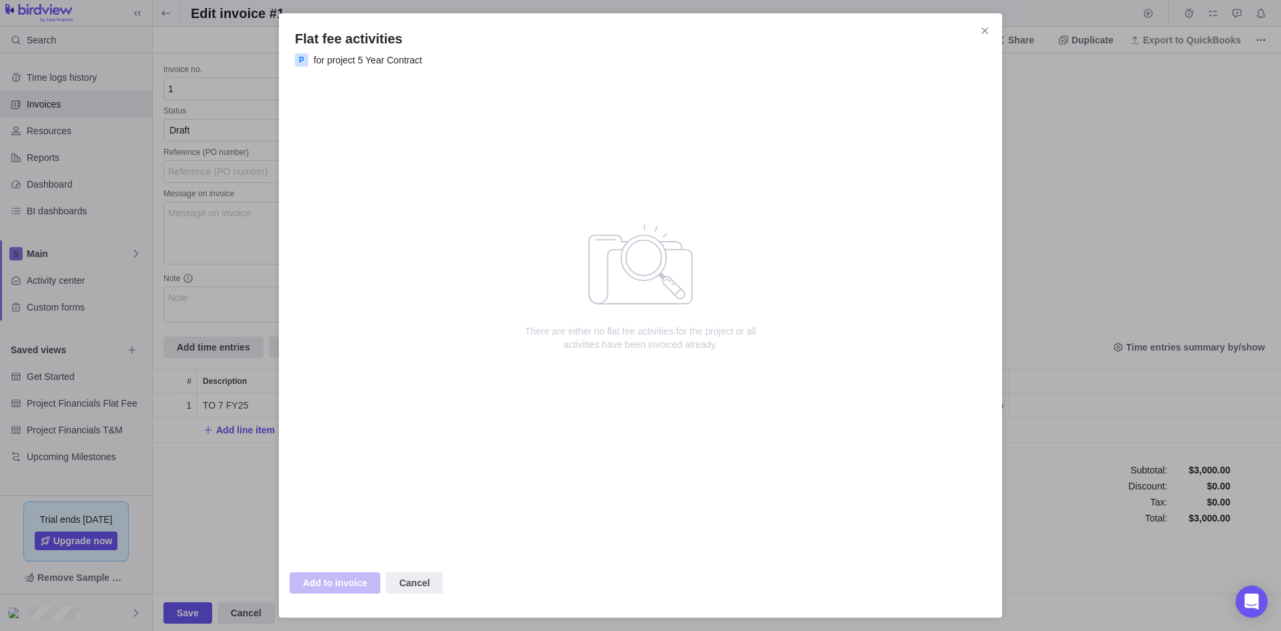
click at [390, 579] on span "Cancel" at bounding box center [414, 582] width 57 height 21
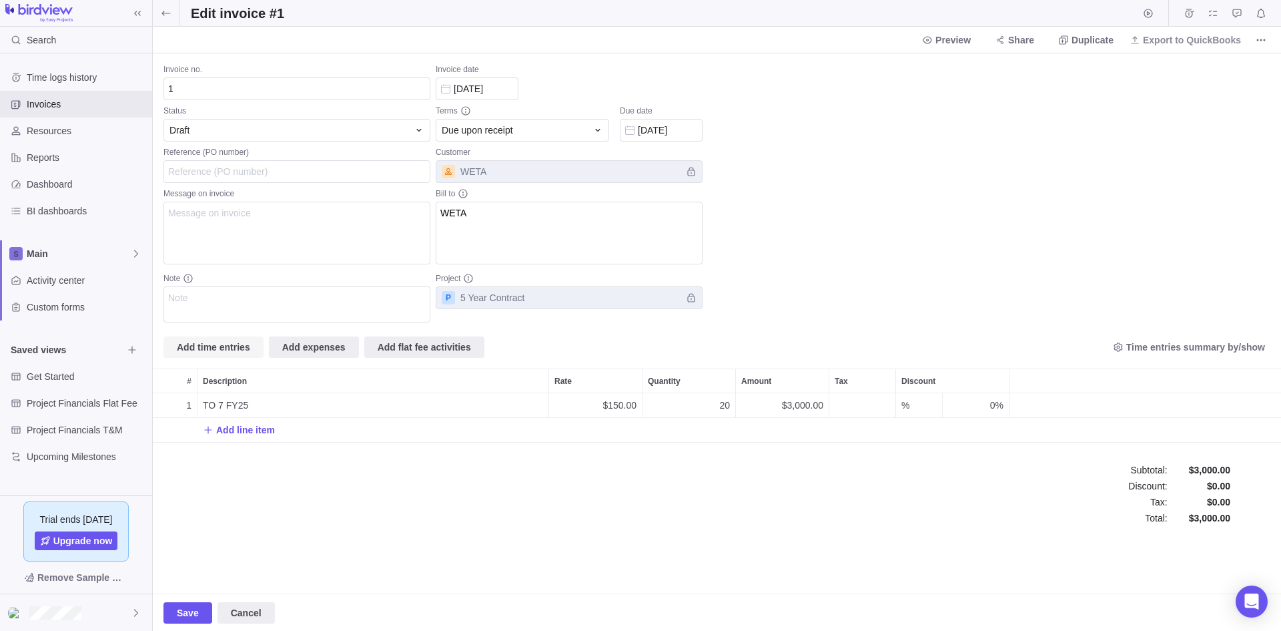
click at [234, 342] on span "Add time entries" at bounding box center [213, 347] width 73 height 16
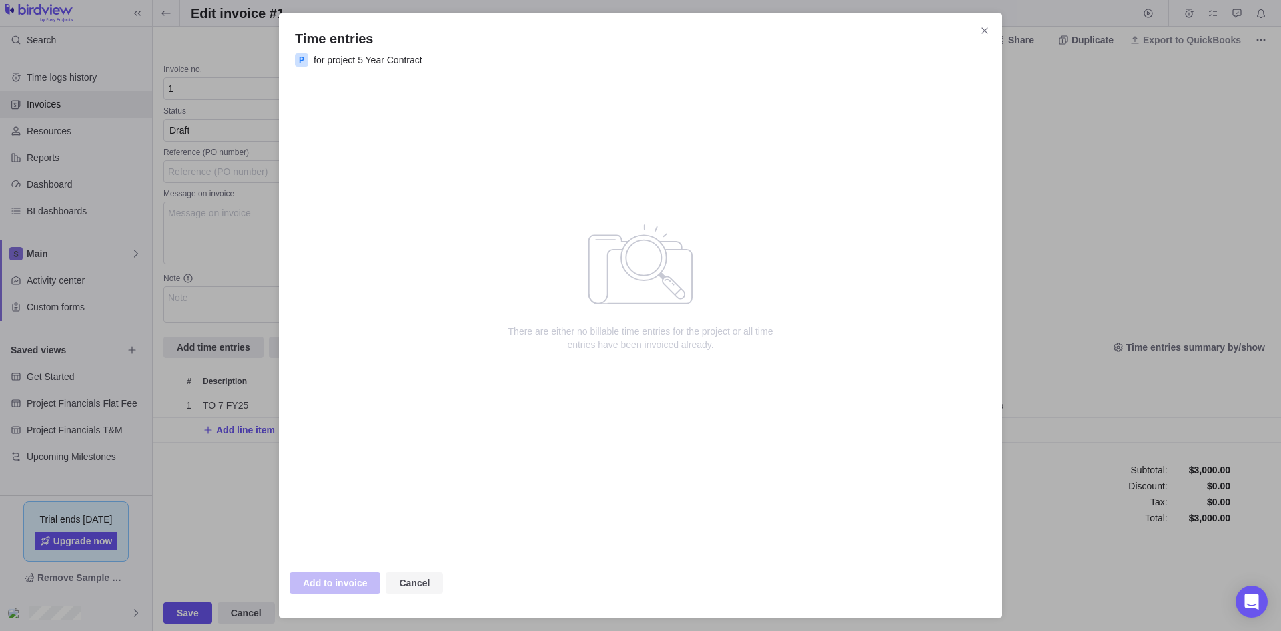
click at [396, 589] on span "Cancel" at bounding box center [414, 582] width 57 height 21
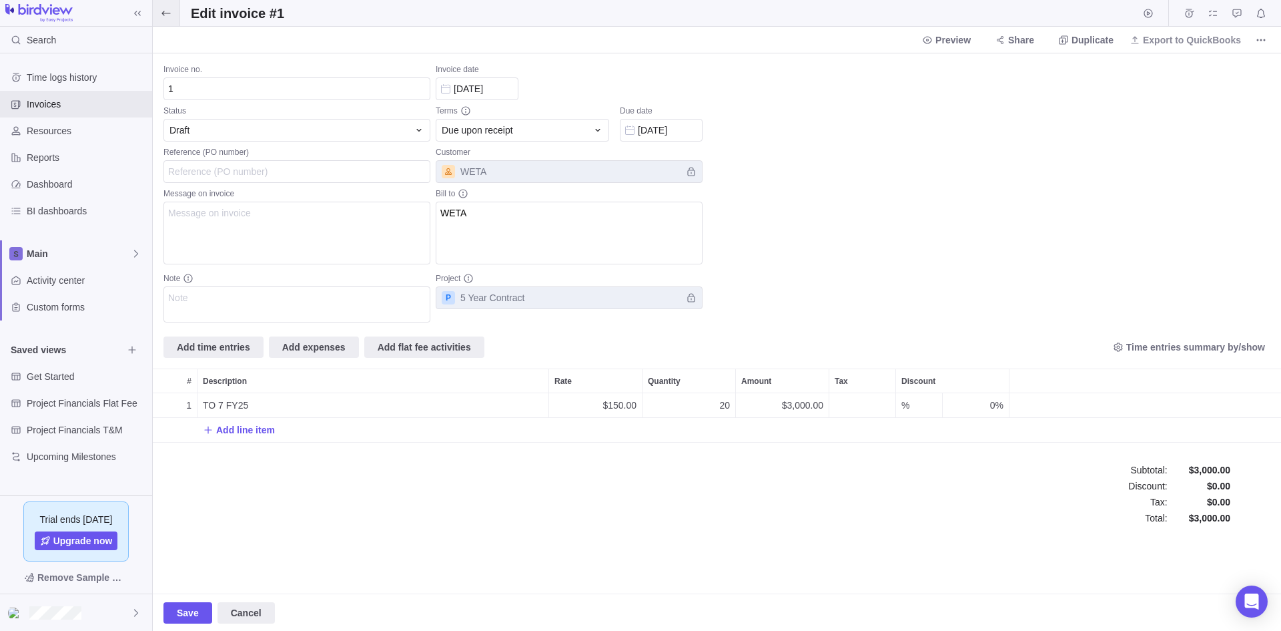
click at [171, 13] on icon at bounding box center [166, 13] width 11 height 11
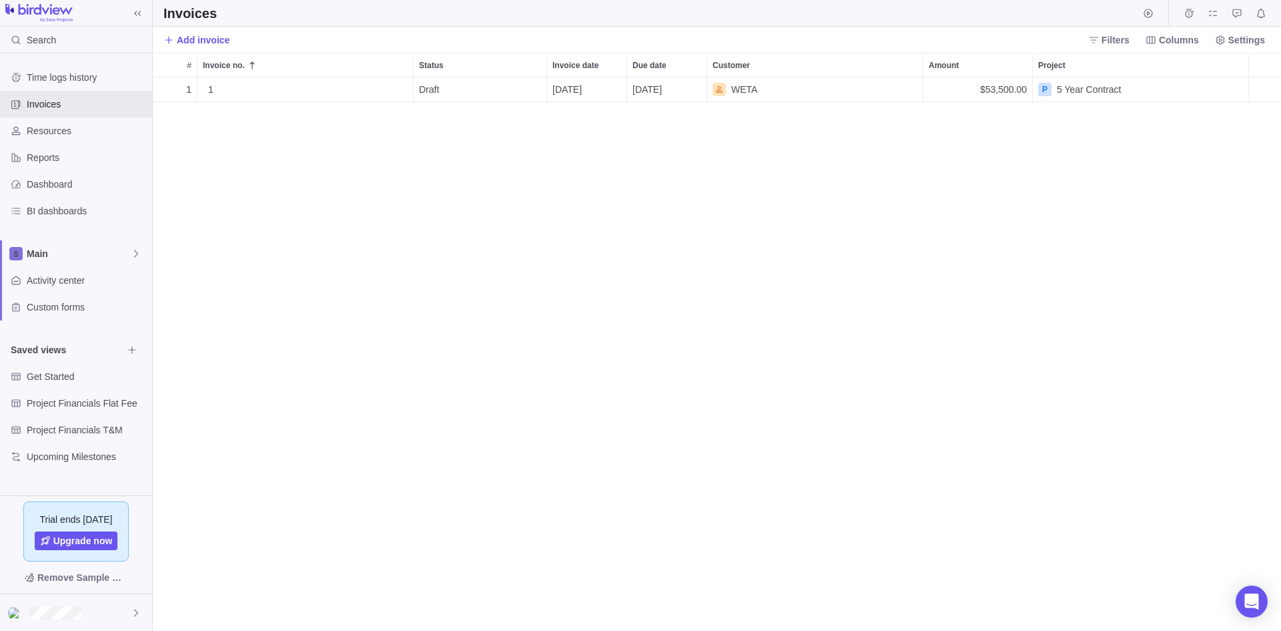
scroll to position [543, 1118]
click at [210, 90] on span "1" at bounding box center [210, 89] width 5 height 13
click at [402, 87] on input "1" at bounding box center [306, 89] width 216 height 25
drag, startPoint x: 589, startPoint y: 143, endPoint x: 331, endPoint y: 121, distance: 258.6
click at [585, 144] on div "# Invoice no. Status Invoice date Due date Customer Amount Project 1 1 Details …" at bounding box center [717, 342] width 1128 height 578
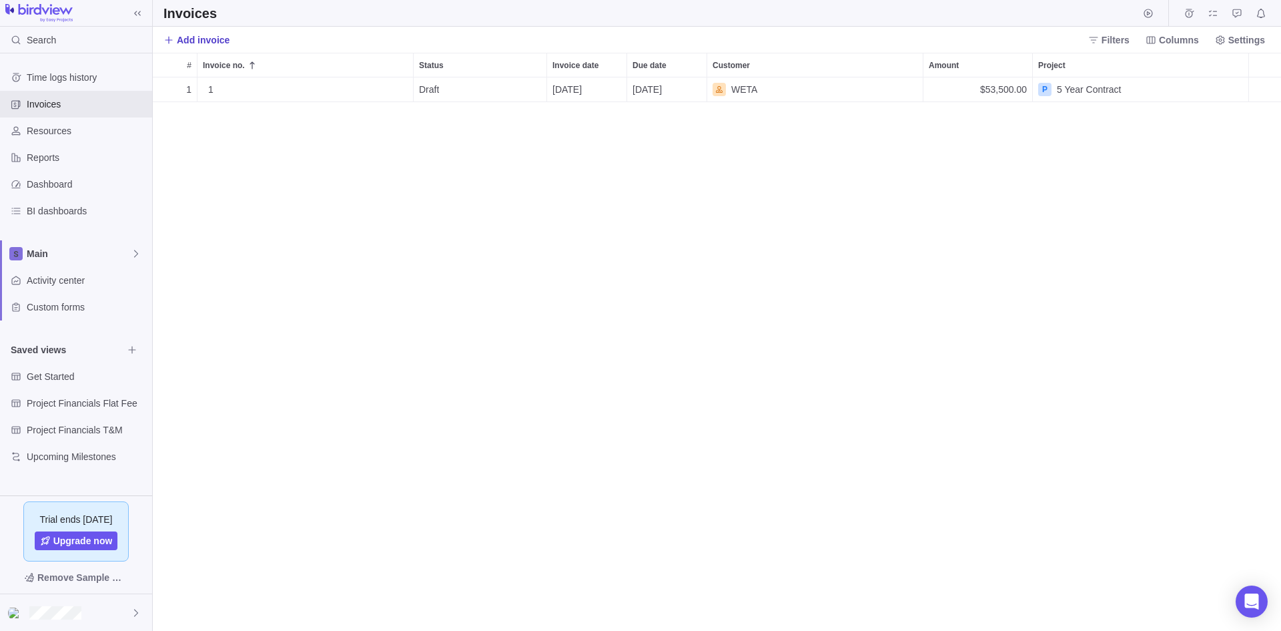
click at [199, 36] on span "Add invoice" at bounding box center [203, 39] width 53 height 13
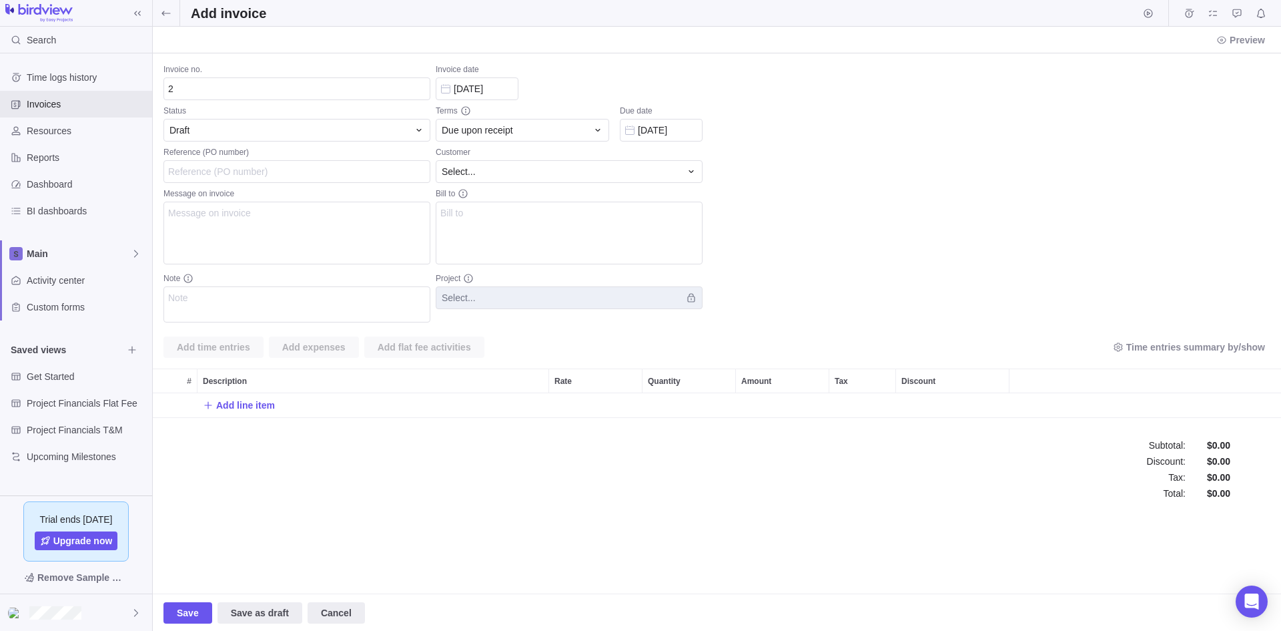
scroll to position [25, 1118]
click at [554, 153] on div "Customer" at bounding box center [569, 153] width 267 height 13
click at [565, 163] on div "Select..." at bounding box center [569, 171] width 267 height 23
click at [504, 226] on div "WETA" at bounding box center [569, 228] width 266 height 24
type textarea "WETA"
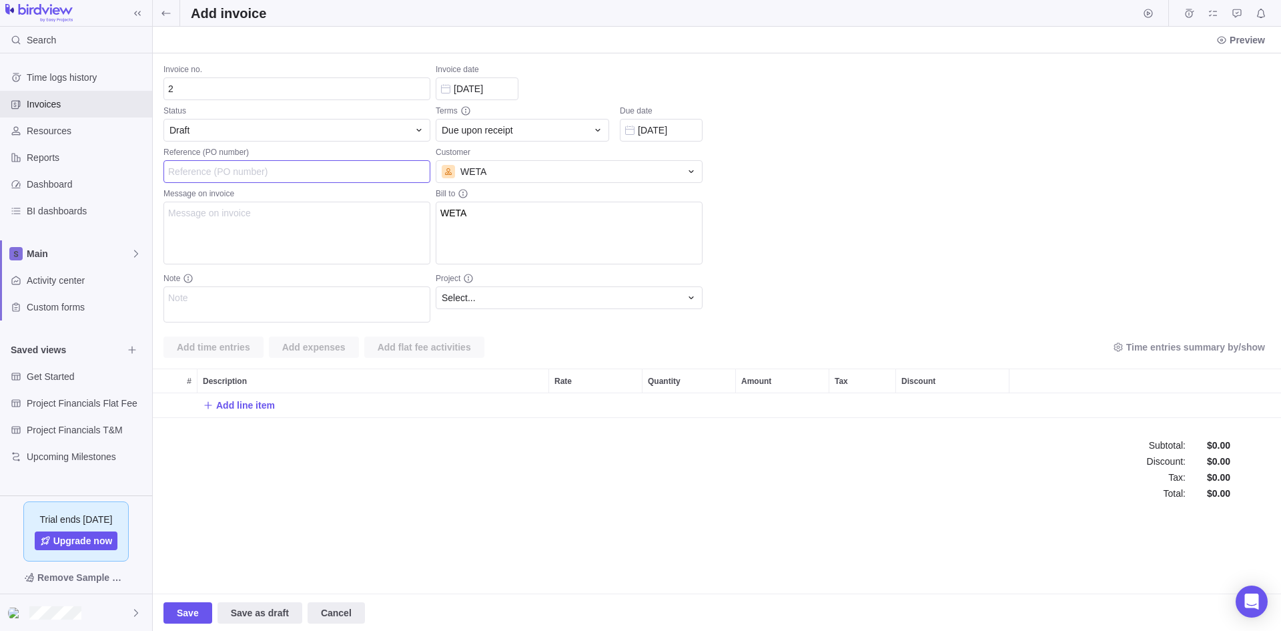
click at [306, 169] on input "Reference (PO number)" at bounding box center [296, 171] width 267 height 23
click at [346, 224] on textarea "Message on invoice" at bounding box center [296, 233] width 267 height 63
click at [252, 412] on span "Add line item" at bounding box center [239, 405] width 72 height 19
click at [233, 435] on div "1 $0.00 0 $0.00 % 0% Add line item" at bounding box center [717, 422] width 1128 height 59
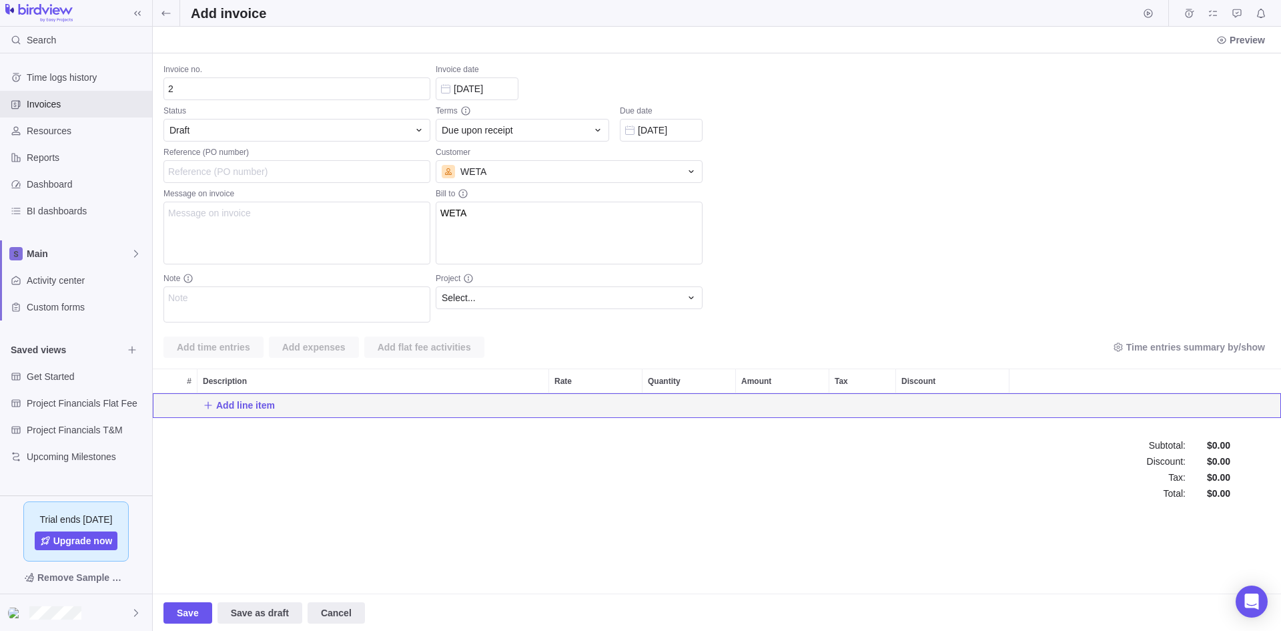
scroll to position [25, 1118]
click at [233, 412] on span "Add line item" at bounding box center [239, 405] width 72 height 19
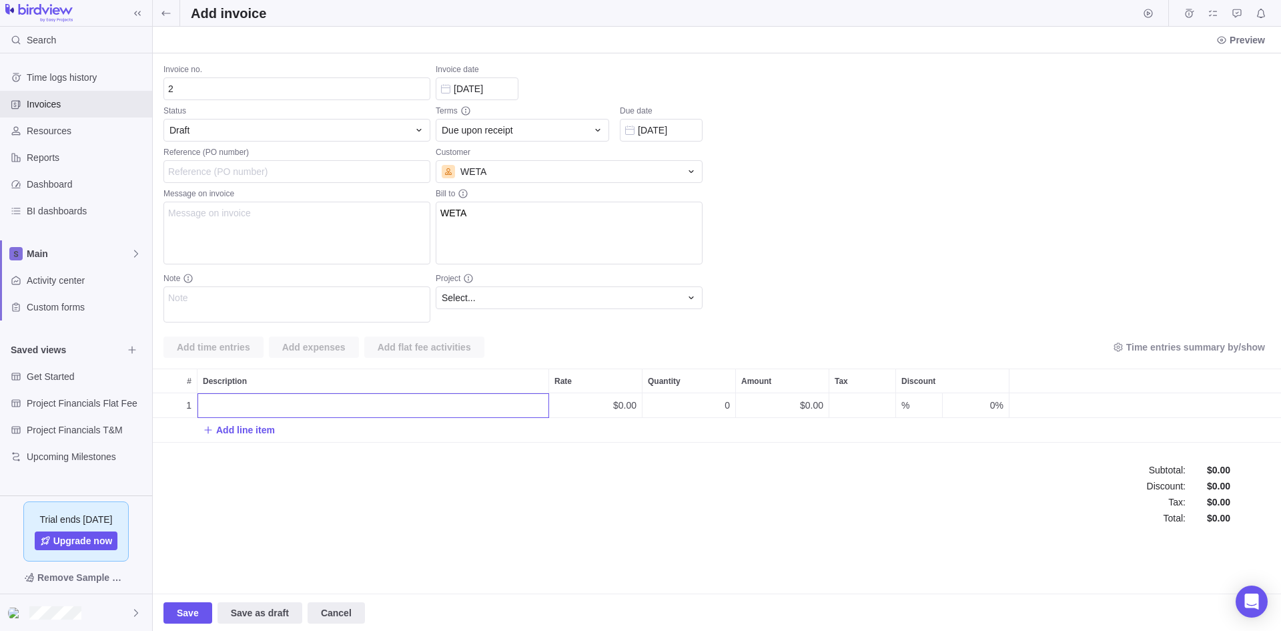
scroll to position [11, 11]
click at [214, 345] on div "Invoice no. 2 Status Draft Reference (PO number) Message on invoice Note Invoic…" at bounding box center [717, 323] width 1128 height 540
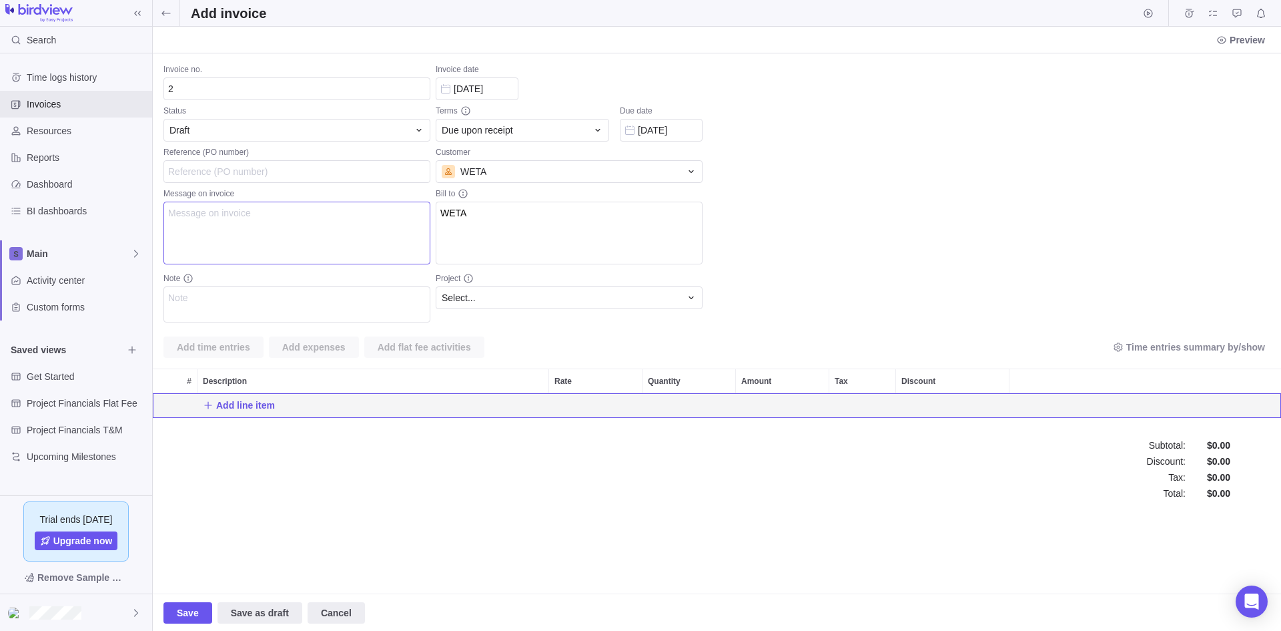
click at [364, 237] on textarea "Message on invoice" at bounding box center [296, 233] width 267 height 63
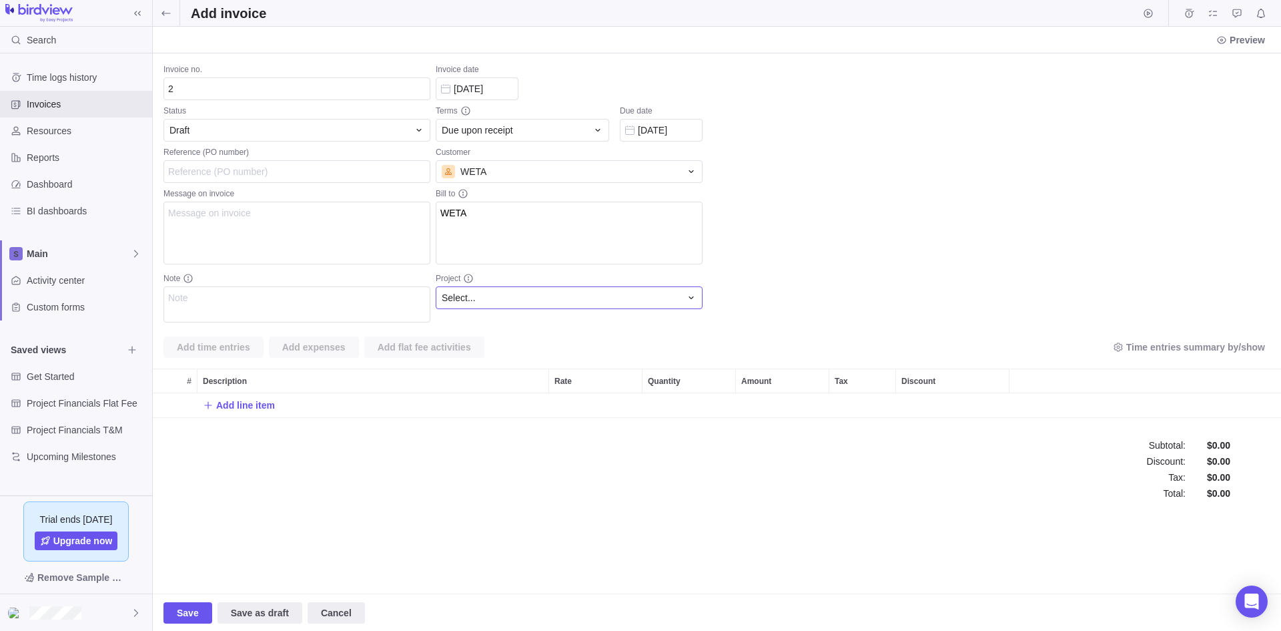
click at [508, 296] on div "Select..." at bounding box center [561, 297] width 239 height 13
click at [509, 358] on span "5 Year Contract" at bounding box center [498, 353] width 65 height 13
click at [238, 355] on span "Add time entries" at bounding box center [213, 346] width 100 height 21
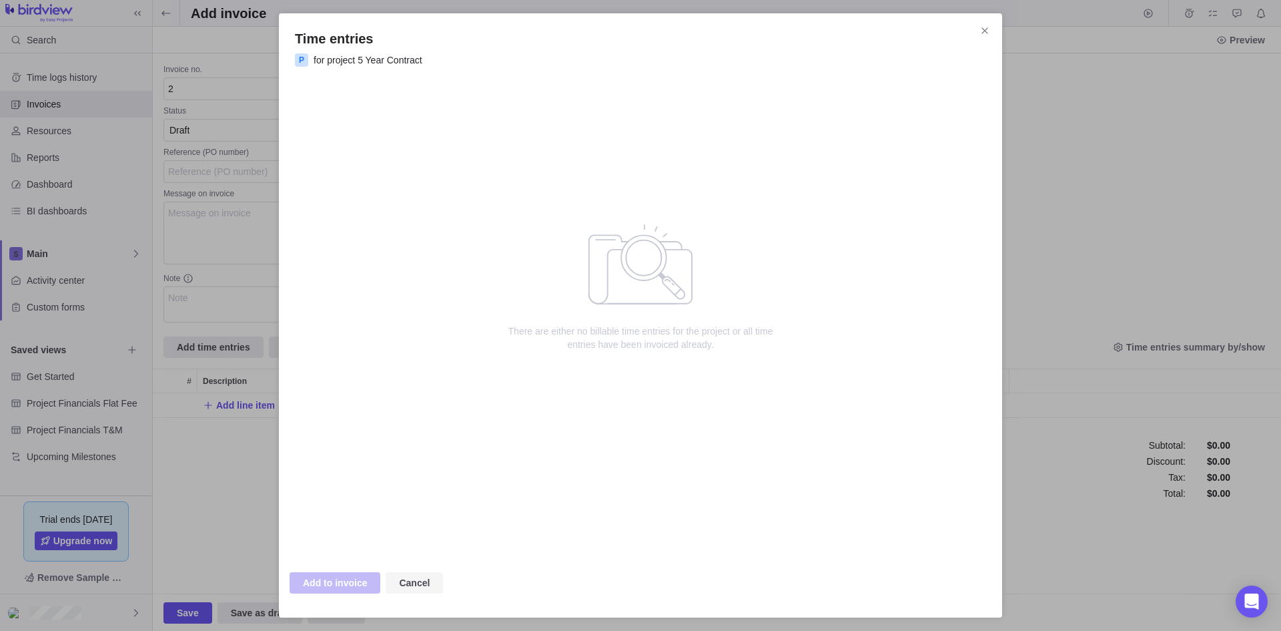
click at [394, 573] on span "Cancel" at bounding box center [414, 582] width 57 height 21
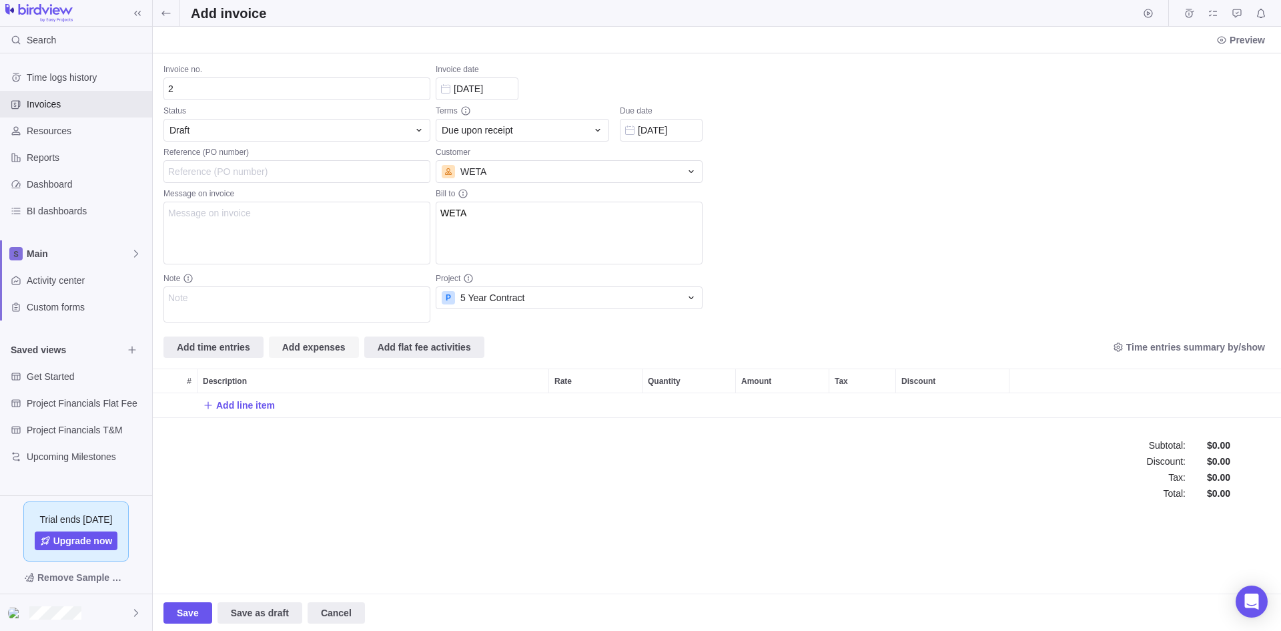
click at [300, 346] on span "Add expenses" at bounding box center [313, 347] width 63 height 16
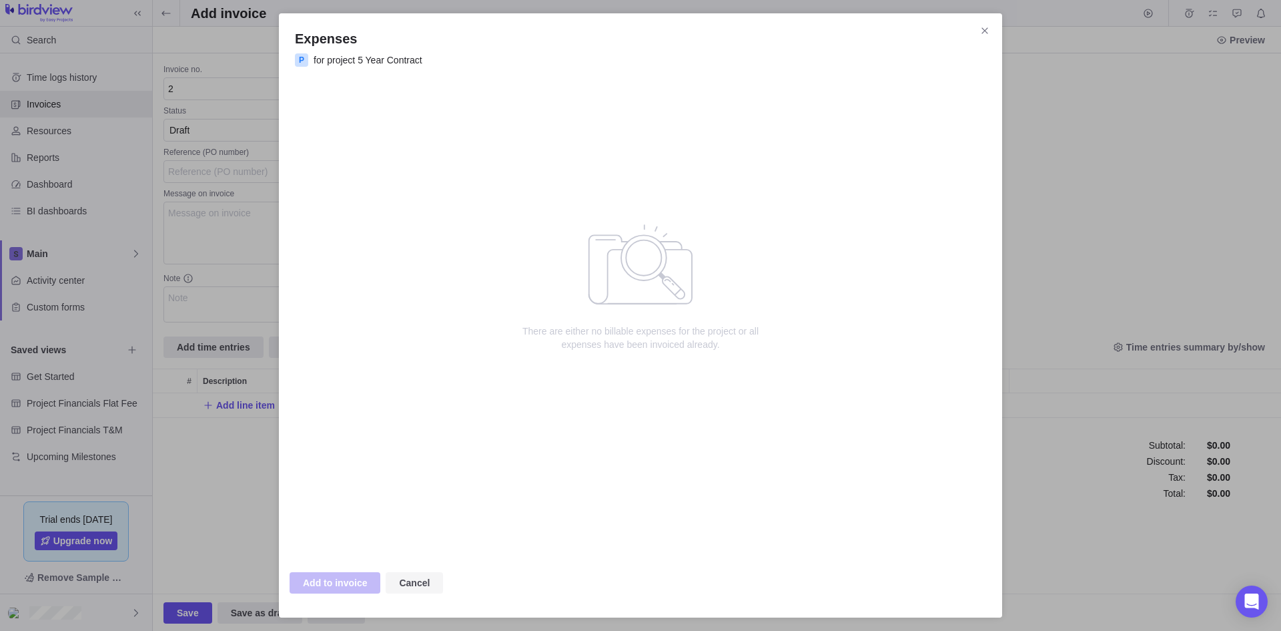
click at [420, 593] on span "Cancel" at bounding box center [414, 582] width 57 height 21
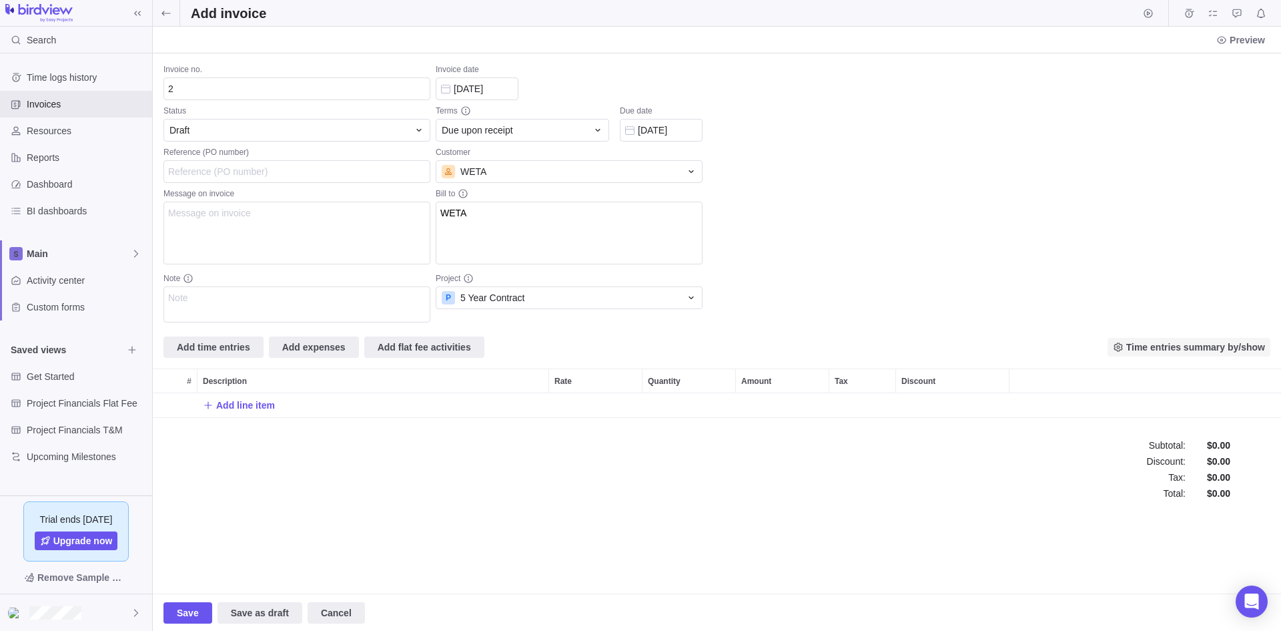
click at [1160, 342] on span "Time entries summary by/show" at bounding box center [1195, 346] width 139 height 13
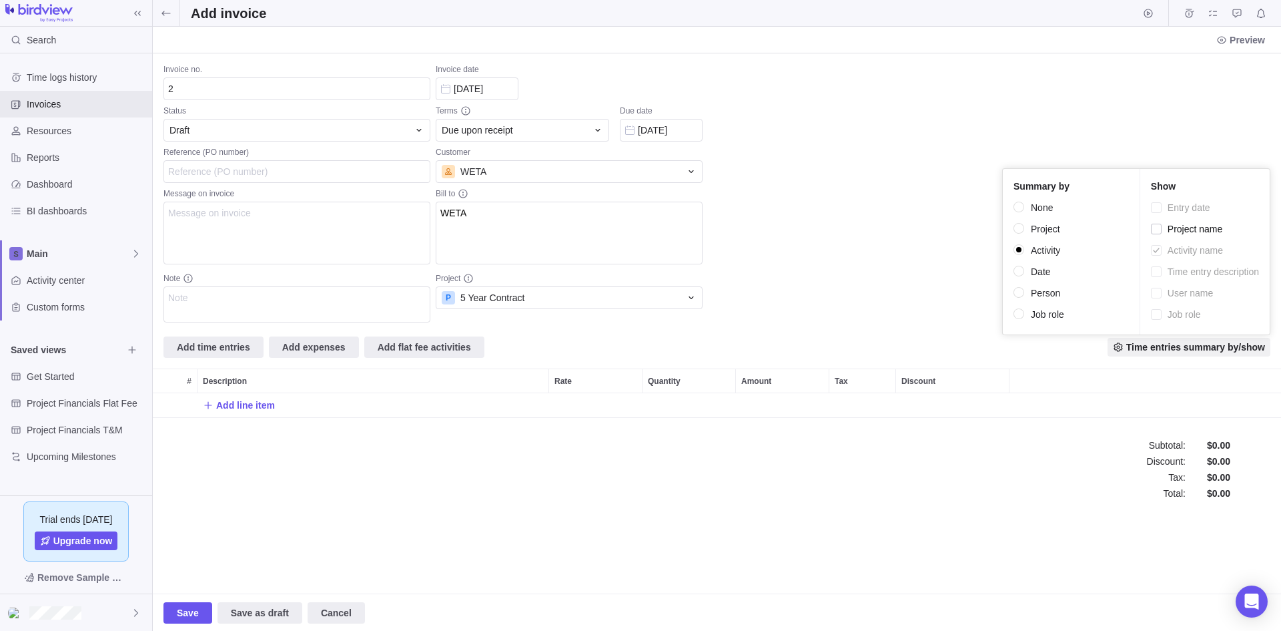
click at [164, 11] on body "Search Time logs history Invoices Resources Reports Dashboard BI dashboards Mai…" at bounding box center [640, 315] width 1281 height 631
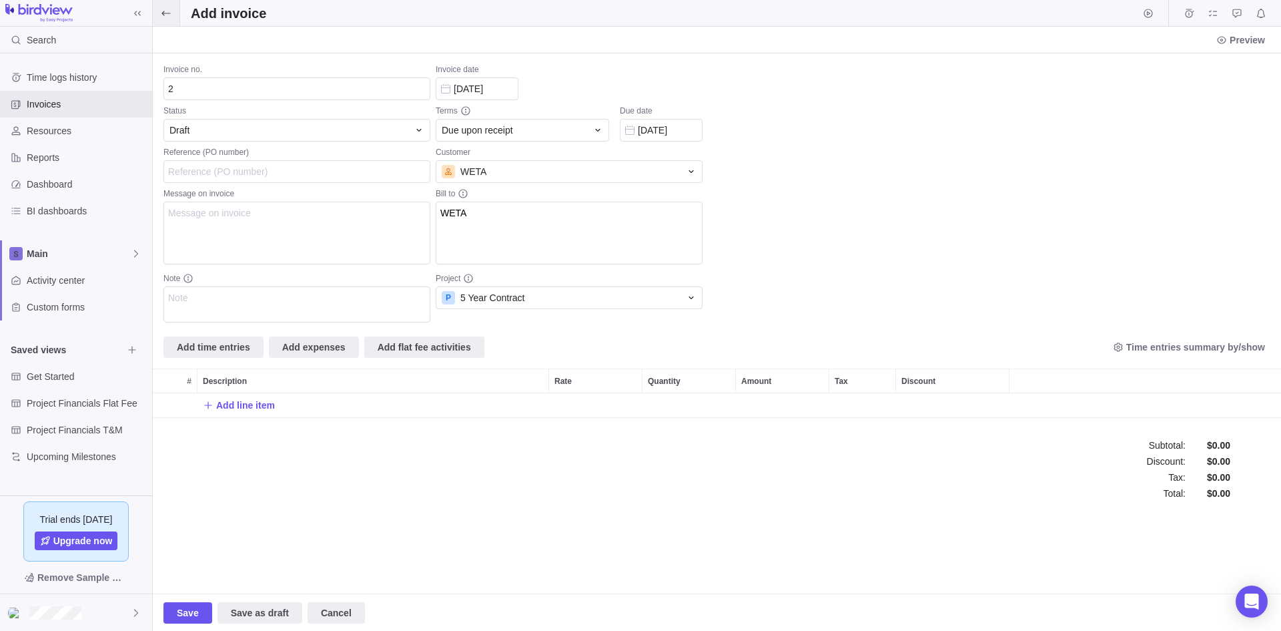
click at [163, 9] on icon at bounding box center [166, 13] width 11 height 11
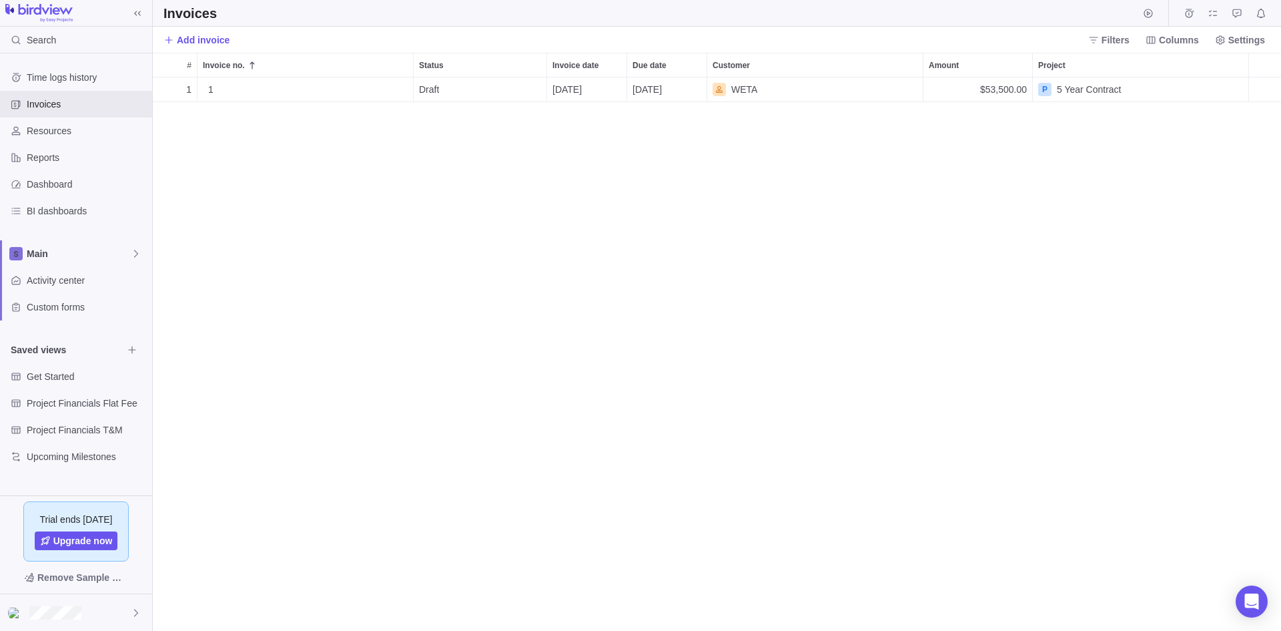
scroll to position [543, 1118]
click at [224, 90] on div "1" at bounding box center [308, 89] width 210 height 24
click at [363, 87] on input "1" at bounding box center [306, 89] width 216 height 25
click at [410, 190] on div "# Invoice no. Status Invoice date Due date Customer Amount Project 1 1 Details …" at bounding box center [717, 342] width 1128 height 578
click at [382, 93] on span "Details" at bounding box center [371, 89] width 31 height 13
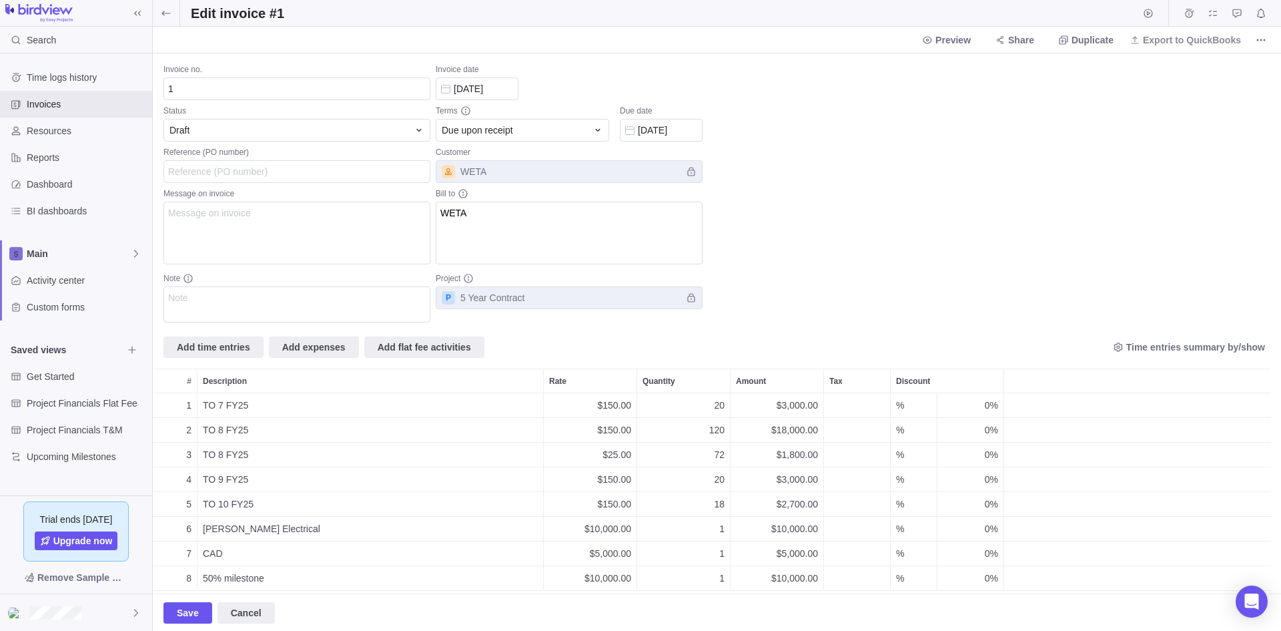
scroll to position [222, 1108]
click at [1176, 351] on span "Time entries summary by/show" at bounding box center [1195, 346] width 139 height 13
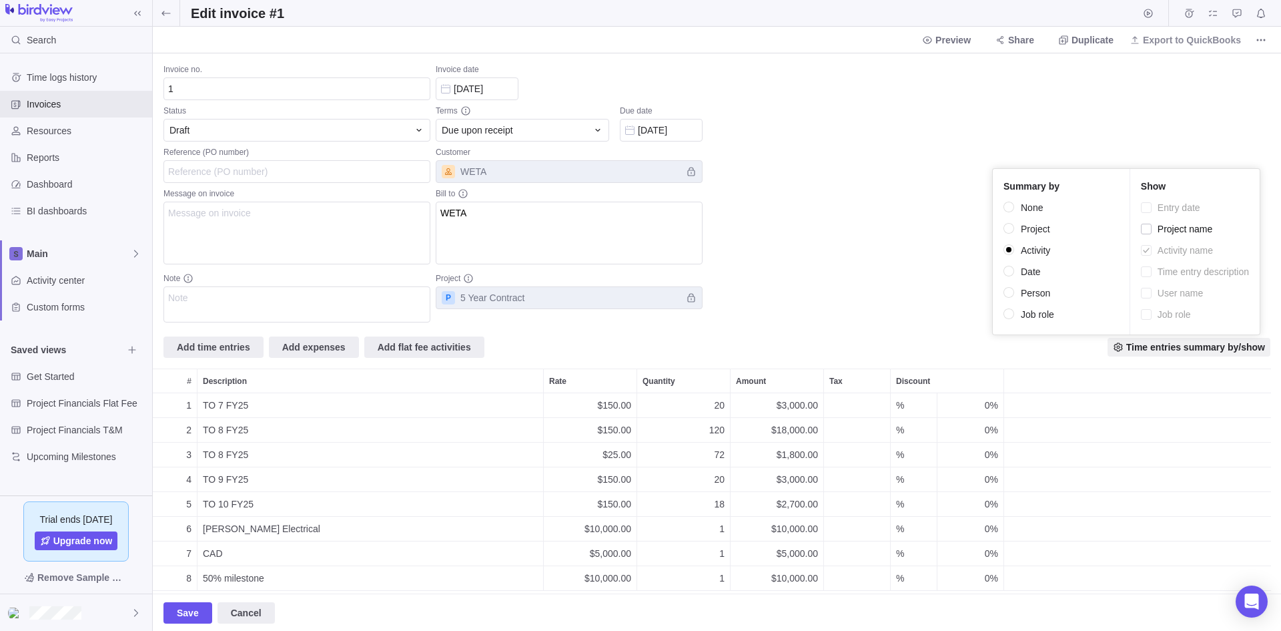
click at [1007, 228] on input "Project" at bounding box center [1010, 229] width 12 height 12
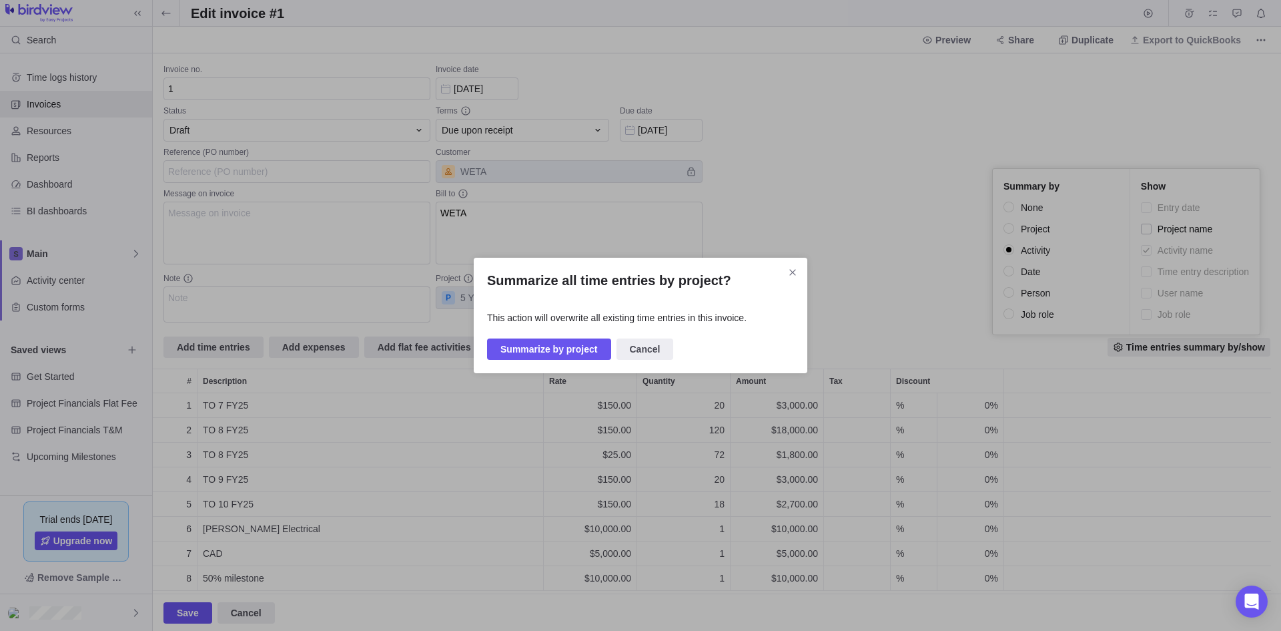
click at [643, 343] on span "Cancel" at bounding box center [645, 349] width 31 height 16
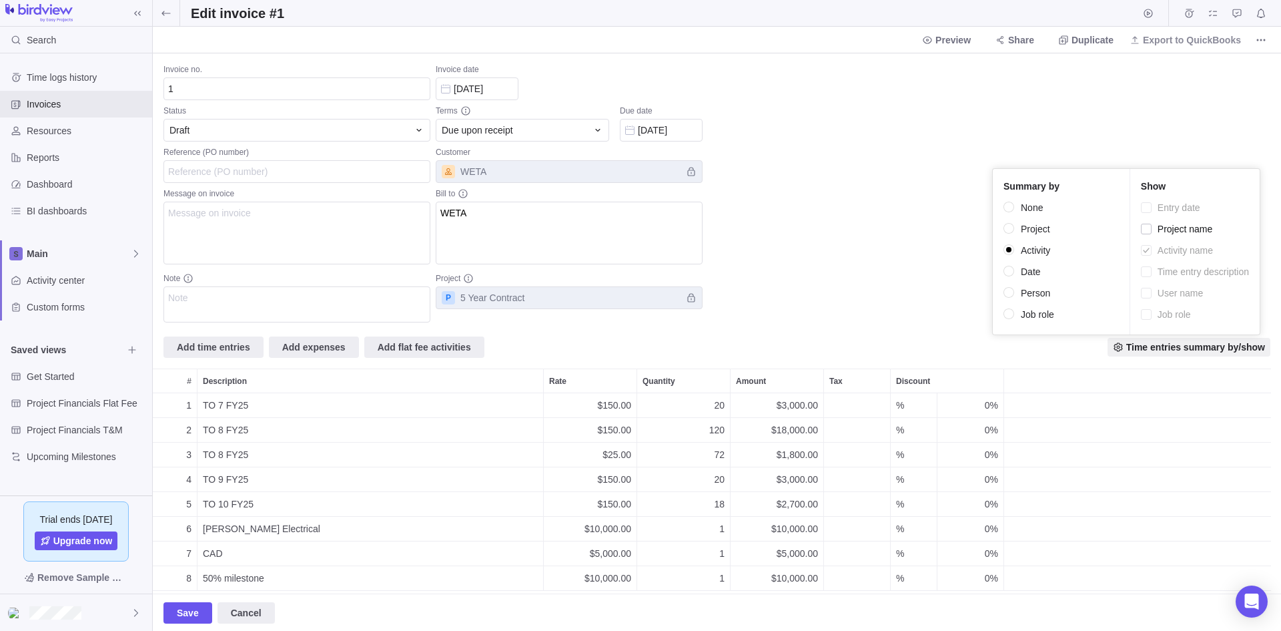
click at [1010, 275] on input "Date" at bounding box center [1010, 272] width 12 height 12
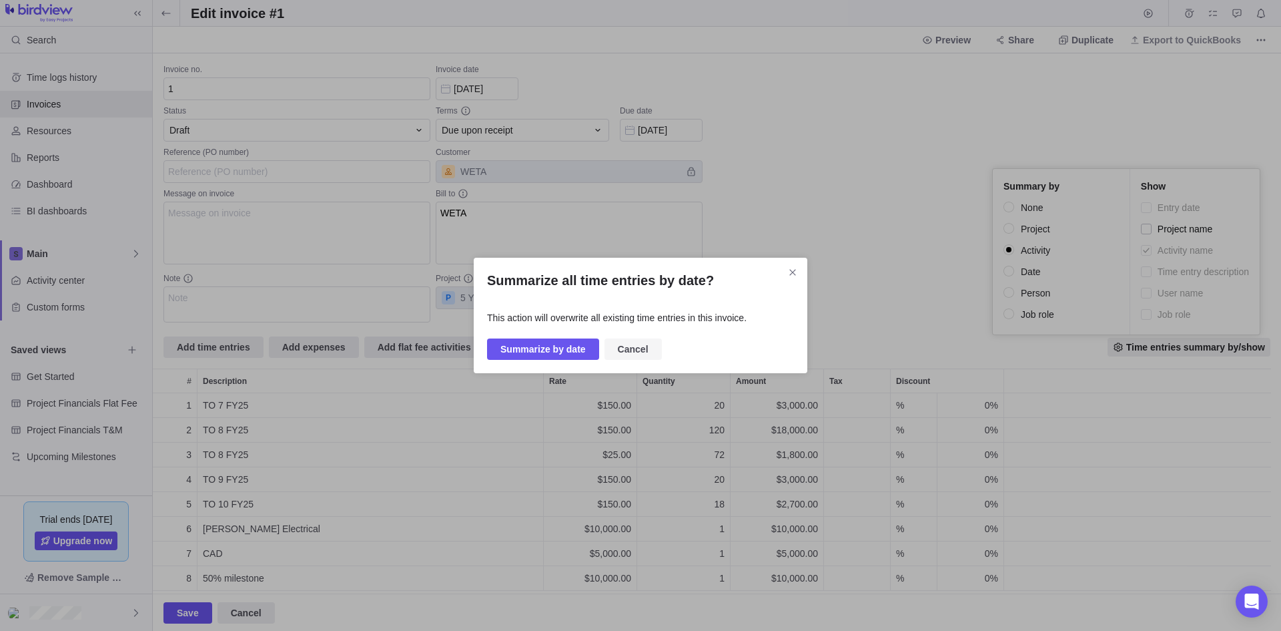
click at [605, 346] on span "Cancel" at bounding box center [633, 348] width 57 height 21
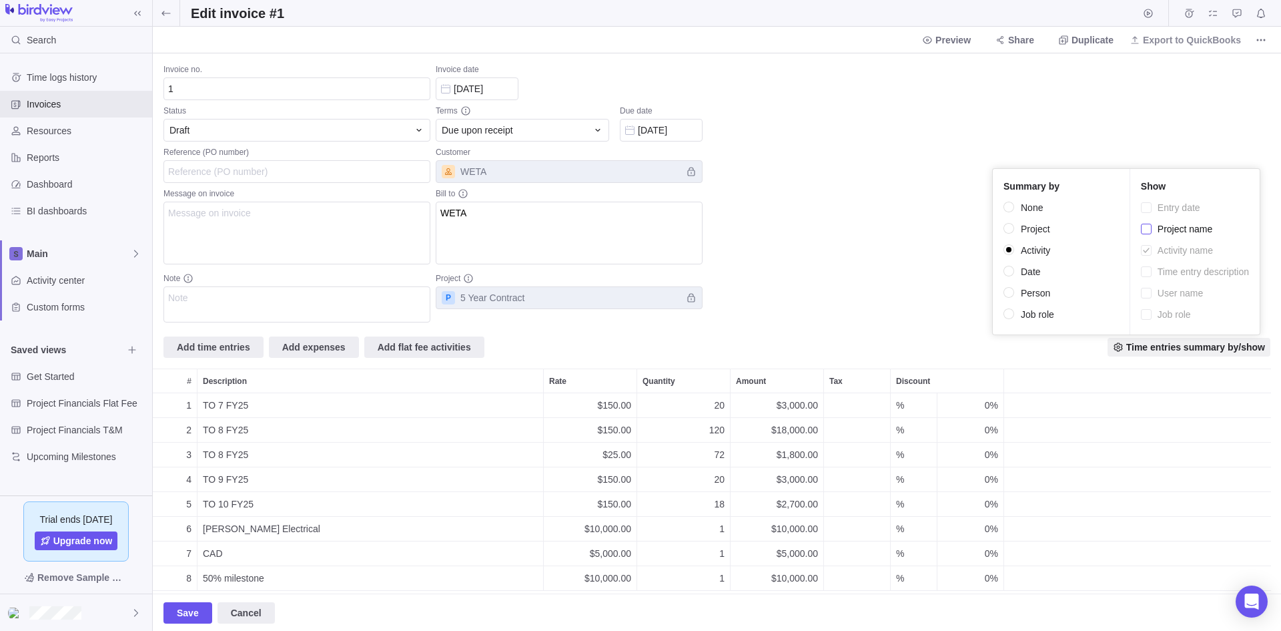
click at [1148, 226] on div at bounding box center [1146, 229] width 11 height 19
click at [1010, 295] on input "Person" at bounding box center [1010, 293] width 12 height 12
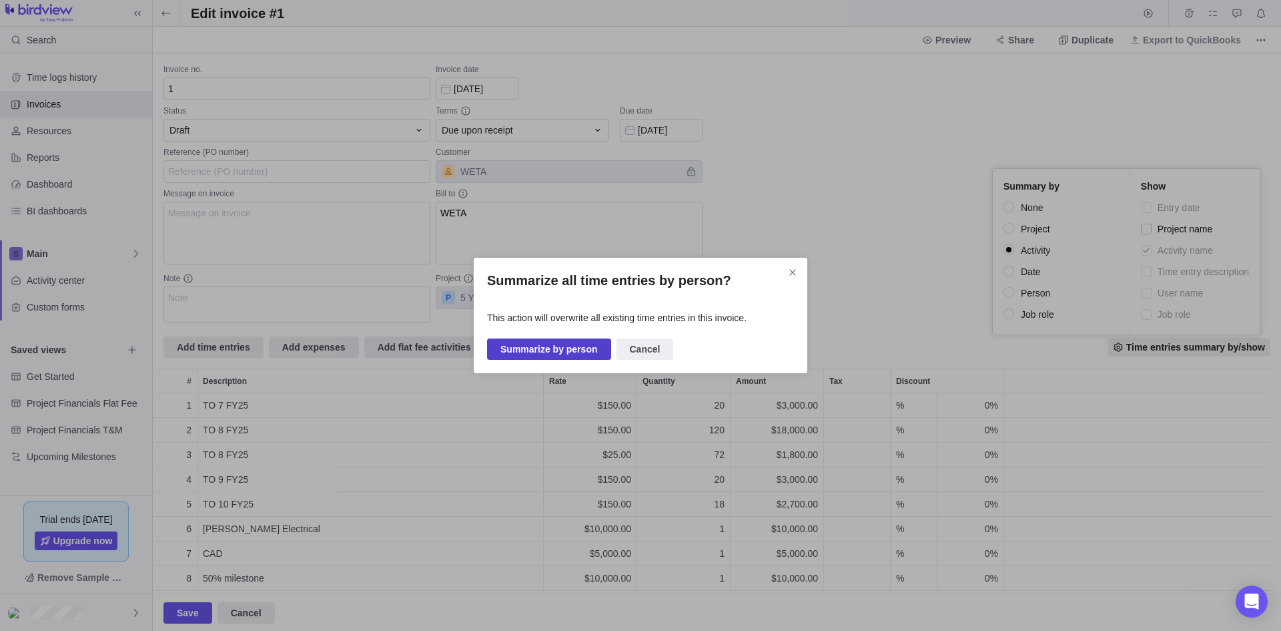
click at [563, 352] on span "Summarize by person" at bounding box center [548, 349] width 97 height 16
radio input "false"
radio input "true"
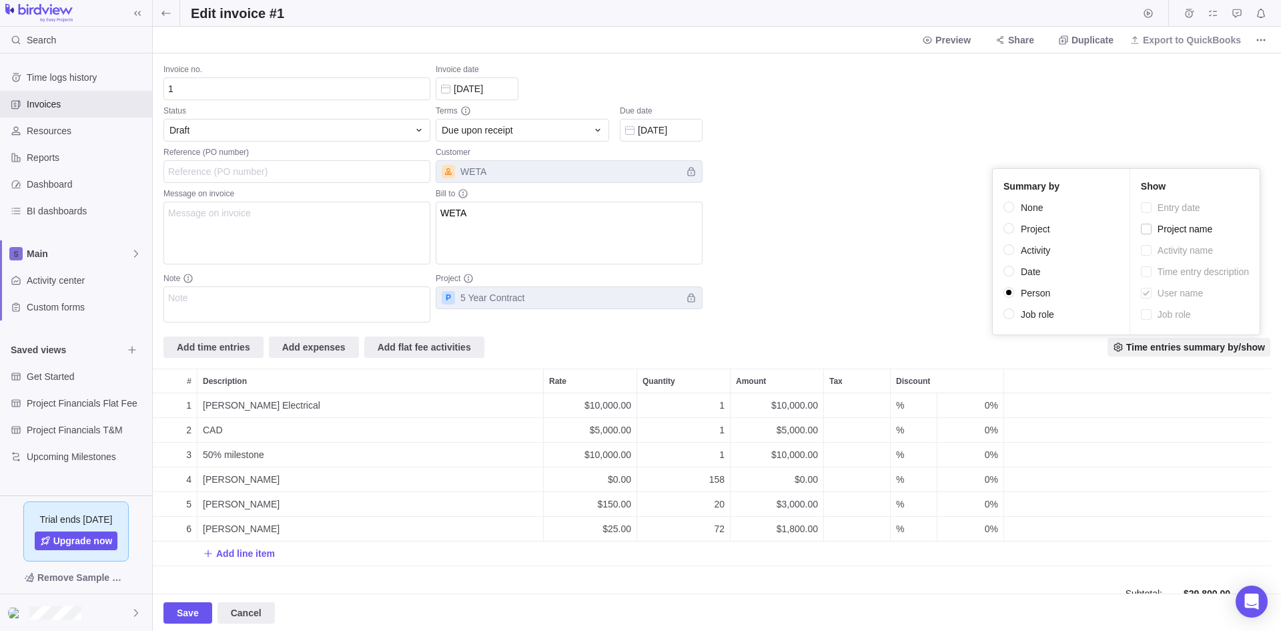
scroll to position [173, 1108]
click at [1142, 230] on div at bounding box center [1146, 229] width 11 height 19
click at [1010, 208] on input "None" at bounding box center [1010, 208] width 12 height 12
radio input "true"
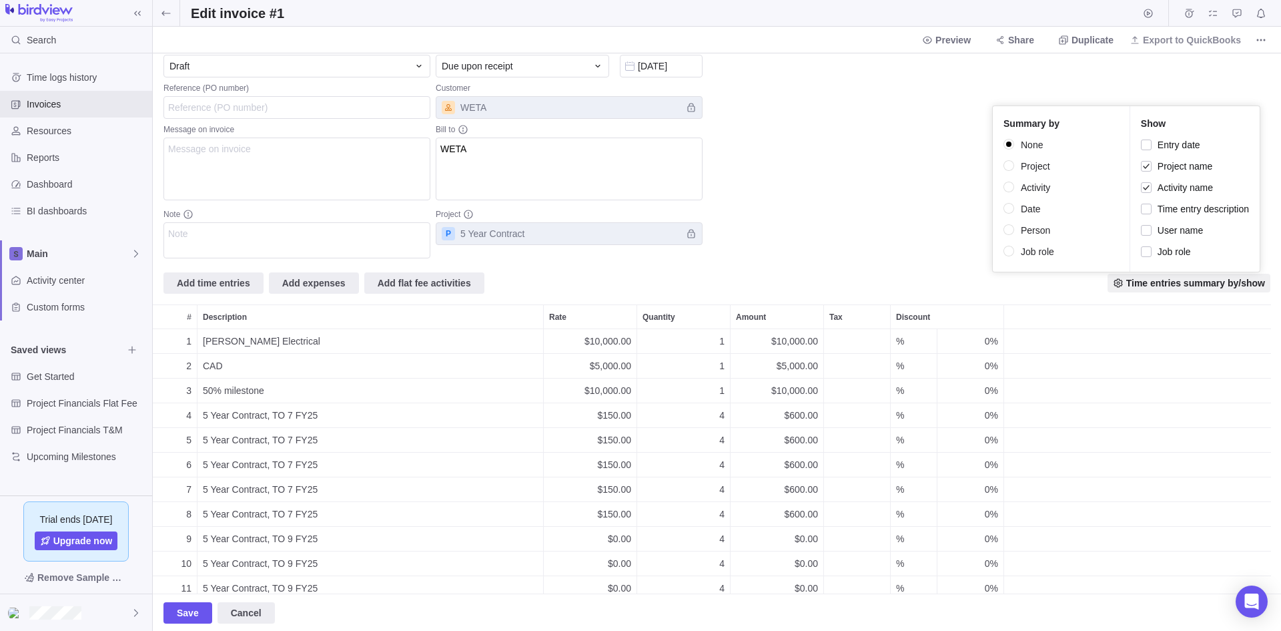
scroll to position [63, 0]
click at [1147, 149] on div at bounding box center [1146, 144] width 11 height 19
click at [1147, 212] on div at bounding box center [1146, 209] width 11 height 19
click at [1144, 235] on div at bounding box center [1146, 230] width 11 height 19
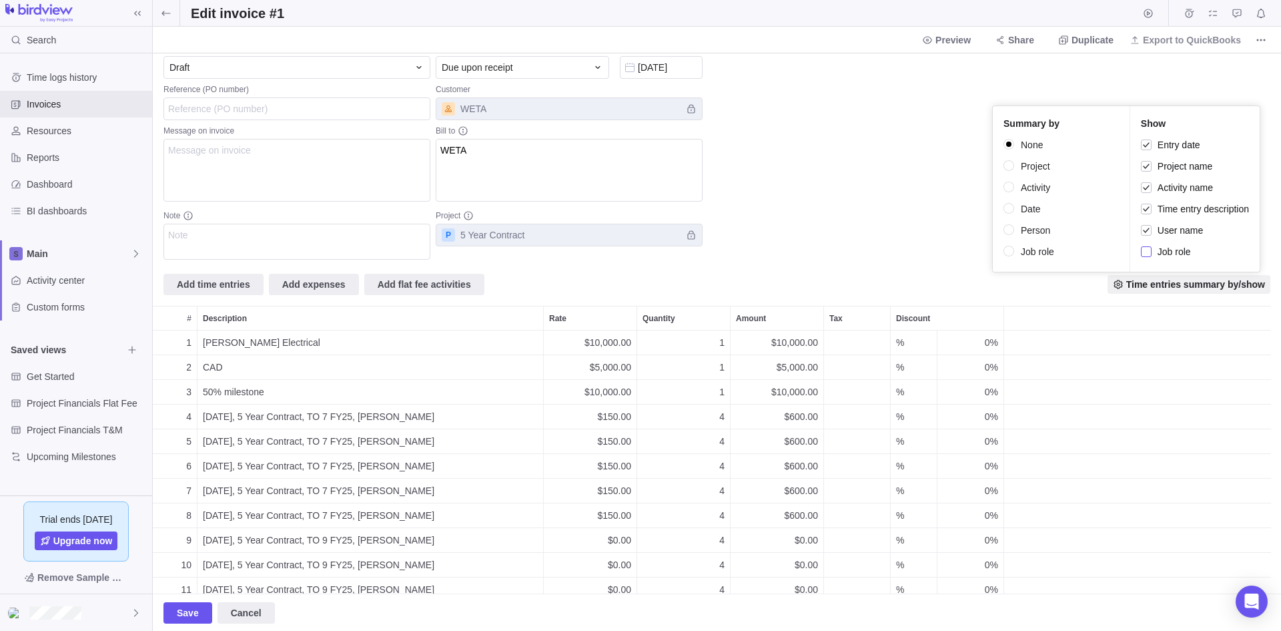
click at [1144, 249] on div at bounding box center [1146, 251] width 11 height 19
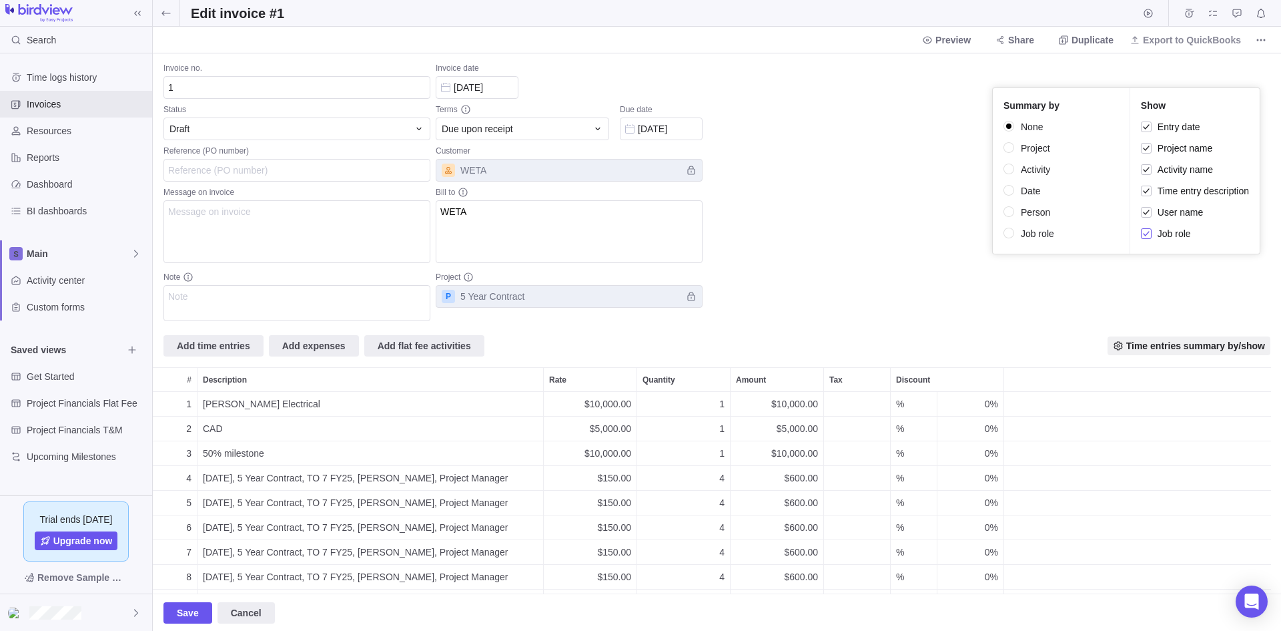
scroll to position [0, 0]
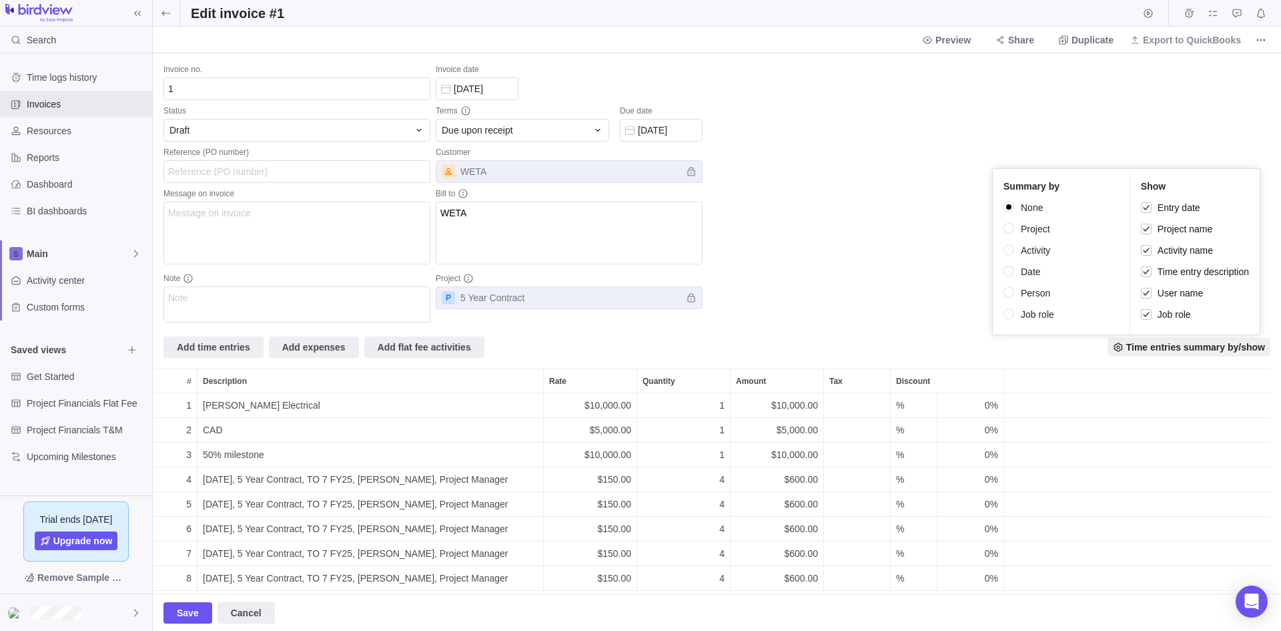
click at [1010, 250] on input "Activity" at bounding box center [1010, 250] width 12 height 12
radio input "true"
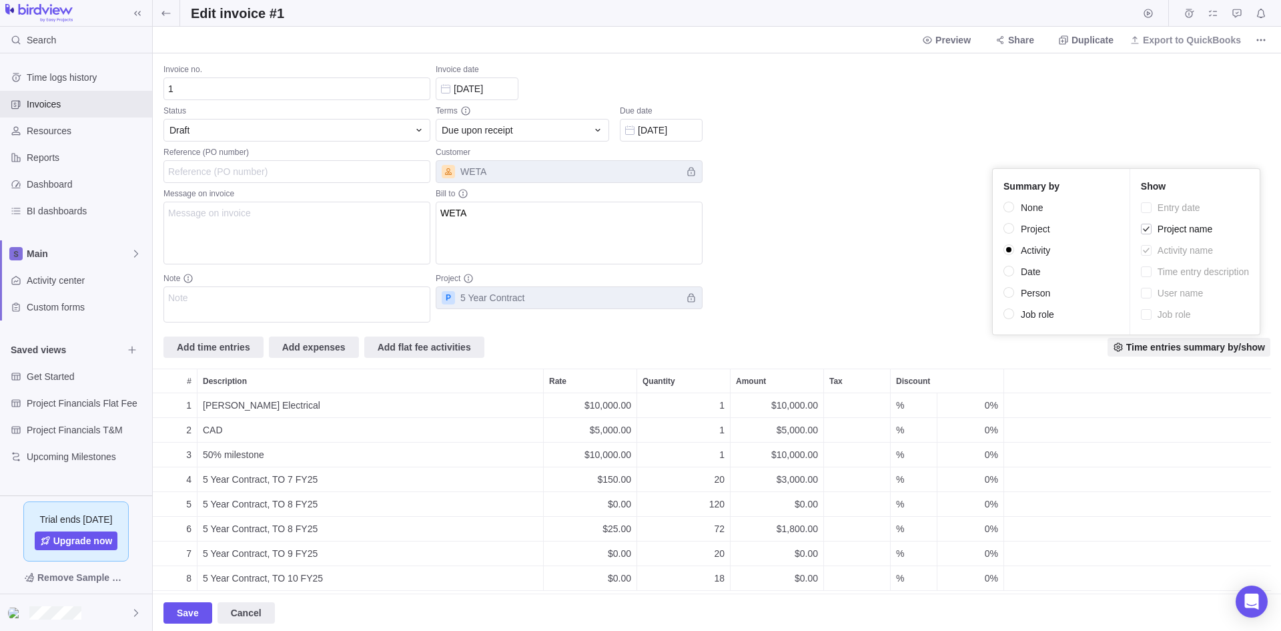
click at [1017, 293] on label "Person" at bounding box center [1032, 293] width 56 height 19
click at [1016, 293] on input "Person" at bounding box center [1010, 293] width 12 height 12
radio input "true"
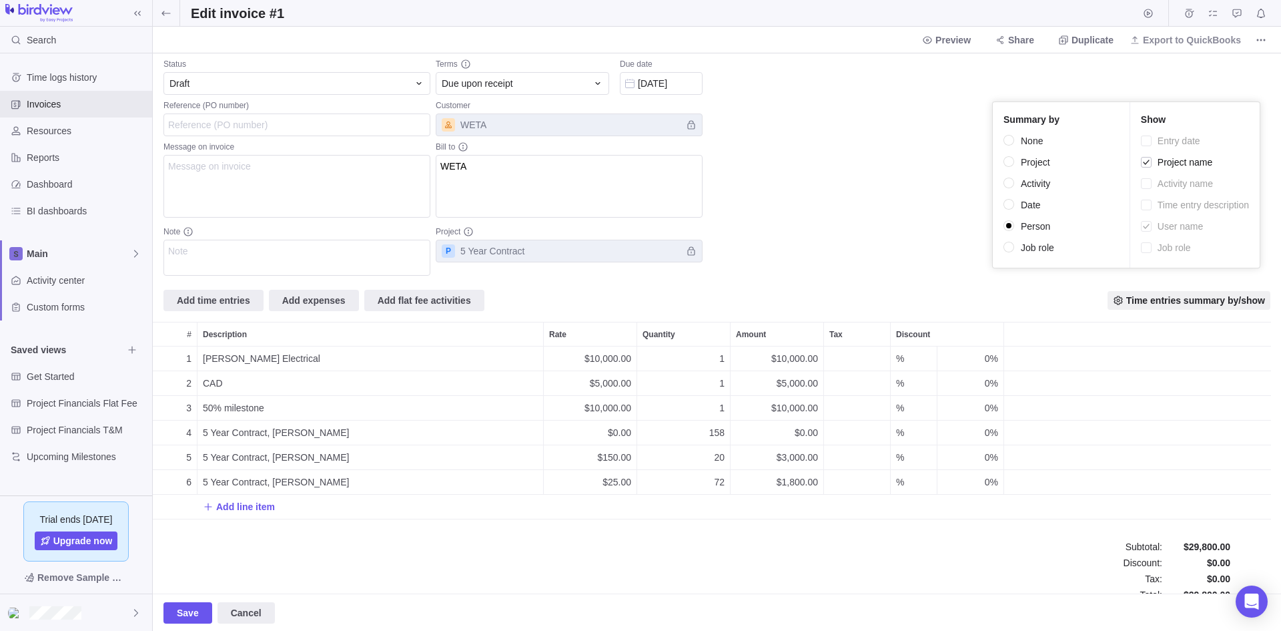
scroll to position [67, 0]
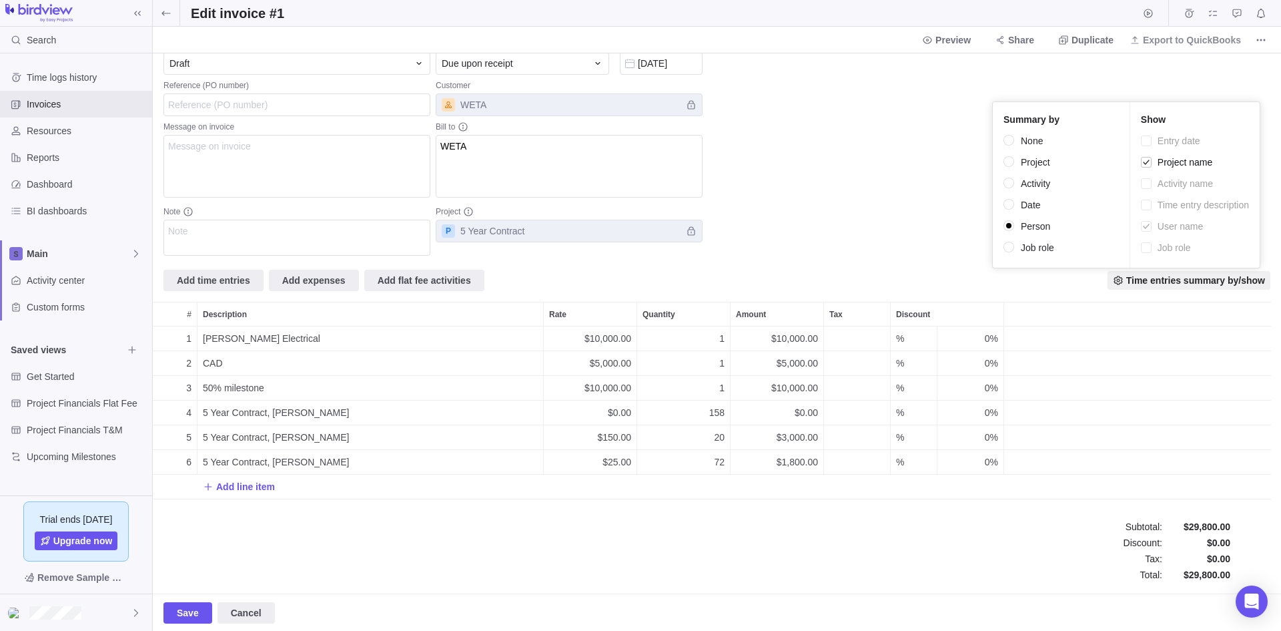
click at [1142, 210] on div at bounding box center [1146, 205] width 11 height 19
click at [1007, 246] on input "Job role" at bounding box center [1010, 248] width 12 height 12
radio input "true"
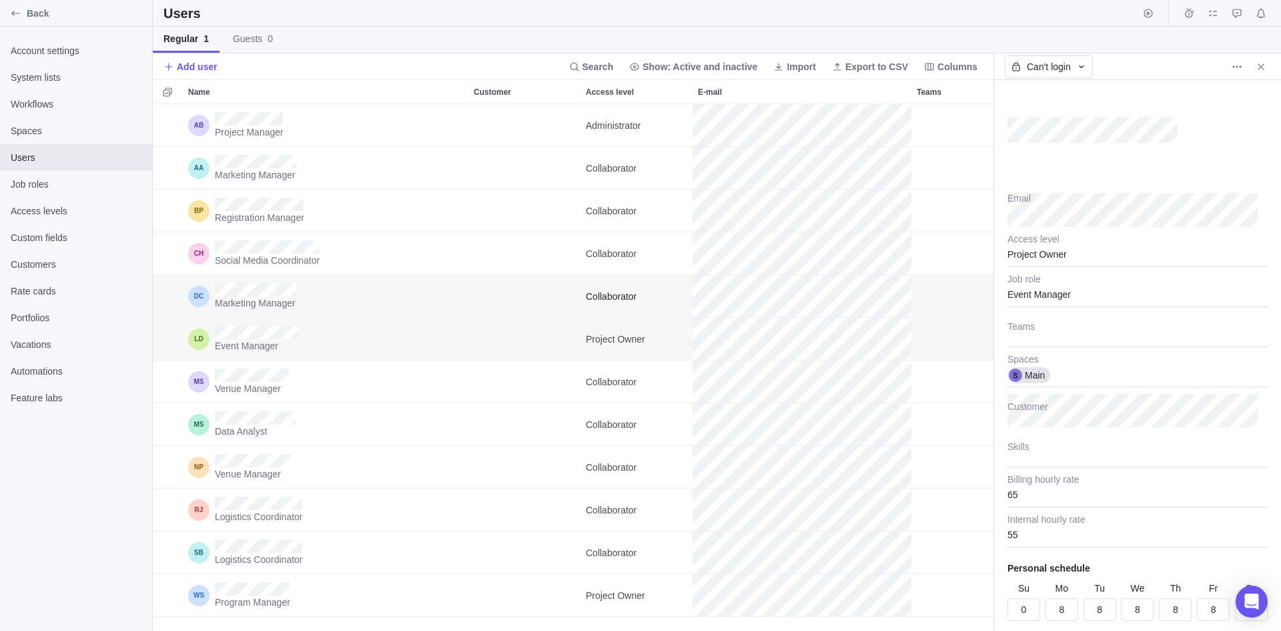
scroll to position [516, 831]
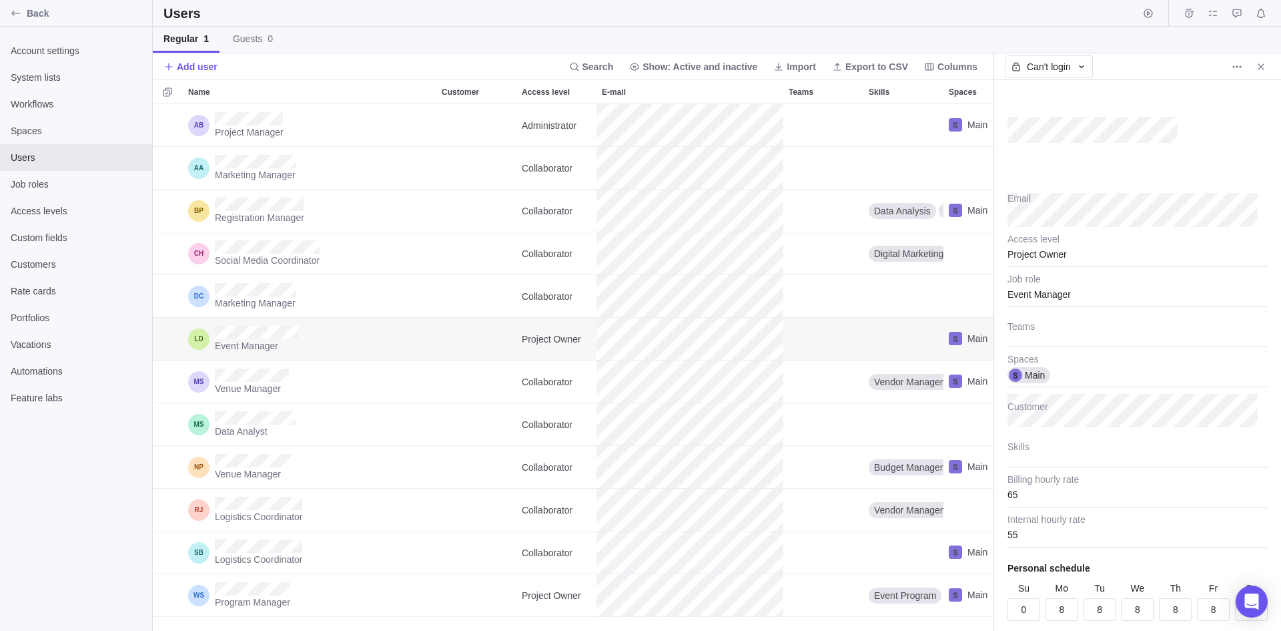
type textarea "x"
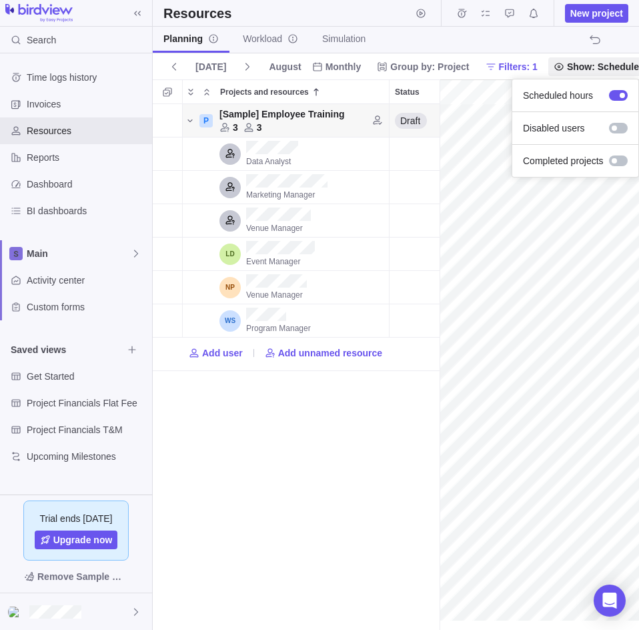
scroll to position [0, 229]
